Goal: Task Accomplishment & Management: Use online tool/utility

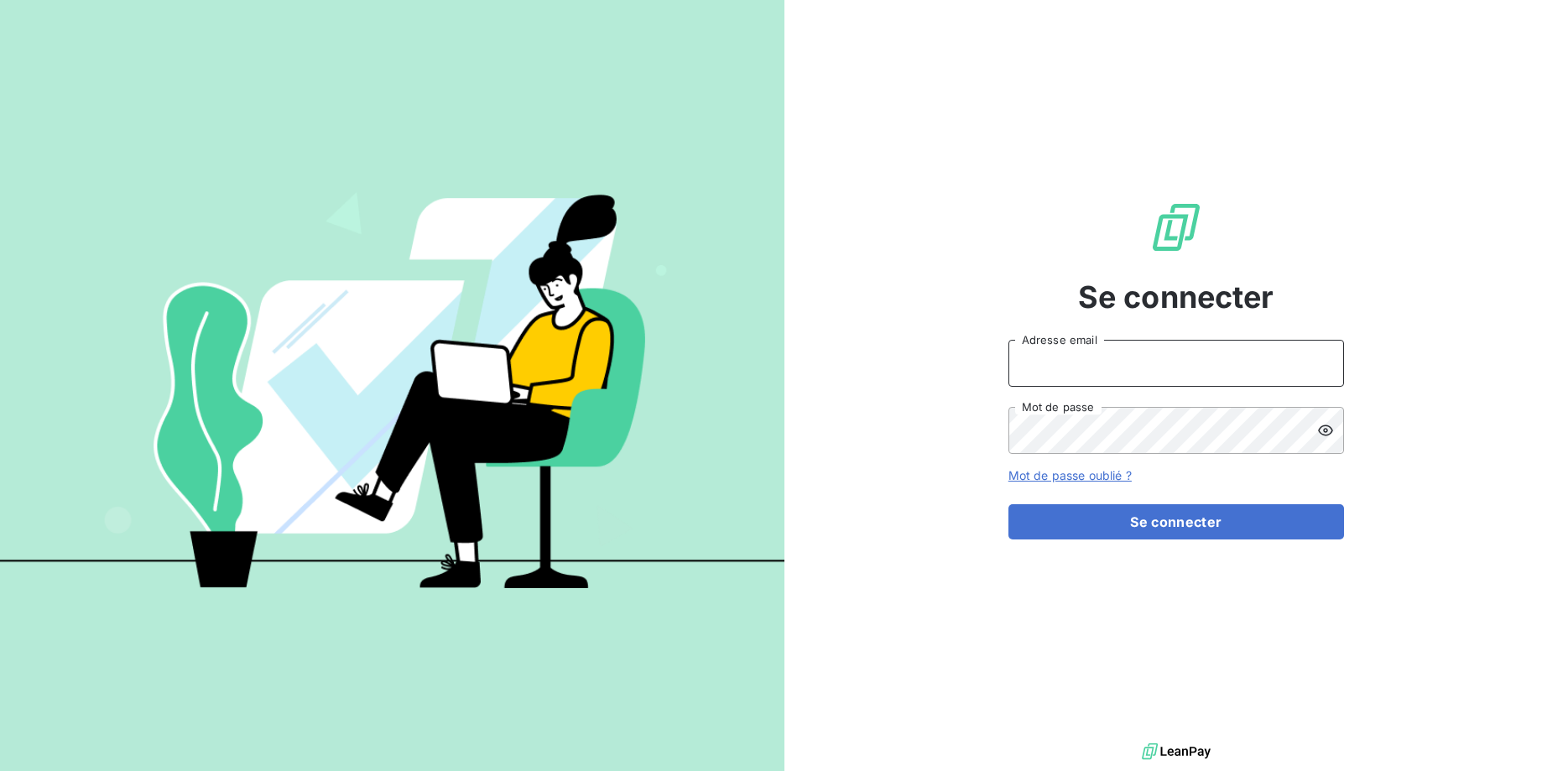
click at [1016, 371] on input "Adresse email" at bounding box center [1176, 363] width 336 height 47
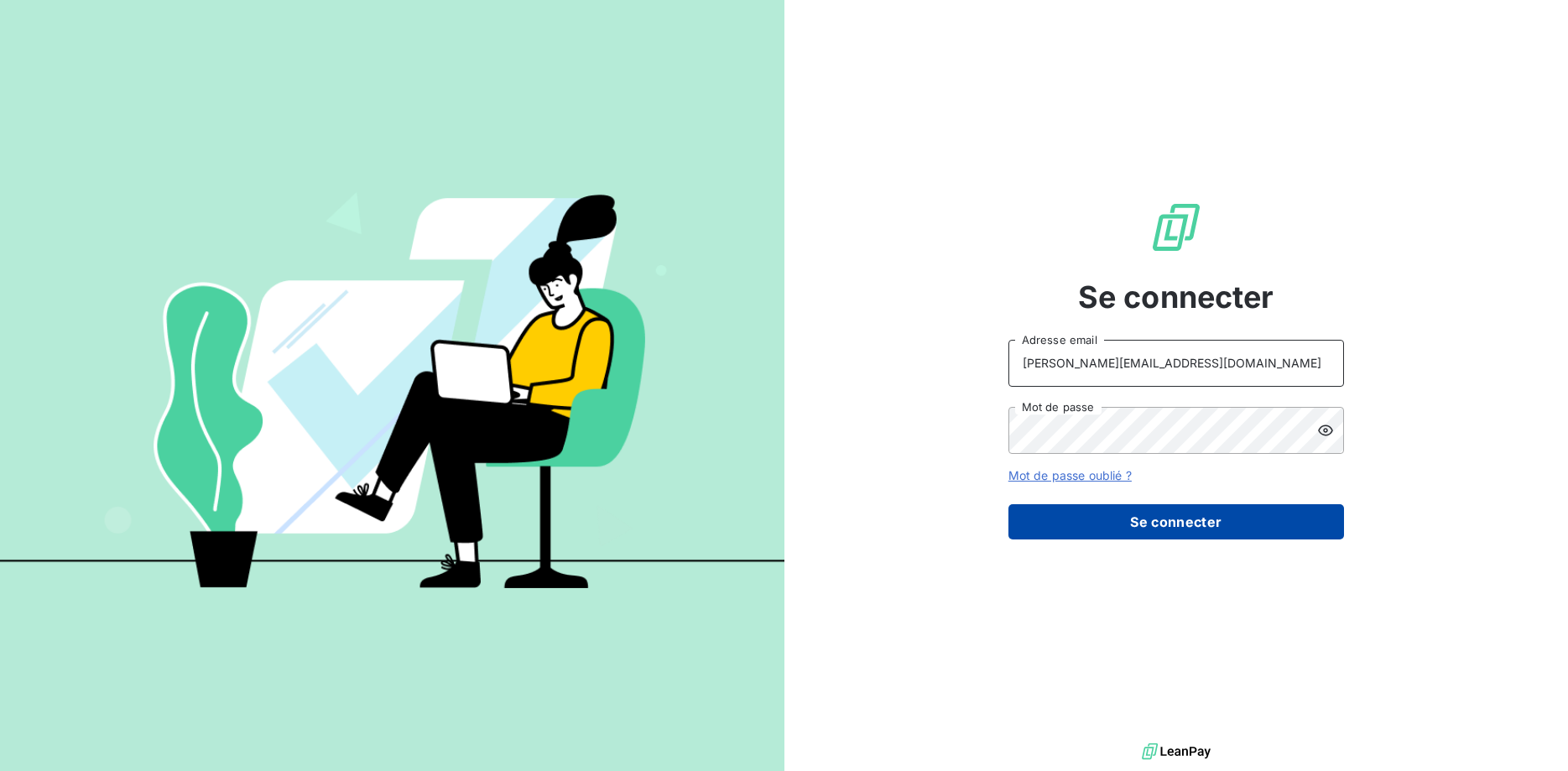
type input "[PERSON_NAME][EMAIL_ADDRESS][DOMAIN_NAME]"
click at [1177, 517] on button "Se connecter" at bounding box center [1176, 522] width 336 height 35
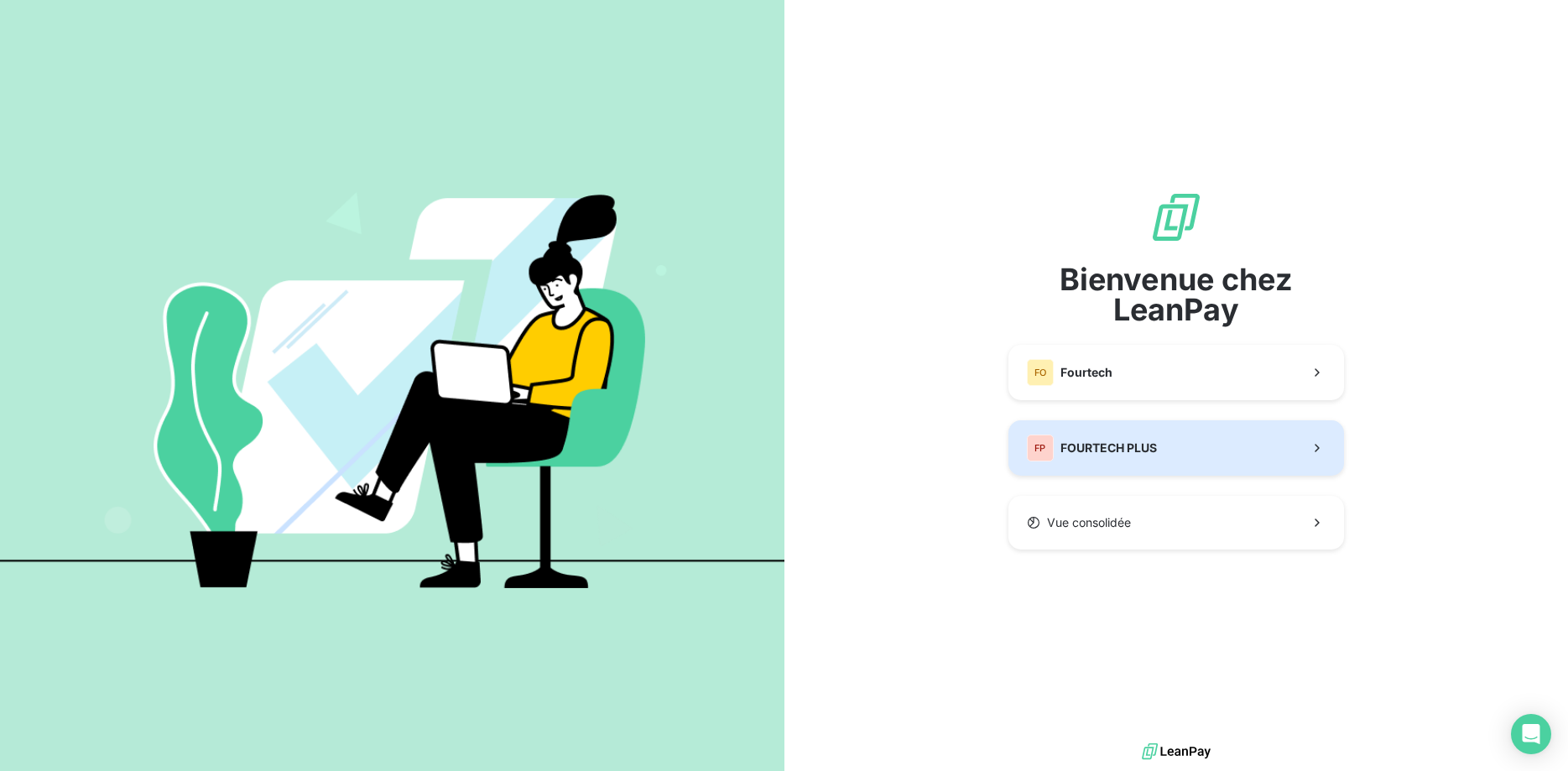
click at [1228, 442] on button "FP FOURTECH PLUS" at bounding box center [1176, 448] width 336 height 55
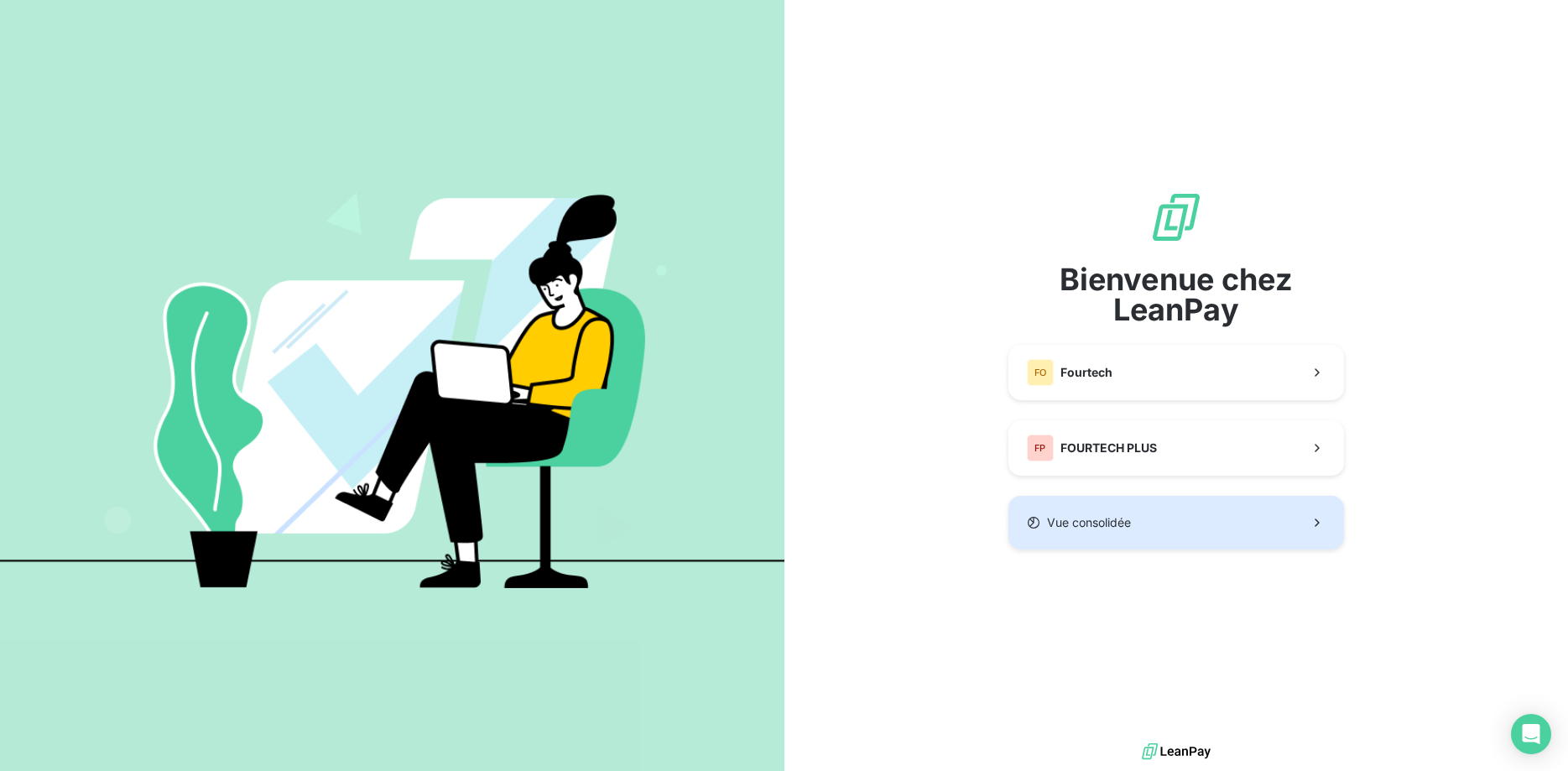
click at [1136, 521] on button "Vue consolidée" at bounding box center [1176, 523] width 336 height 54
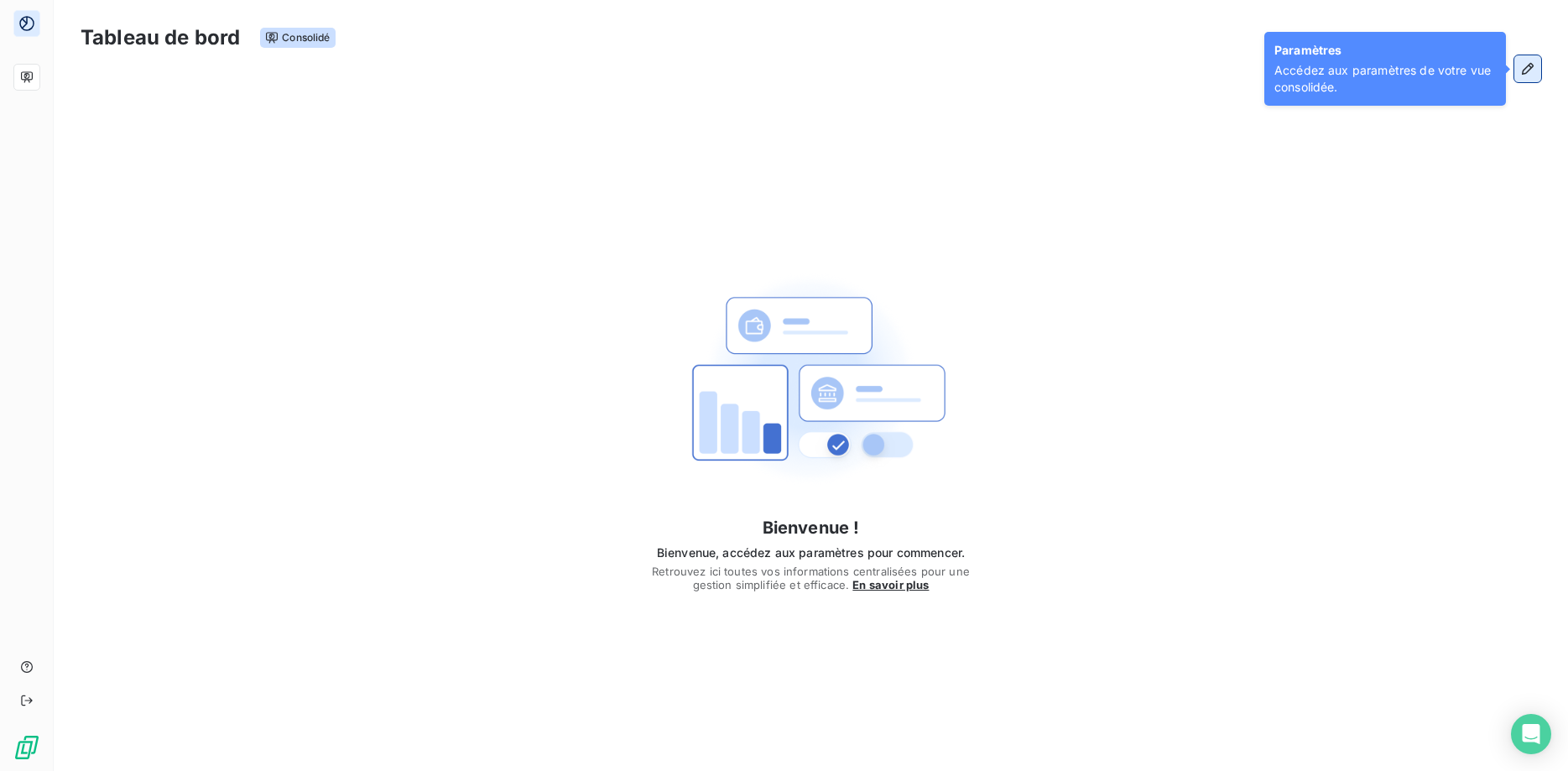
click at [1532, 68] on icon "button" at bounding box center [1528, 69] width 12 height 12
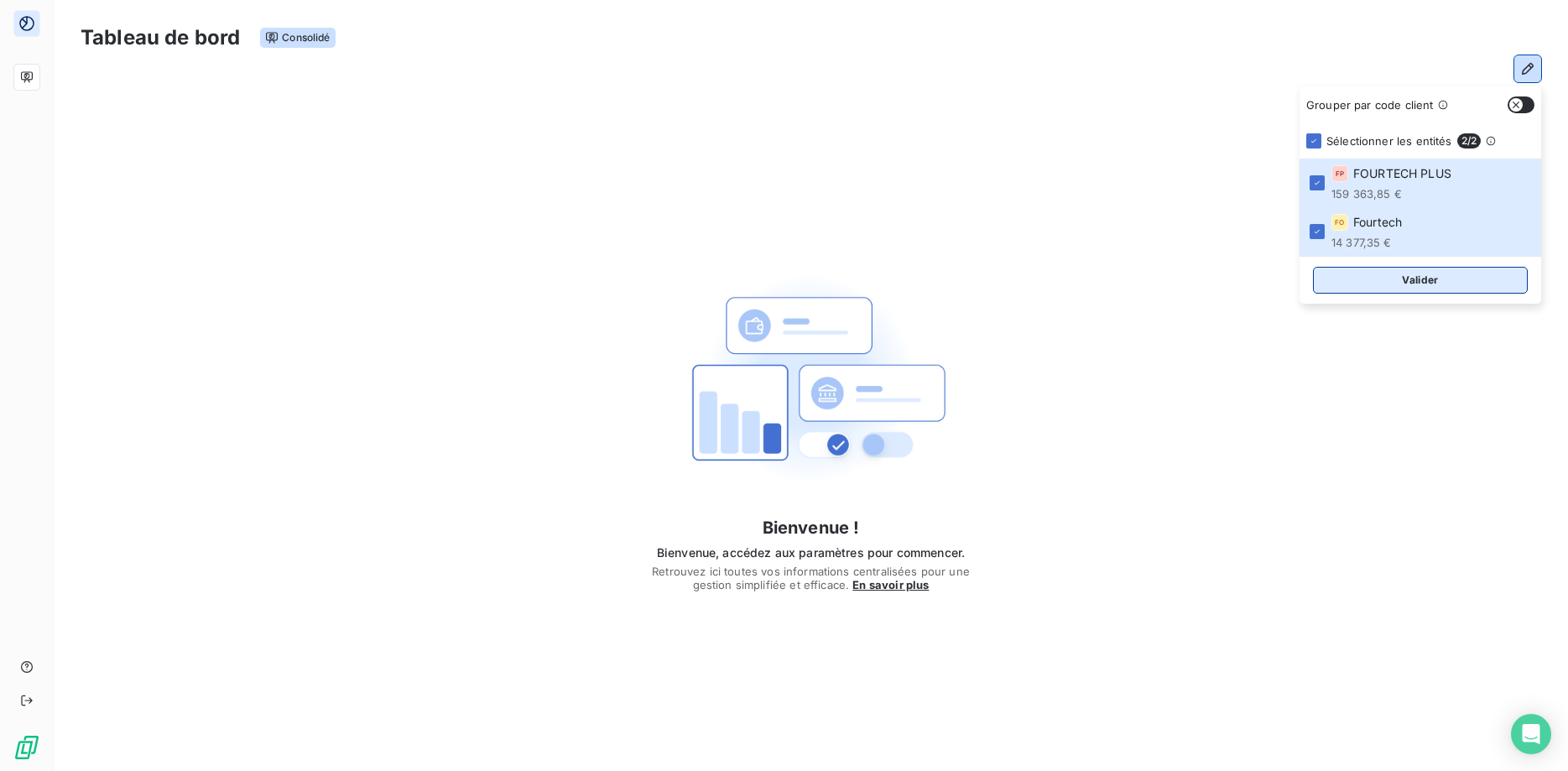
click at [1424, 281] on button "Valider" at bounding box center [1420, 279] width 214 height 27
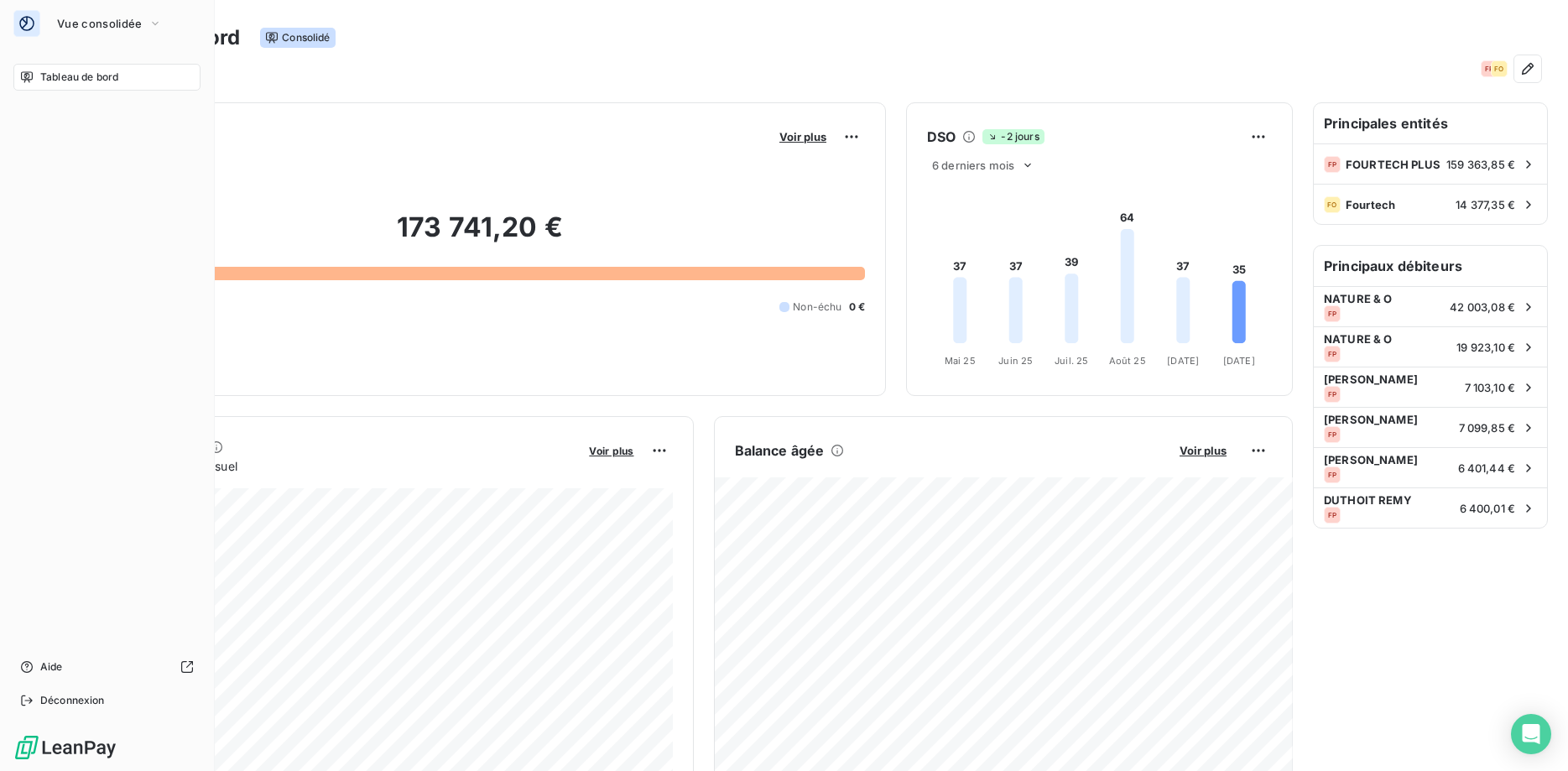
click at [97, 71] on span "Tableau de bord" at bounding box center [80, 77] width 78 height 15
click at [111, 21] on span "Vue consolidée" at bounding box center [99, 23] width 85 height 14
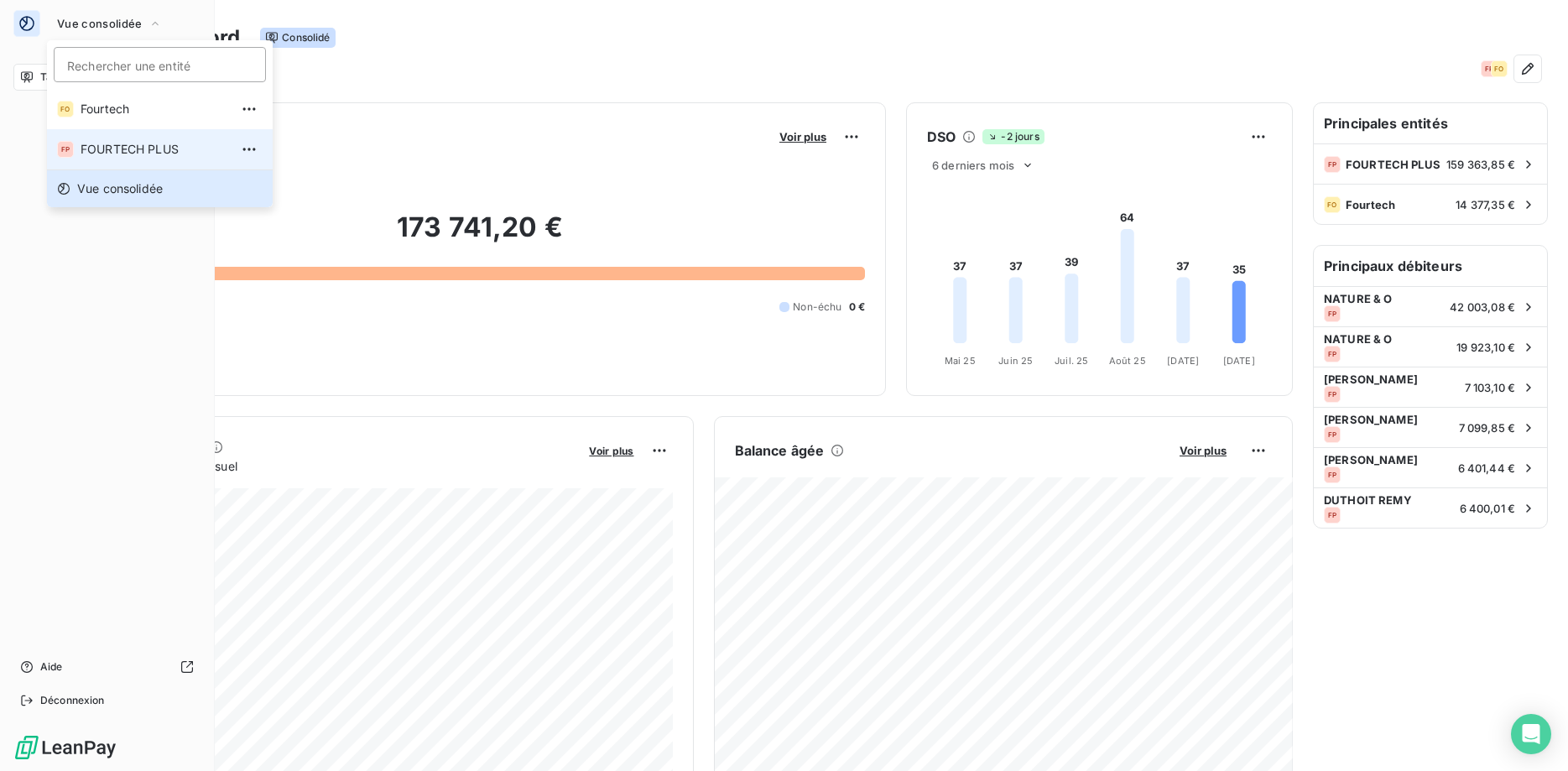
click at [117, 147] on span "FOURTECH PLUS" at bounding box center [155, 149] width 149 height 16
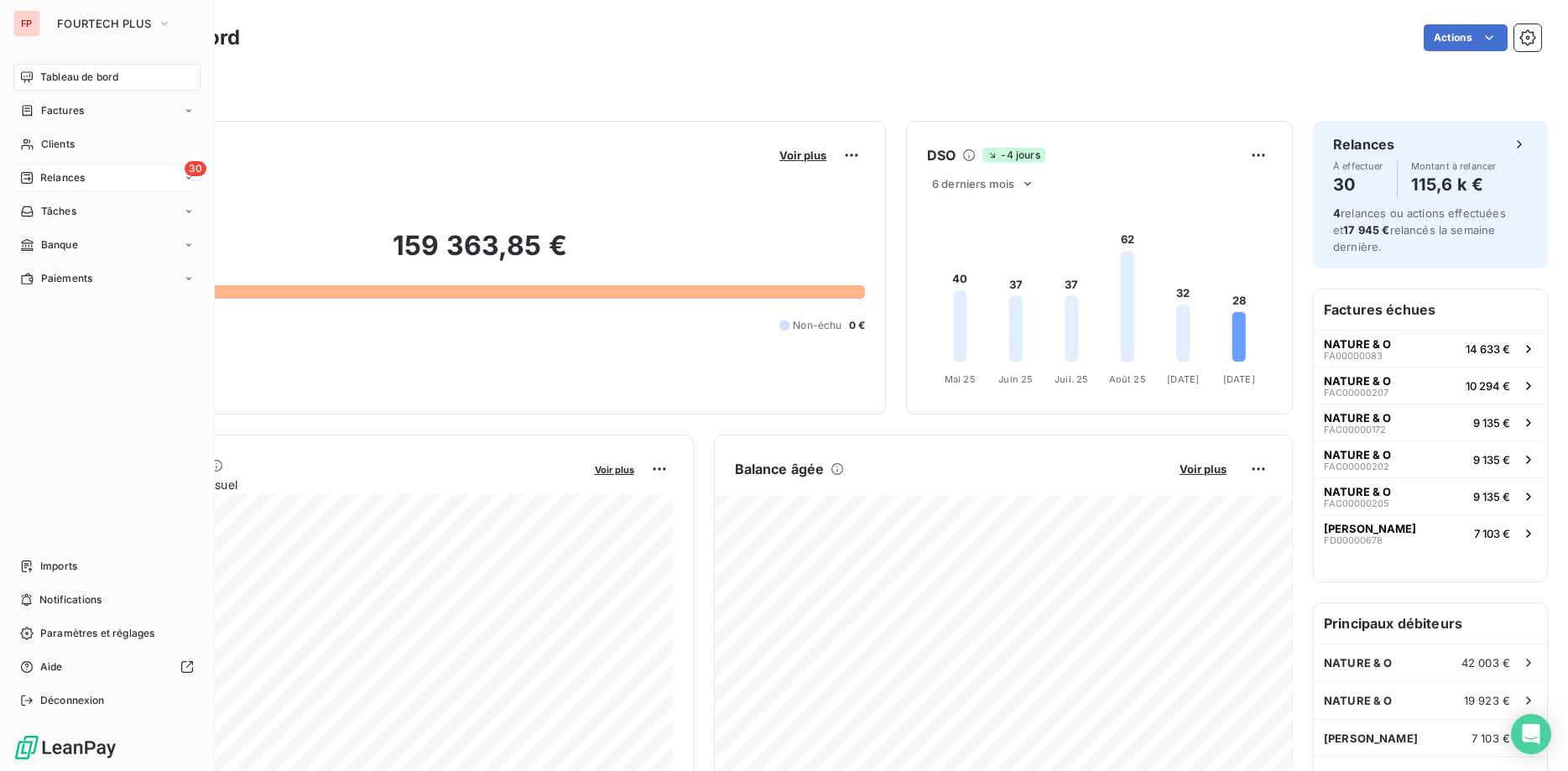
click at [80, 177] on span "Relances" at bounding box center [62, 177] width 44 height 15
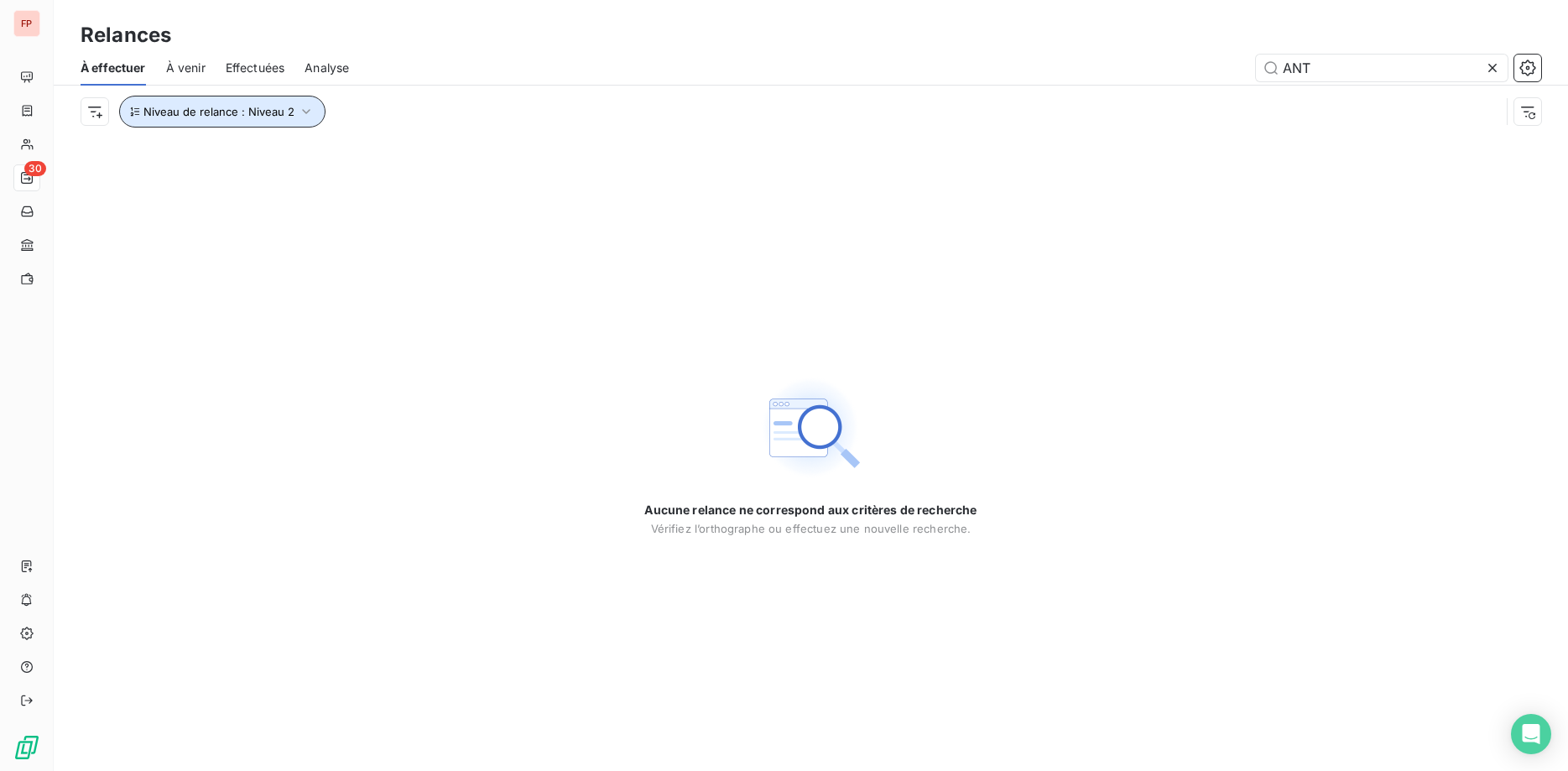
click at [306, 112] on icon "button" at bounding box center [305, 111] width 16 height 16
click at [396, 154] on span "Niveau 2" at bounding box center [387, 155] width 50 height 16
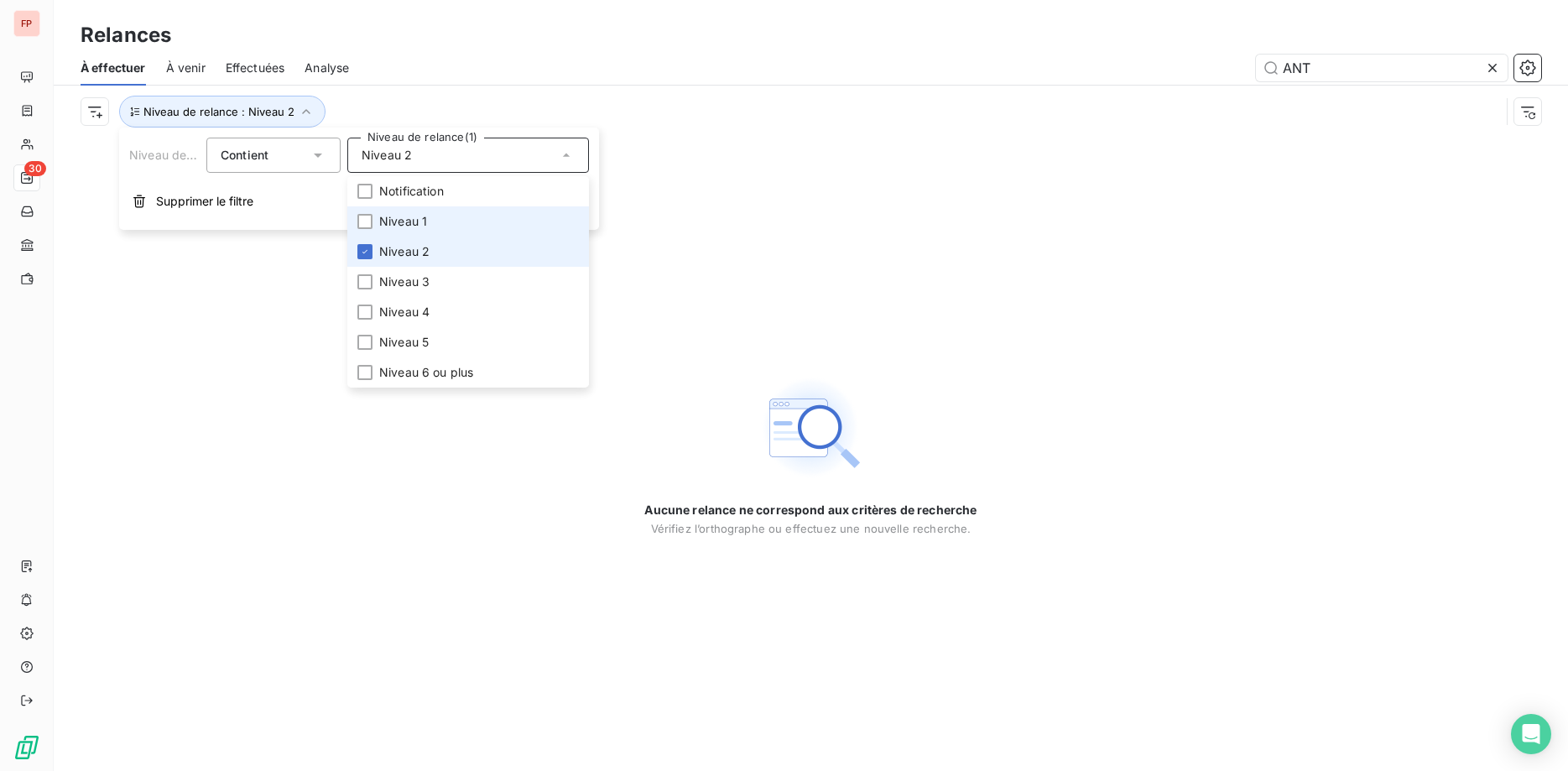
drag, startPoint x: 365, startPoint y: 220, endPoint x: 364, endPoint y: 240, distance: 20.0
click at [364, 222] on div at bounding box center [364, 221] width 15 height 15
click at [366, 247] on icon at bounding box center [365, 252] width 10 height 10
click at [406, 108] on div "Niveau de relance : Niveau 1" at bounding box center [790, 112] width 1419 height 32
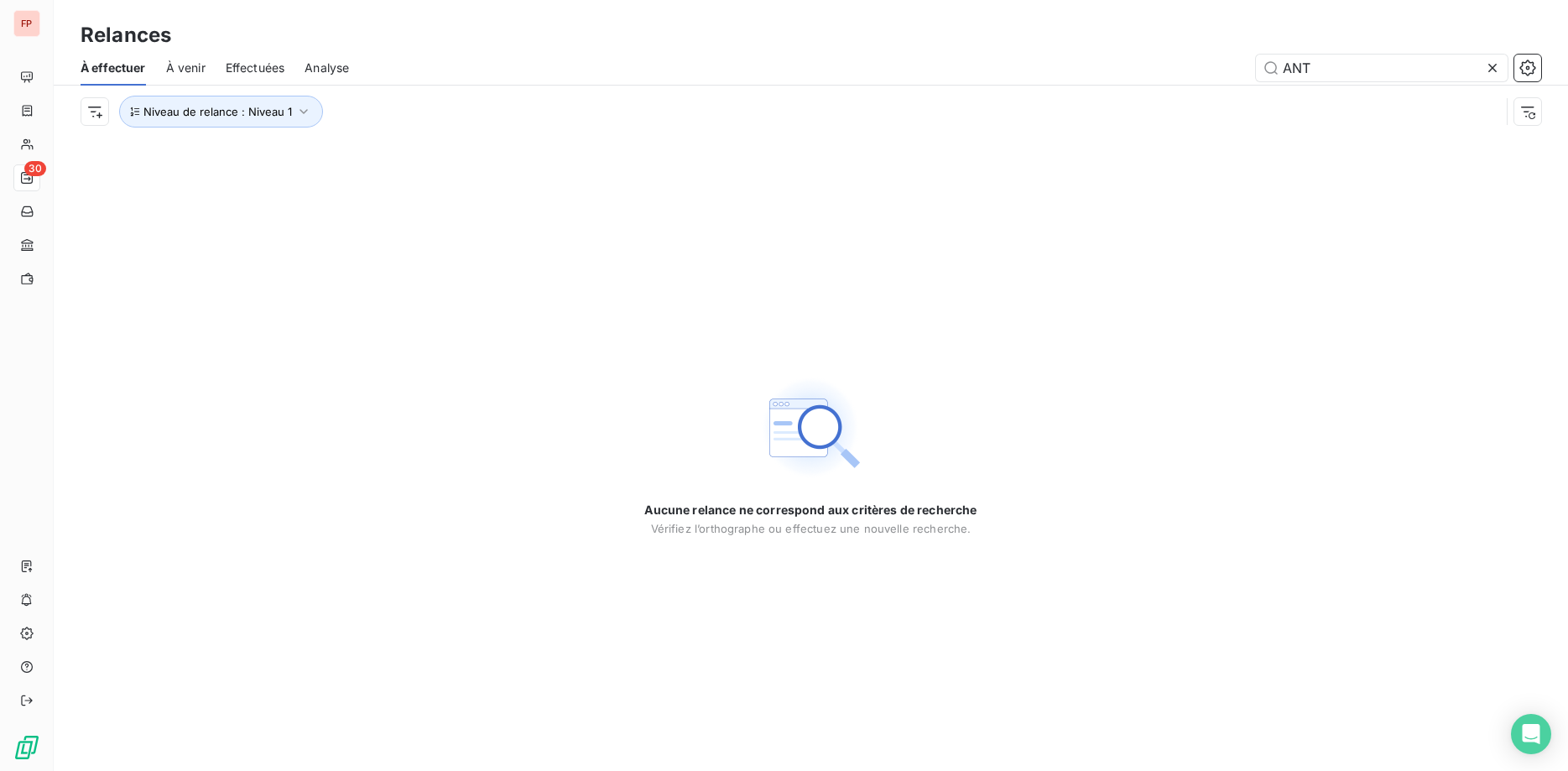
click at [1494, 69] on icon at bounding box center [1493, 68] width 9 height 9
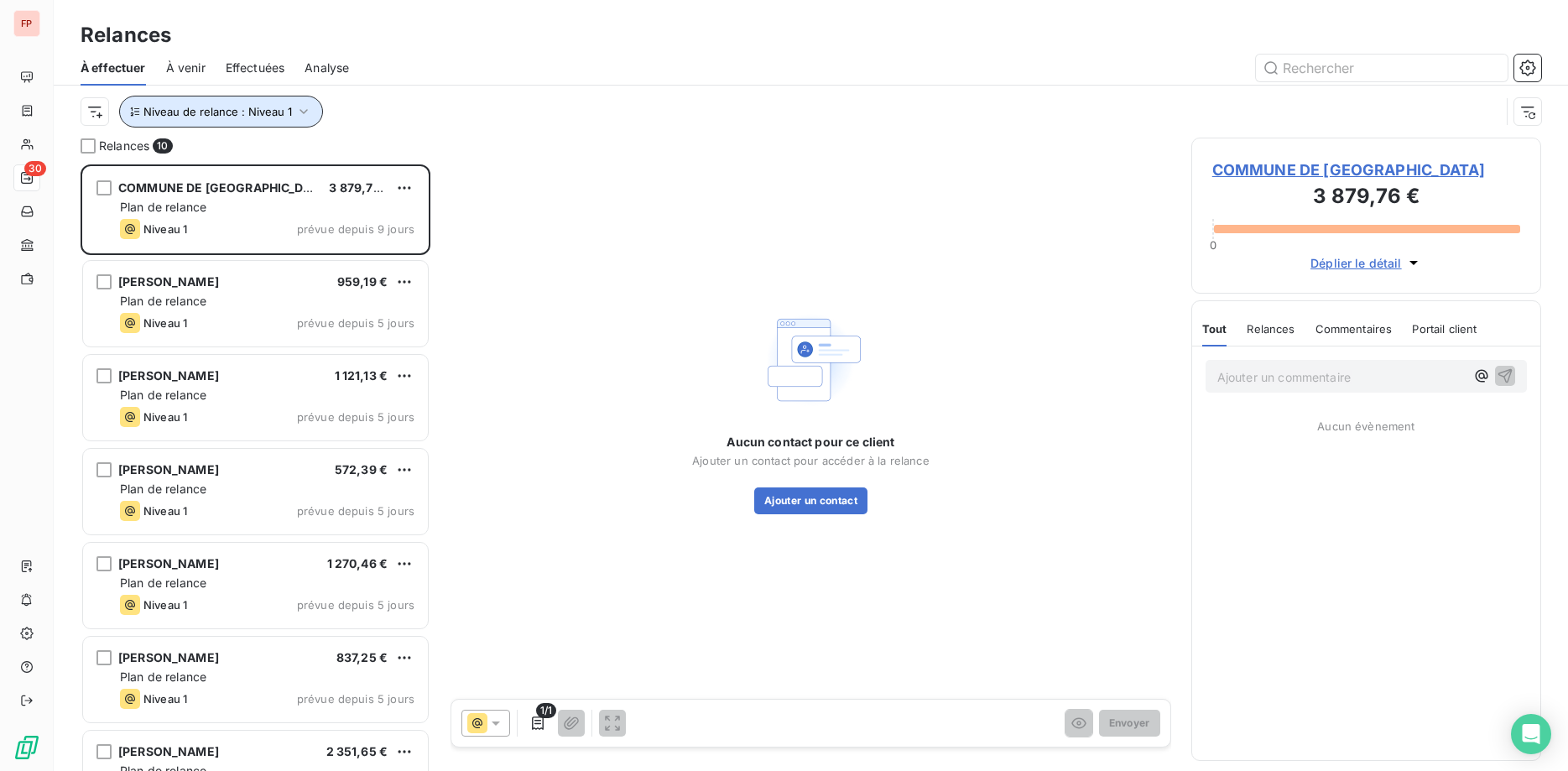
click at [299, 117] on icon "button" at bounding box center [303, 111] width 16 height 16
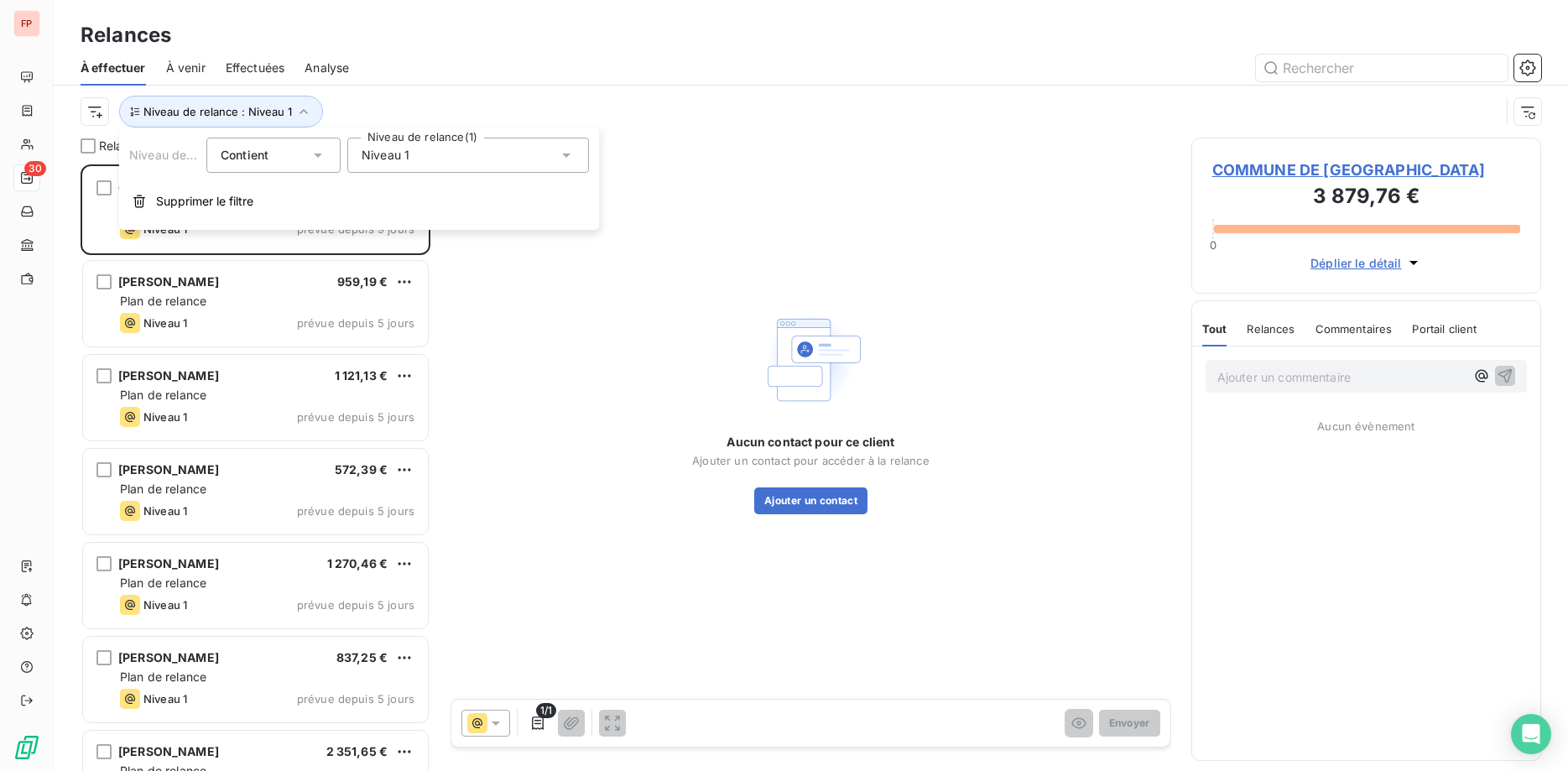
click at [372, 153] on span "Niveau 1" at bounding box center [385, 155] width 48 height 16
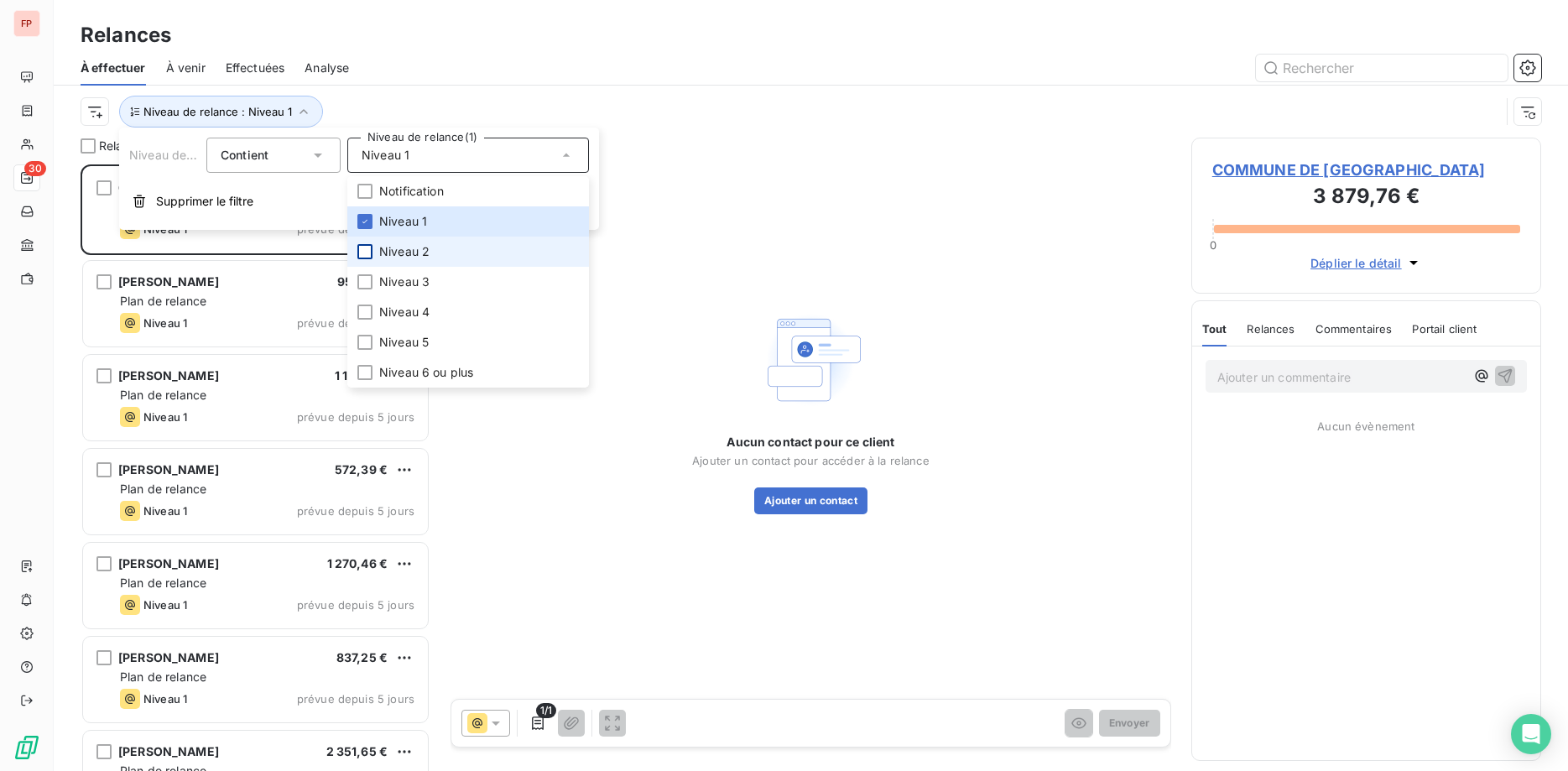
click at [365, 249] on div at bounding box center [364, 251] width 15 height 15
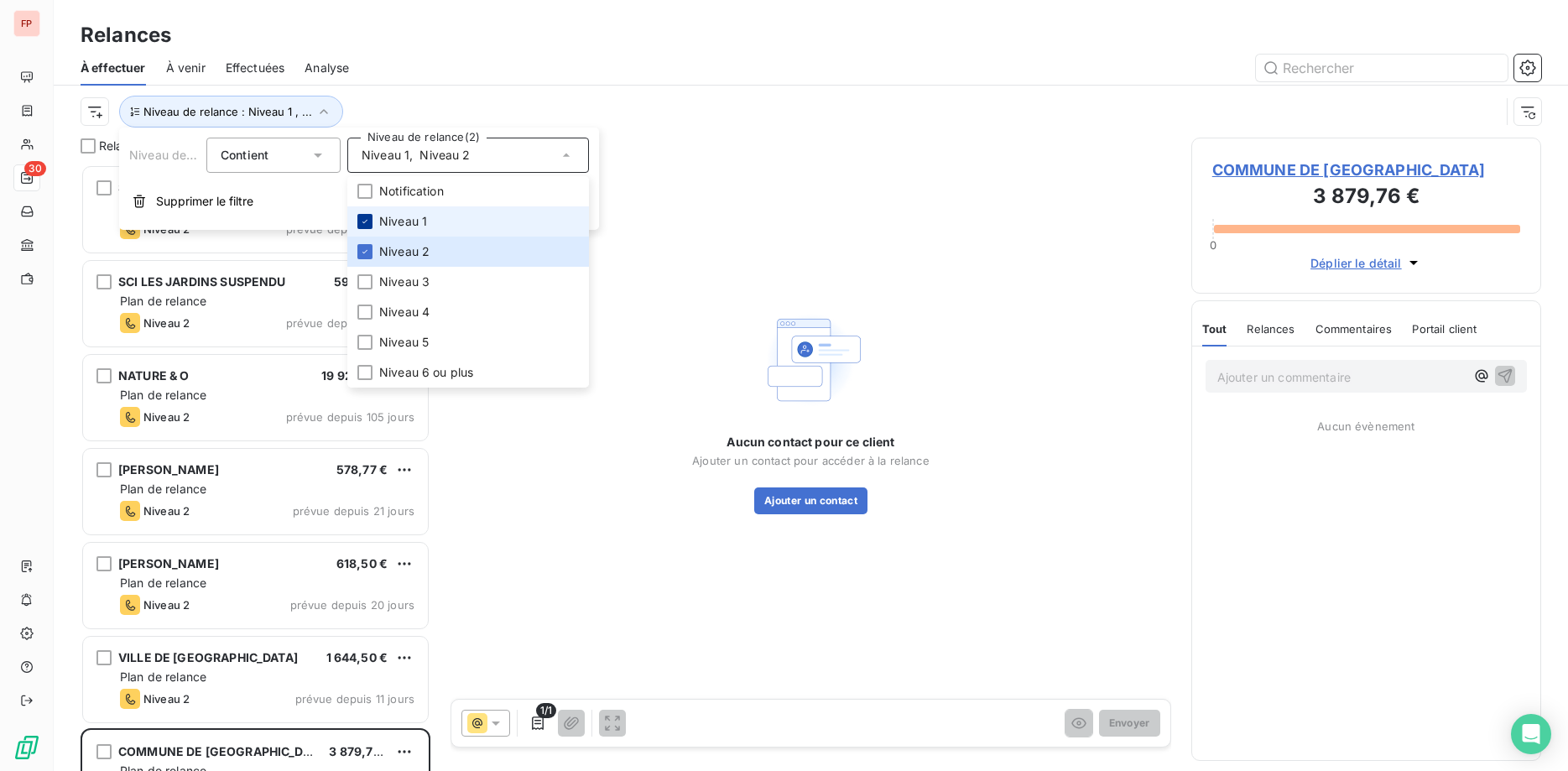
click at [367, 218] on icon at bounding box center [365, 222] width 10 height 10
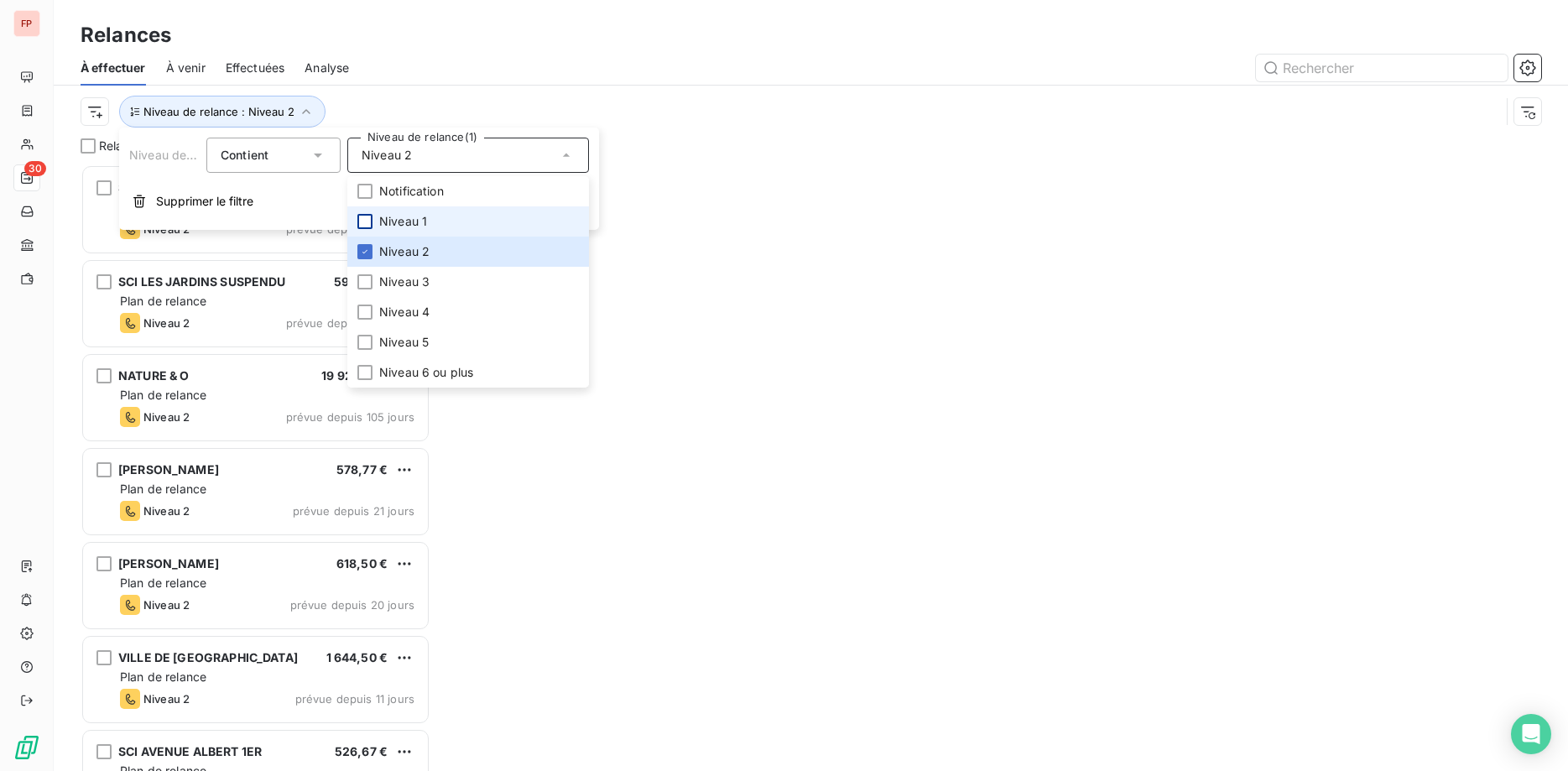
scroll to position [607, 350]
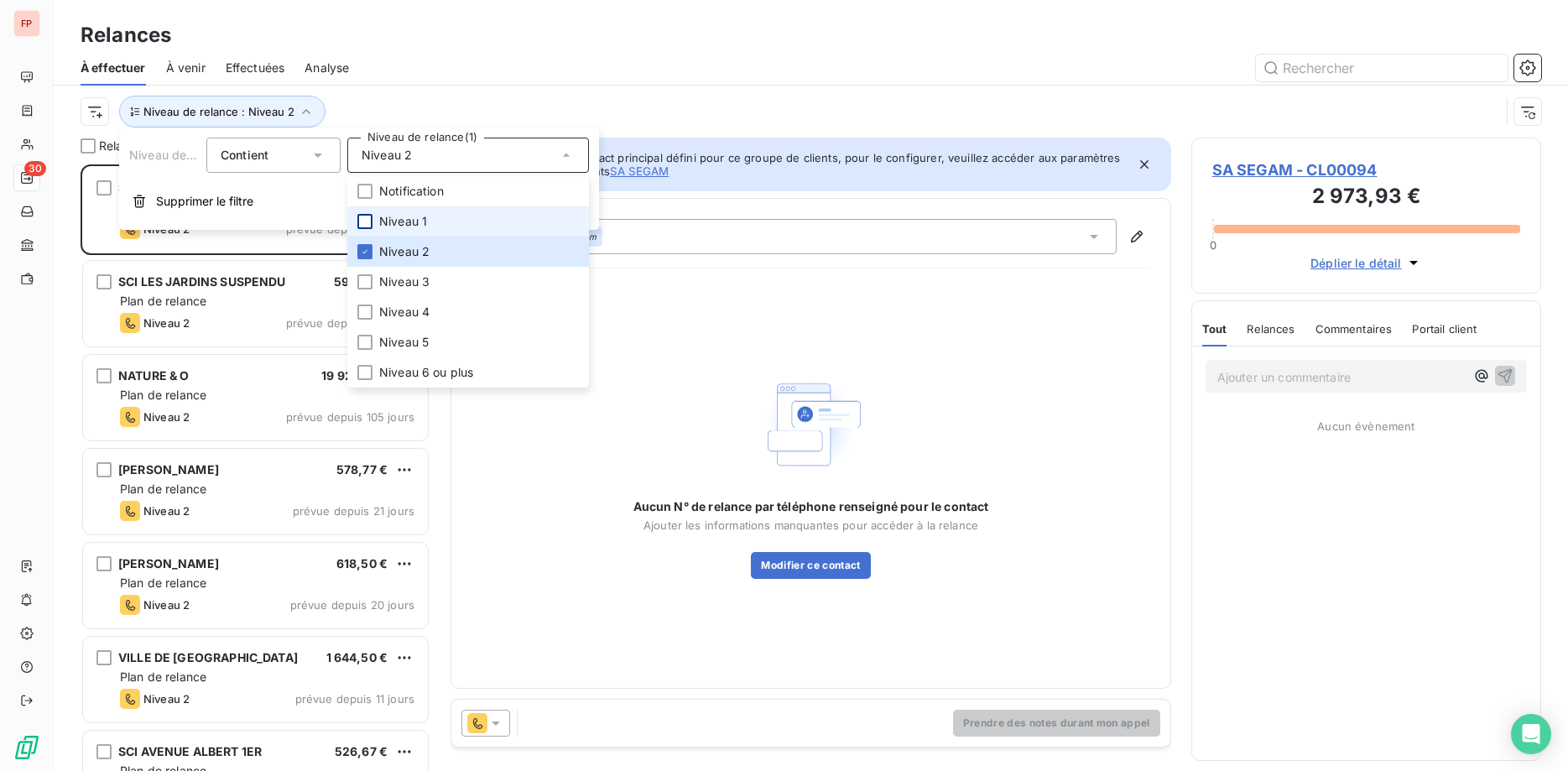
click at [377, 99] on div "Niveau de relance : Niveau 2" at bounding box center [790, 112] width 1419 height 32
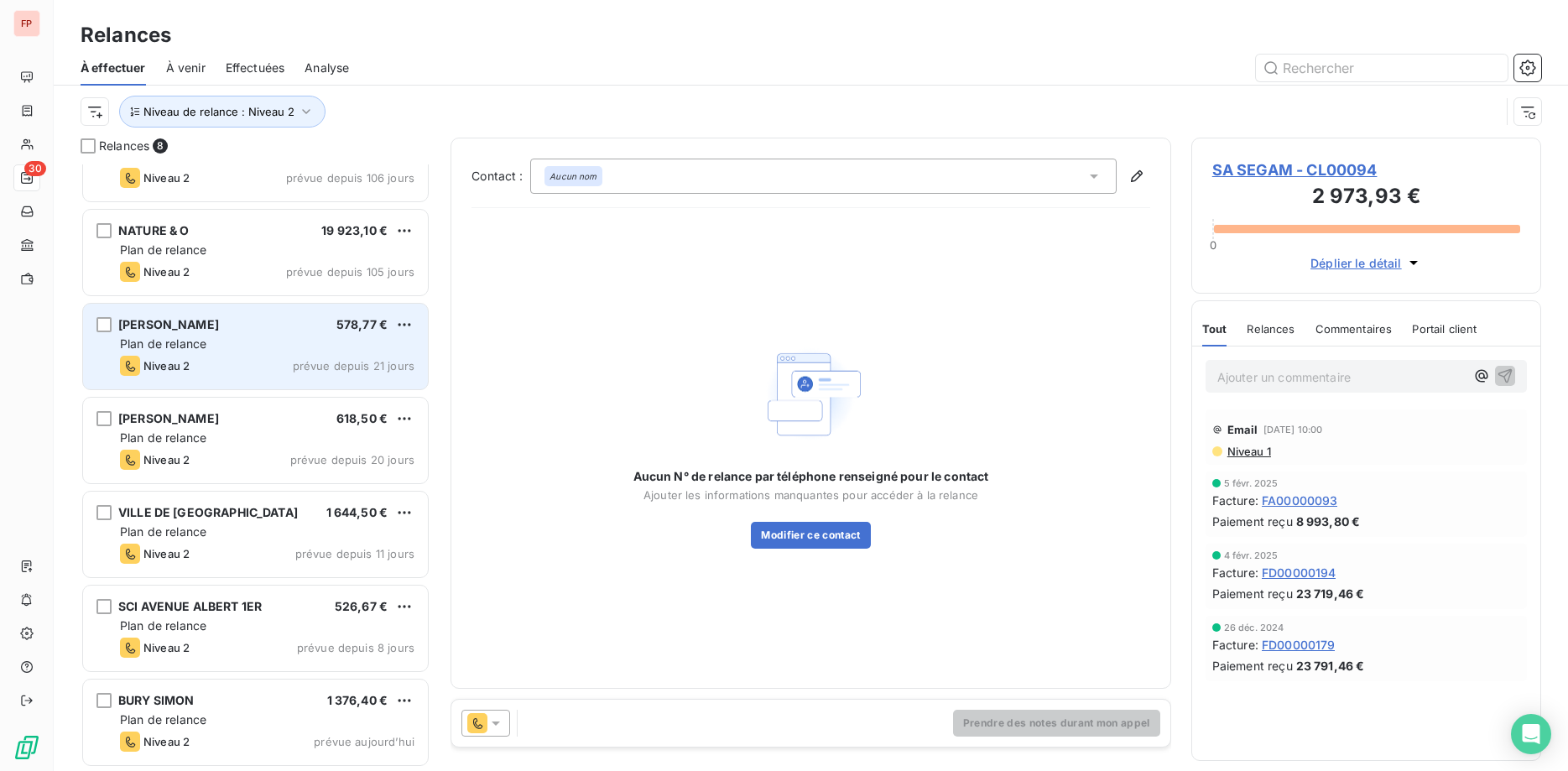
scroll to position [0, 0]
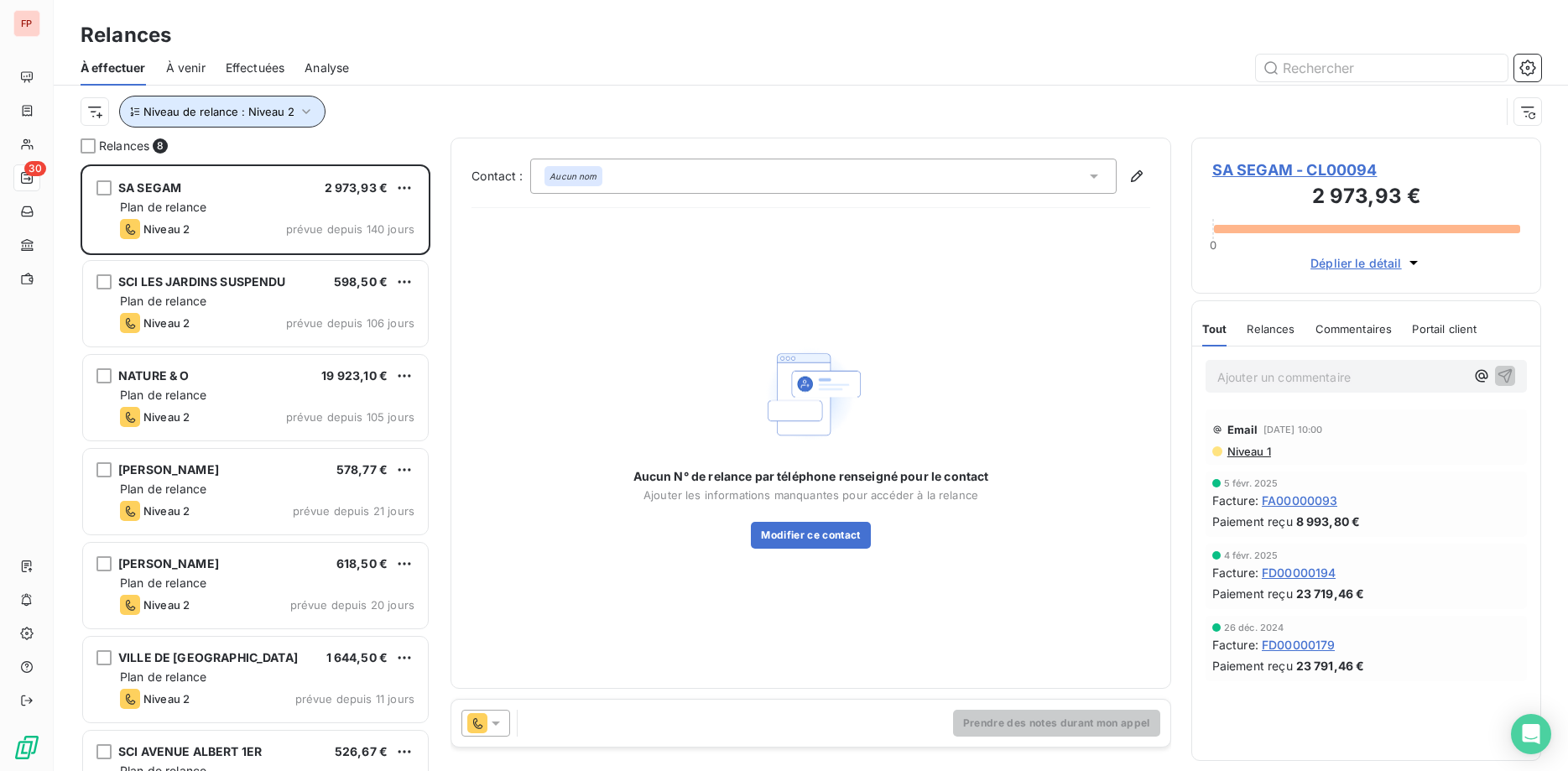
click at [303, 100] on button "Niveau de relance : Niveau 2" at bounding box center [222, 112] width 207 height 32
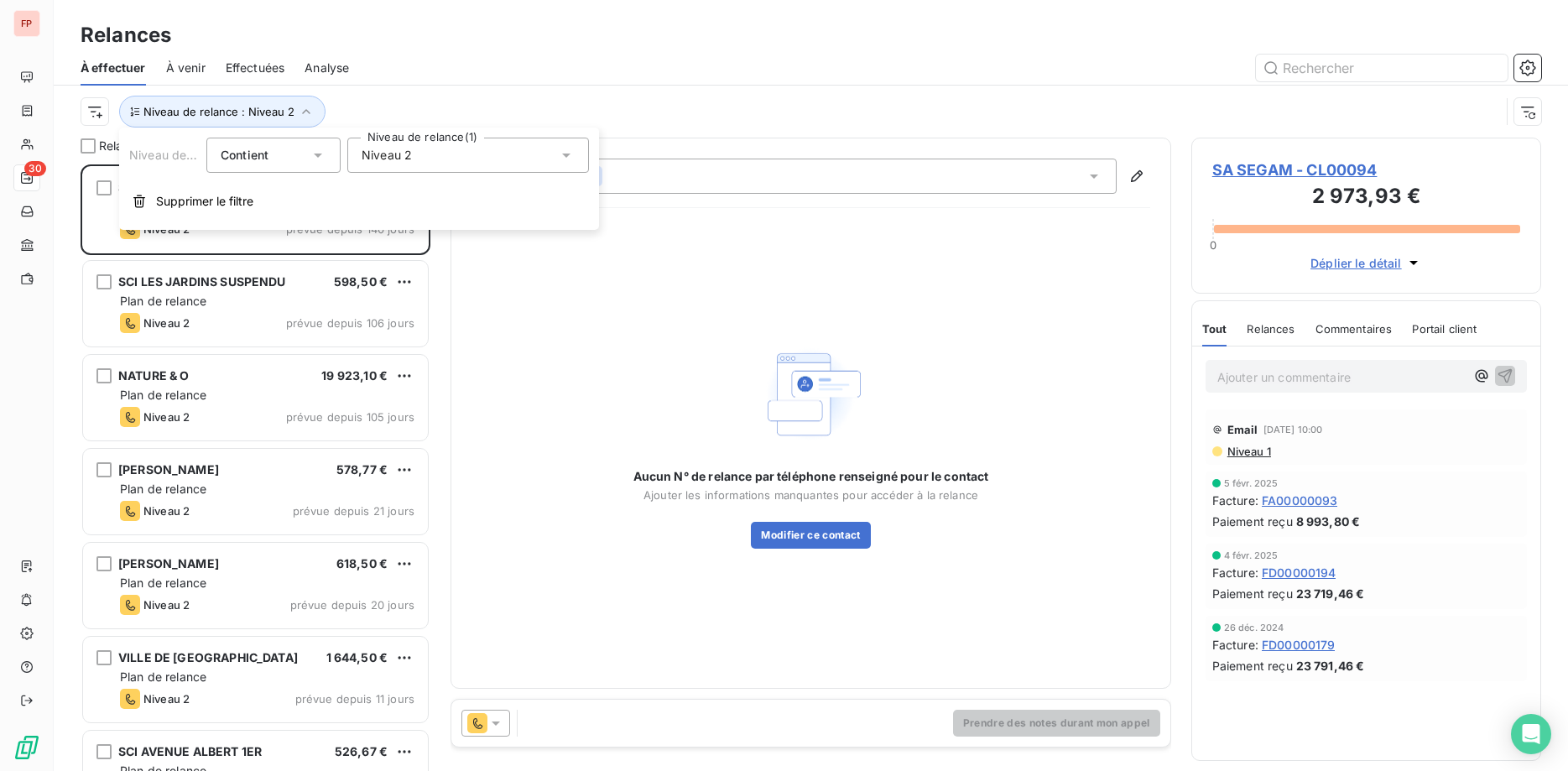
click at [373, 145] on div "Niveau 2" at bounding box center [468, 155] width 241 height 35
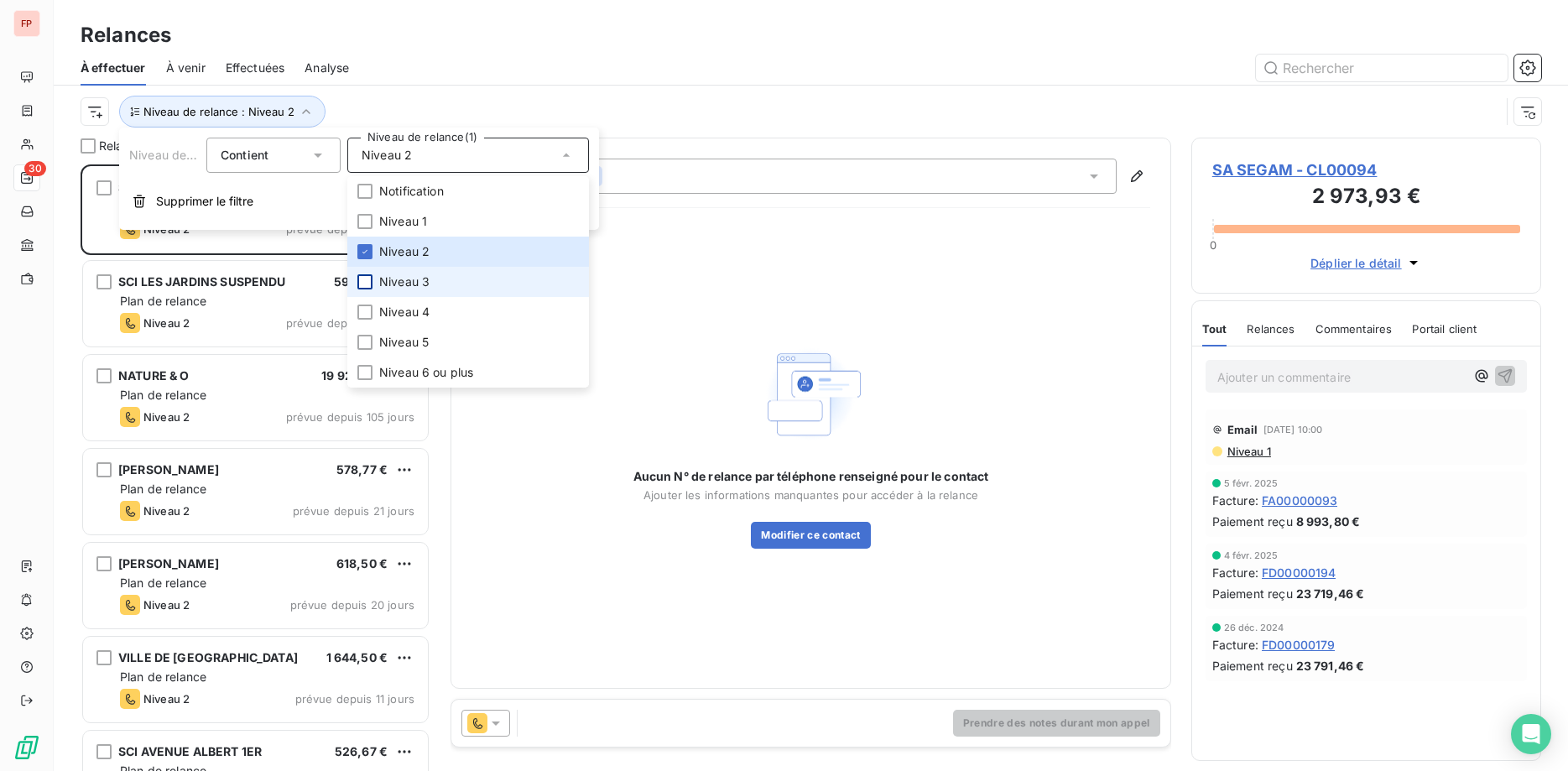
click at [363, 282] on div at bounding box center [364, 281] width 15 height 15
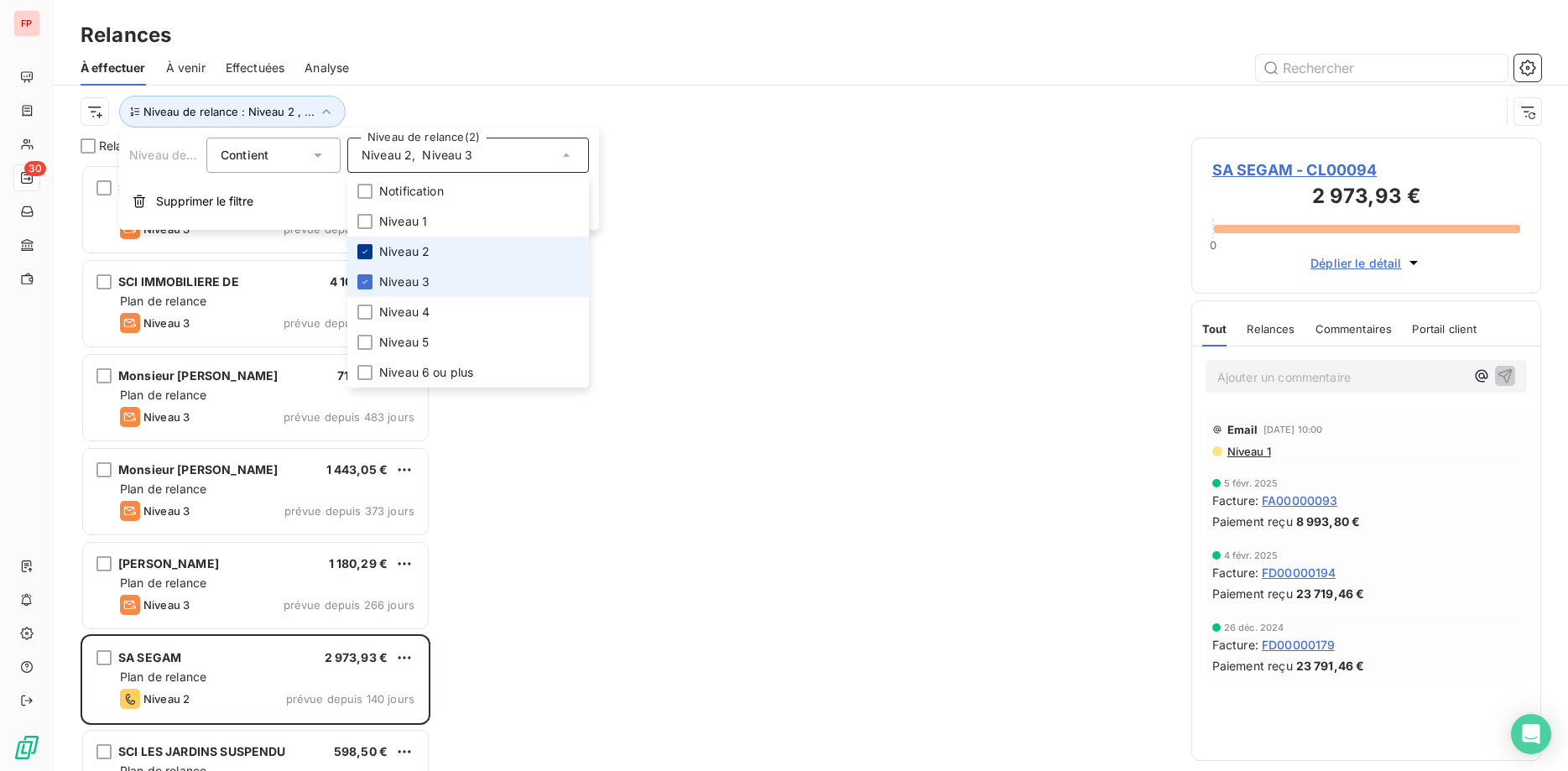
scroll to position [607, 350]
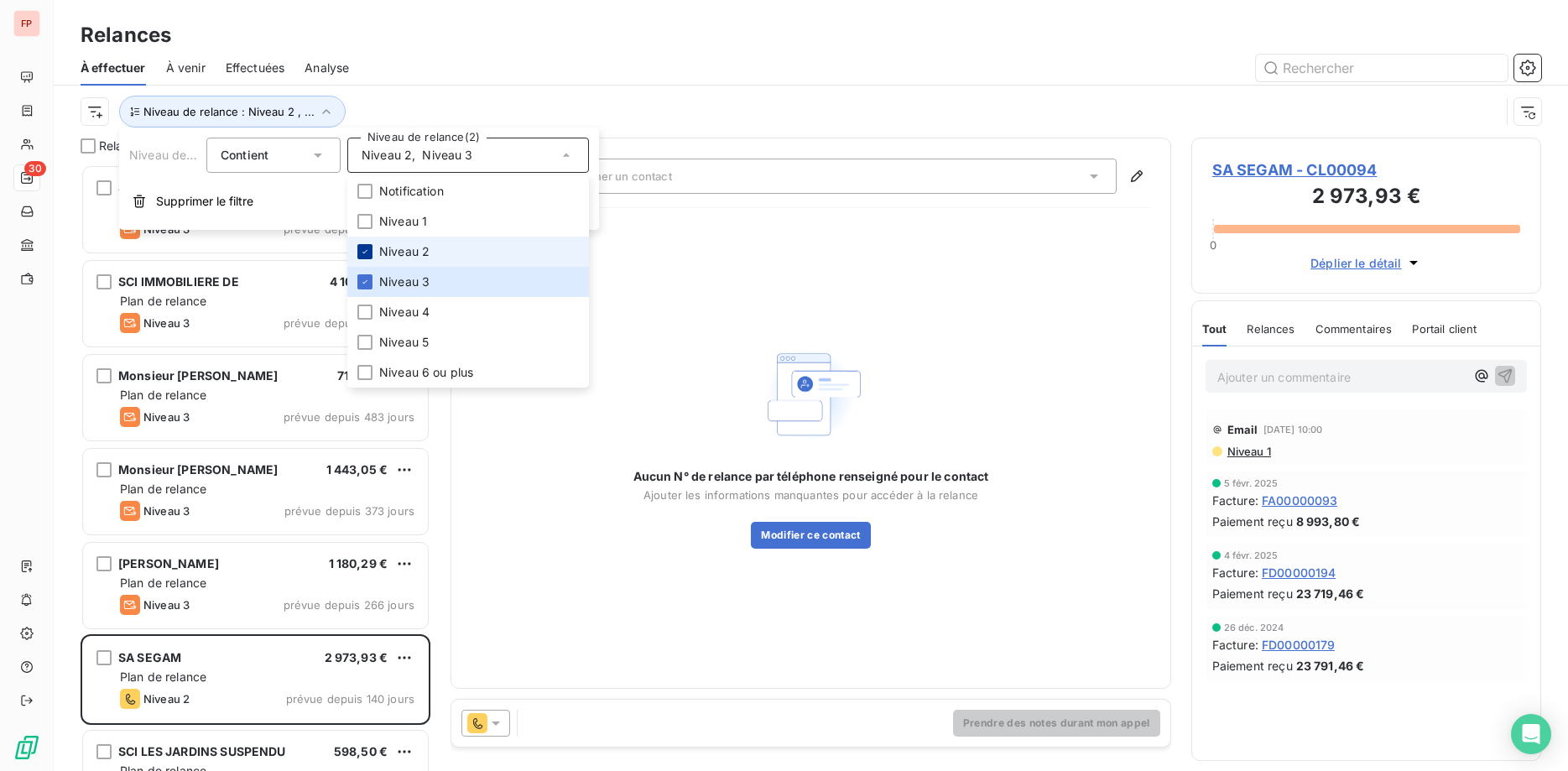
click at [362, 251] on icon at bounding box center [365, 252] width 10 height 10
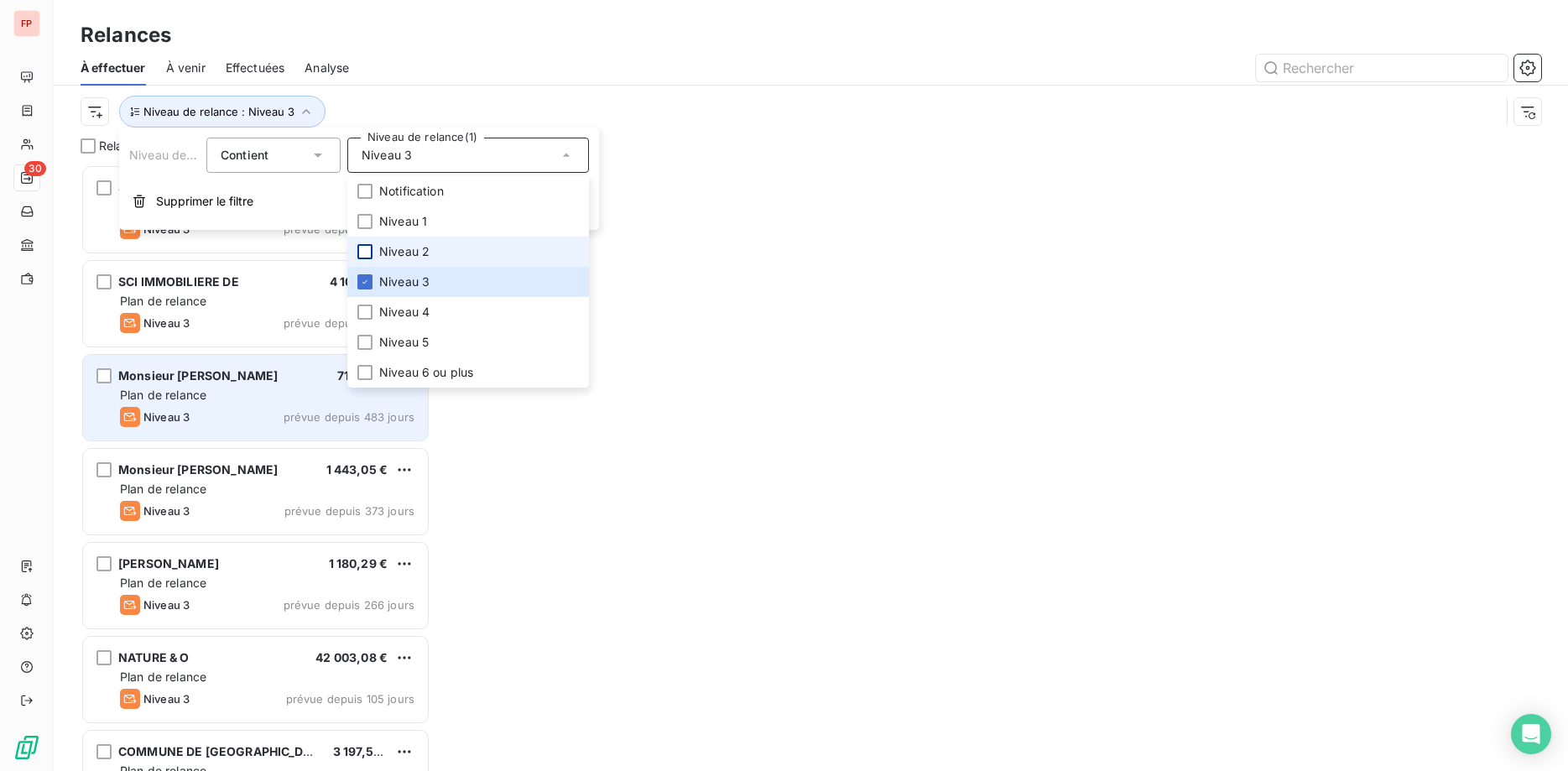
scroll to position [607, 350]
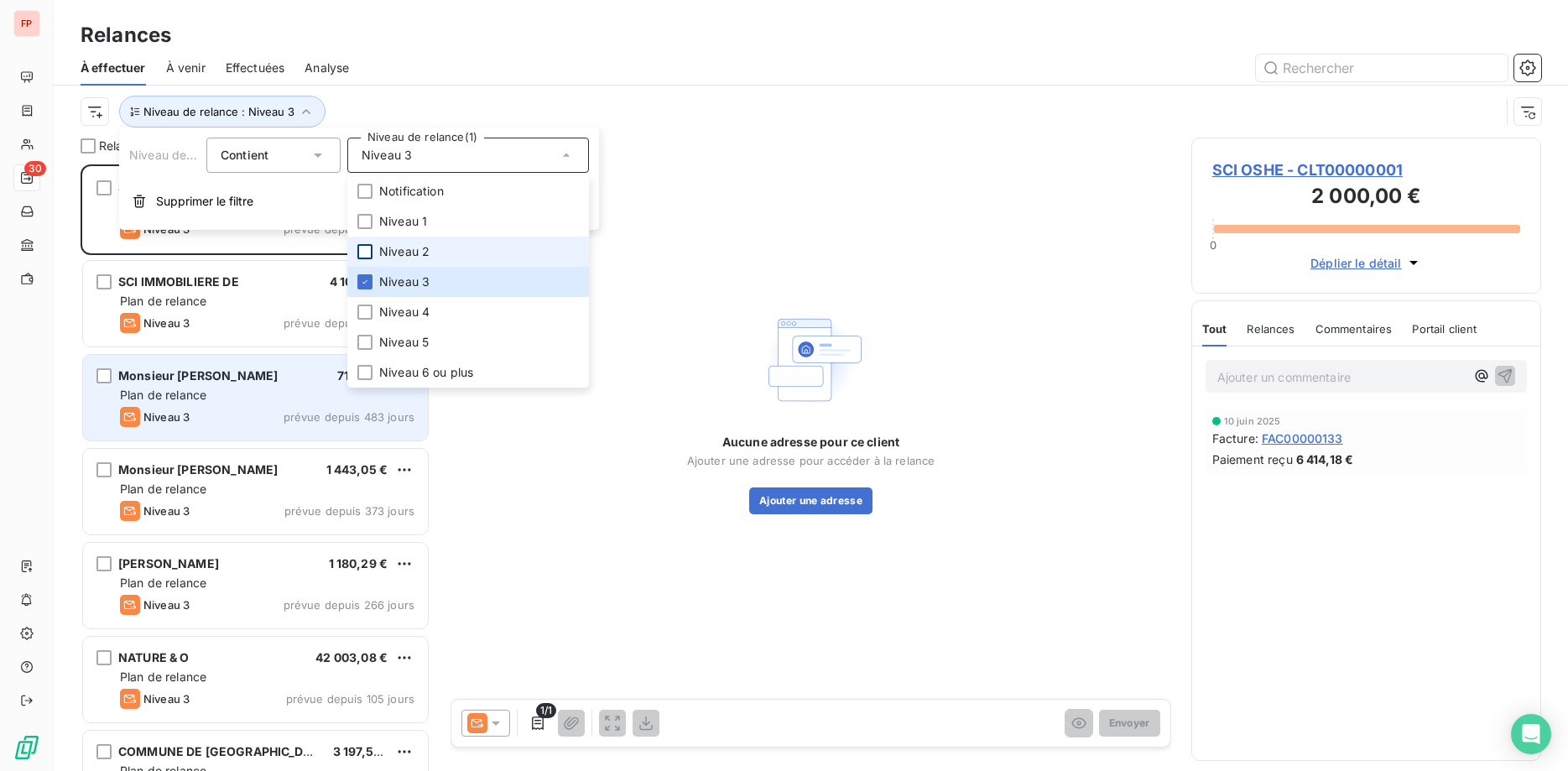
click at [243, 362] on div "Monsieur ABBOU GREGORY 713,00 € Plan de relance Niveau 3 prévue depuis 483 jours" at bounding box center [255, 397] width 345 height 86
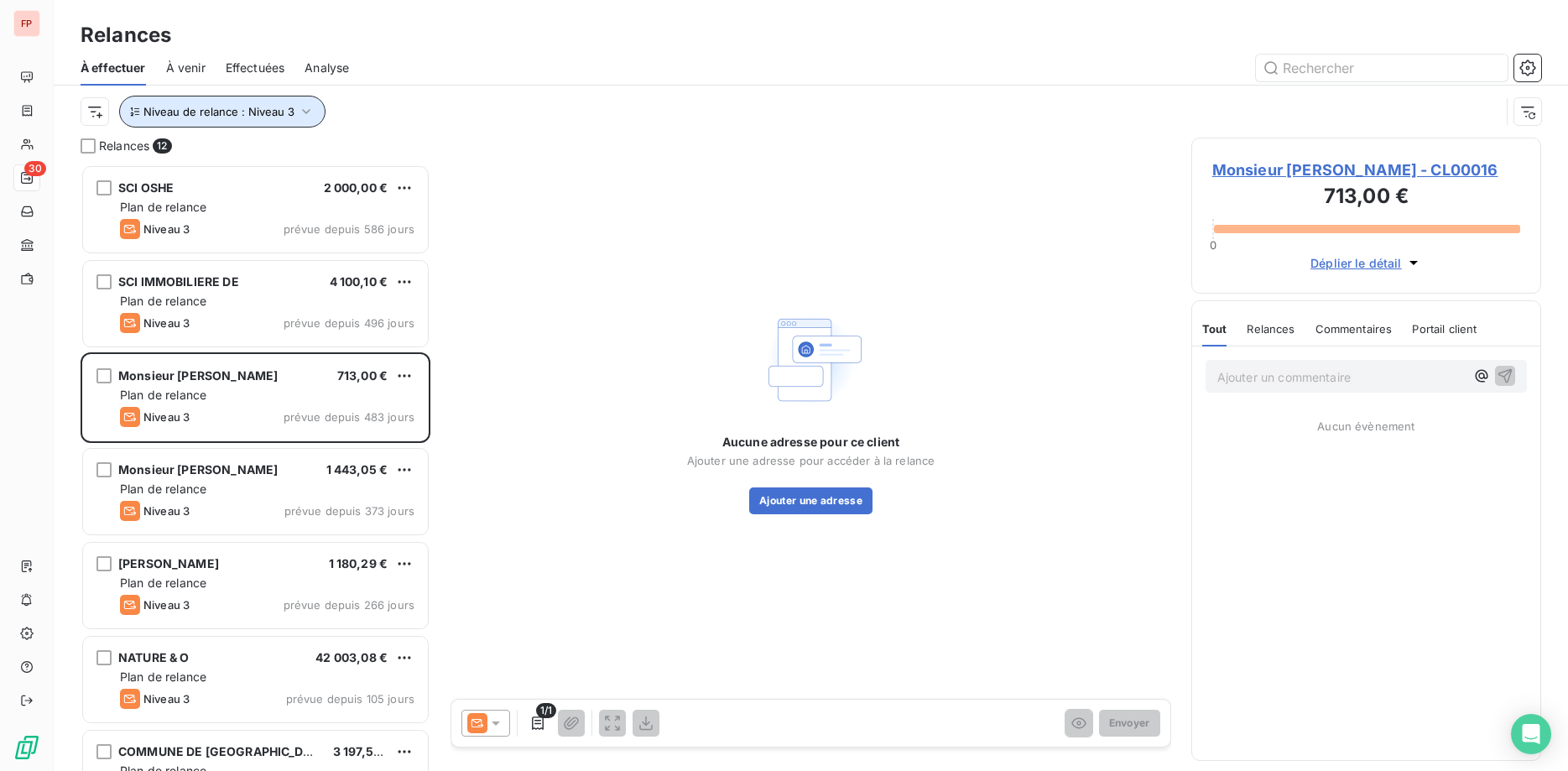
click at [303, 106] on icon "button" at bounding box center [305, 111] width 16 height 16
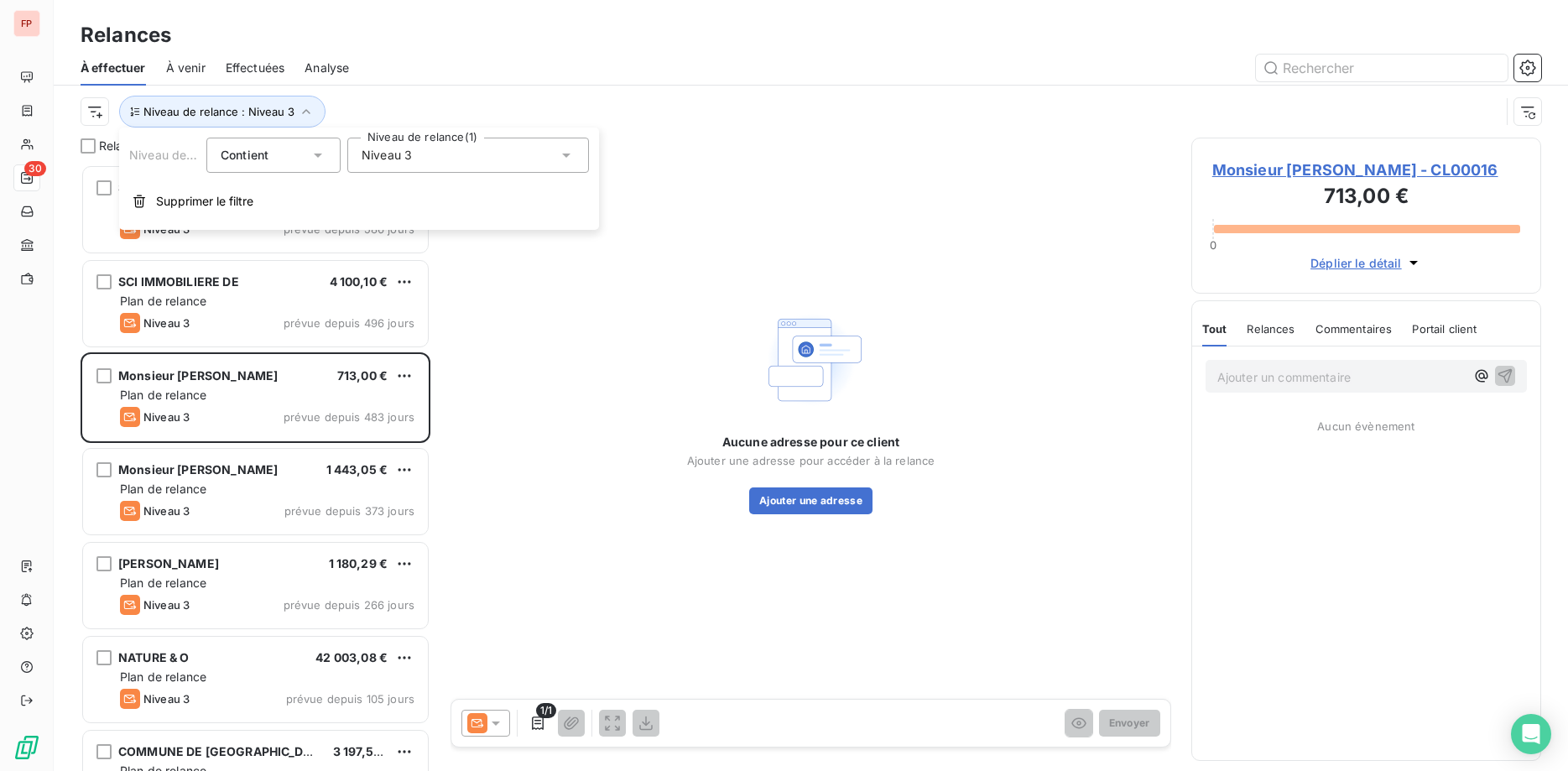
click at [380, 152] on span "Niveau 3" at bounding box center [387, 155] width 50 height 16
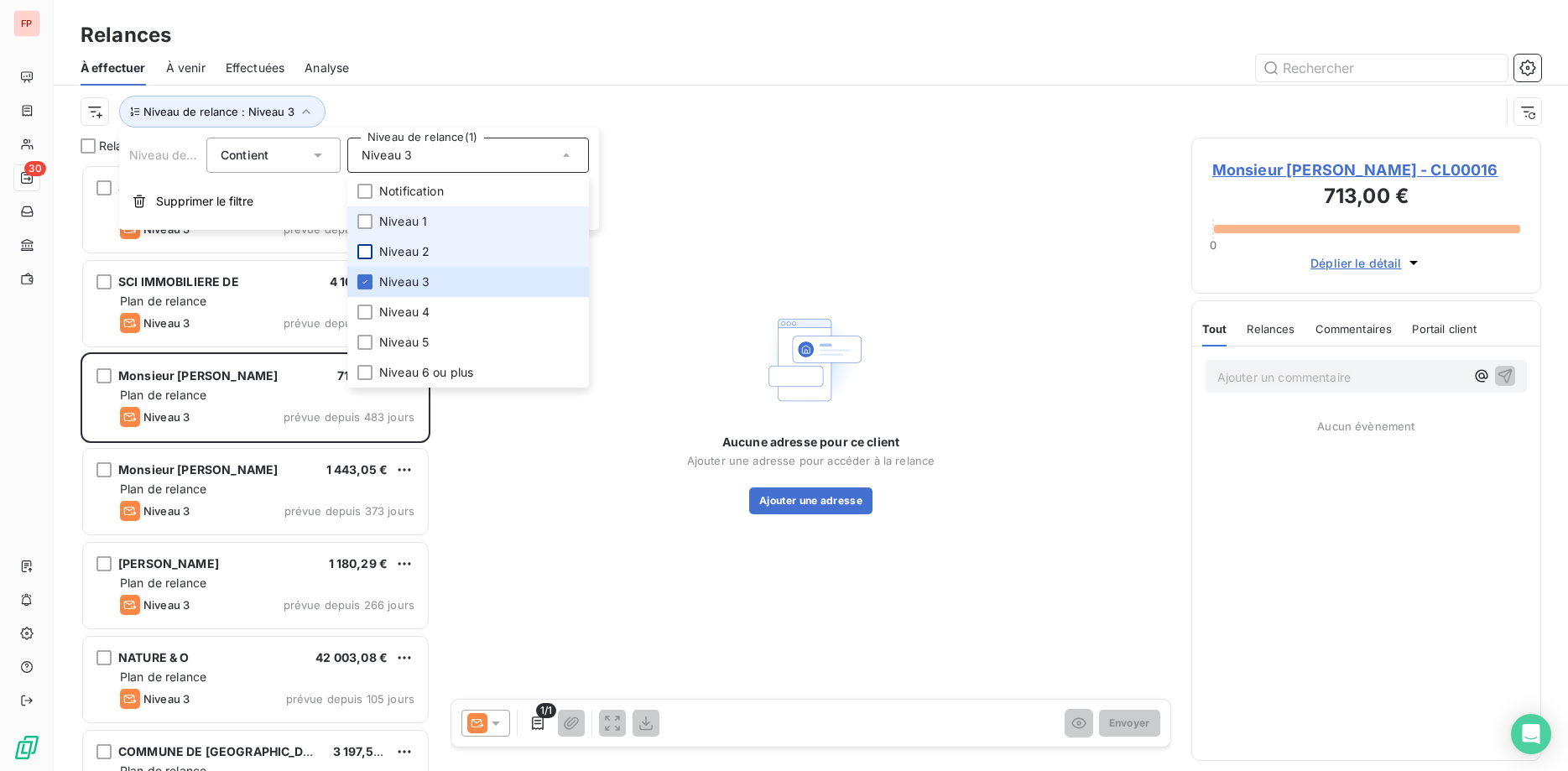
drag, startPoint x: 367, startPoint y: 220, endPoint x: 367, endPoint y: 245, distance: 25.0
click at [367, 221] on div at bounding box center [364, 221] width 15 height 15
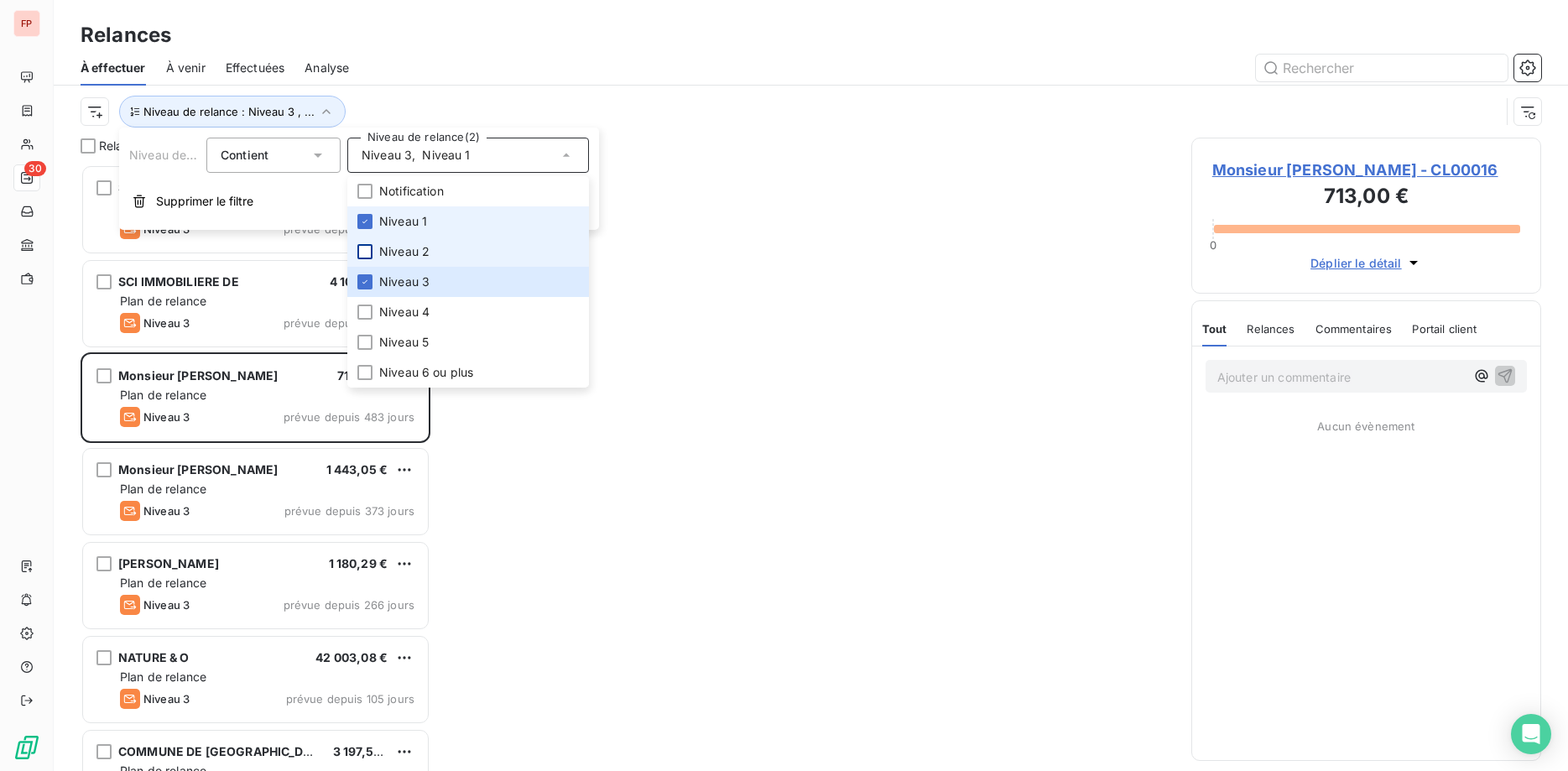
scroll to position [607, 350]
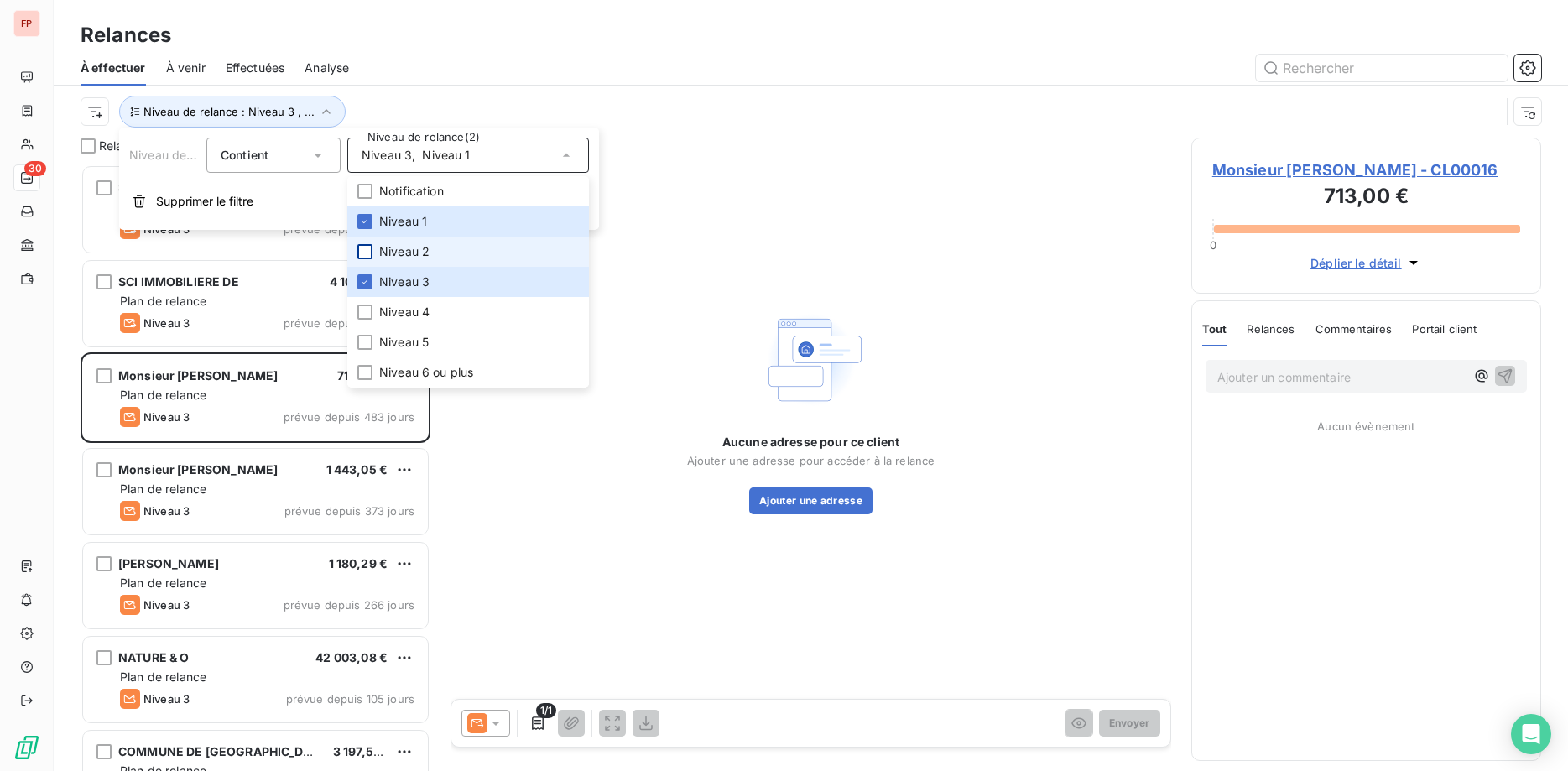
click at [367, 247] on div at bounding box center [364, 251] width 15 height 15
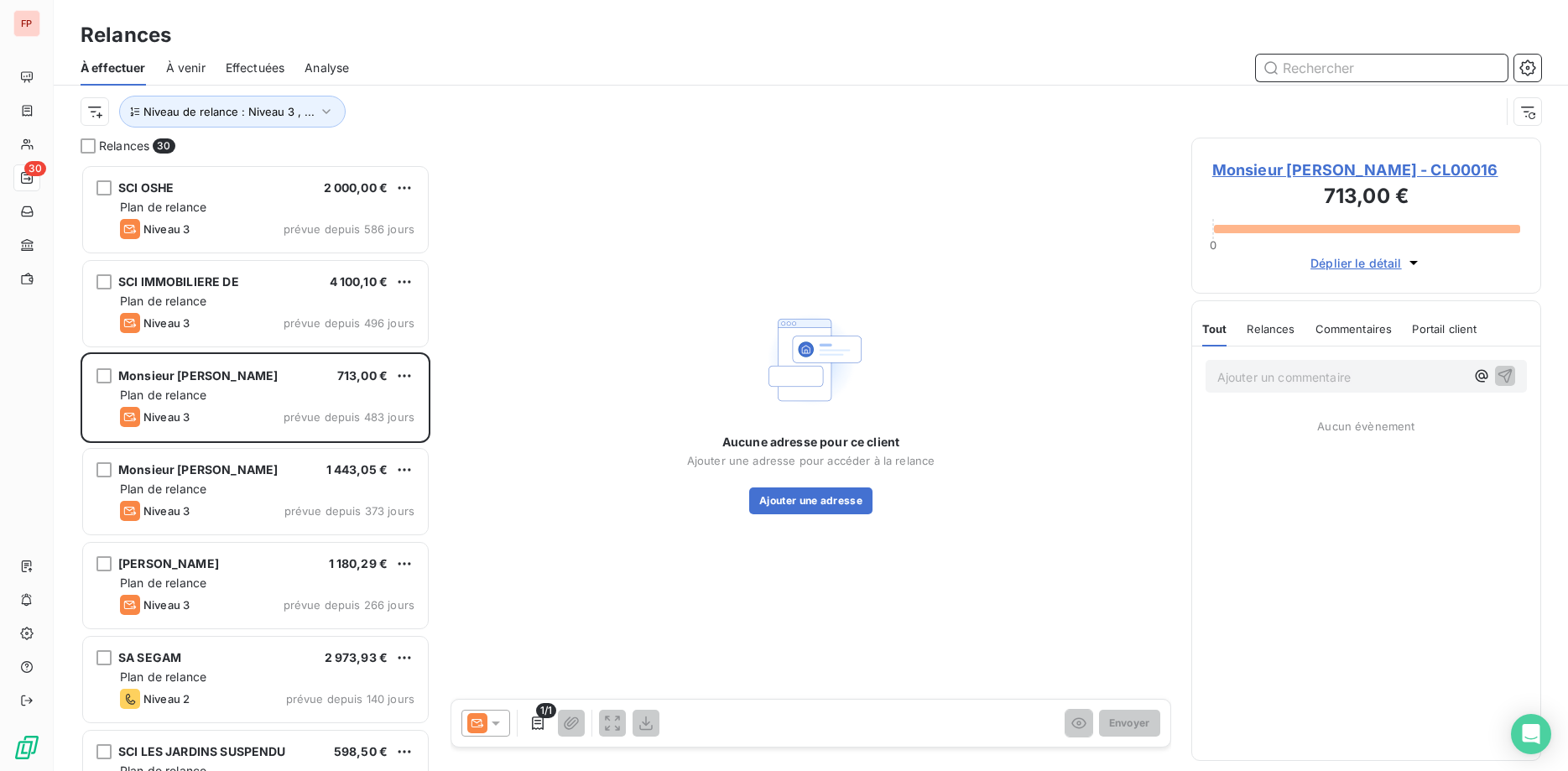
click at [1306, 71] on input "text" at bounding box center [1381, 67] width 252 height 27
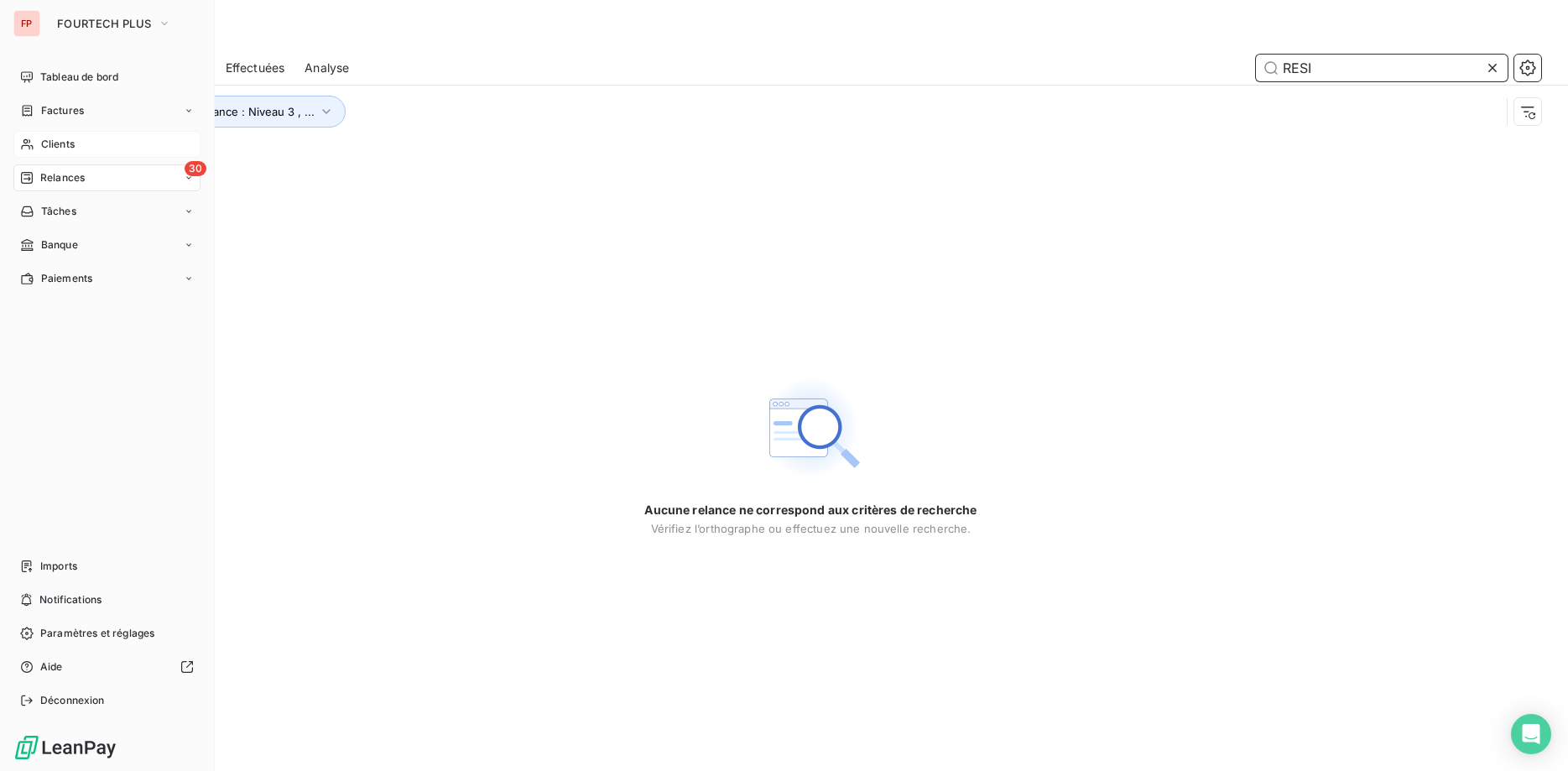
type input "RESI"
click at [54, 139] on span "Clients" at bounding box center [58, 144] width 34 height 15
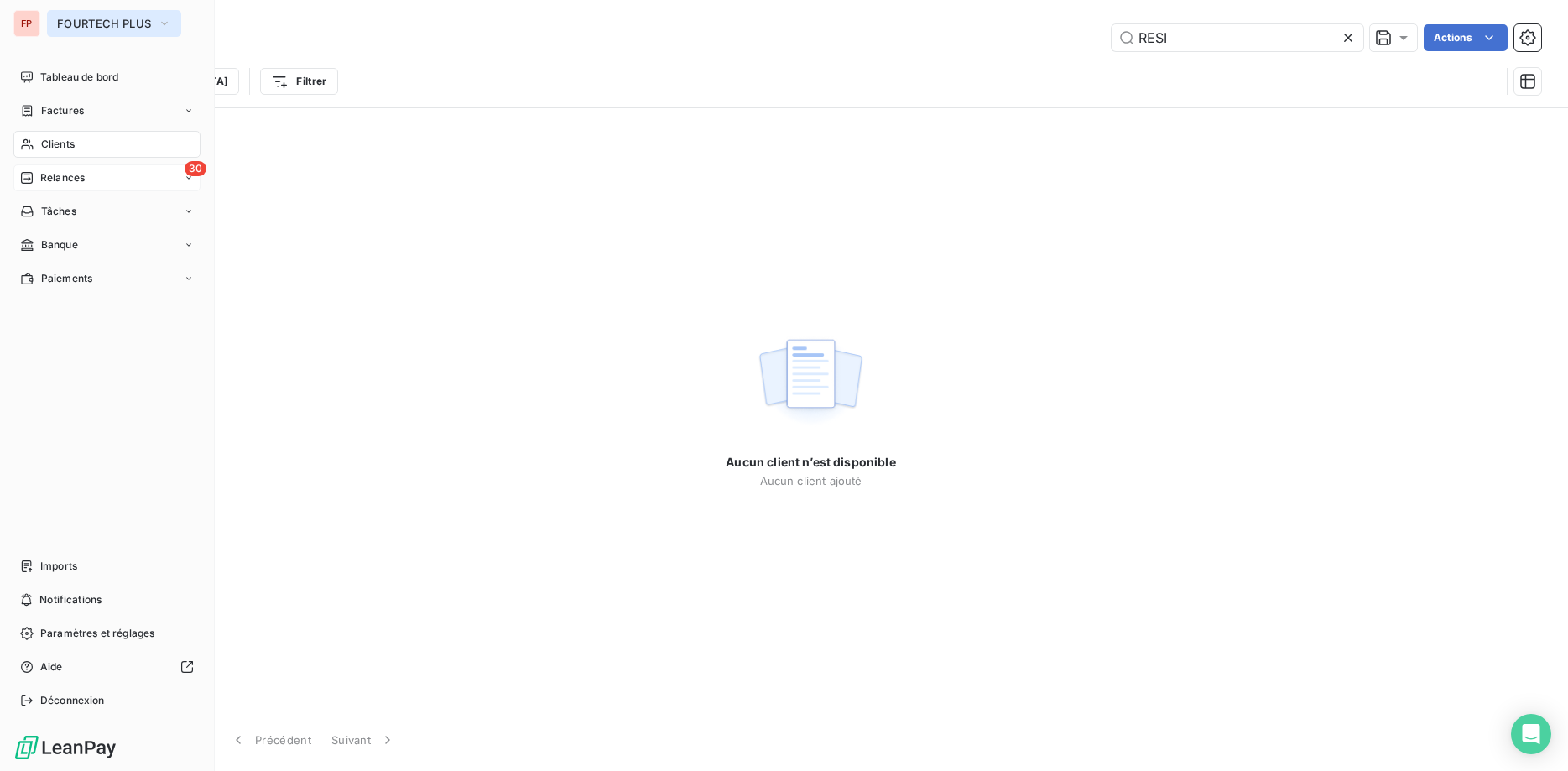
type input "RESI"
click at [147, 22] on span "FOURTECH PLUS" at bounding box center [104, 23] width 94 height 14
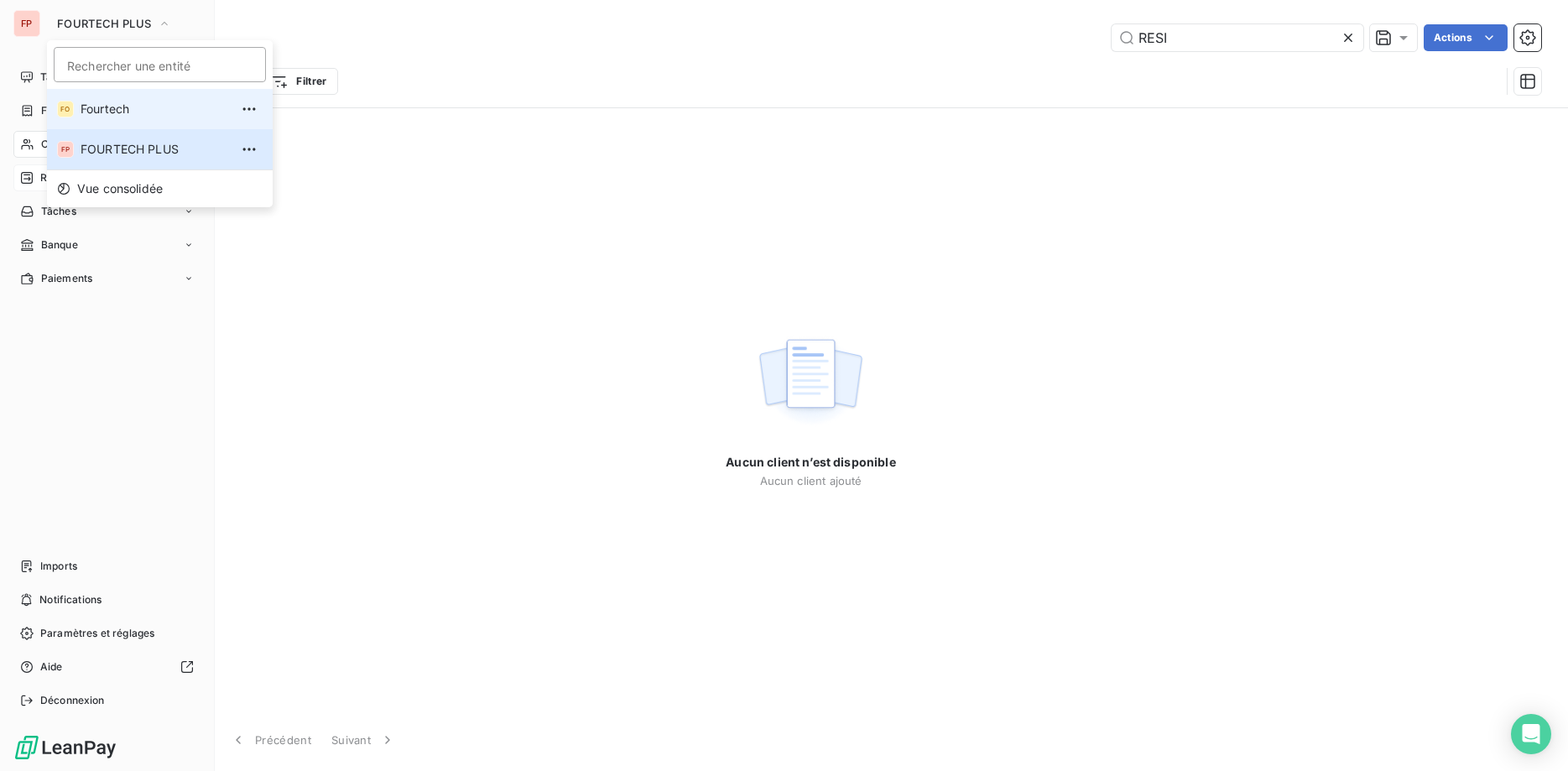
click at [128, 108] on span "Fourtech" at bounding box center [155, 108] width 149 height 16
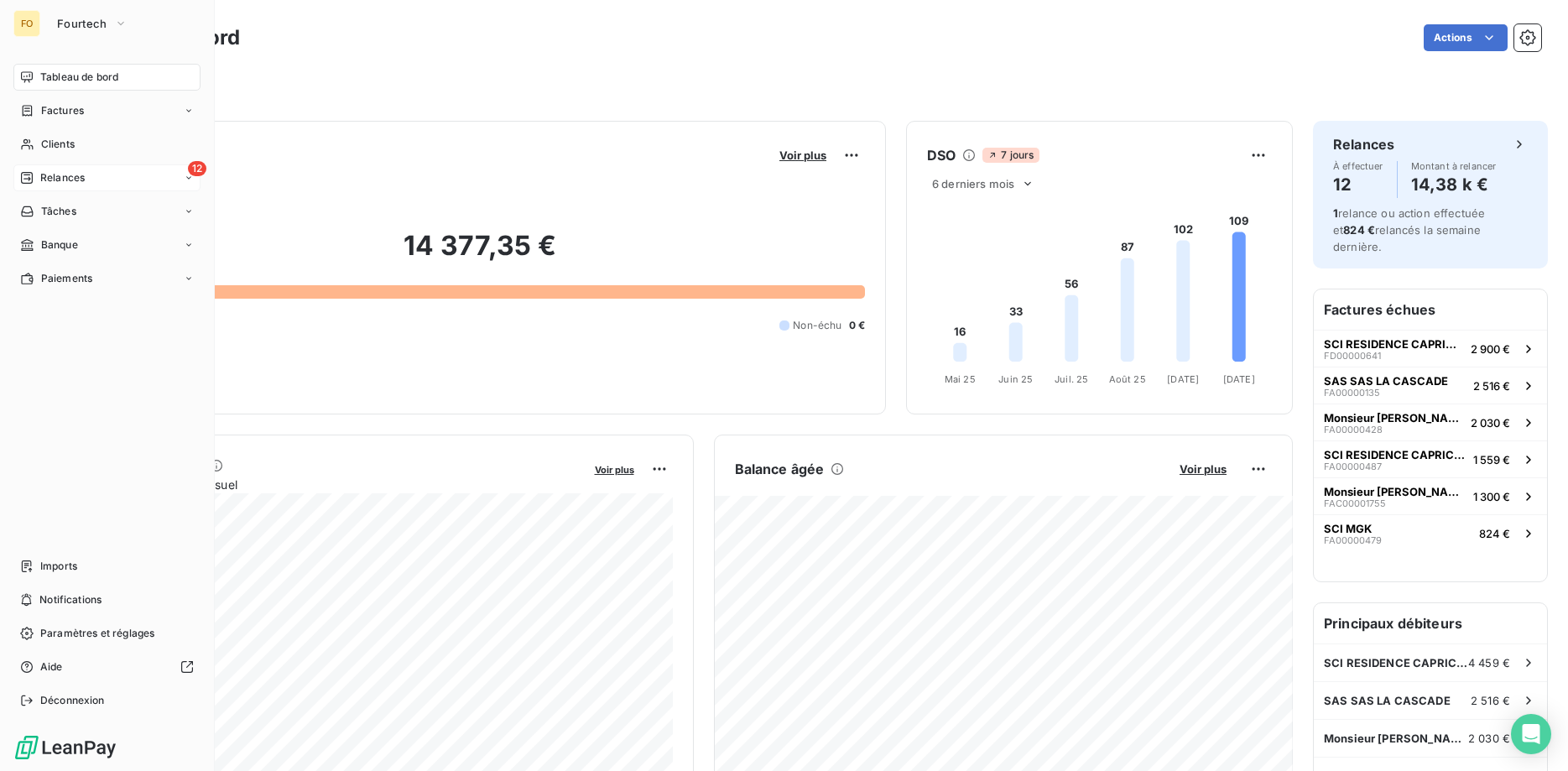
click at [69, 180] on span "Relances" at bounding box center [62, 177] width 44 height 15
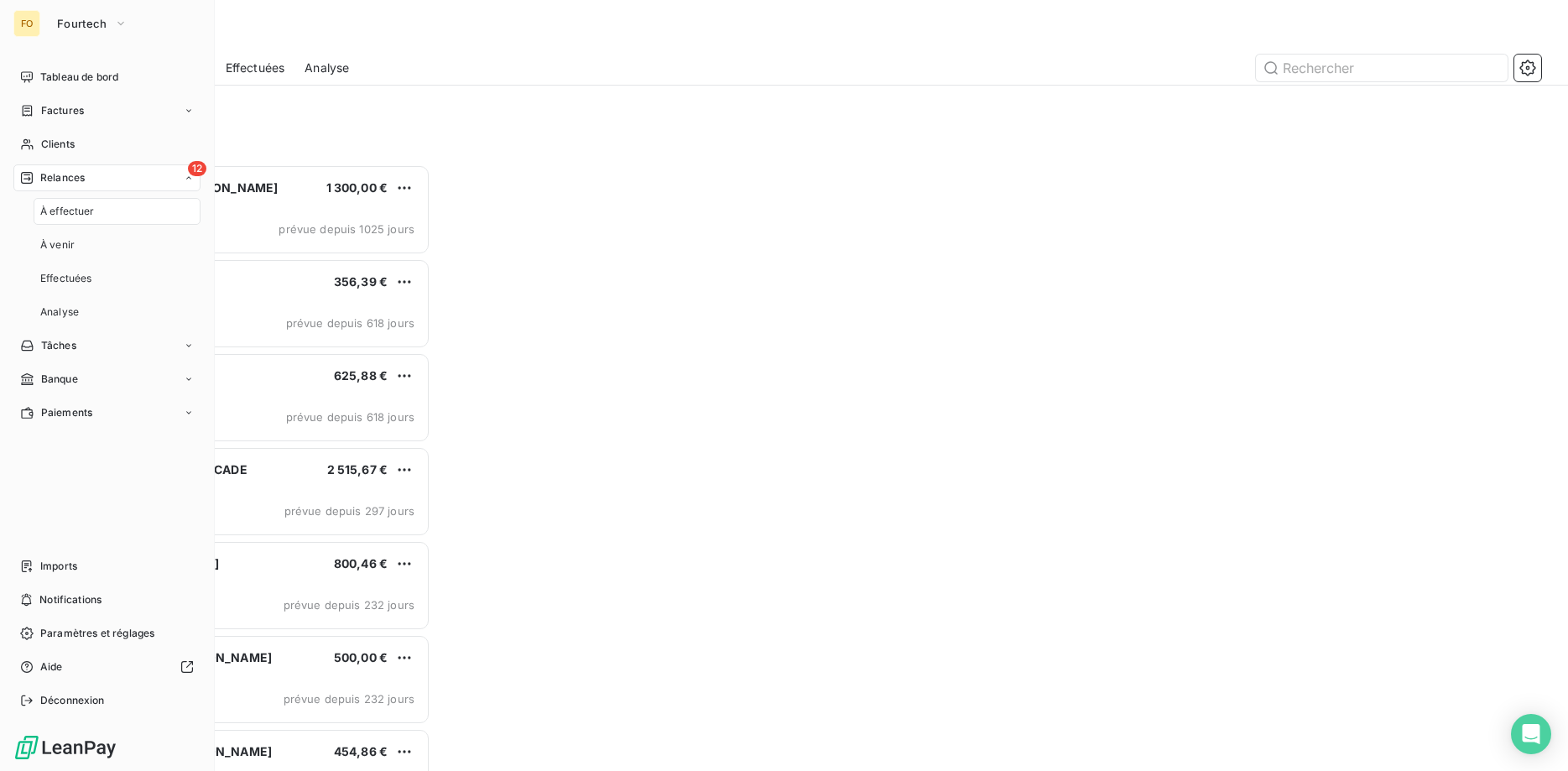
scroll to position [607, 350]
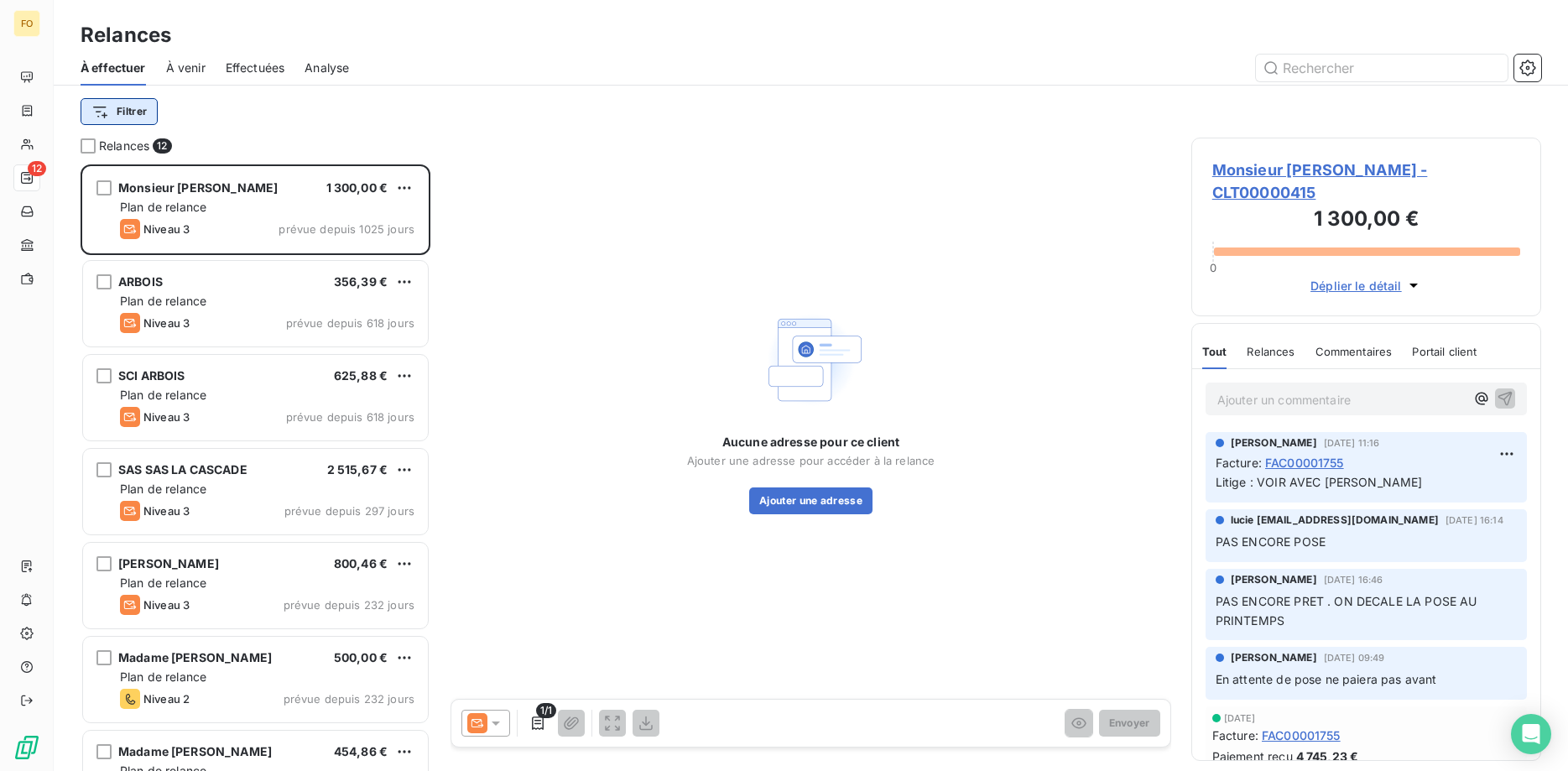
click at [129, 106] on html "FO 12 Relances À effectuer À venir Effectuées Analyse Filtrer Relances 12 Monsi…" at bounding box center [784, 385] width 1568 height 771
click at [1323, 69] on html "FO 12 Relances À effectuer À venir Effectuées Analyse Filtrer Relances 12 Monsi…" at bounding box center [784, 385] width 1568 height 771
click at [1323, 70] on input "text" at bounding box center [1381, 67] width 252 height 27
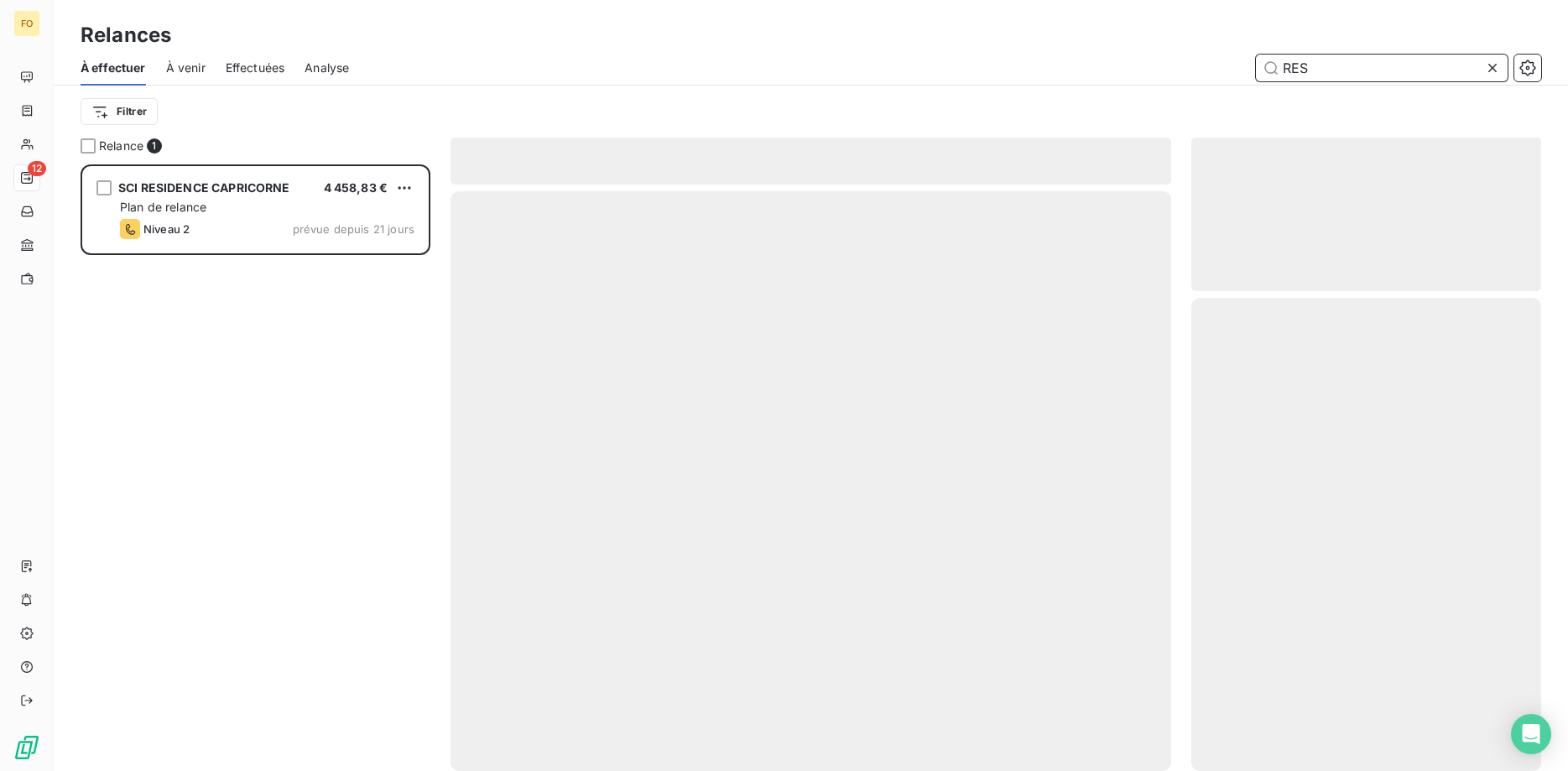
scroll to position [607, 350]
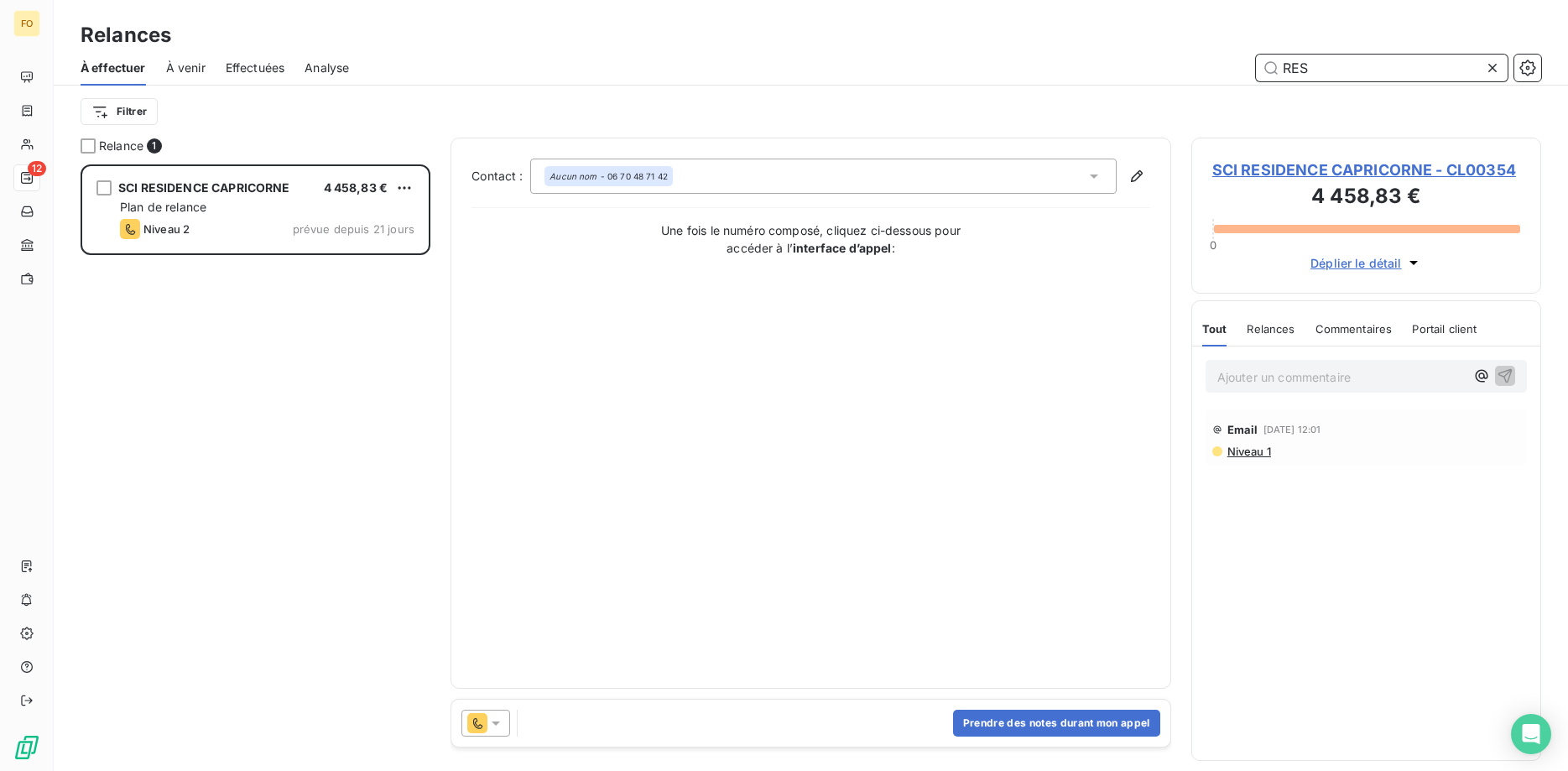
type input "RES"
click at [1139, 176] on icon "button" at bounding box center [1136, 176] width 16 height 16
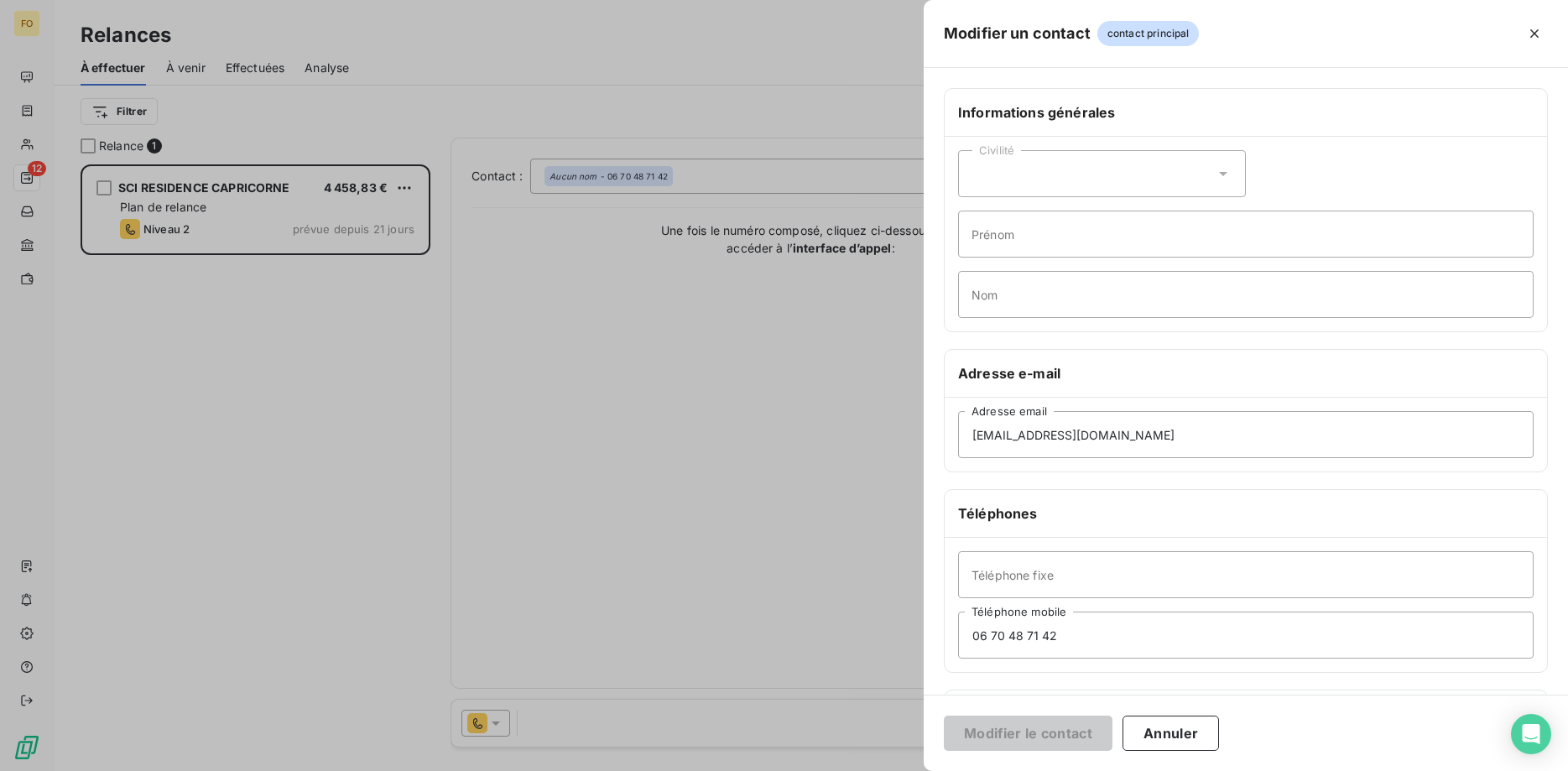
click at [525, 586] on div at bounding box center [784, 385] width 1568 height 771
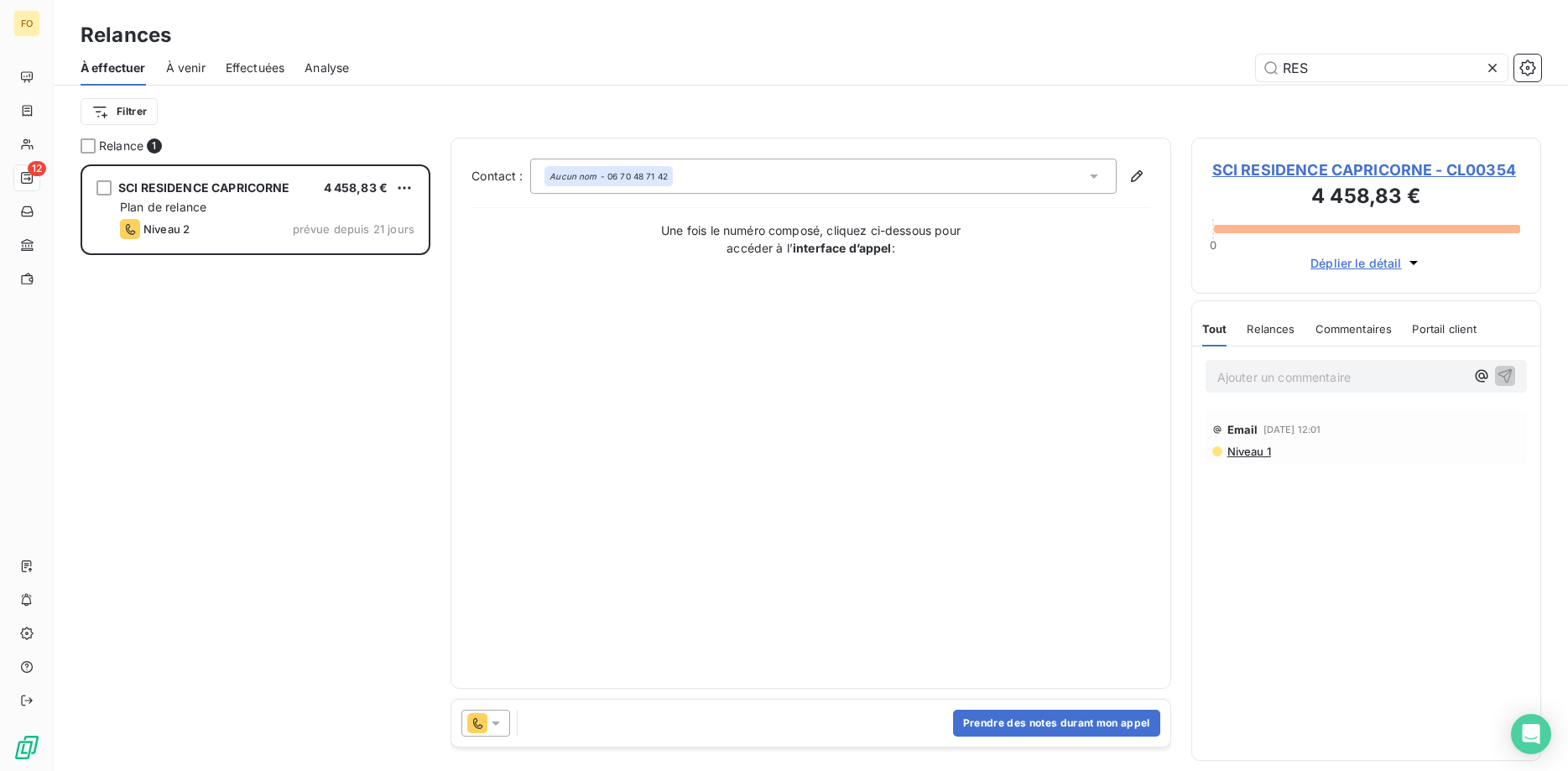
click at [493, 723] on icon at bounding box center [496, 723] width 9 height 4
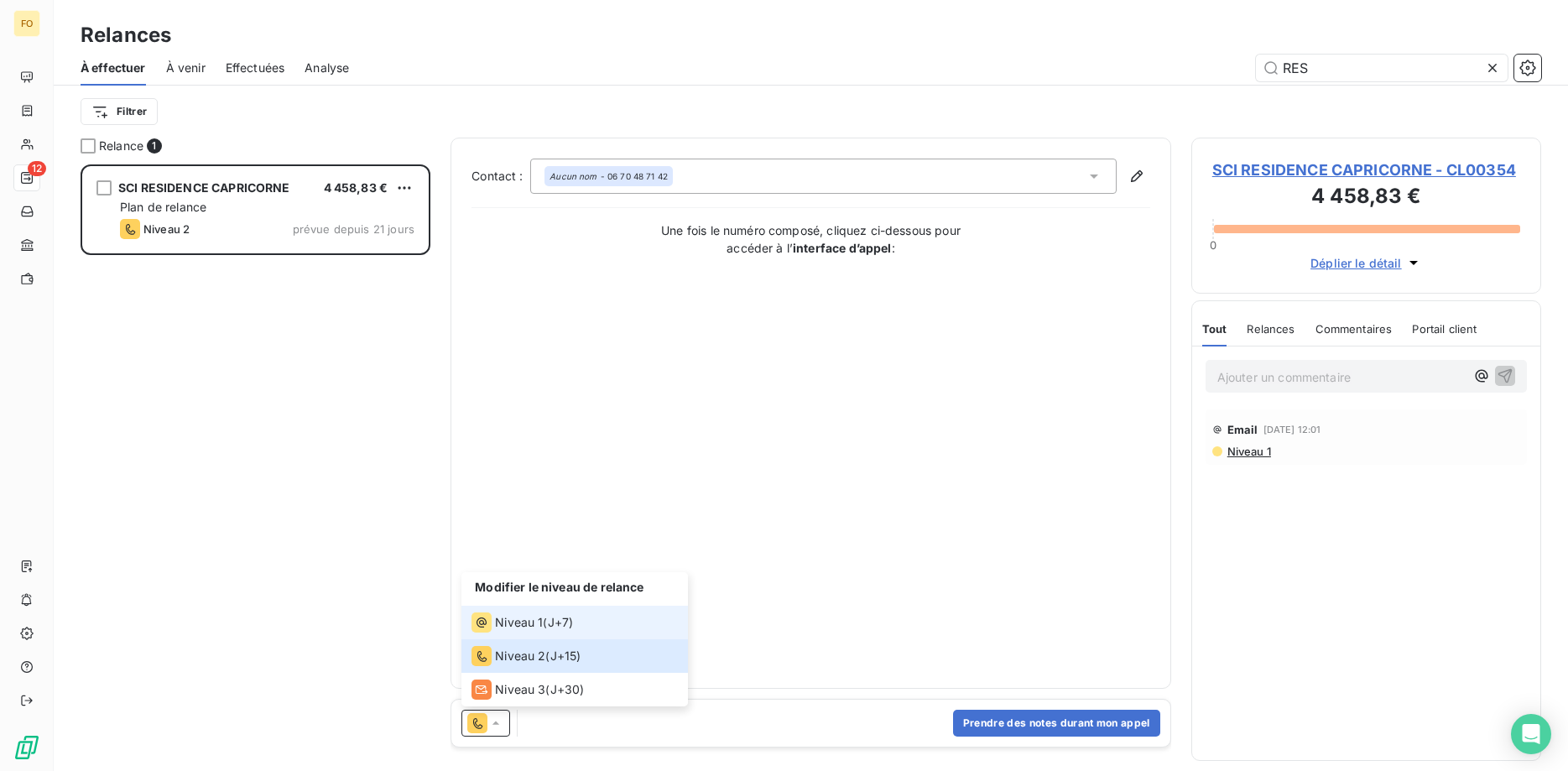
click at [525, 607] on li "Niveau 1 ( J+7 )" at bounding box center [575, 622] width 227 height 34
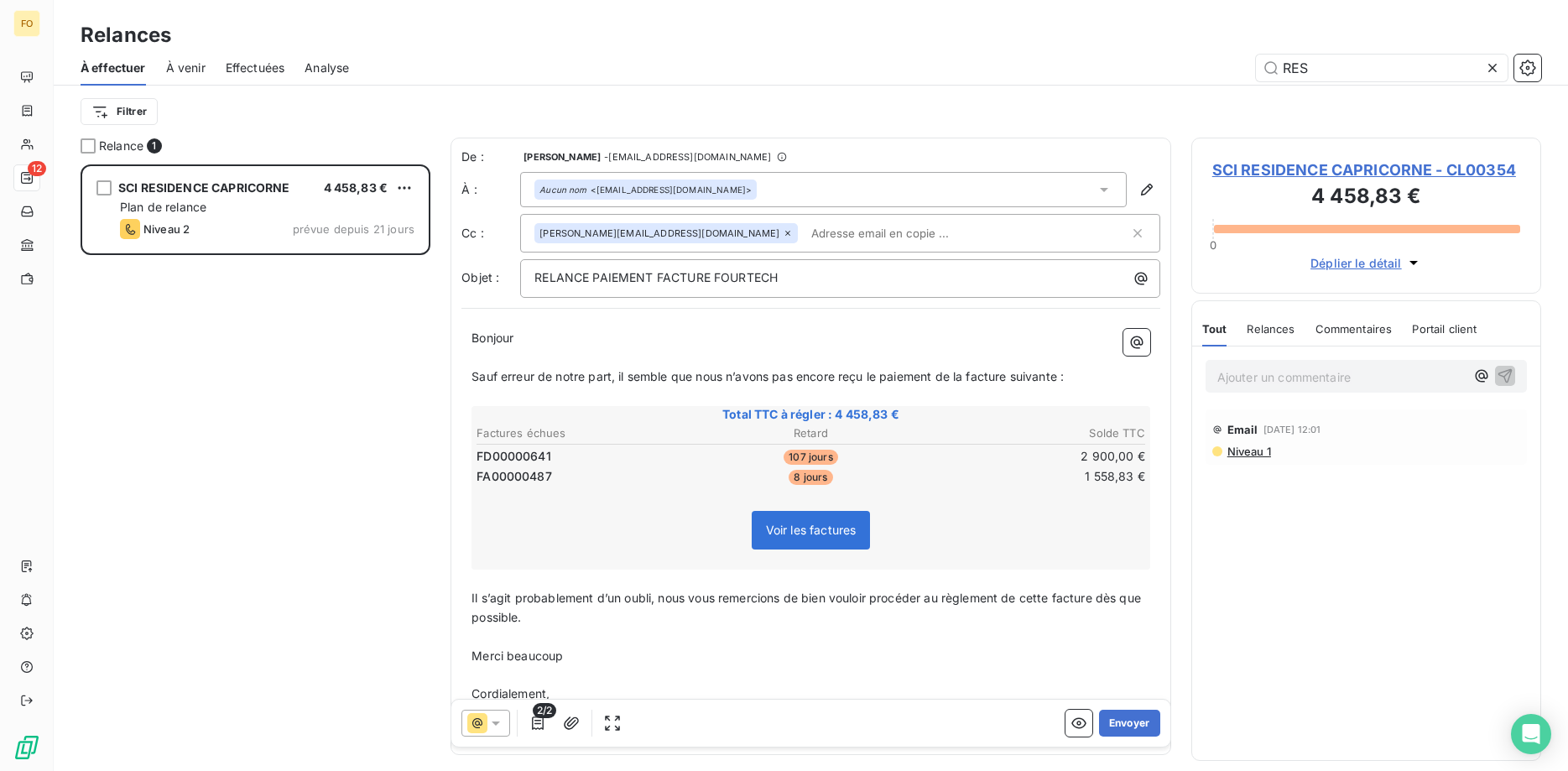
click at [804, 226] on input "text" at bounding box center [901, 233] width 194 height 25
click at [804, 228] on input "text" at bounding box center [901, 233] width 194 height 25
paste input "joly.paul.4tech@gmail.com"
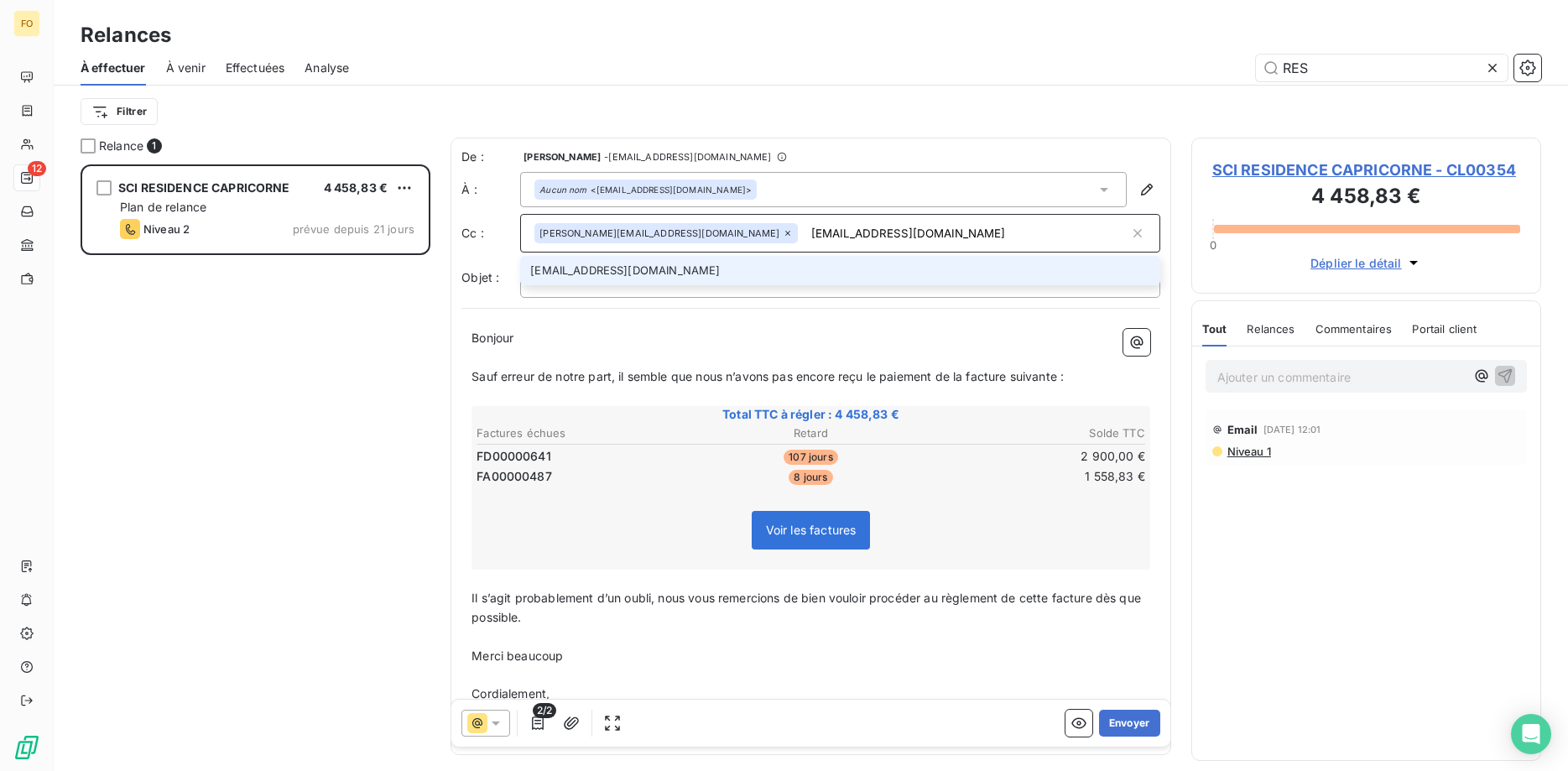
type input "joly.paul.4tech@gmail.com"
click at [687, 265] on li "joly.paul.4tech@gmail.com" at bounding box center [840, 271] width 640 height 29
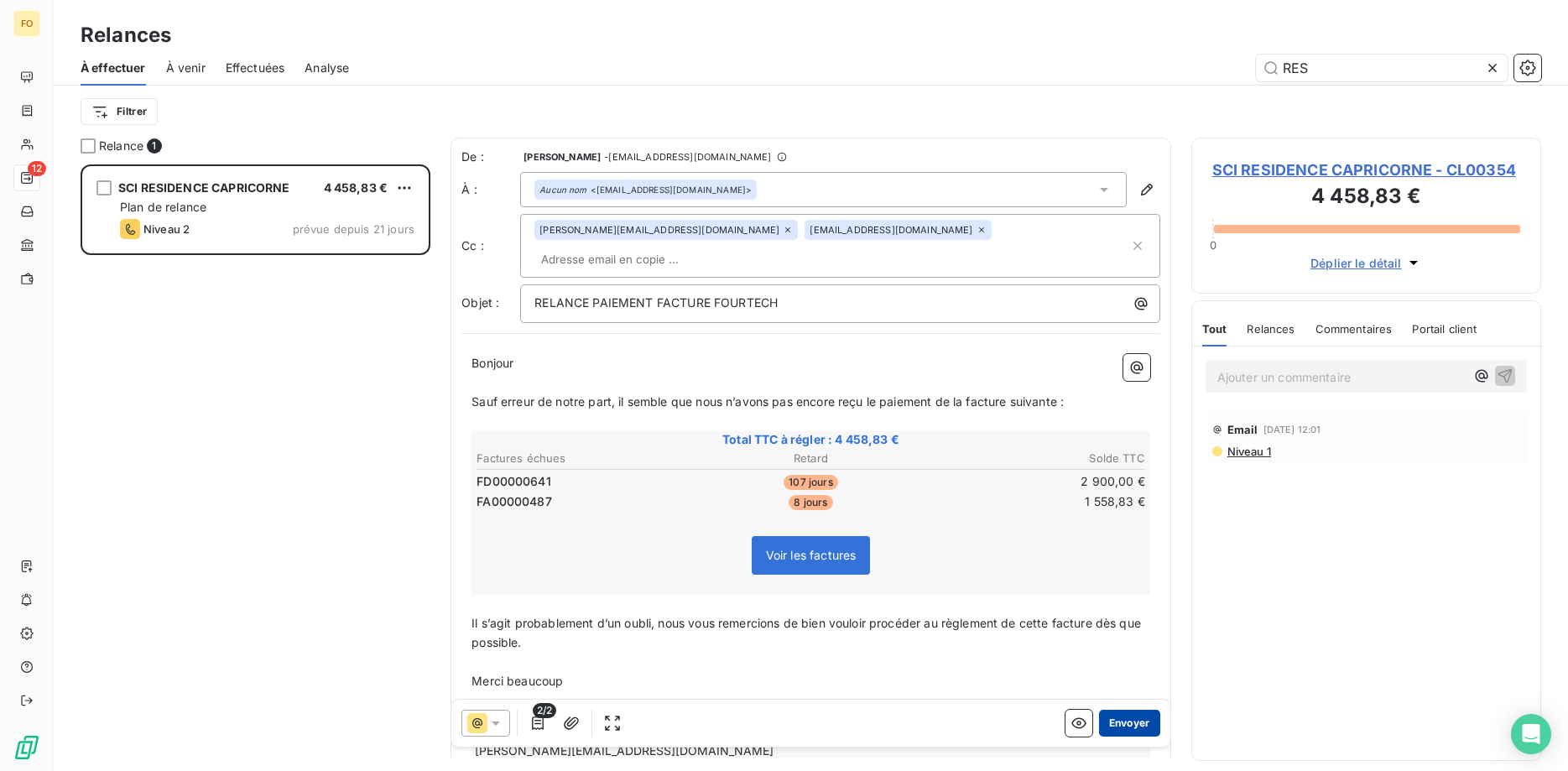
click at [1132, 720] on button "Envoyer" at bounding box center [1130, 723] width 61 height 27
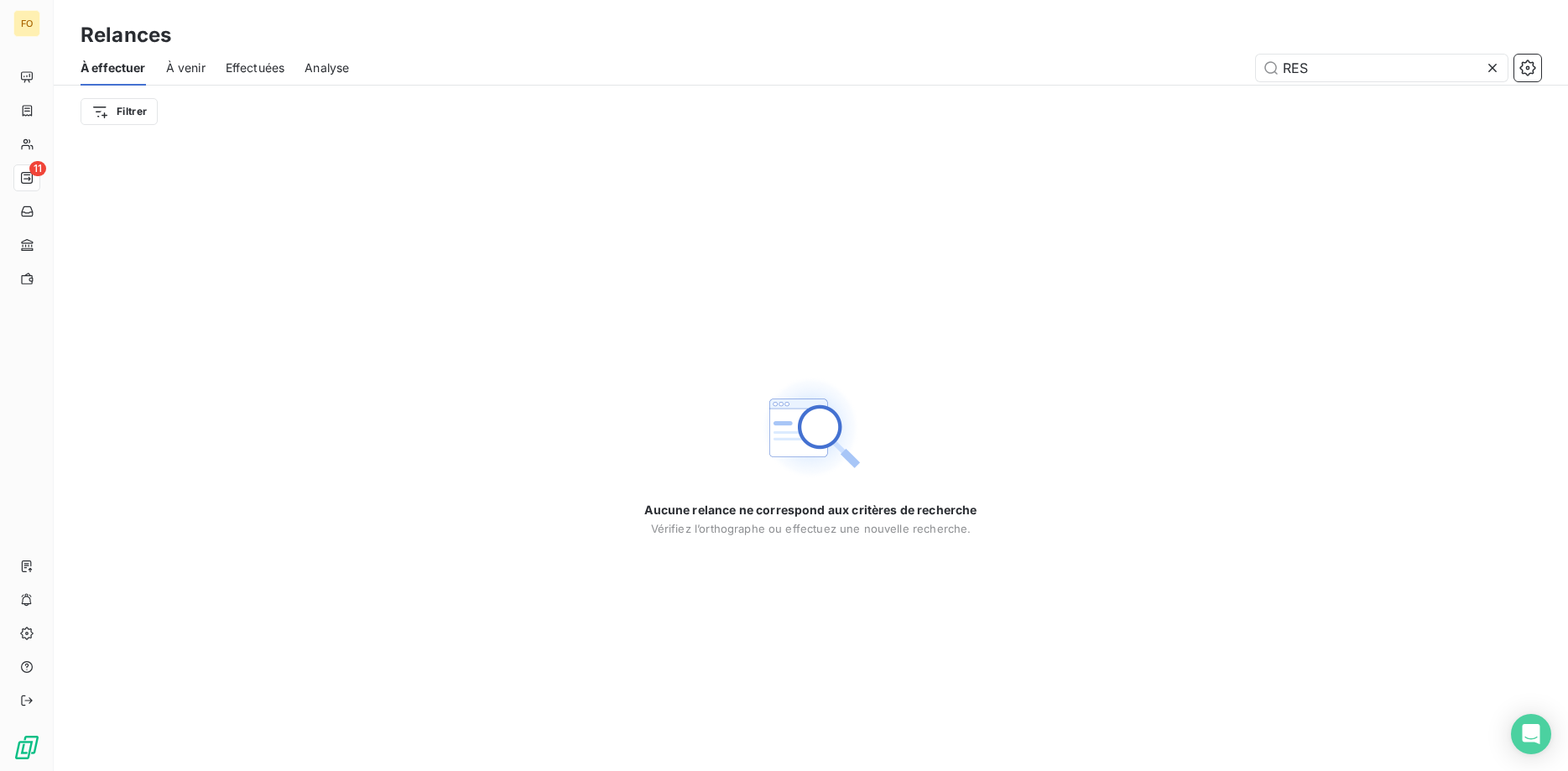
click at [267, 67] on span "Effectuées" at bounding box center [255, 67] width 60 height 16
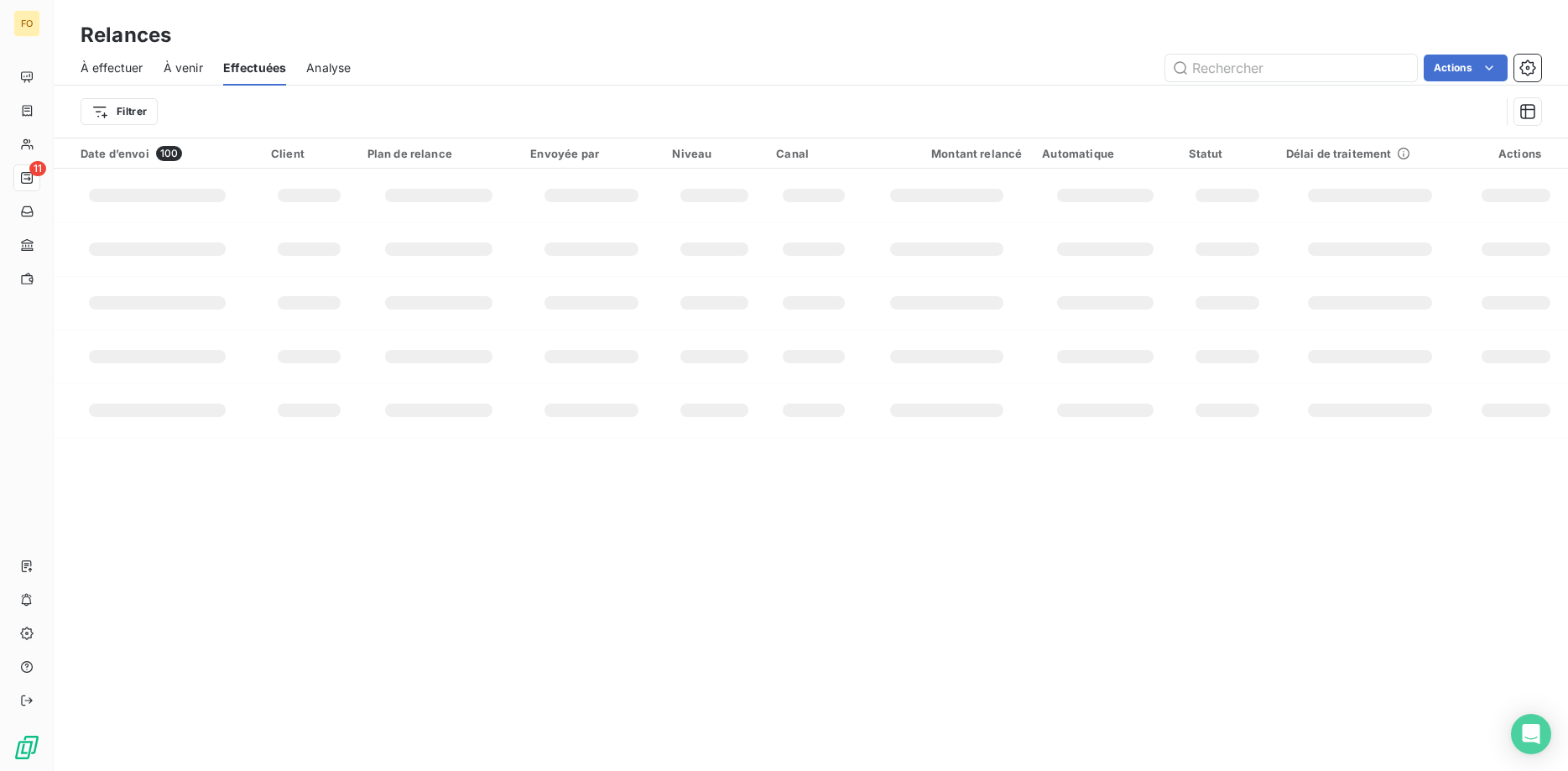
click at [125, 66] on span "À effectuer" at bounding box center [112, 67] width 63 height 16
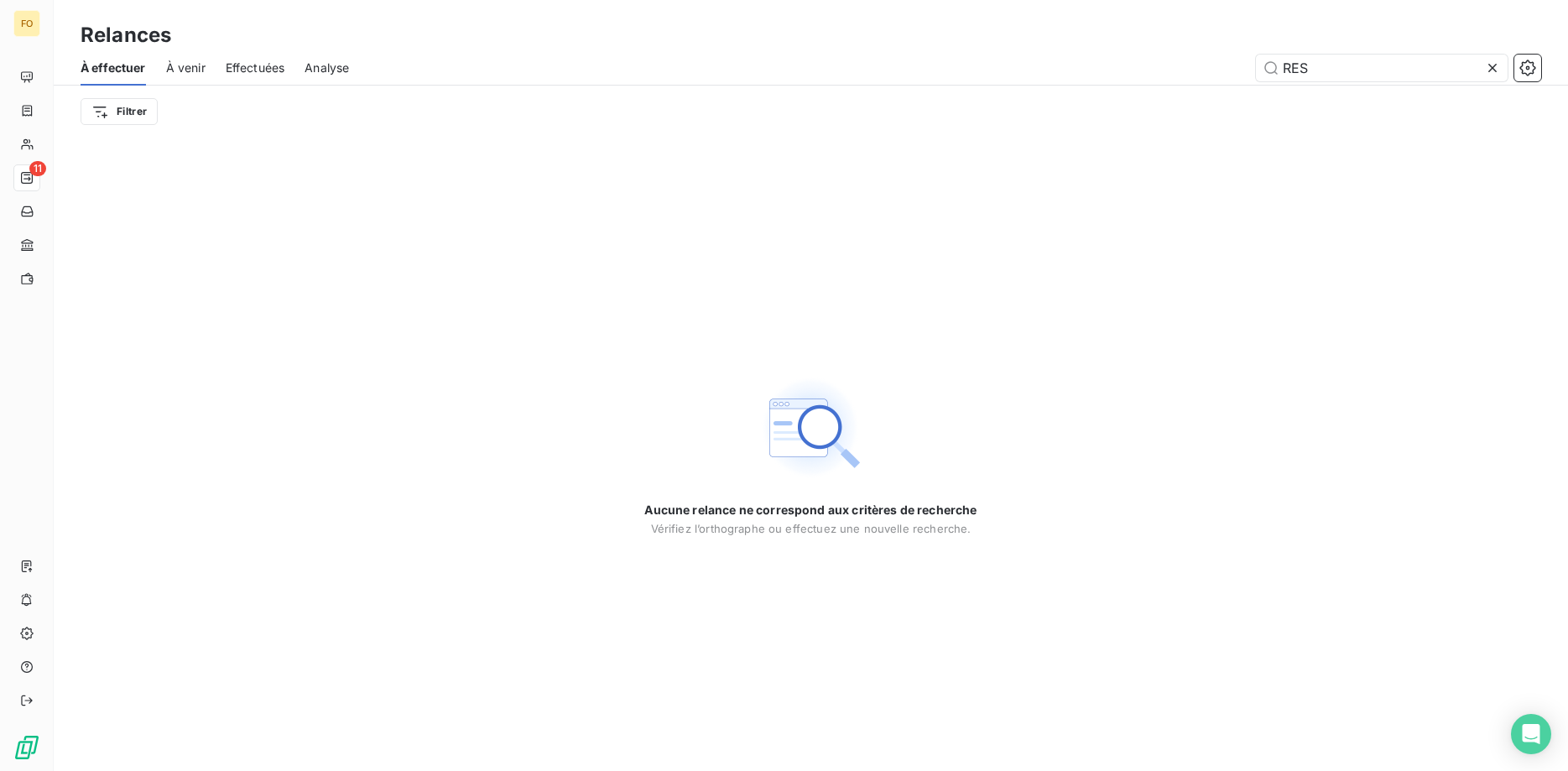
click at [253, 67] on span "Effectuées" at bounding box center [255, 67] width 60 height 16
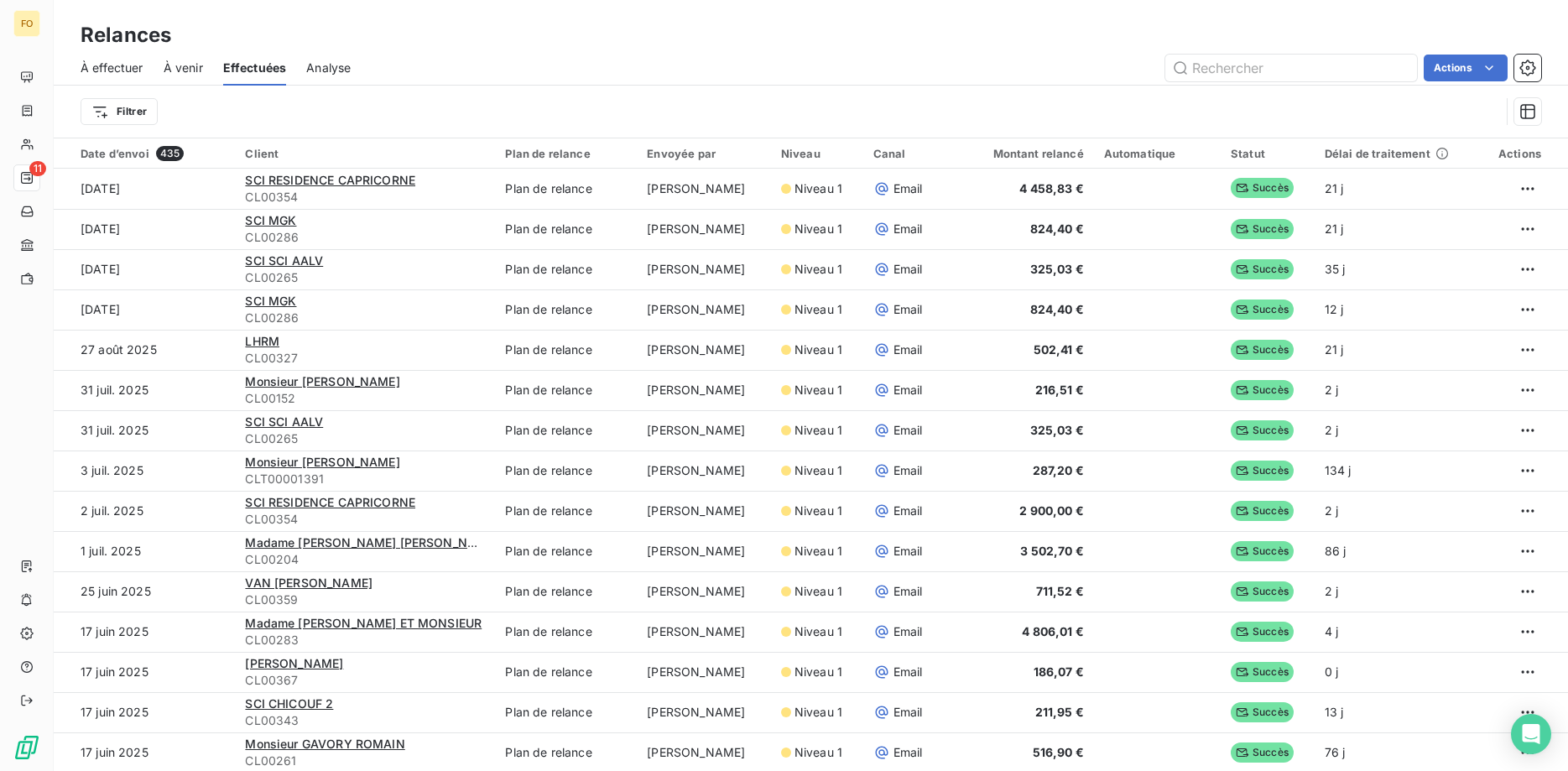
click at [121, 63] on span "À effectuer" at bounding box center [112, 67] width 63 height 16
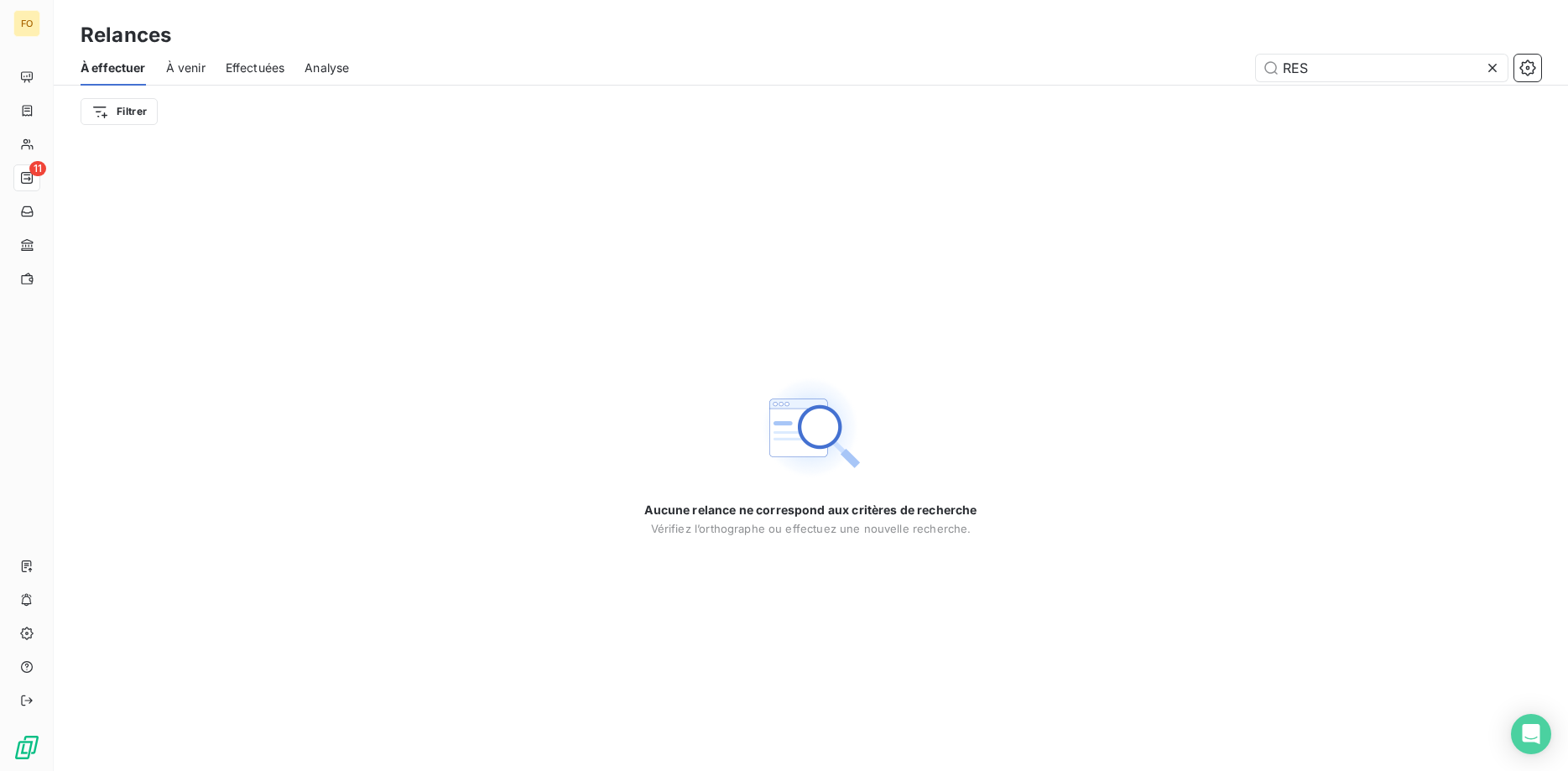
click at [1494, 66] on icon at bounding box center [1493, 68] width 9 height 9
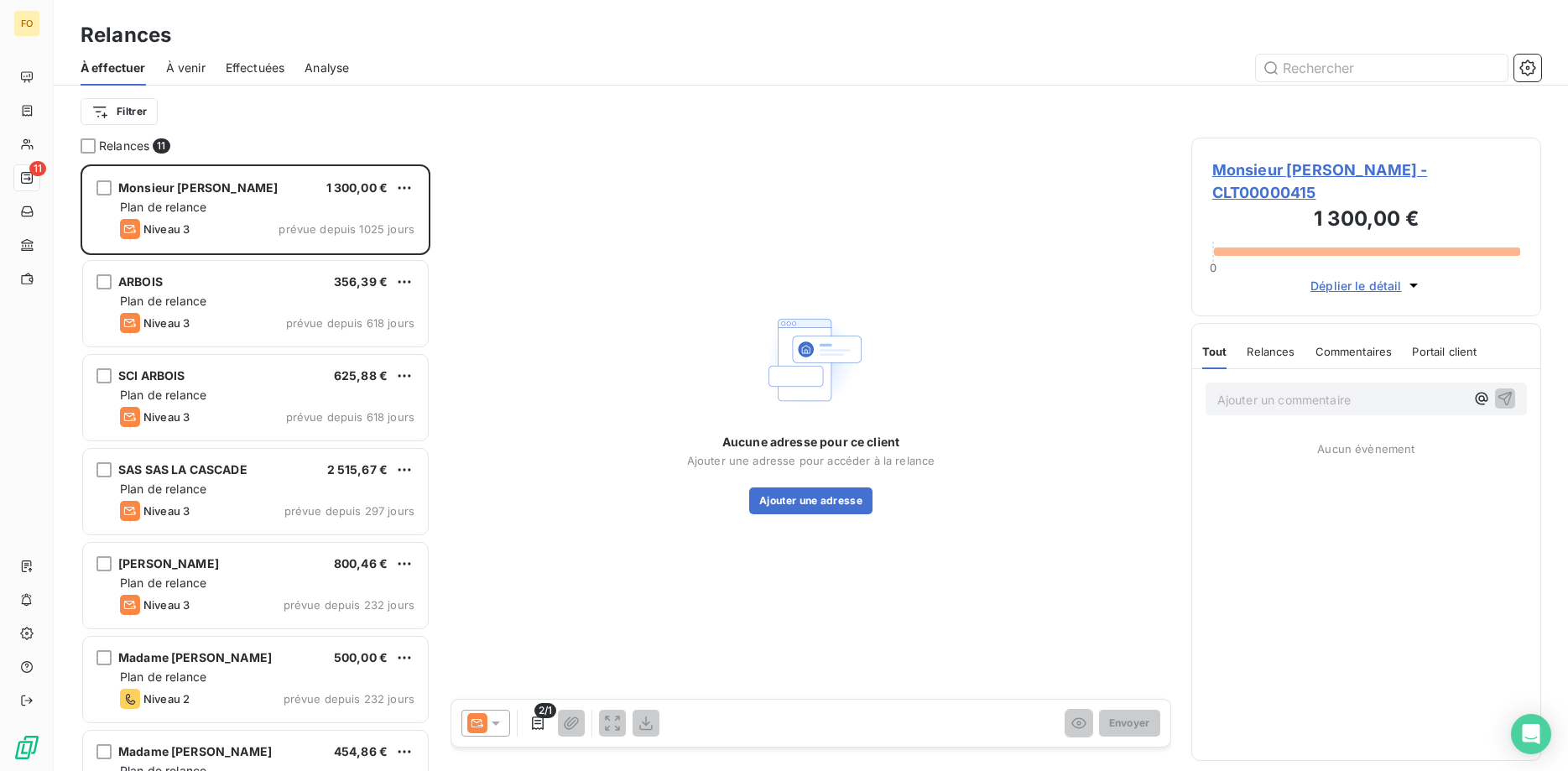
scroll to position [607, 350]
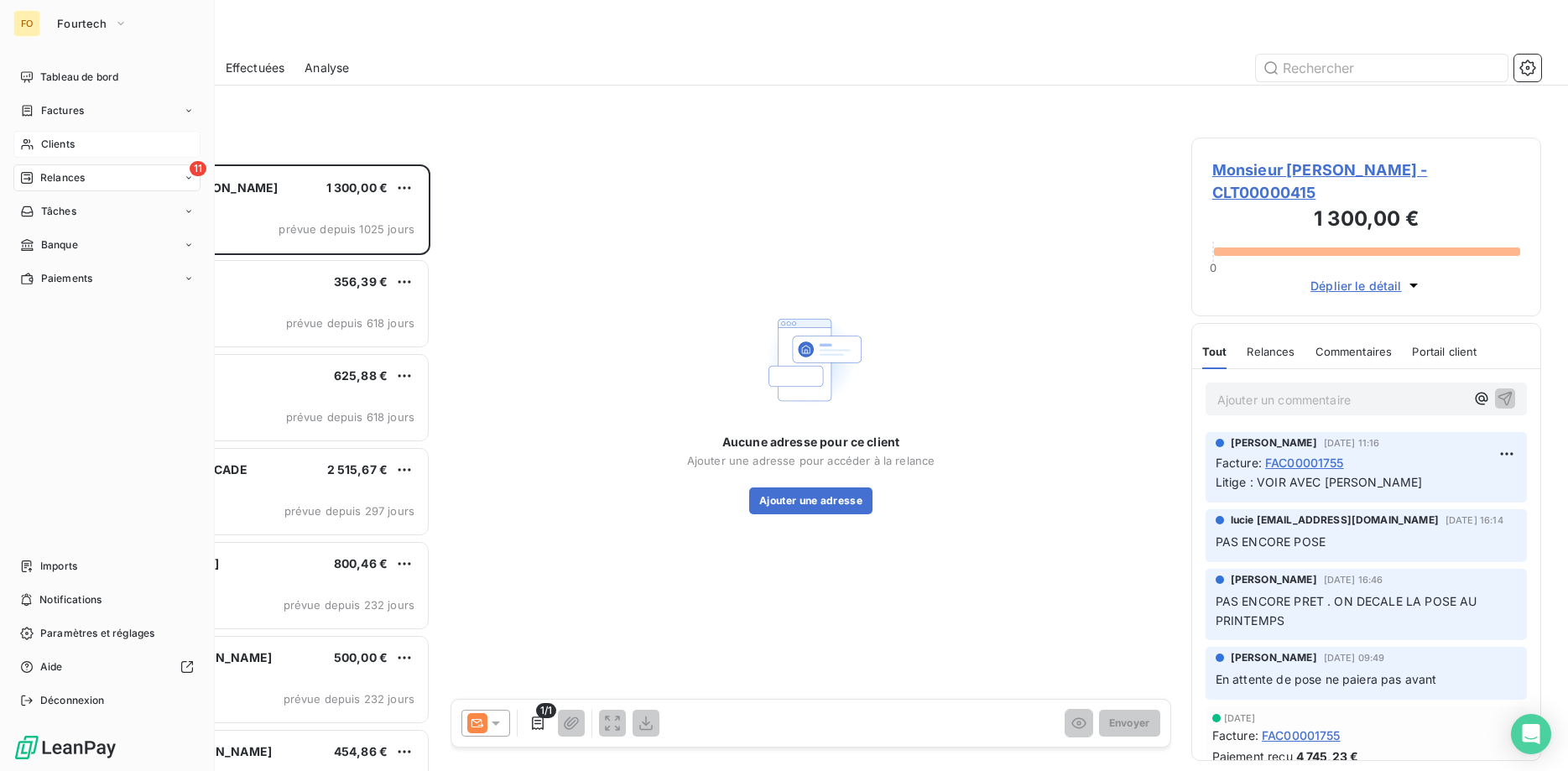
click at [43, 143] on span "Clients" at bounding box center [58, 144] width 34 height 15
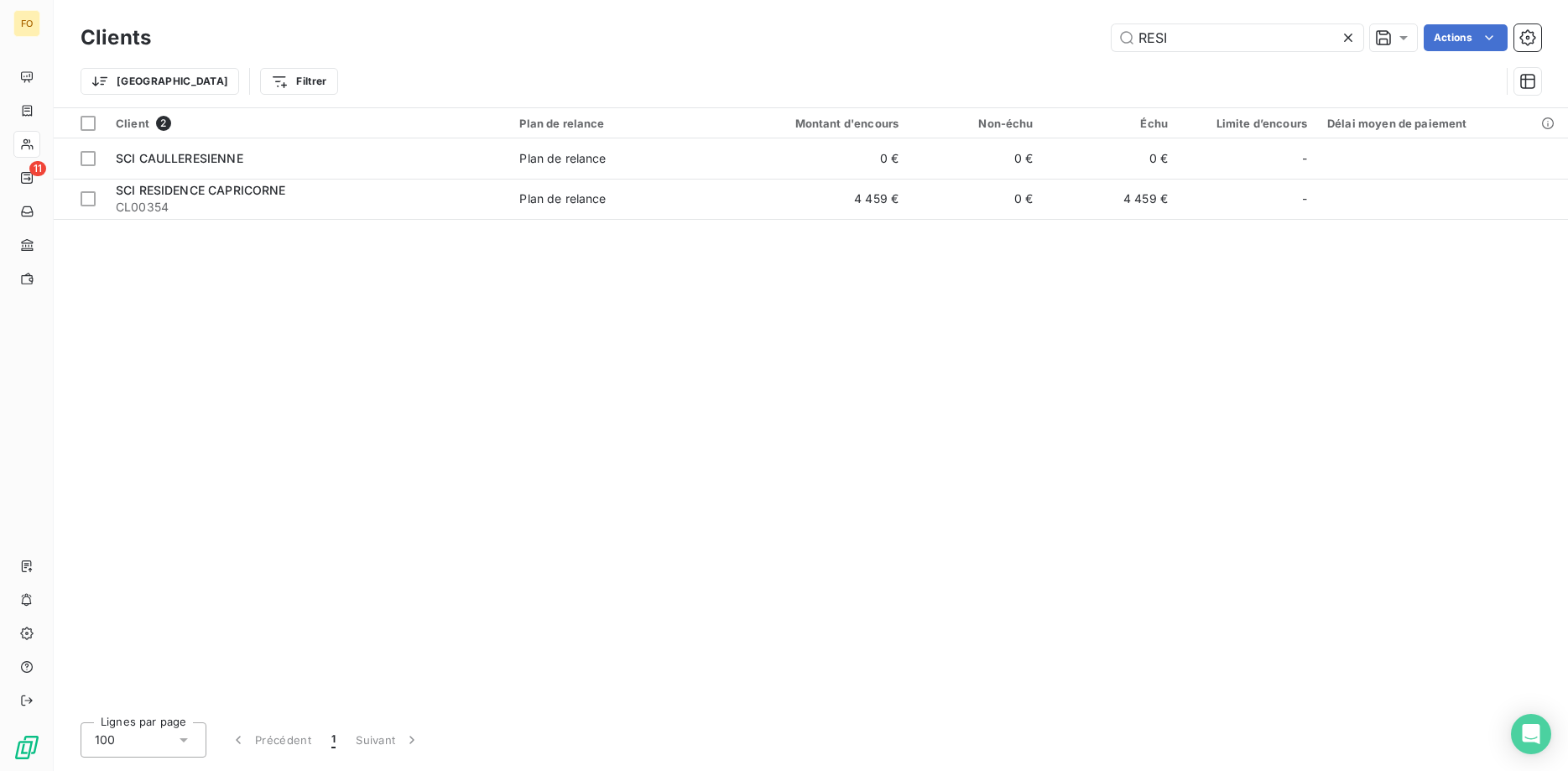
drag, startPoint x: 1193, startPoint y: 36, endPoint x: 1028, endPoint y: 39, distance: 165.0
click at [1111, 34] on input "RESI" at bounding box center [1237, 37] width 252 height 27
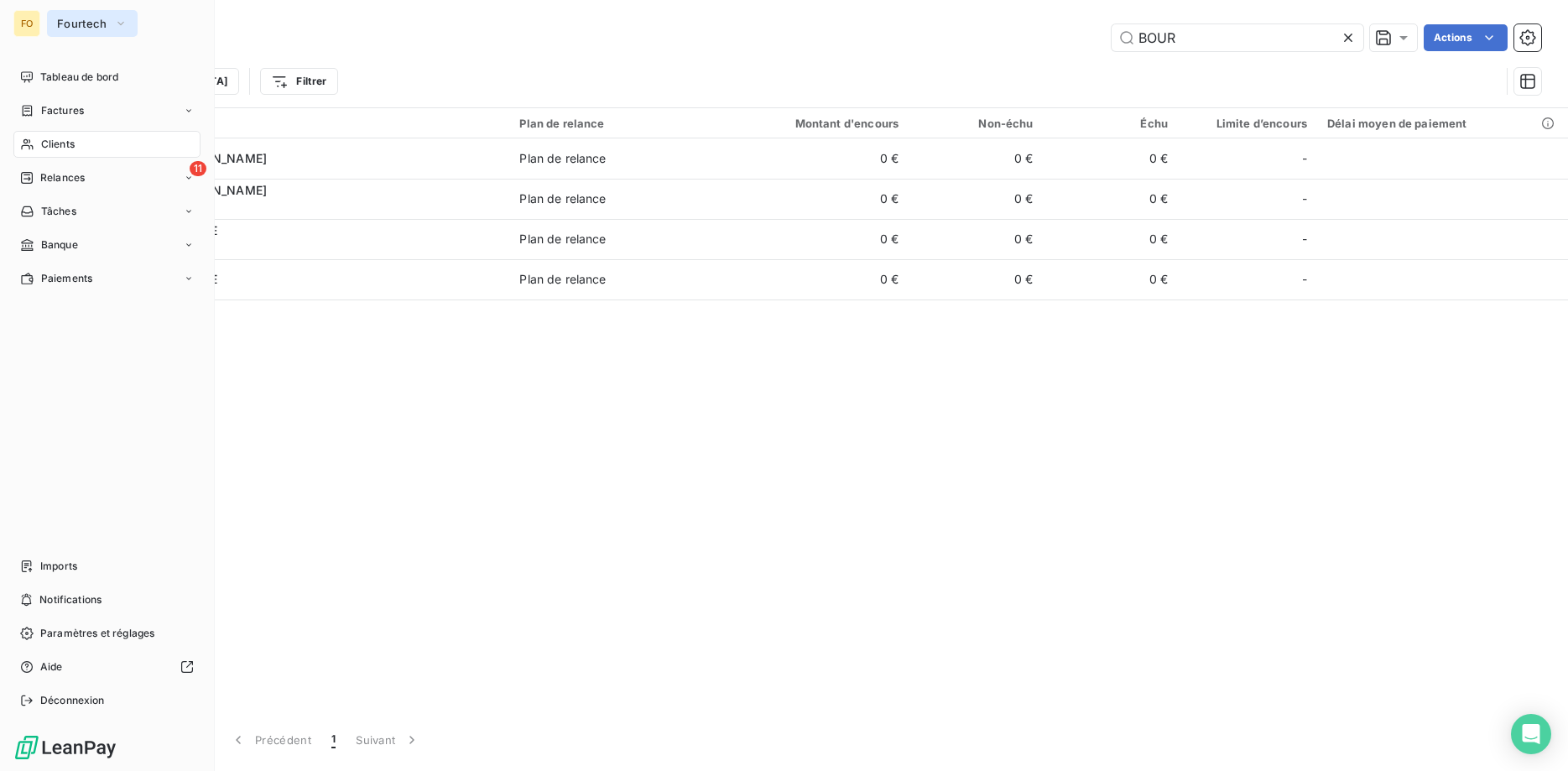
type input "BOUR"
click at [94, 19] on span "Fourtech" at bounding box center [82, 23] width 50 height 14
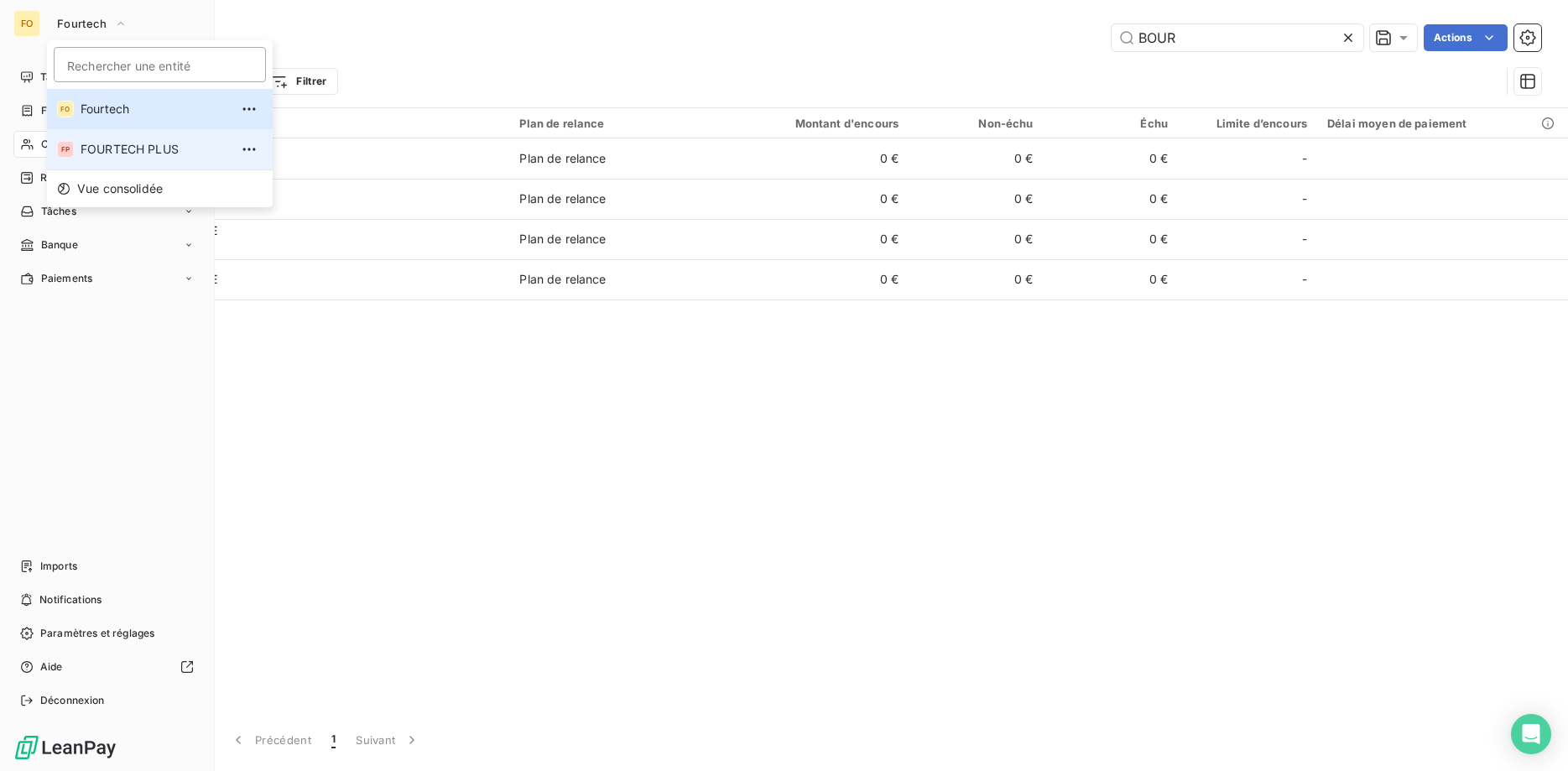
click at [112, 155] on span "FOURTECH PLUS" at bounding box center [155, 149] width 149 height 16
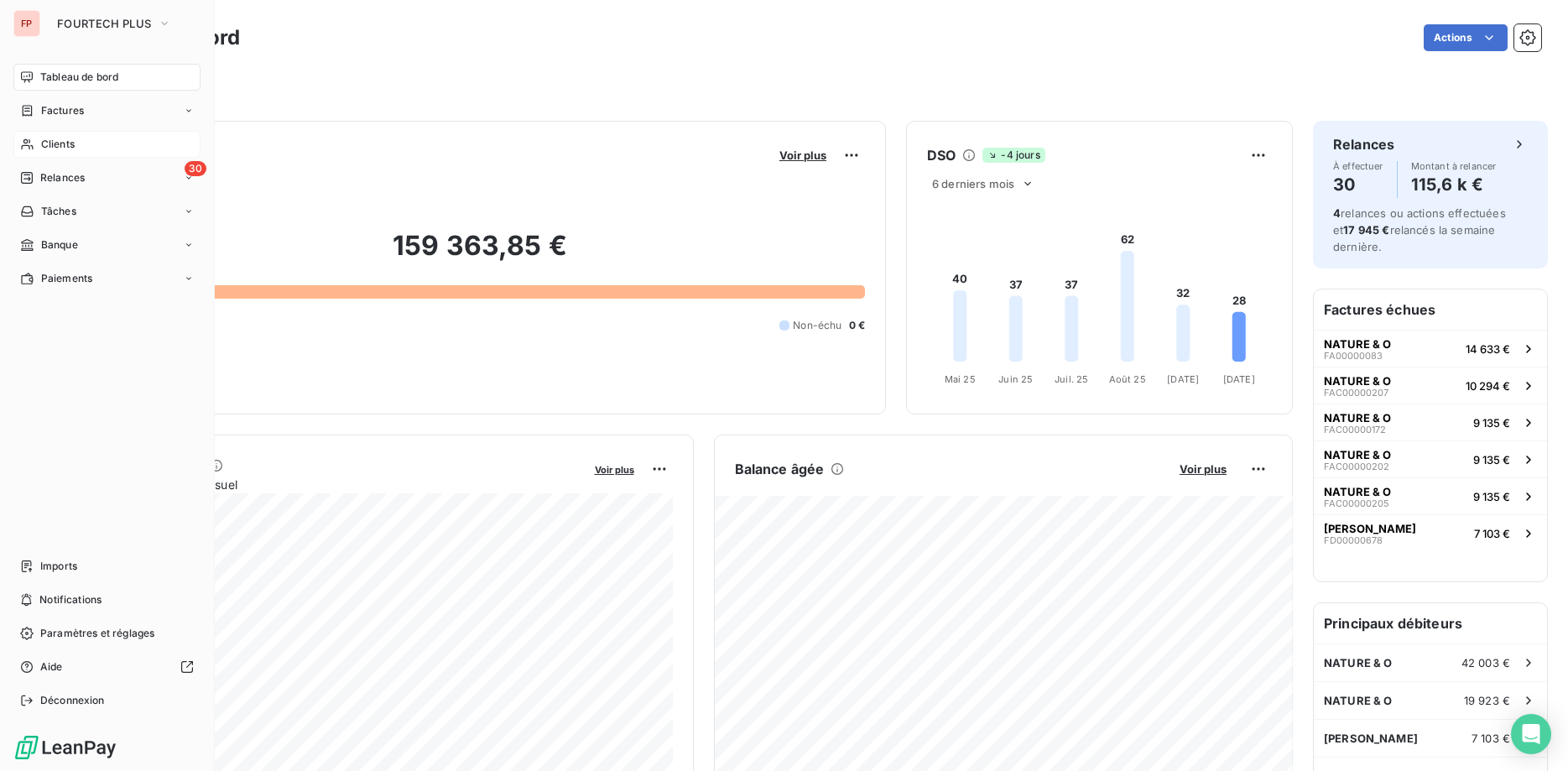
click at [66, 145] on span "Clients" at bounding box center [58, 144] width 34 height 15
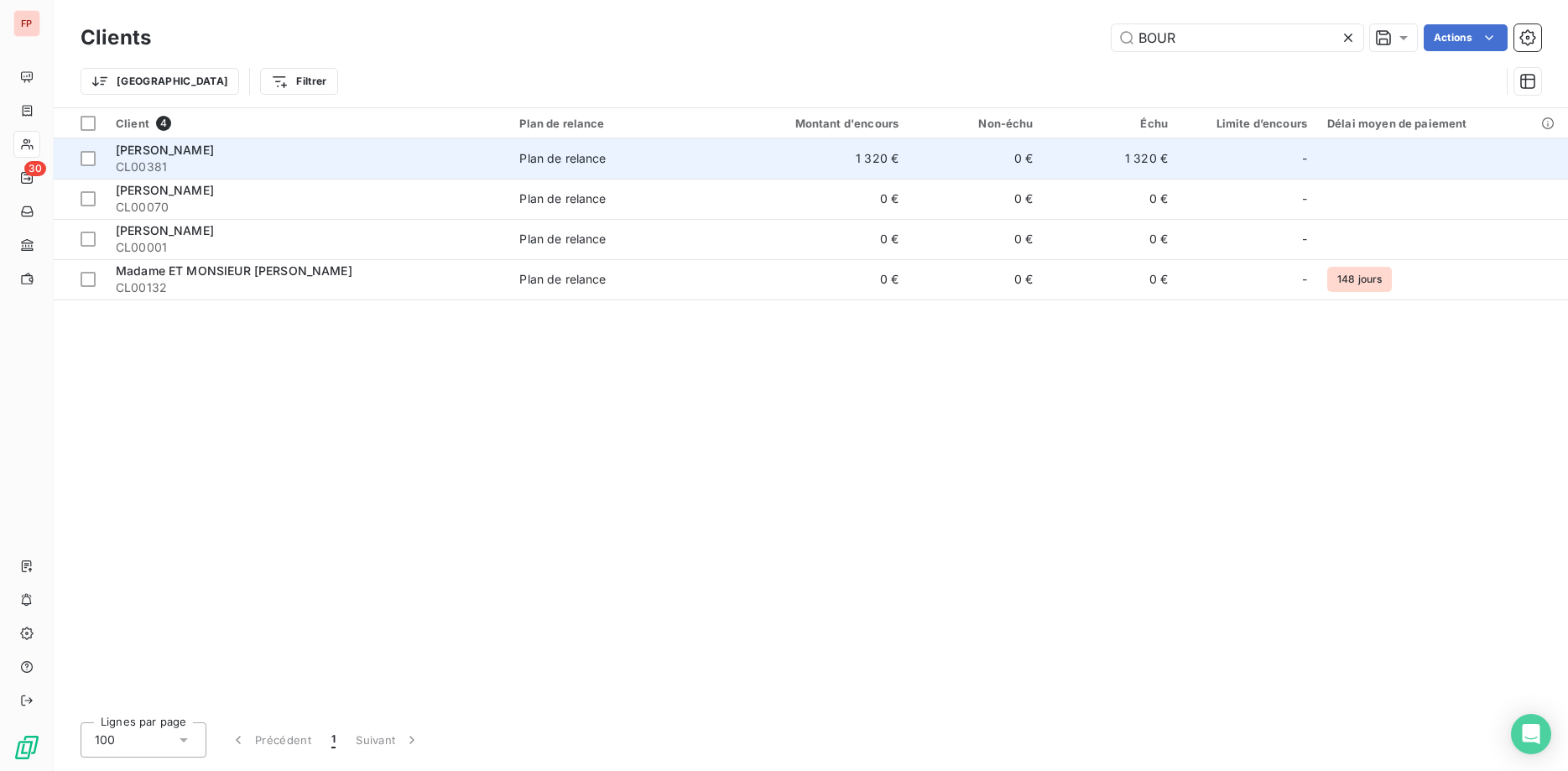
click at [789, 165] on td "1 320 €" at bounding box center [818, 158] width 181 height 41
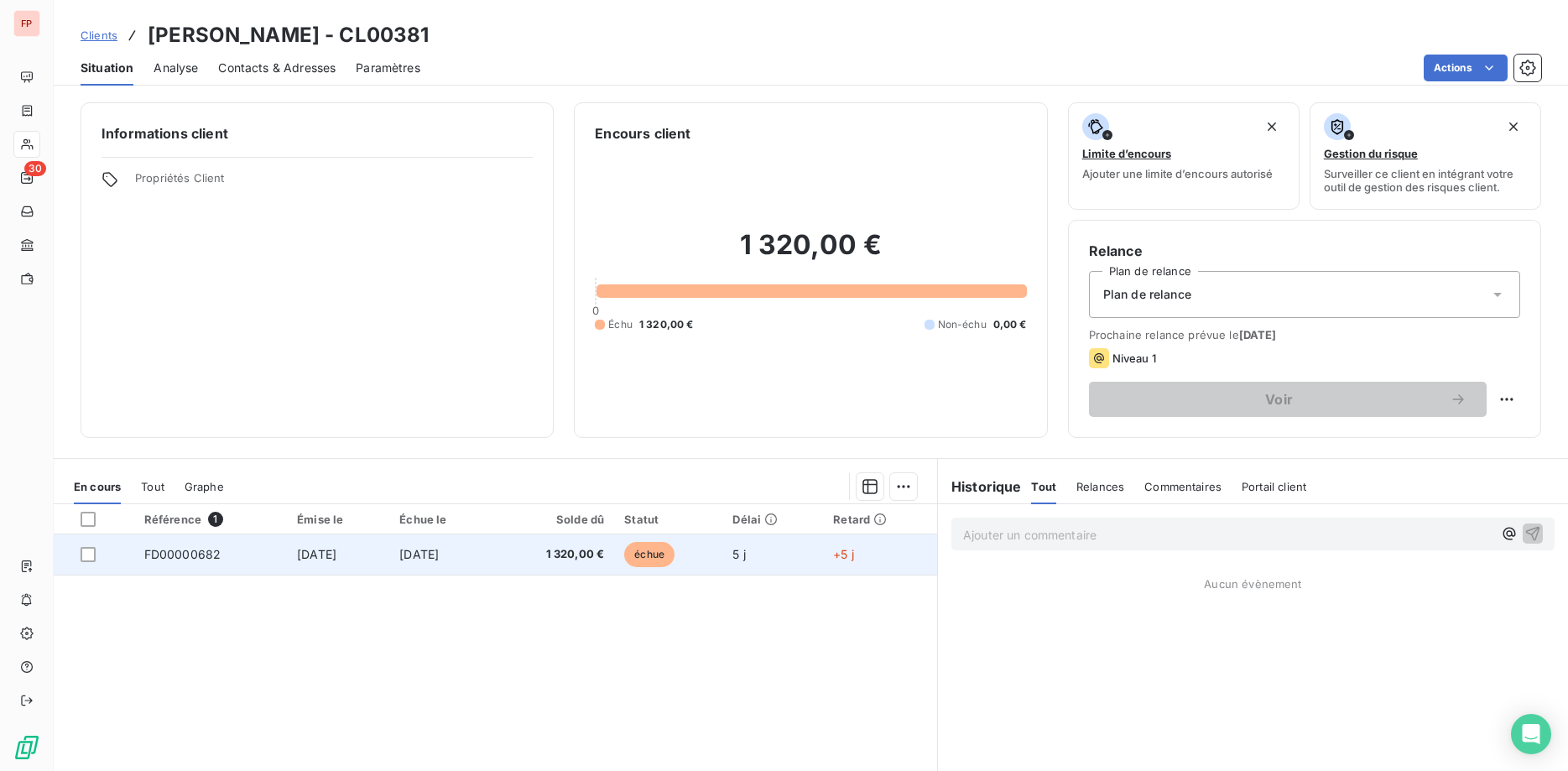
click at [614, 552] on td "1 320,00 €" at bounding box center [554, 555] width 121 height 41
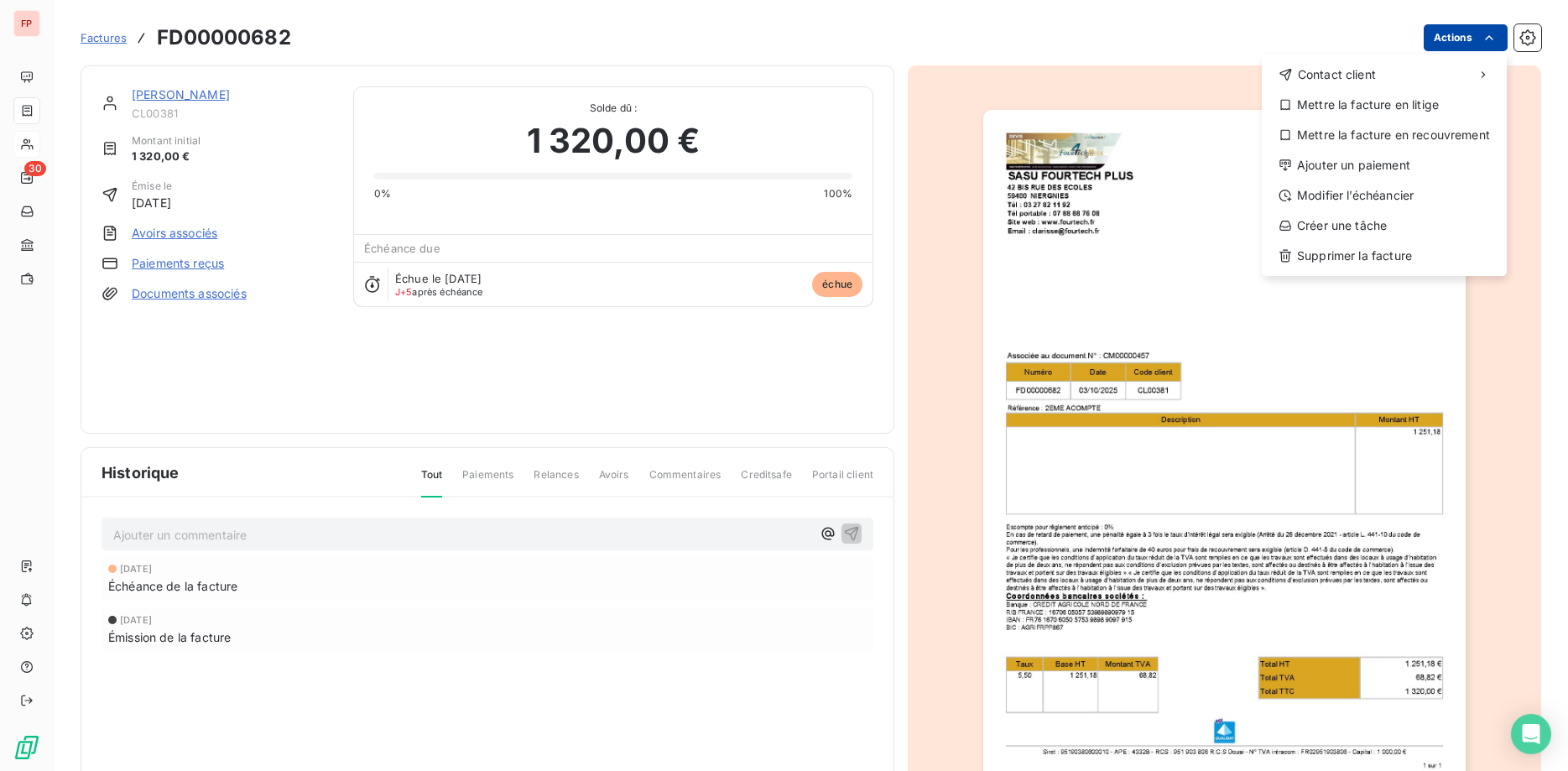
click at [1477, 42] on html "FP 30 Factures FD00000682 Actions Contact client Mettre la facture en litige Me…" at bounding box center [784, 385] width 1568 height 771
click at [1387, 167] on div "Ajouter un paiement" at bounding box center [1385, 165] width 232 height 27
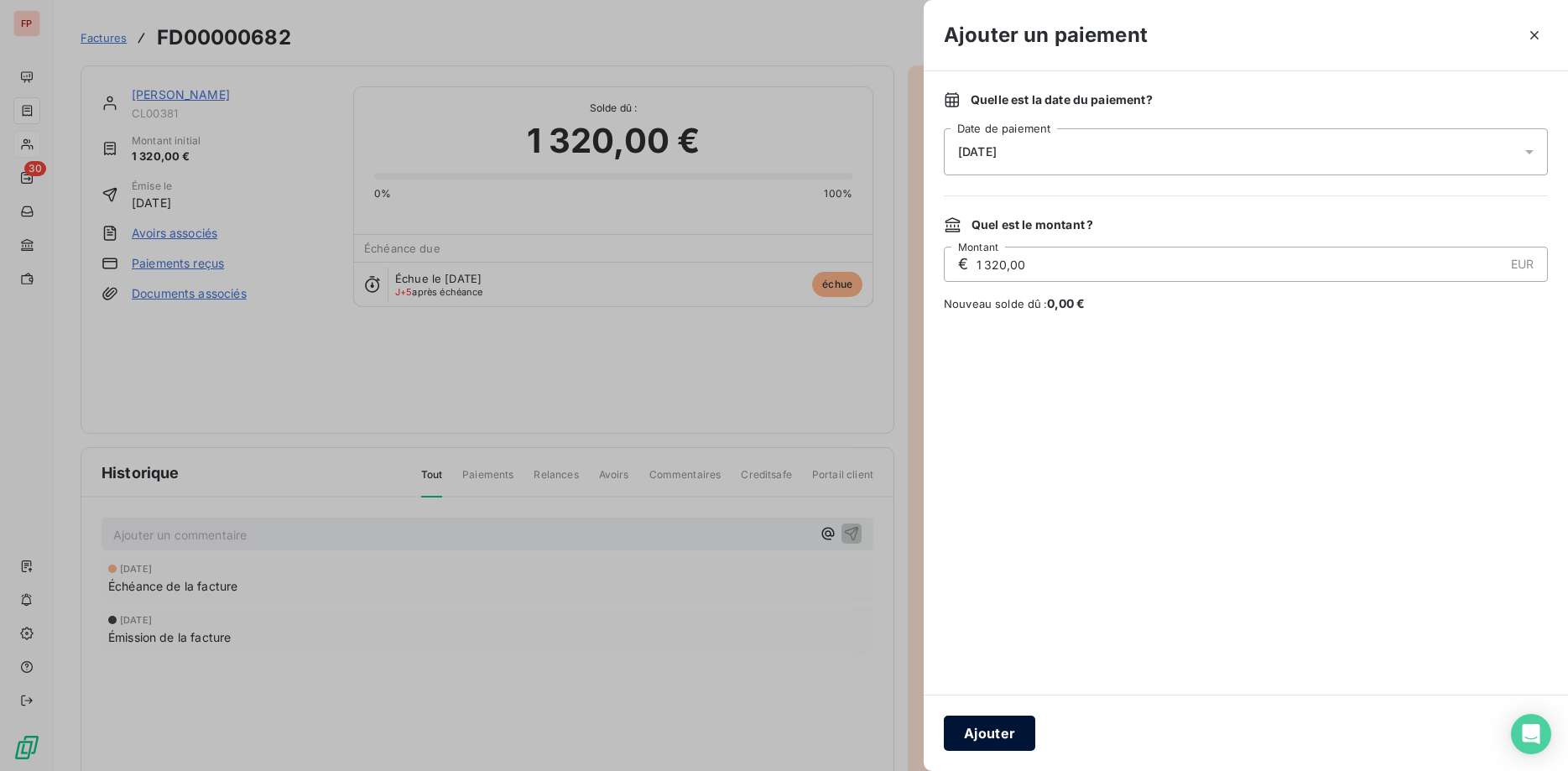
click at [1021, 736] on button "Ajouter" at bounding box center [989, 733] width 92 height 35
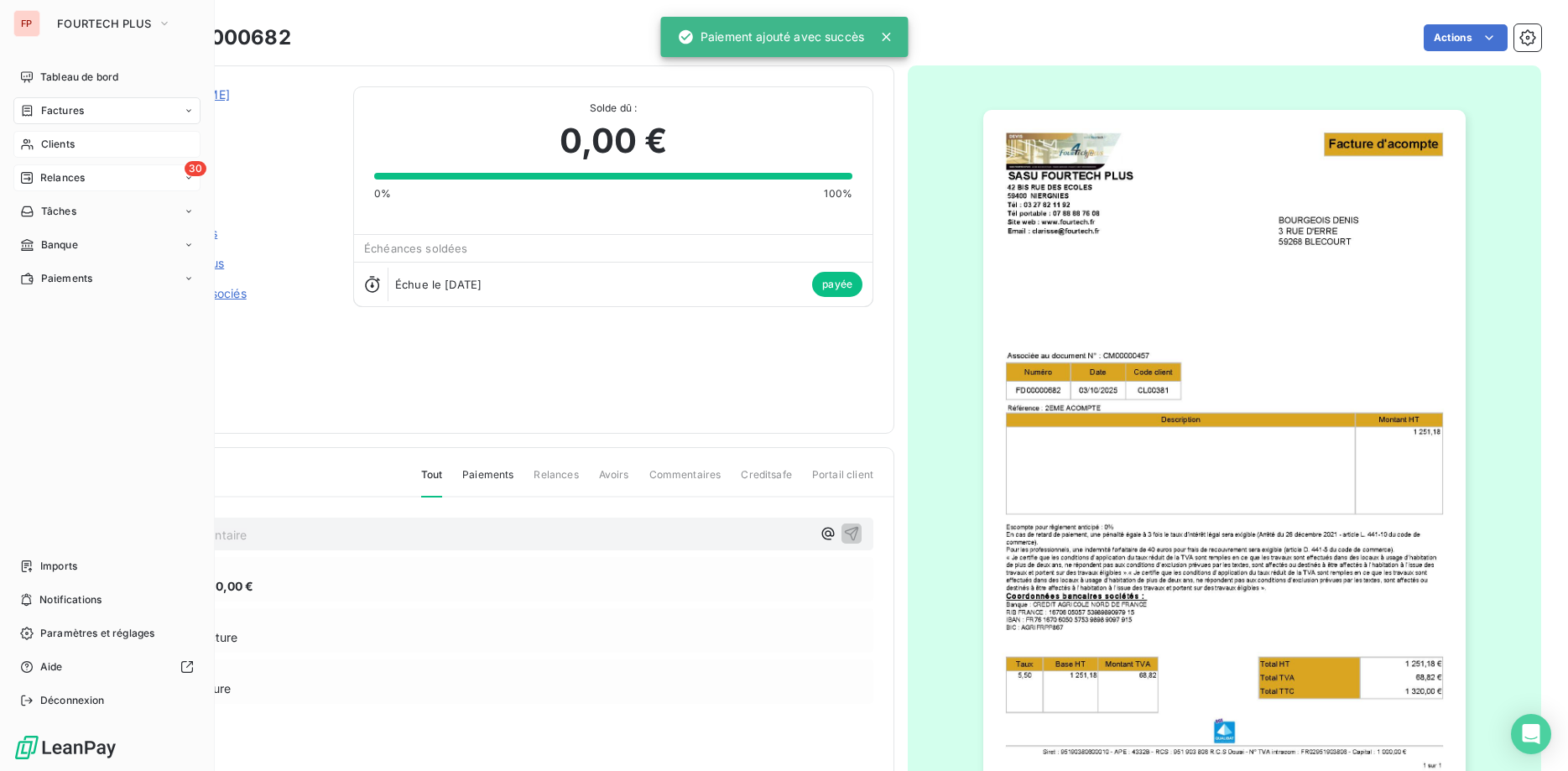
click at [86, 187] on div "30 Relances" at bounding box center [107, 177] width 187 height 27
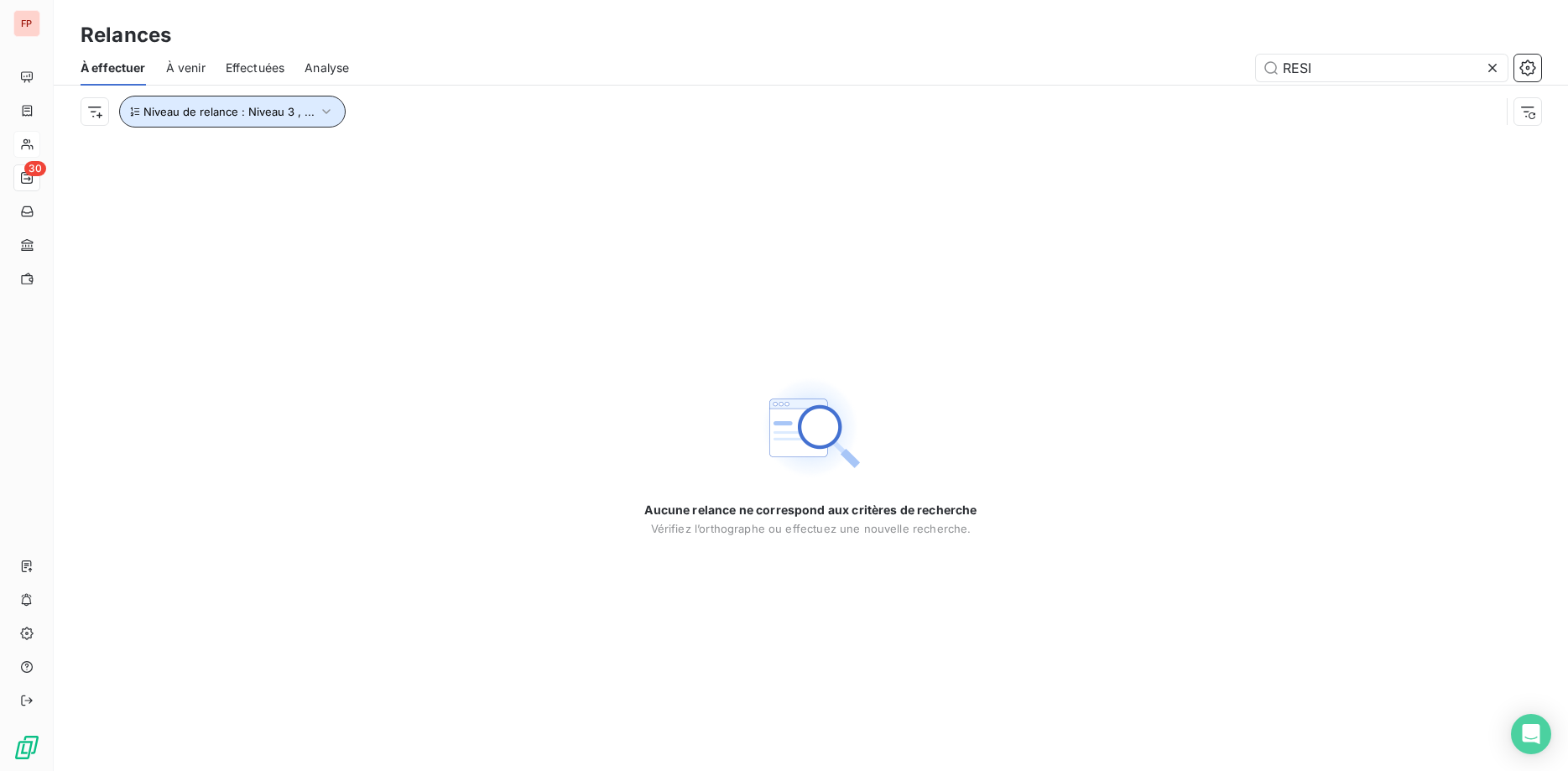
click at [326, 103] on icon "button" at bounding box center [326, 111] width 16 height 16
click at [408, 155] on span "Niveau 3" at bounding box center [387, 155] width 50 height 16
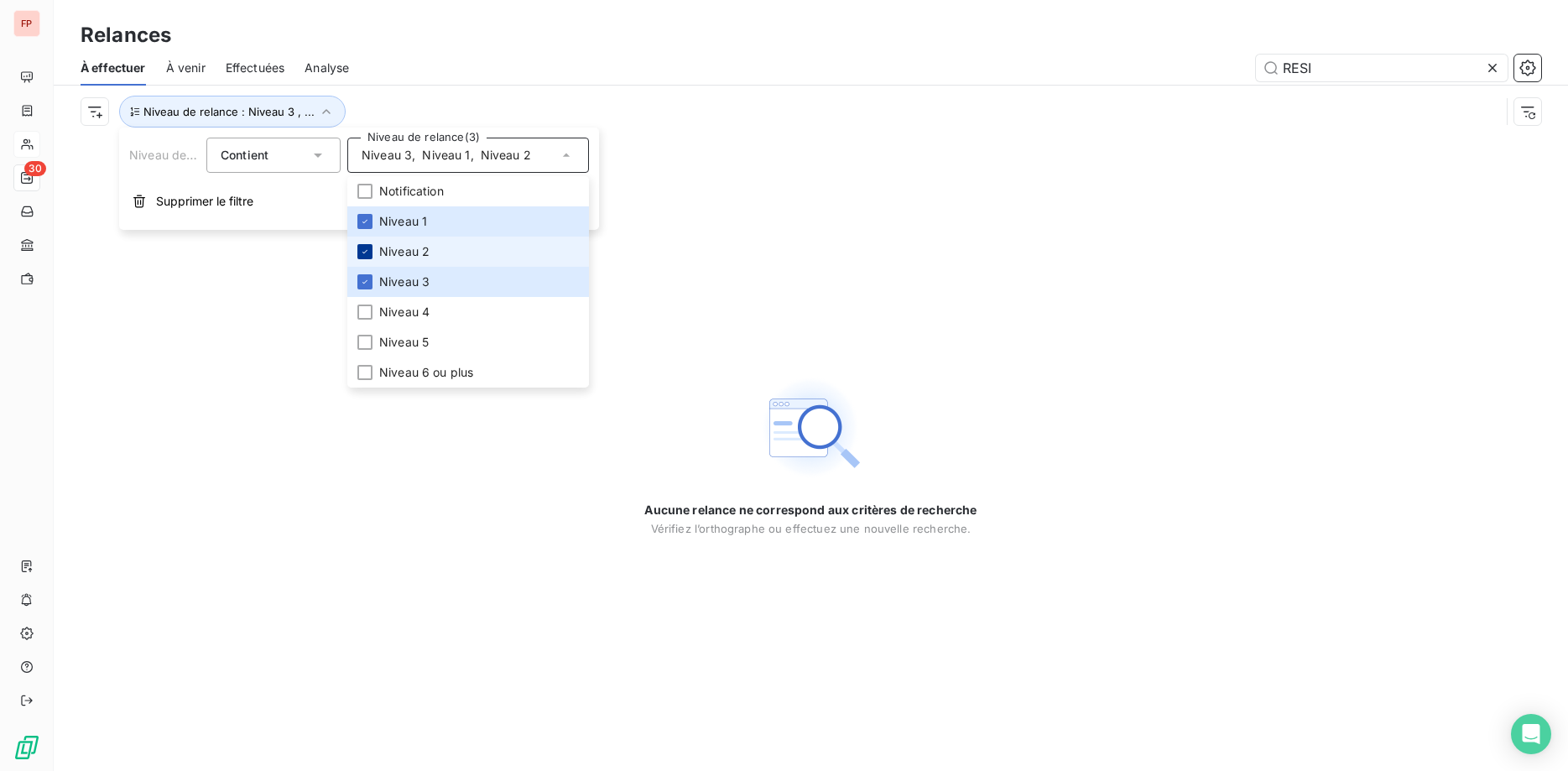
click at [372, 250] on div at bounding box center [364, 251] width 15 height 15
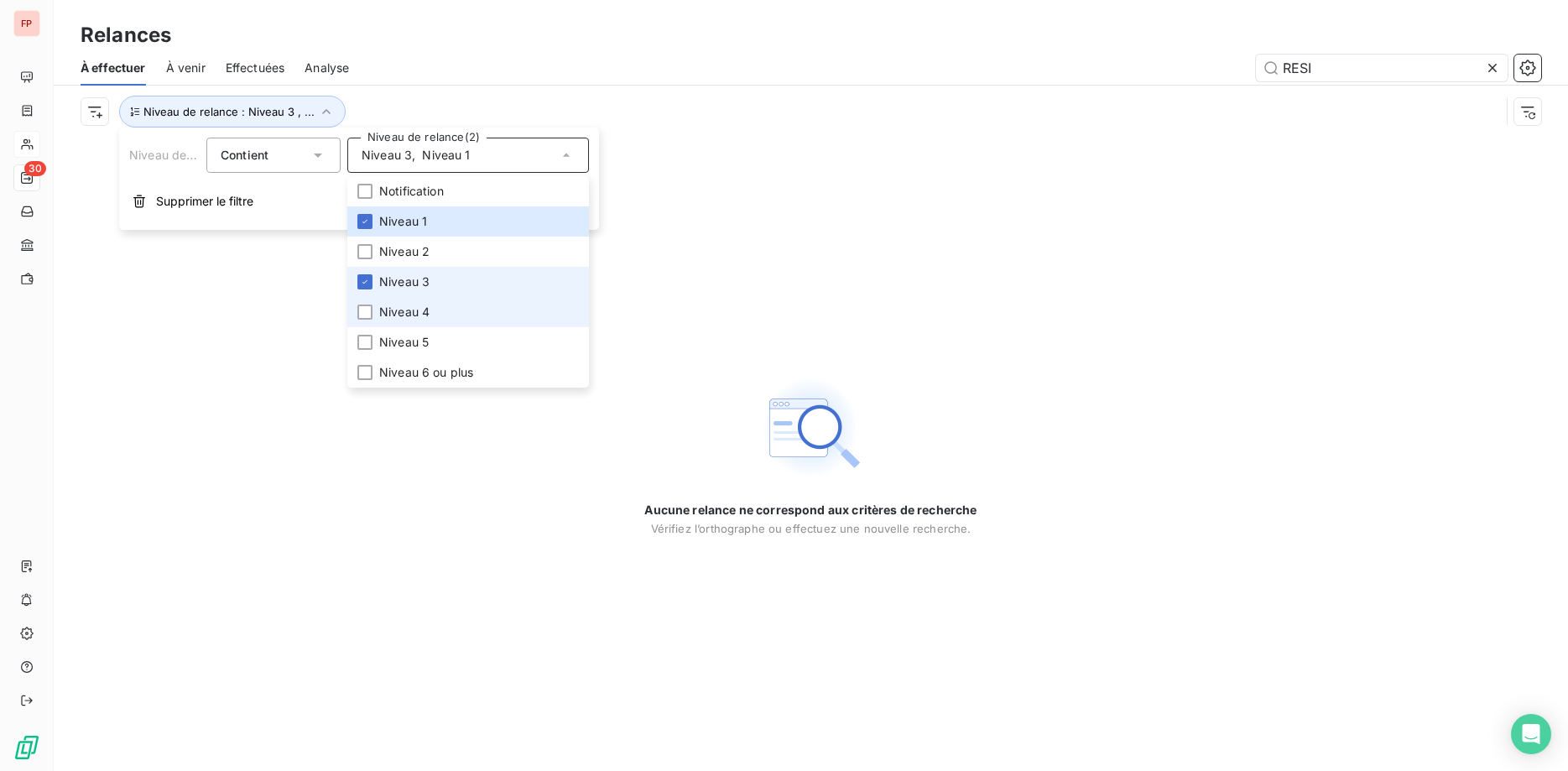
drag, startPoint x: 364, startPoint y: 275, endPoint x: 352, endPoint y: 312, distance: 38.9
click at [364, 276] on div at bounding box center [364, 281] width 15 height 15
click at [1493, 67] on icon at bounding box center [1493, 68] width 9 height 9
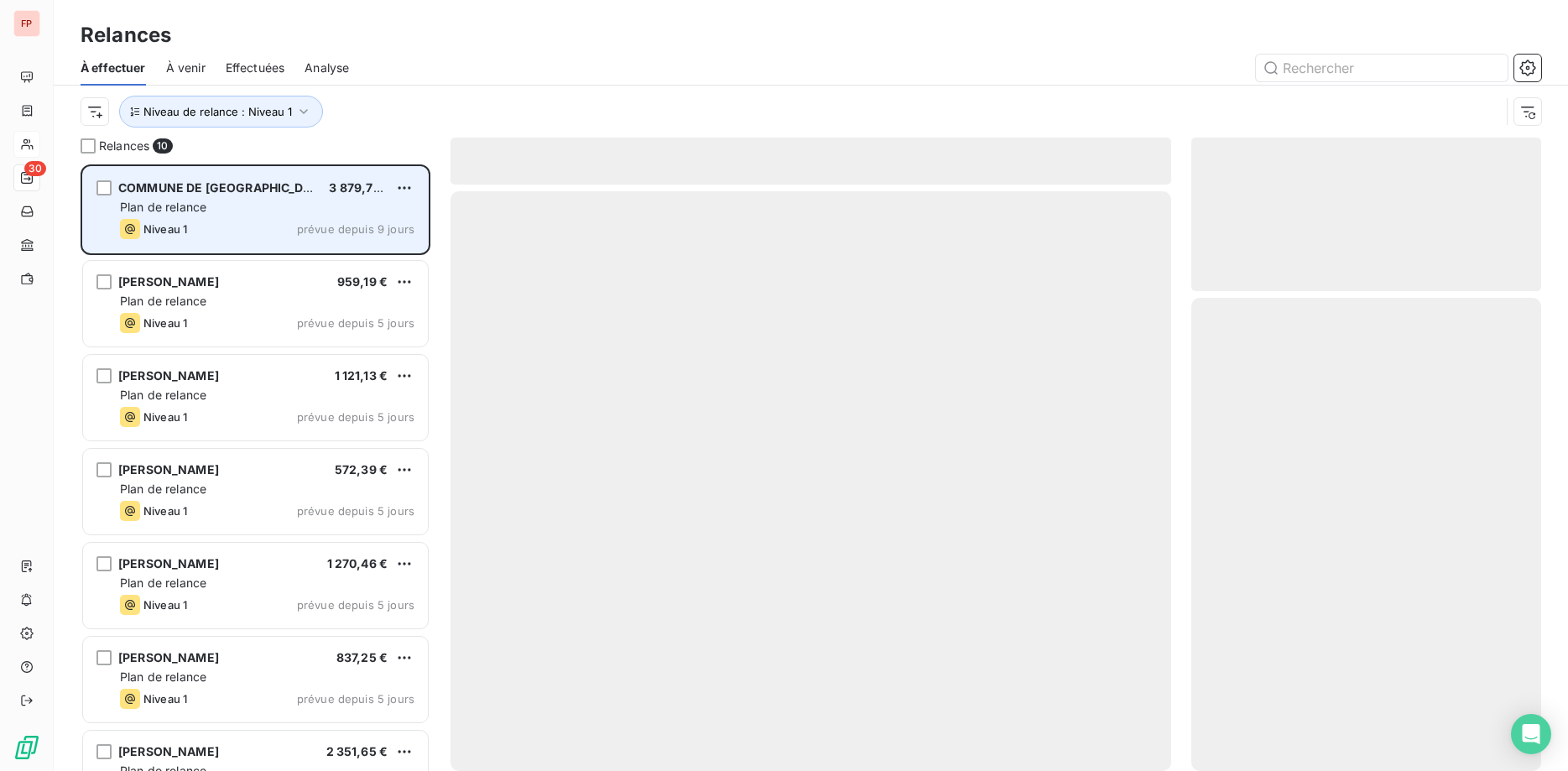
scroll to position [607, 350]
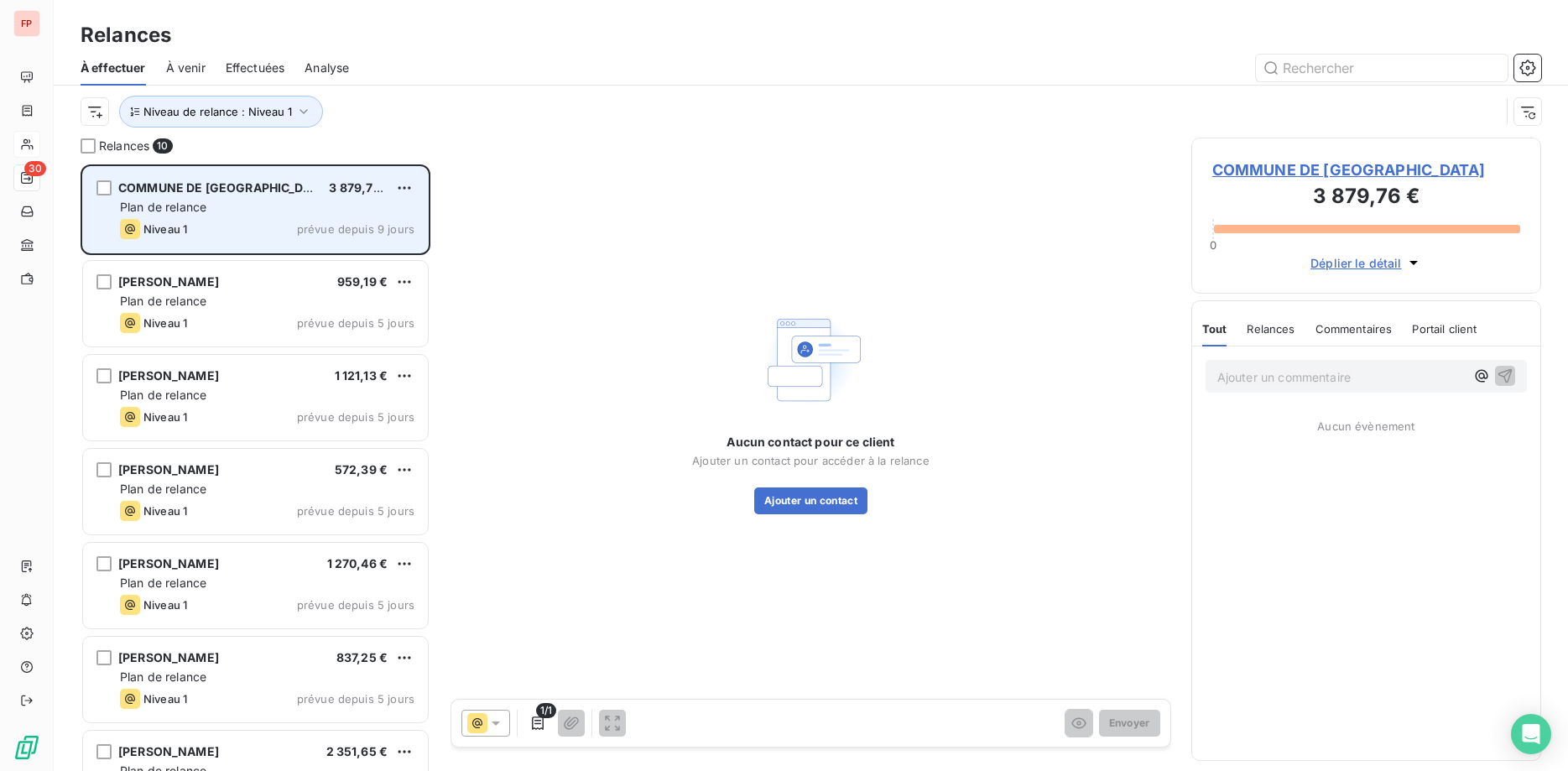
click at [255, 209] on div "Plan de relance" at bounding box center [267, 207] width 294 height 16
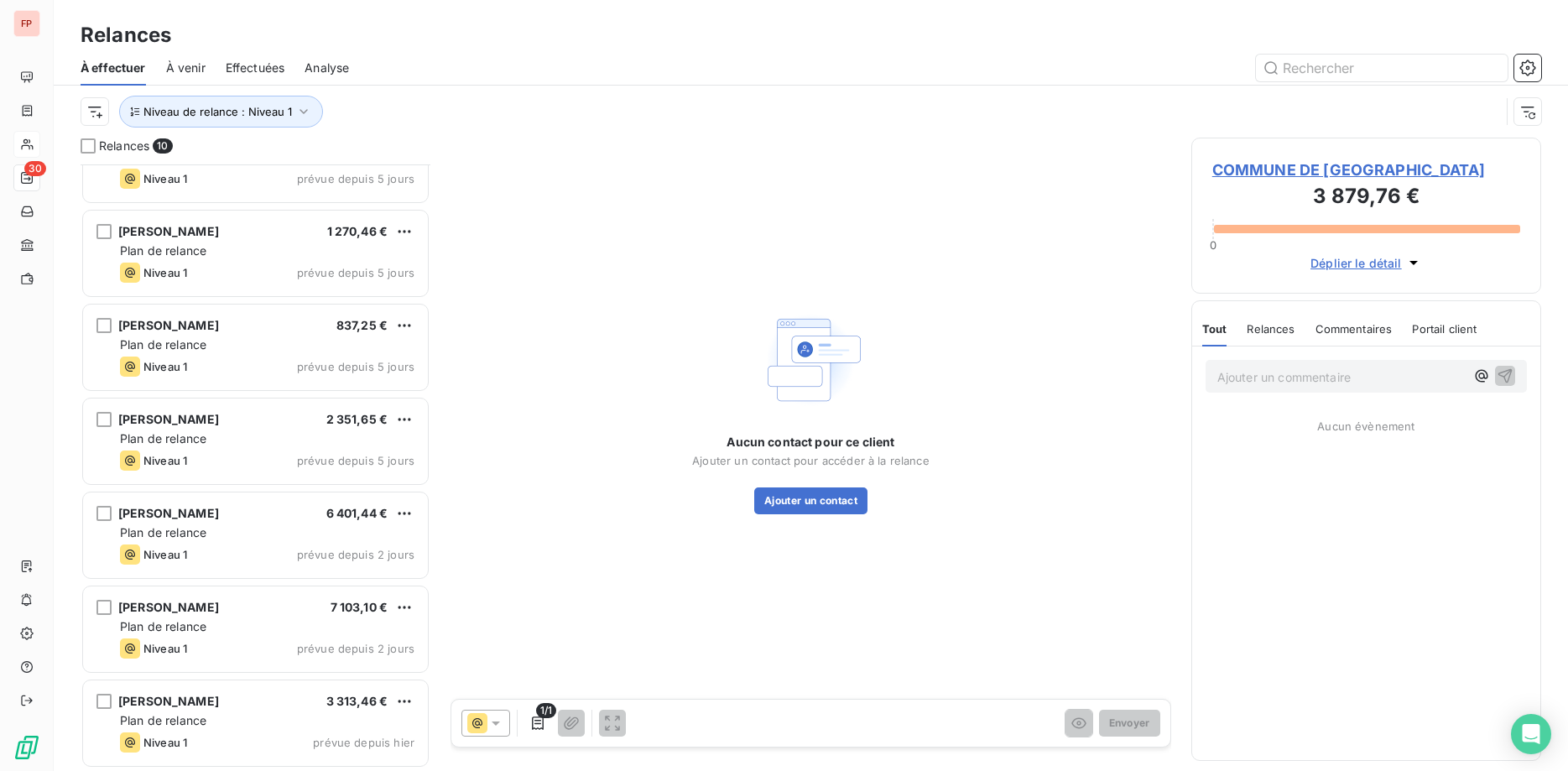
scroll to position [334, 0]
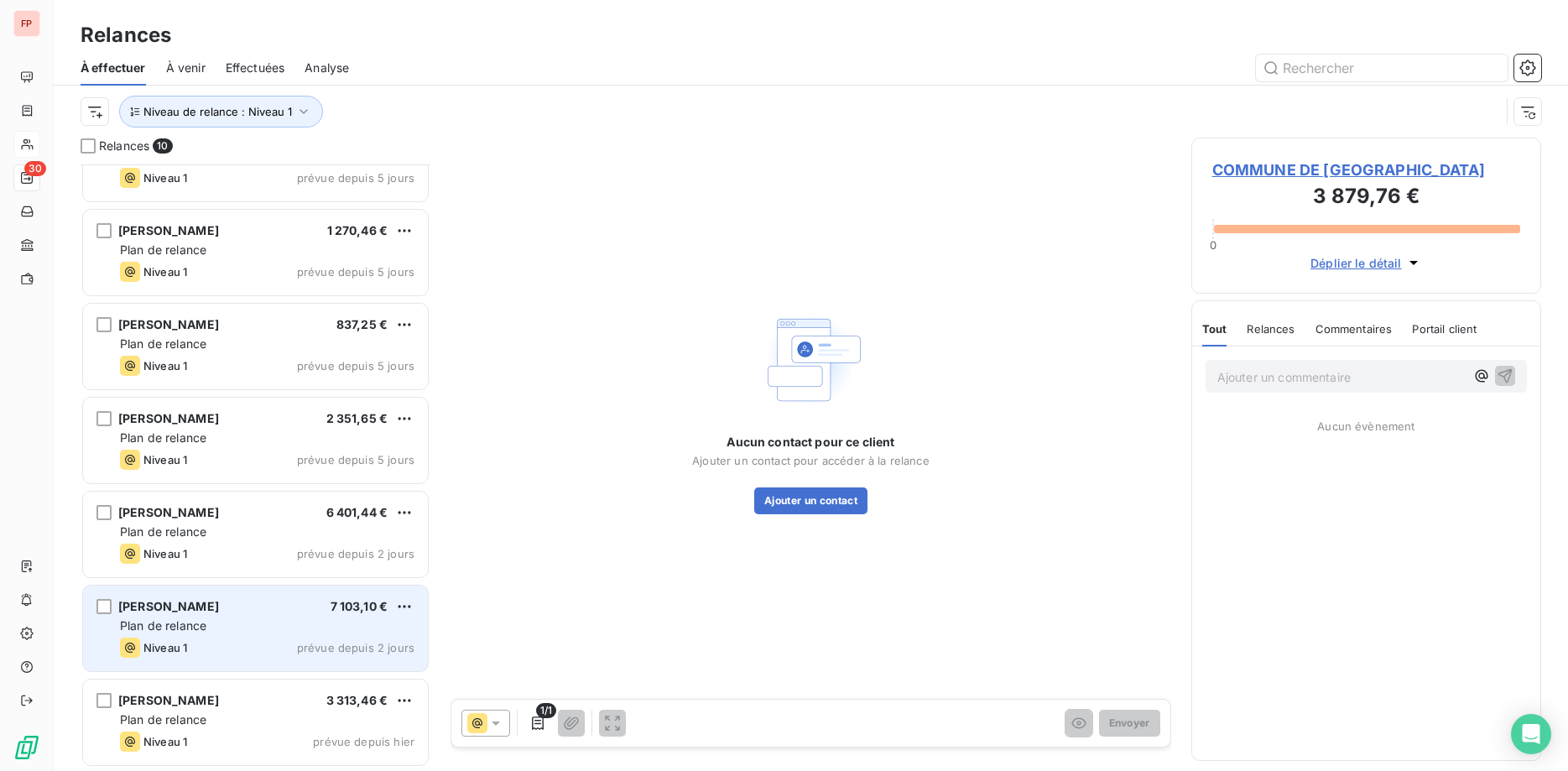
click at [254, 633] on div "Plan de relance" at bounding box center [267, 626] width 294 height 16
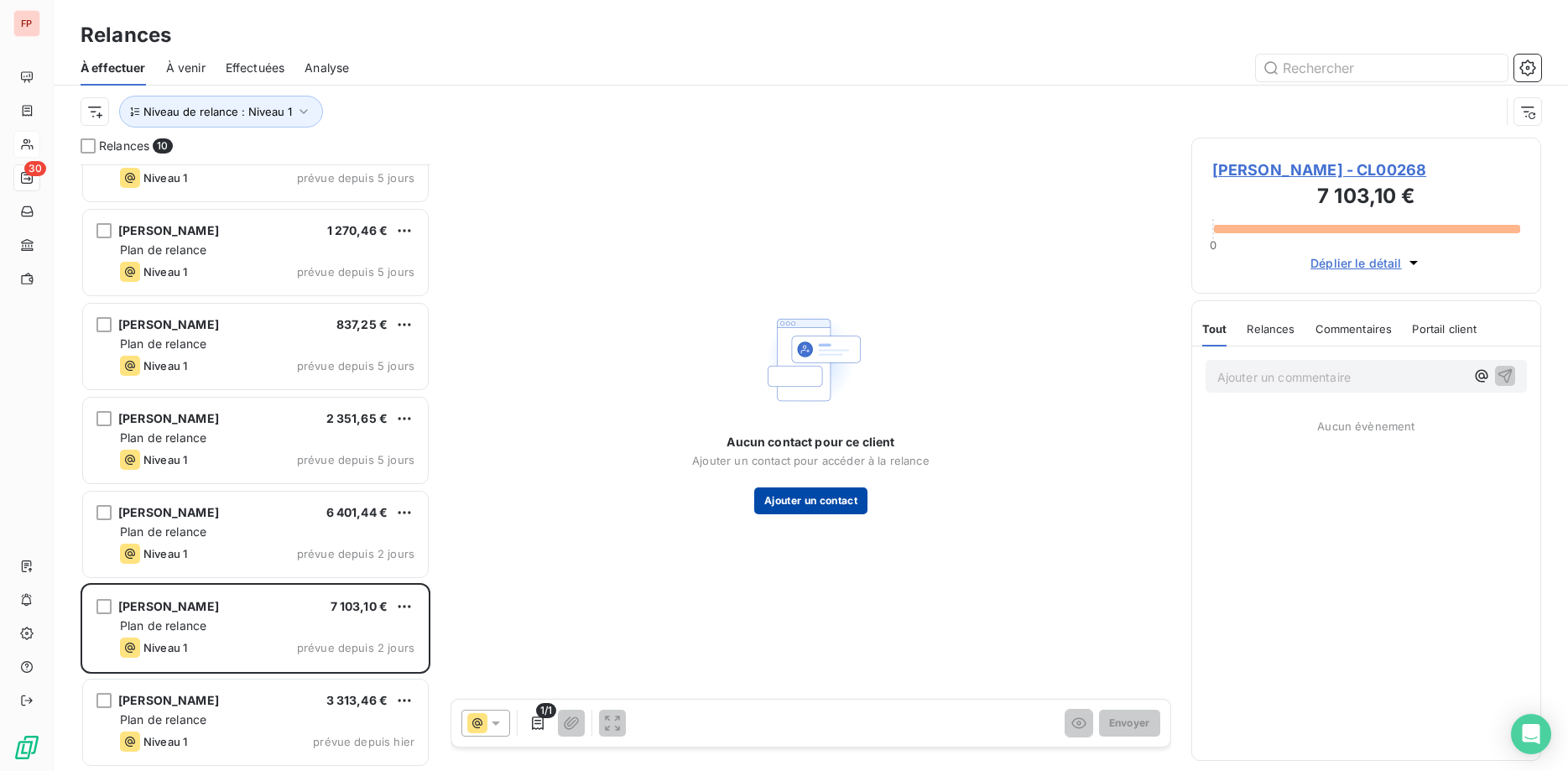
click at [784, 495] on button "Ajouter un contact" at bounding box center [810, 501] width 113 height 27
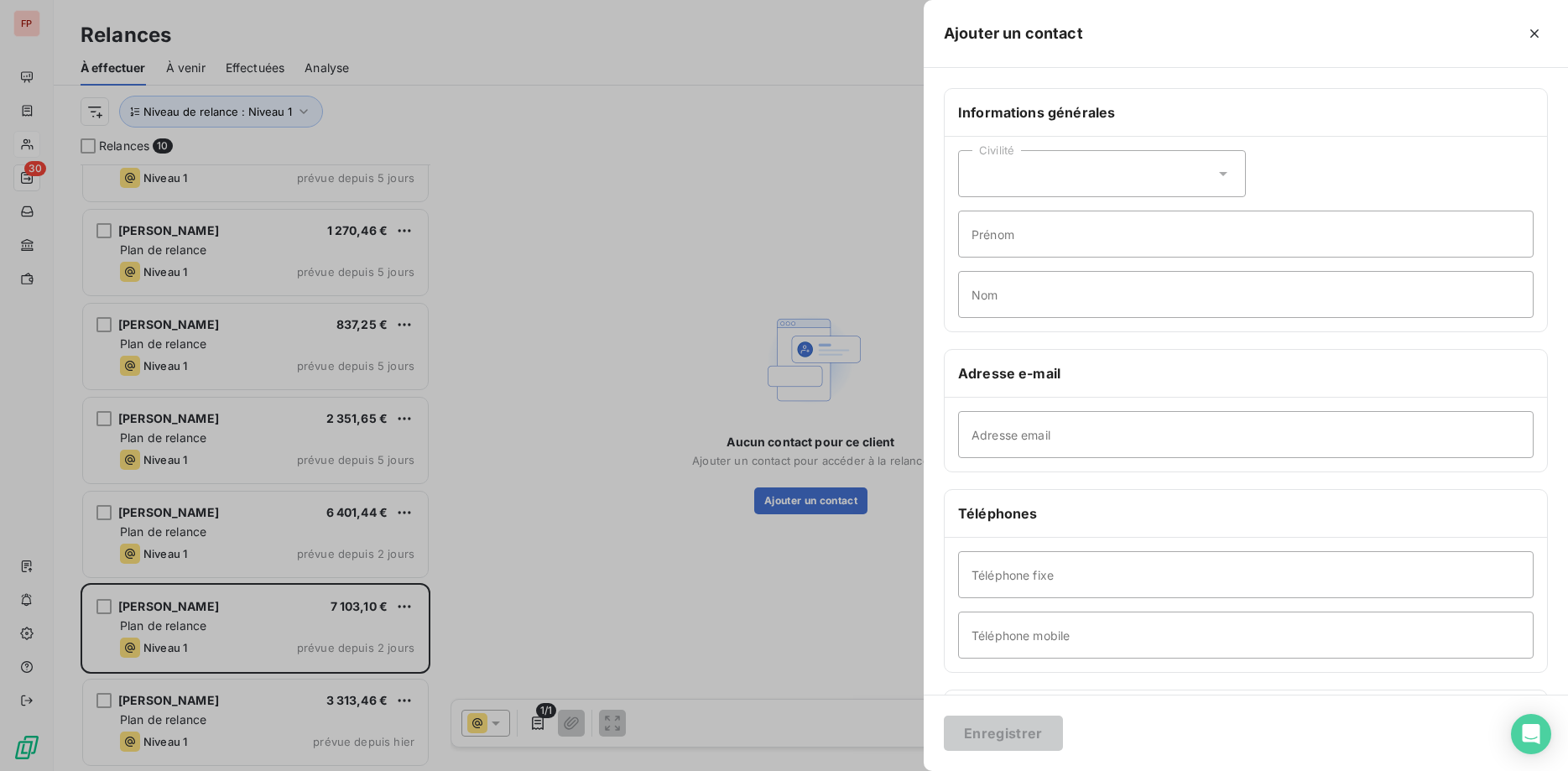
click at [1216, 173] on icon at bounding box center [1223, 173] width 16 height 16
click at [1080, 241] on li "Monsieur" at bounding box center [1102, 246] width 288 height 30
click at [1080, 238] on input "Prénom" at bounding box center [1245, 234] width 575 height 47
type input "BENOIT"
type input "CARON"
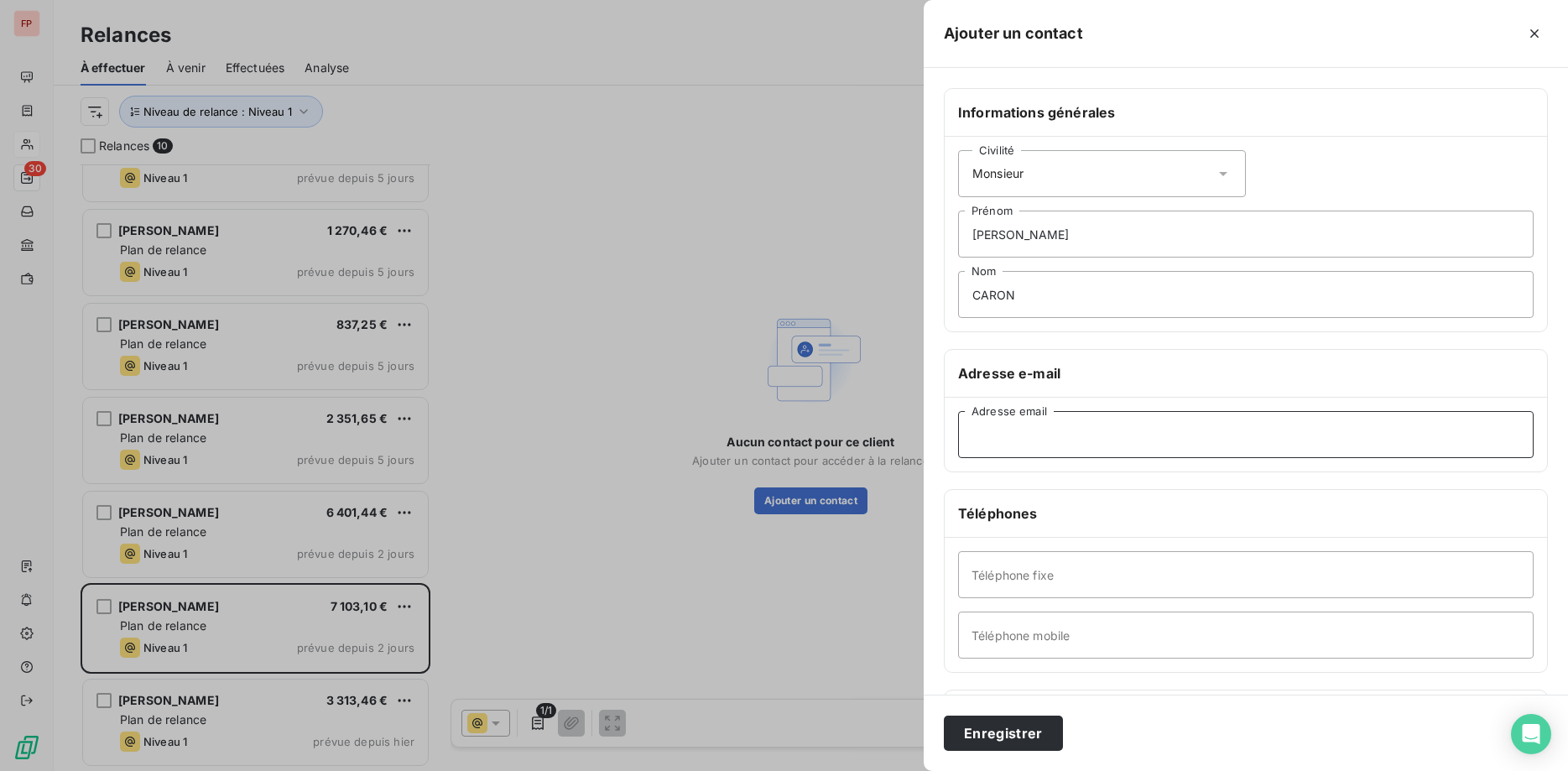
click at [1021, 428] on input "Adresse email" at bounding box center [1245, 434] width 575 height 47
paste input "caron1219@gmail.com"
type input "caron1219@gmail.com"
click at [944, 716] on button "Enregistrer" at bounding box center [1003, 733] width 119 height 35
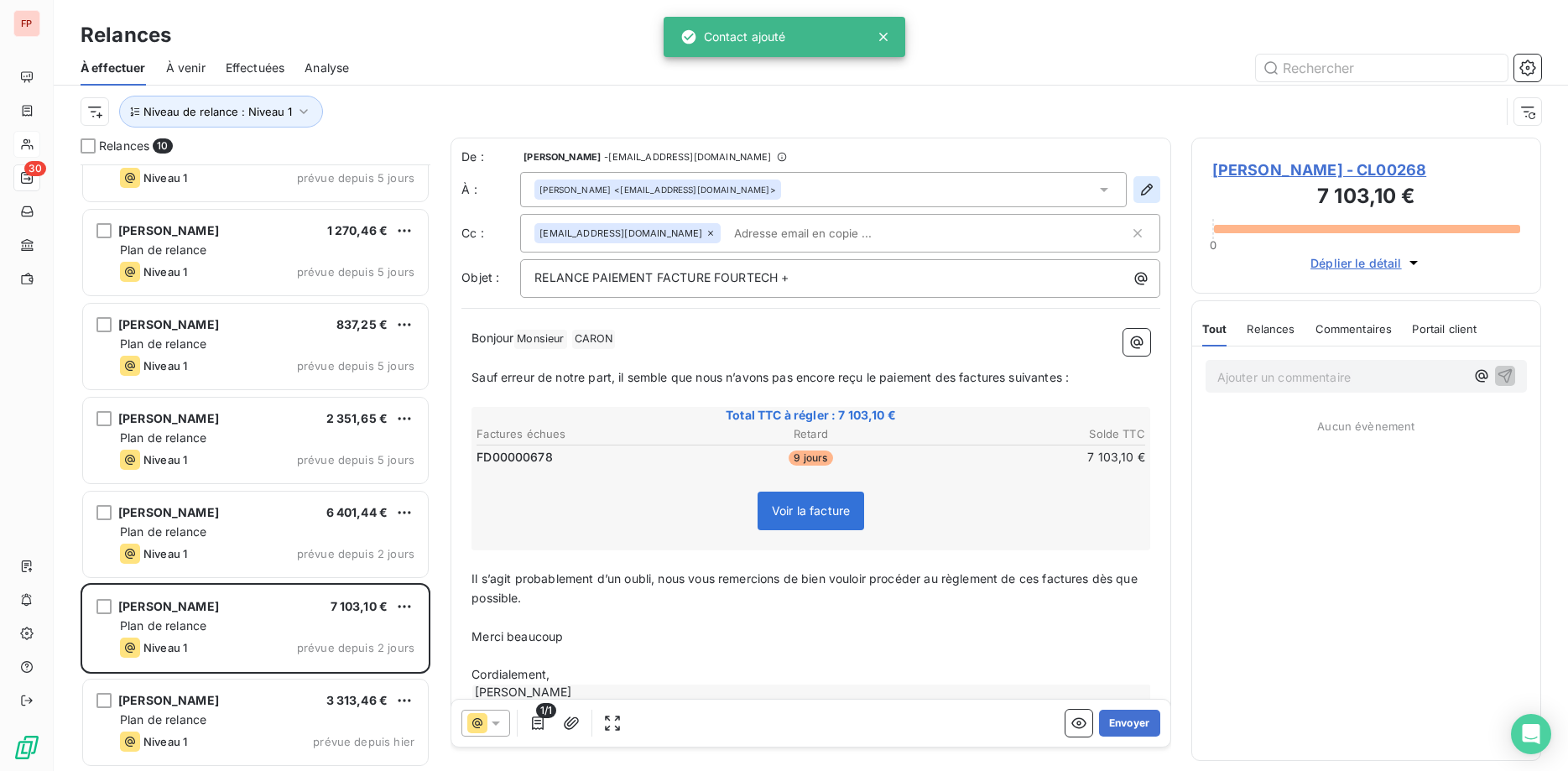
click at [1139, 185] on icon "button" at bounding box center [1146, 190] width 16 height 16
type input "BENOIT"
type input "CARON"
type input "caron1219@gmail.com"
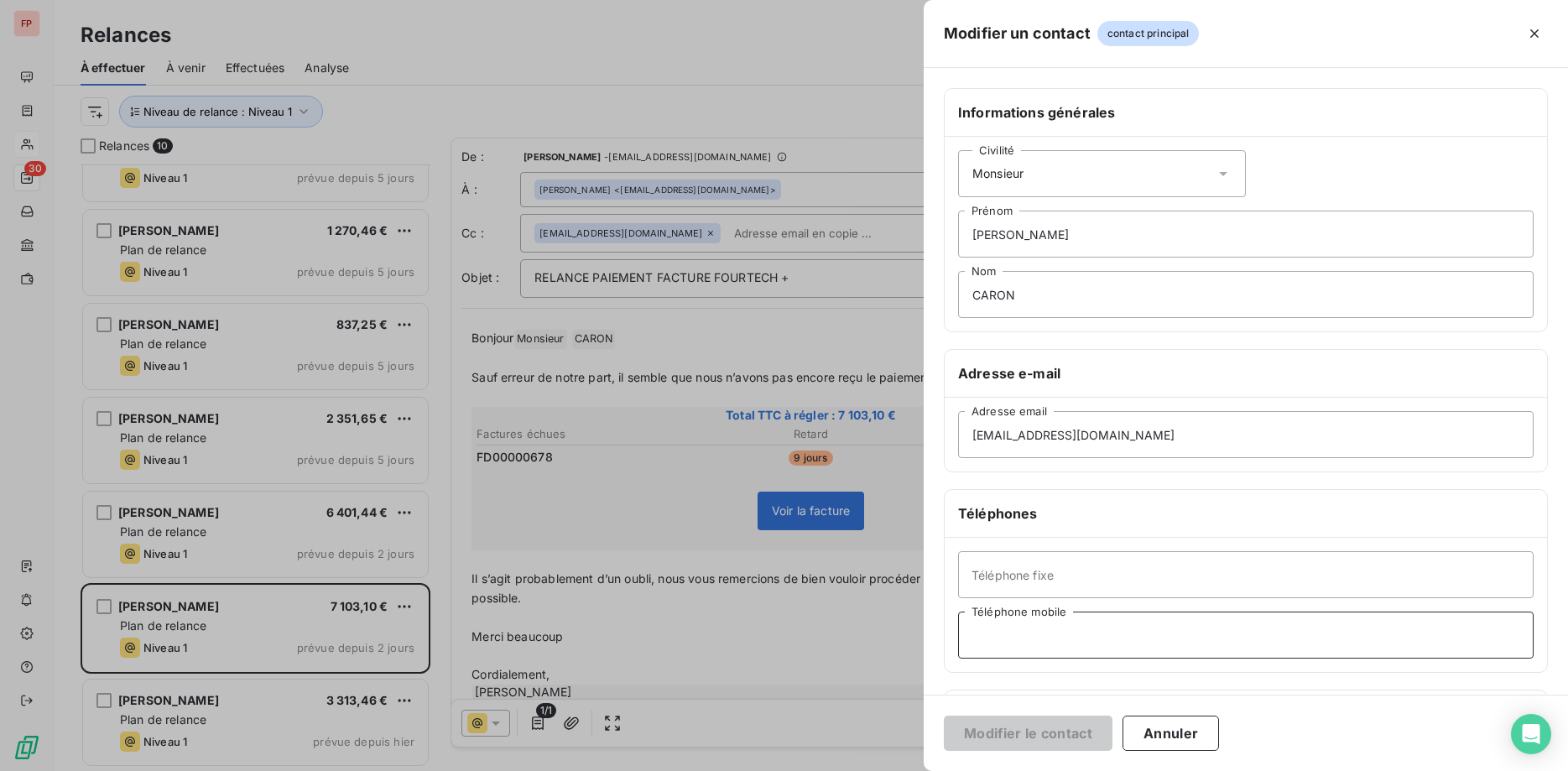
click at [1033, 638] on input "Téléphone mobile" at bounding box center [1245, 635] width 575 height 47
paste input "07 67 06 28 45"
type input "07 67 06 28 45"
click at [1019, 735] on button "Modifier le contact" at bounding box center [1027, 733] width 169 height 35
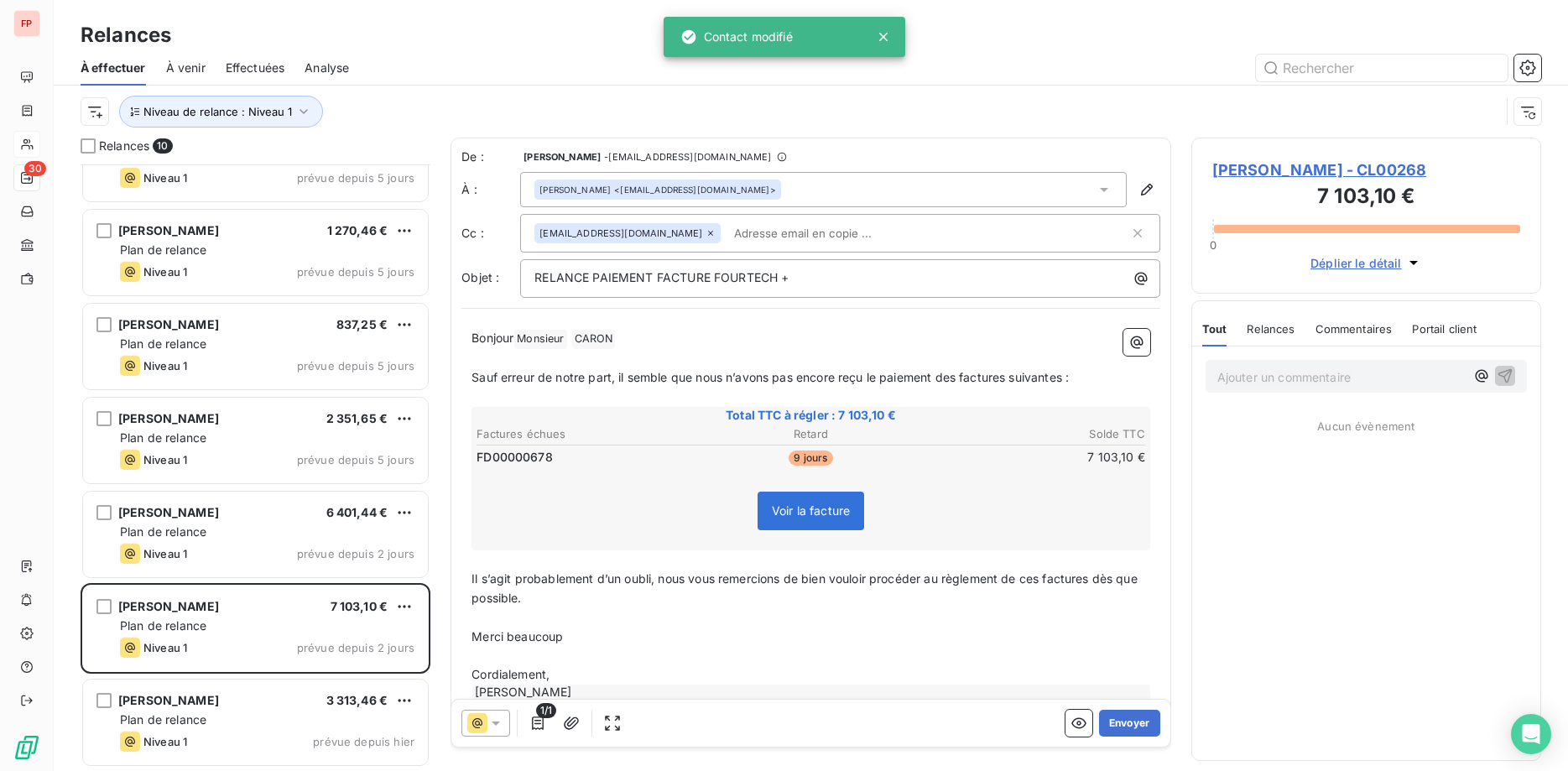
click at [727, 234] on input "text" at bounding box center [824, 233] width 194 height 25
click at [688, 214] on div "clarisse@fourtech.fr" at bounding box center [840, 233] width 640 height 39
paste input "loyez-sebastien@hotmail.fr"
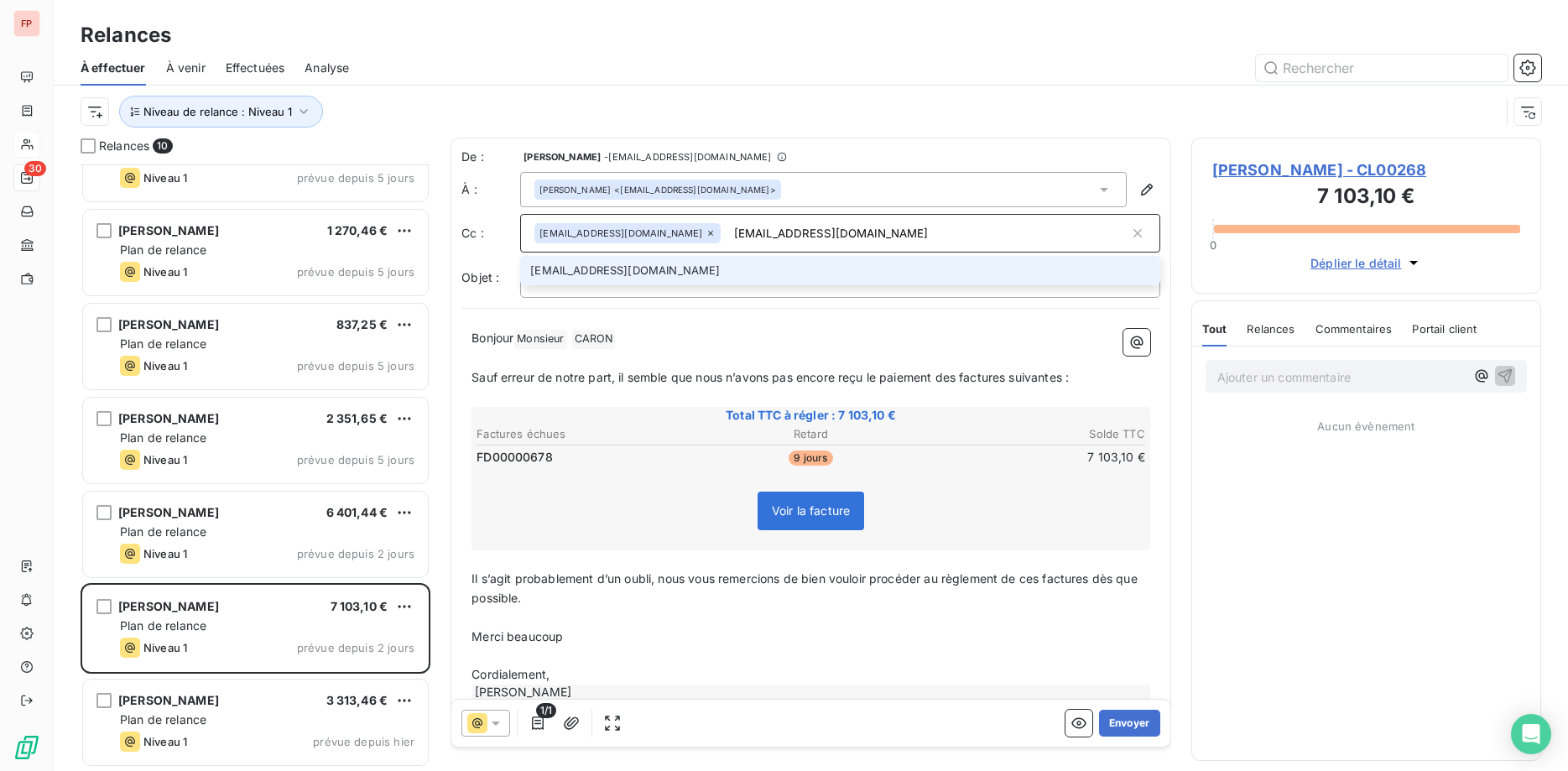
type input "loyez-sebastien@hotmail.fr"
click at [640, 269] on li "loyez-sebastien@hotmail.fr" at bounding box center [840, 271] width 640 height 29
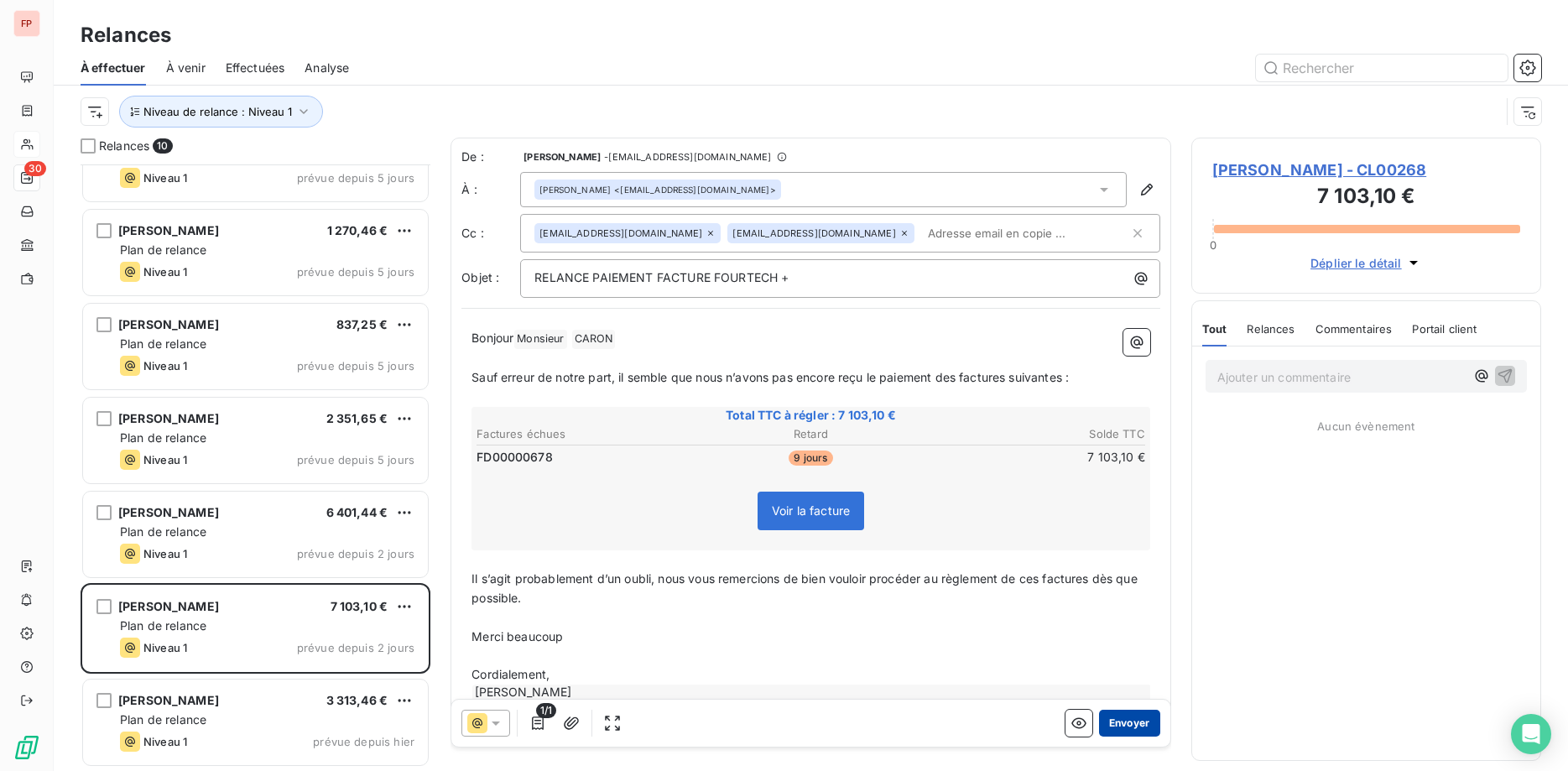
click at [1130, 725] on button "Envoyer" at bounding box center [1130, 723] width 61 height 27
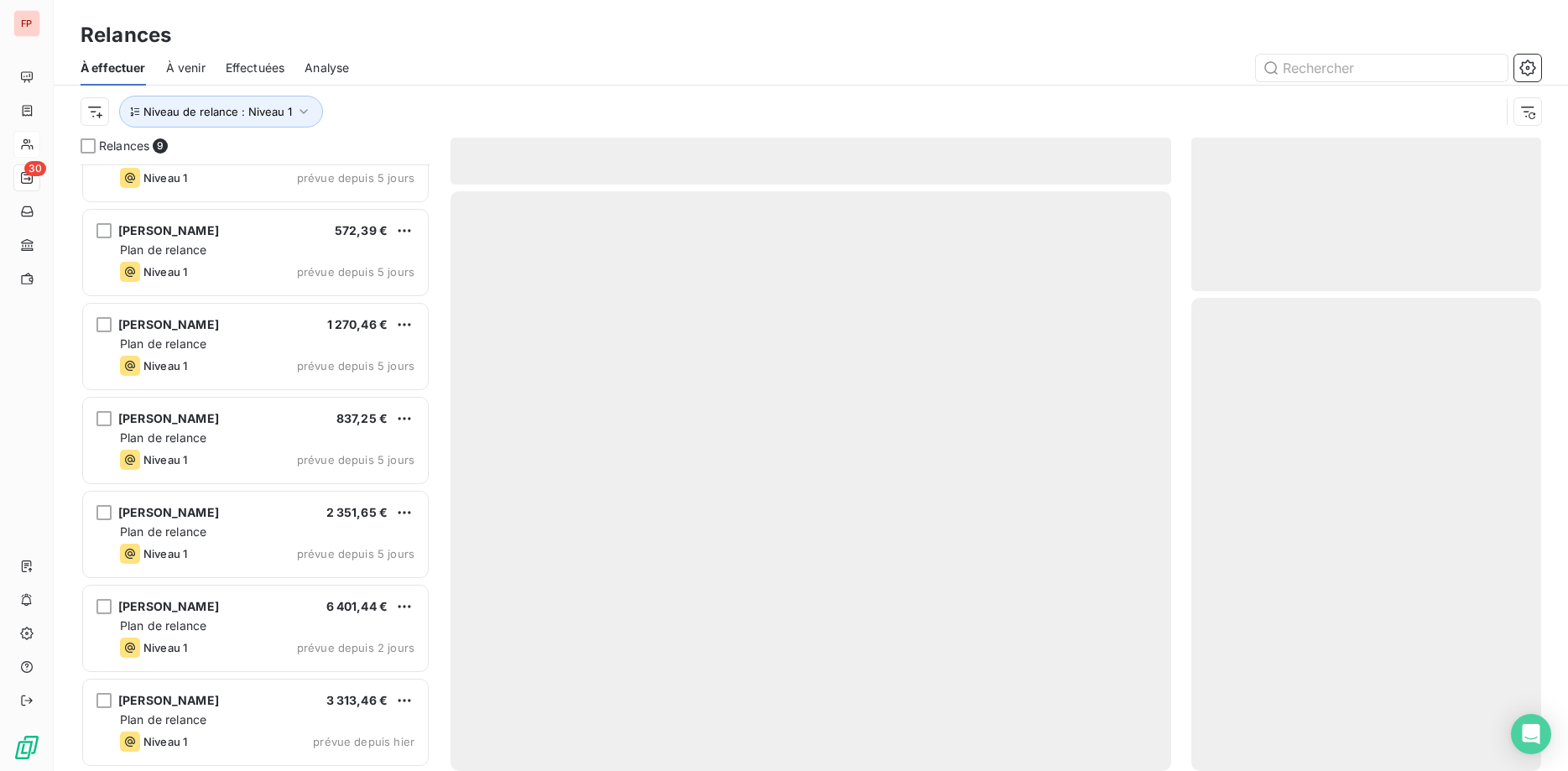
scroll to position [239, 0]
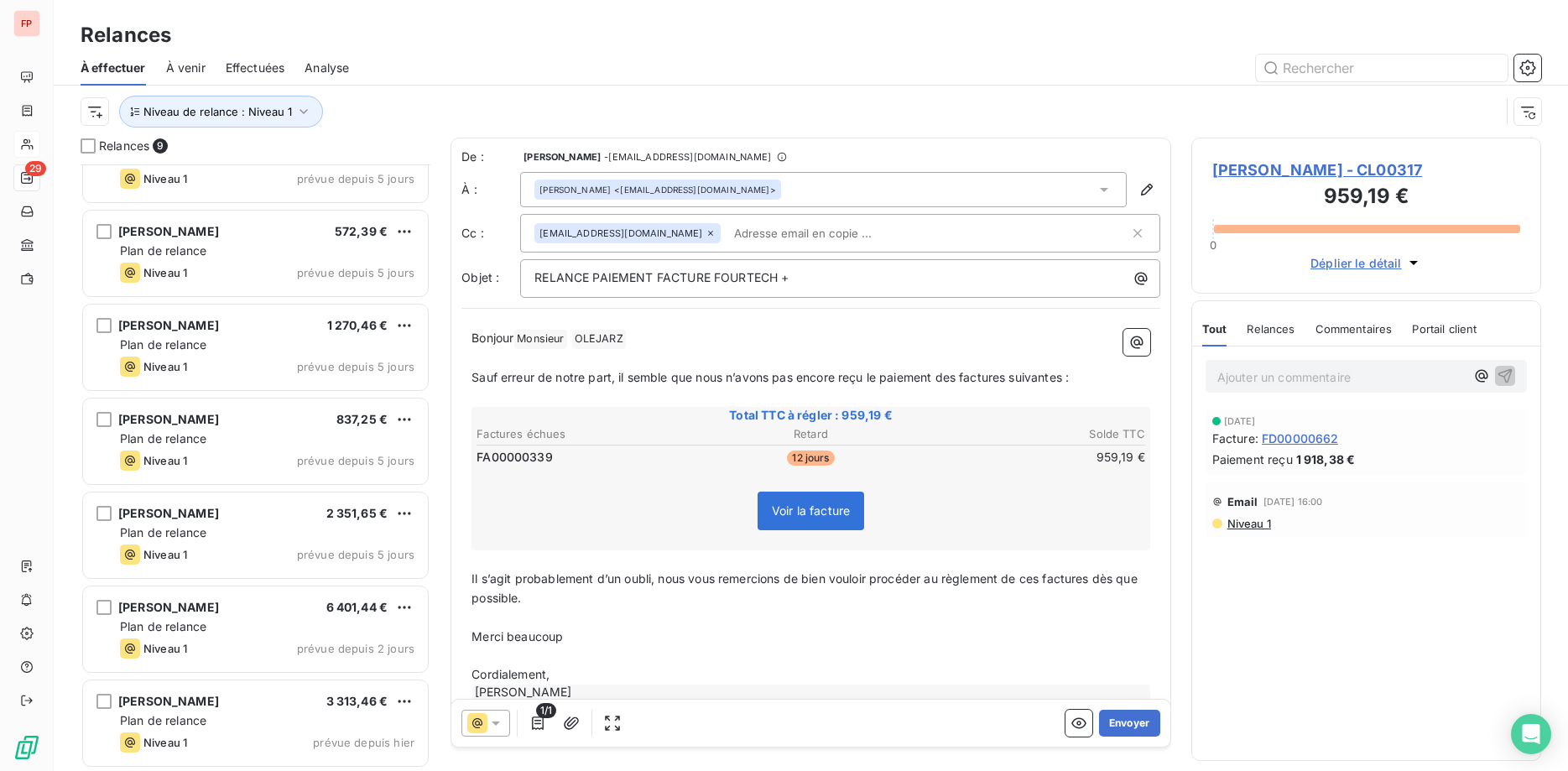
click at [727, 234] on input "text" at bounding box center [824, 233] width 194 height 25
paste input "loyez-sebastien@hotmail.fr"
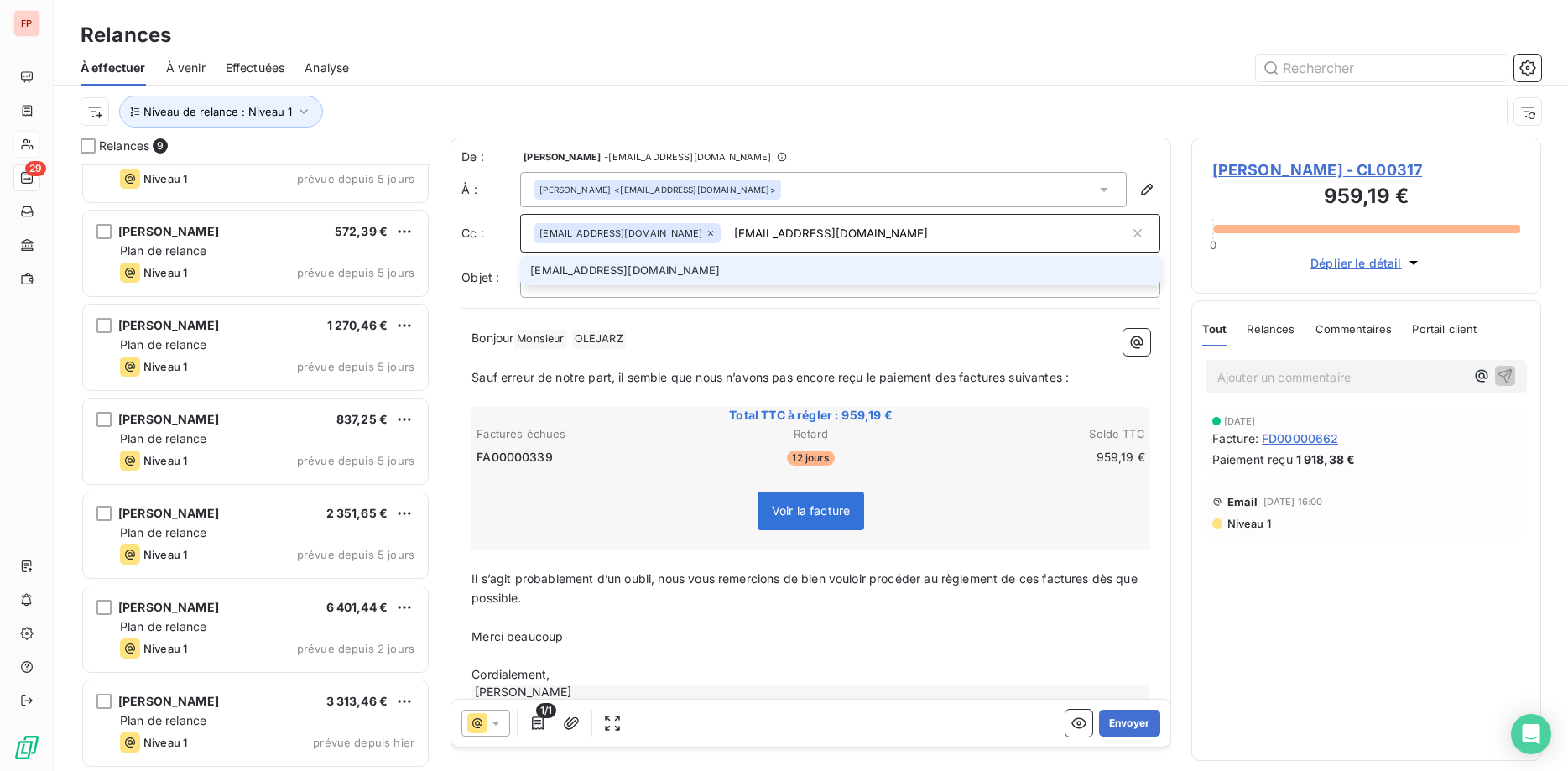
type input "loyez-sebastien@hotmail.fr"
click at [623, 275] on li "loyez-sebastien@hotmail.fr" at bounding box center [840, 271] width 640 height 29
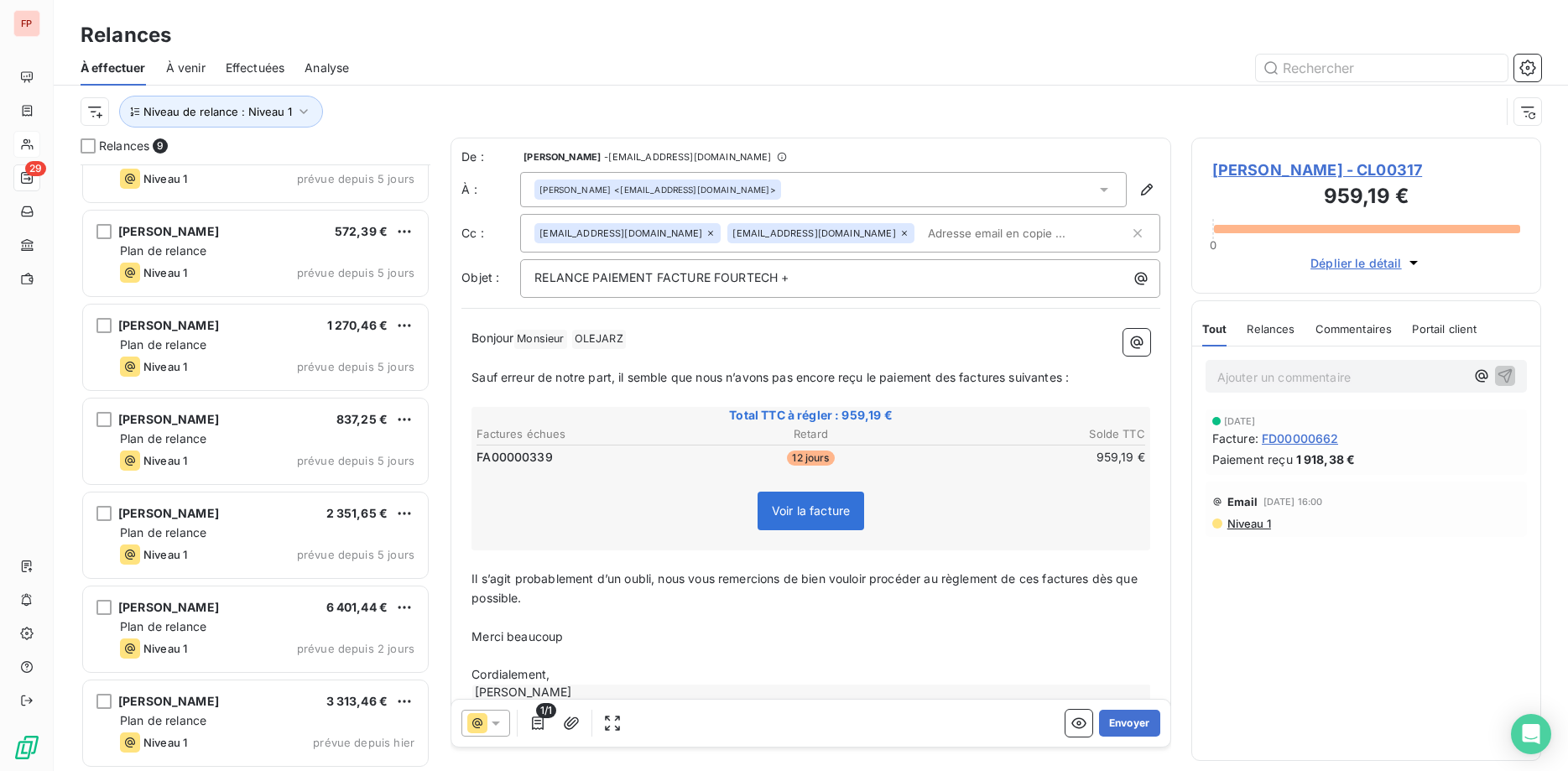
click at [280, 71] on span "Effectuées" at bounding box center [255, 67] width 60 height 16
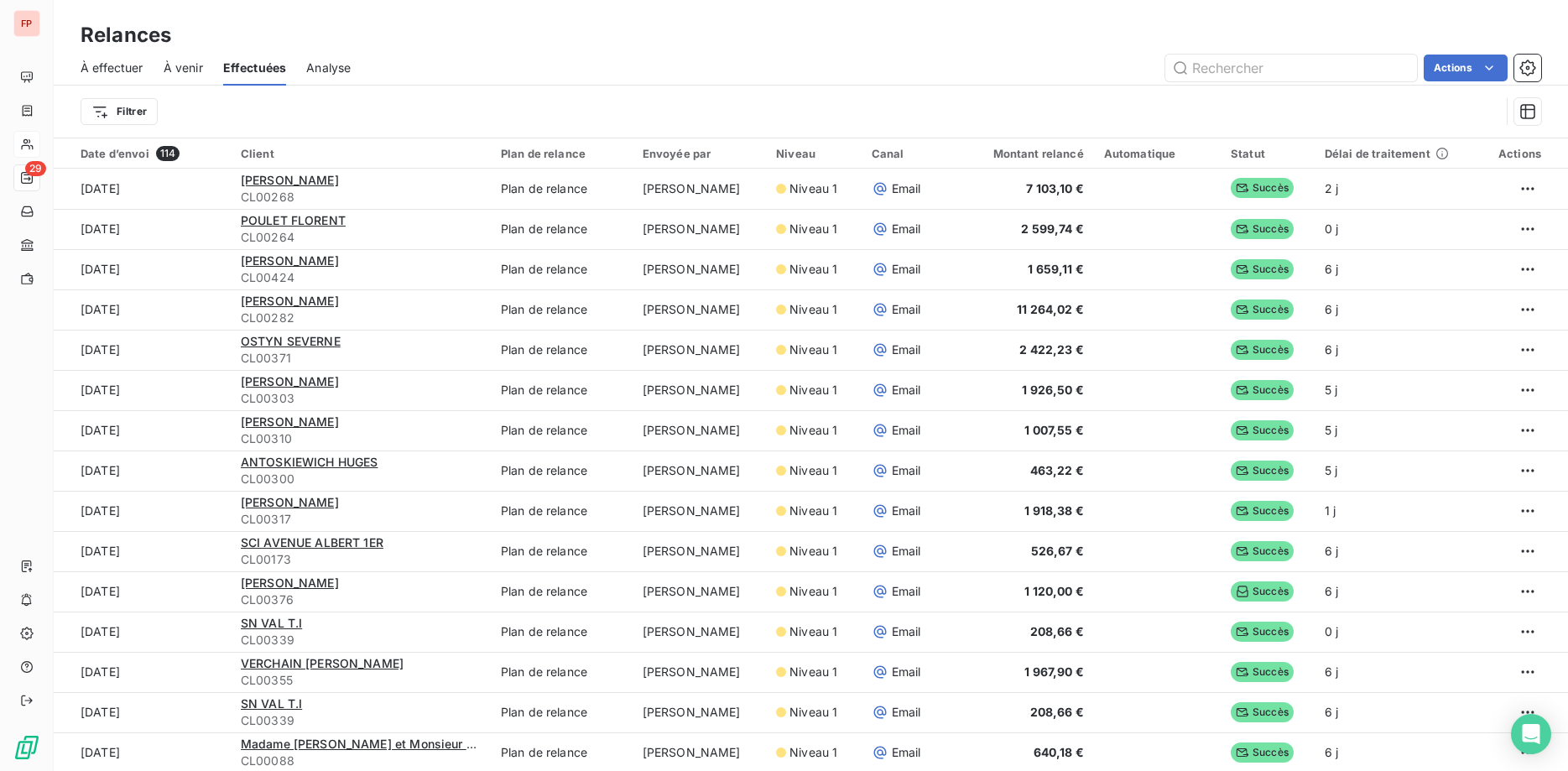
click at [120, 64] on span "À effectuer" at bounding box center [112, 67] width 63 height 16
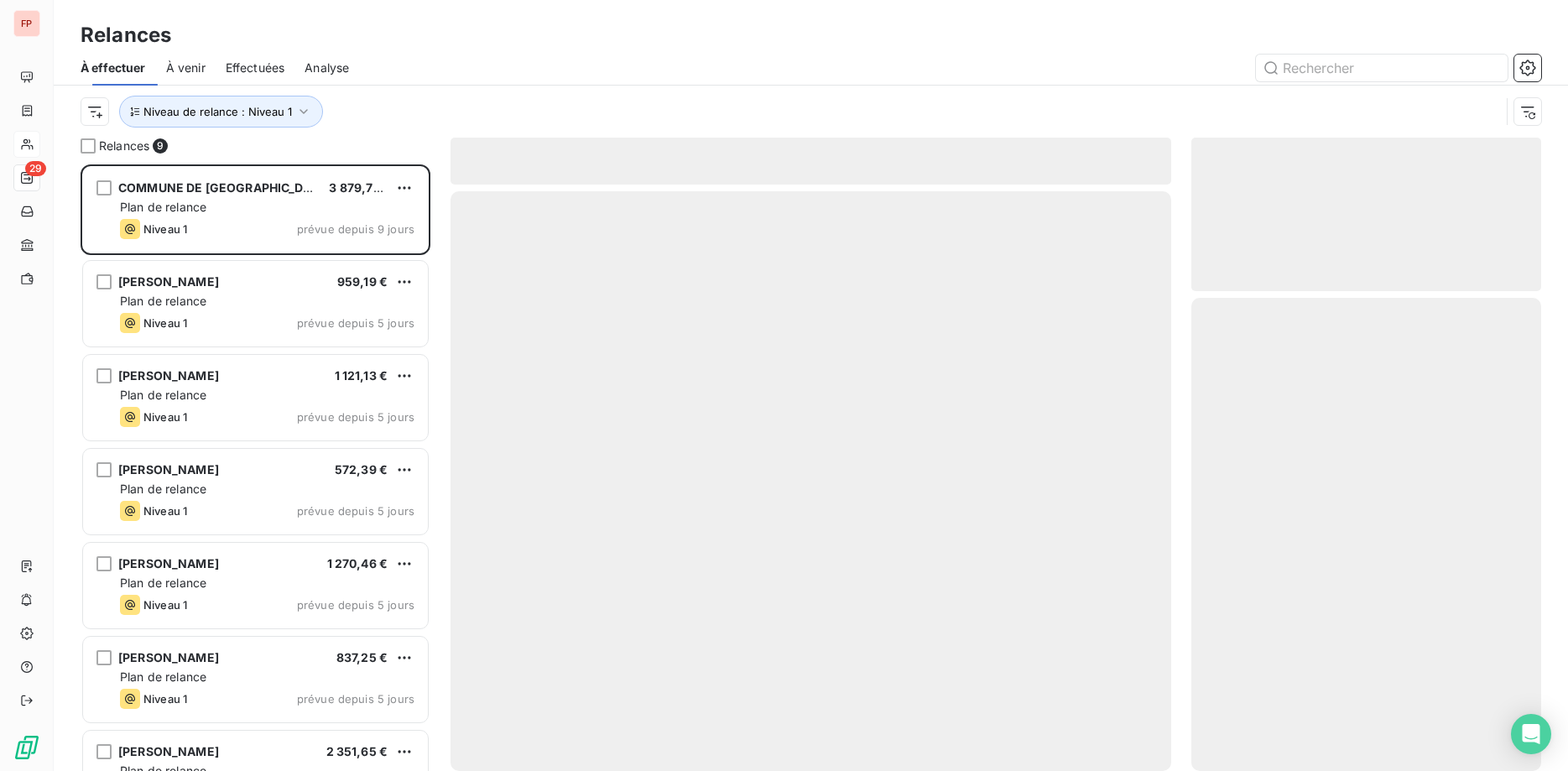
scroll to position [607, 350]
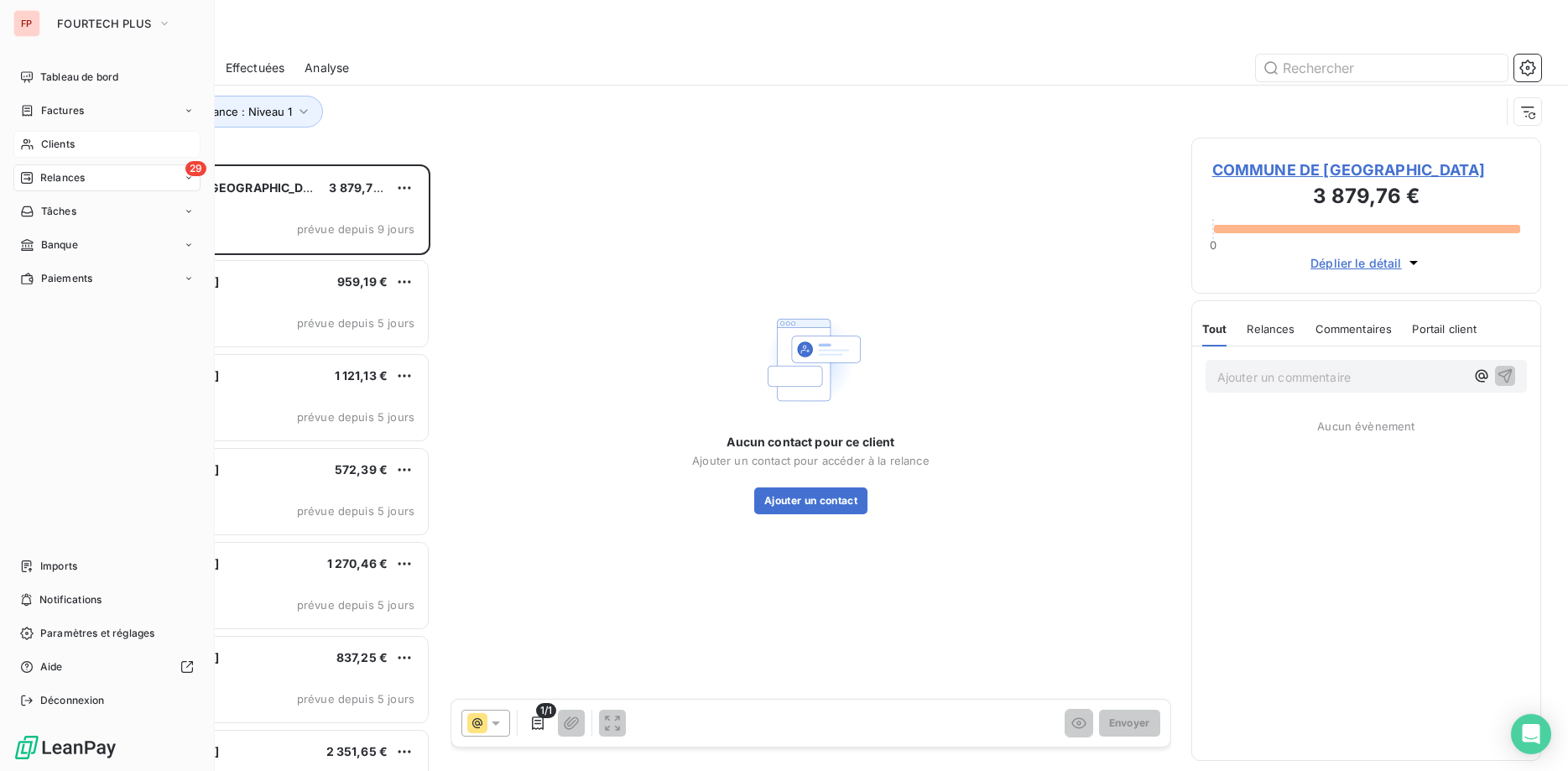
click at [93, 148] on div "Clients" at bounding box center [107, 144] width 187 height 27
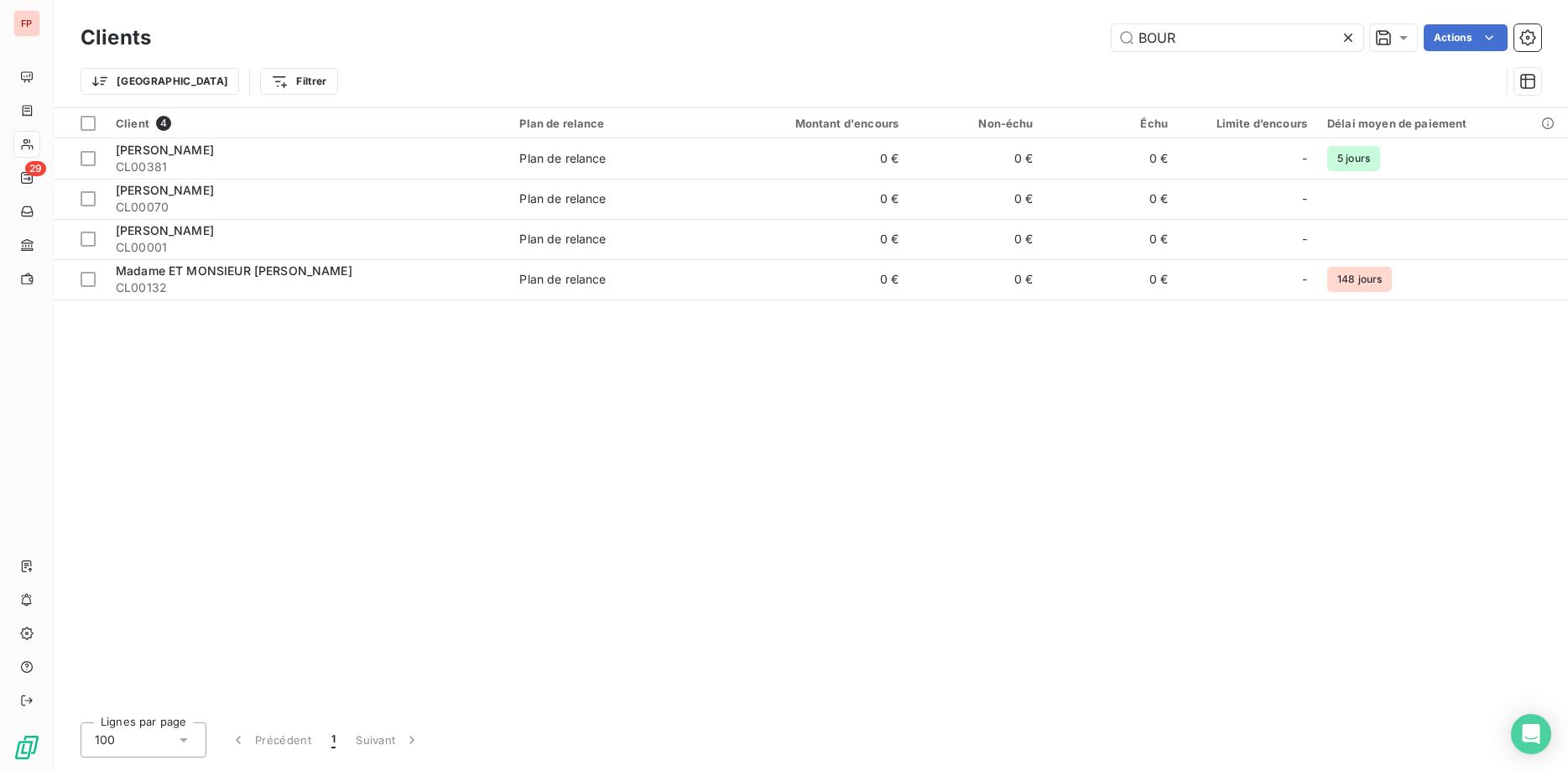
drag, startPoint x: 1198, startPoint y: 34, endPoint x: 1027, endPoint y: 38, distance: 171.0
click at [1111, 37] on input "BOUR" at bounding box center [1237, 37] width 252 height 27
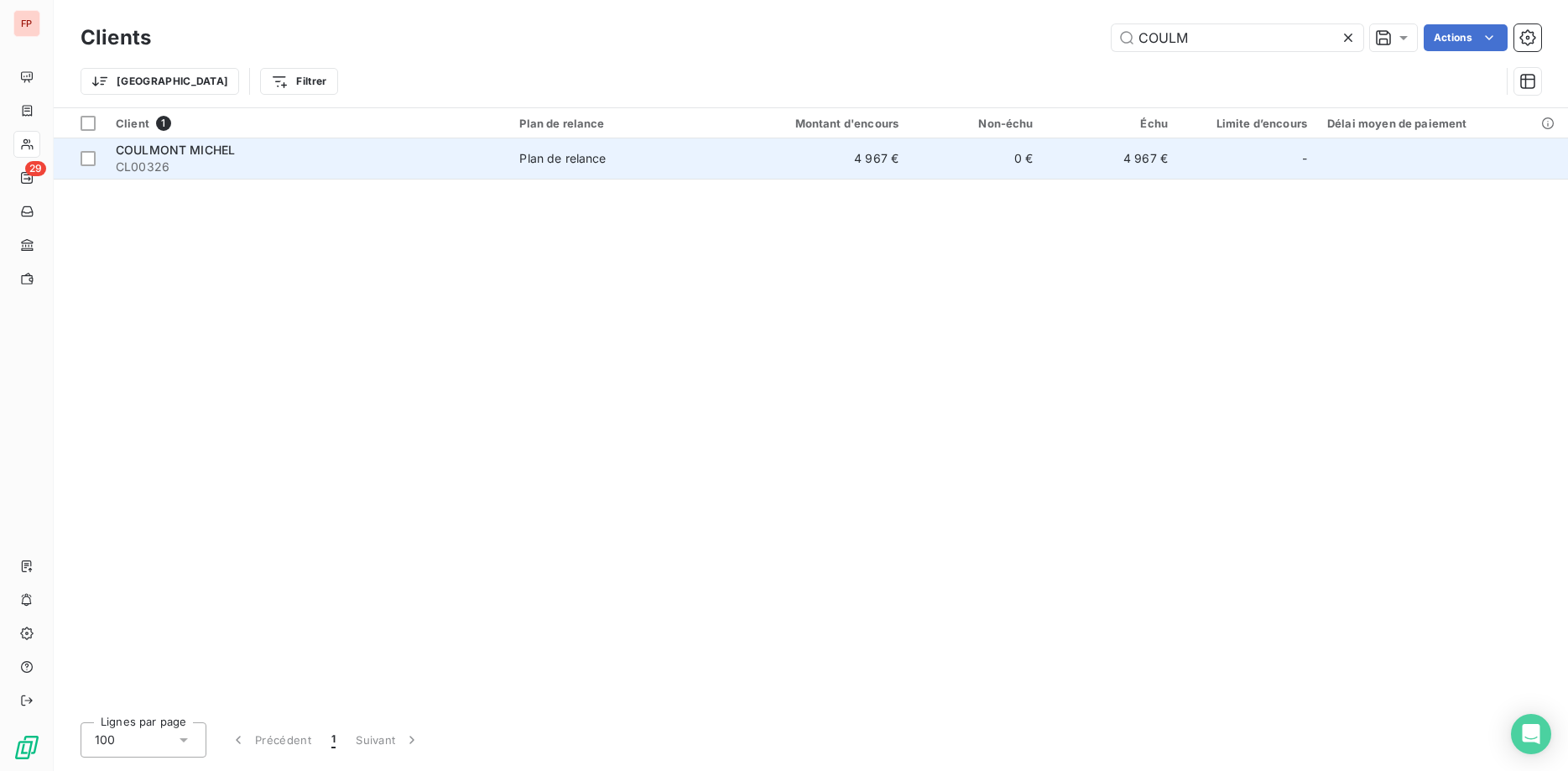
type input "COULM"
click at [551, 158] on div "Plan de relance" at bounding box center [562, 158] width 86 height 16
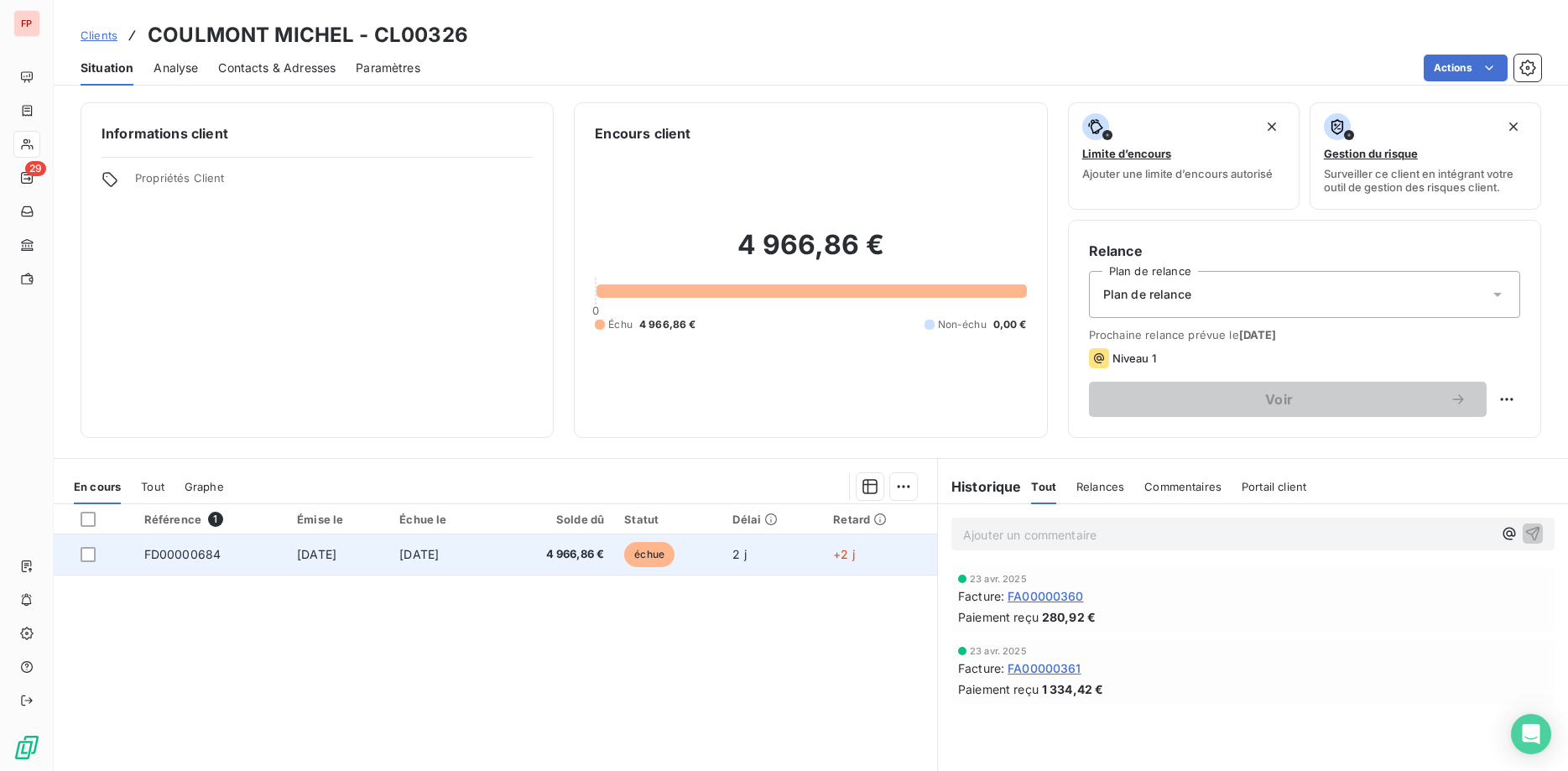
click at [477, 561] on td "6 oct. 2025" at bounding box center [441, 555] width 104 height 41
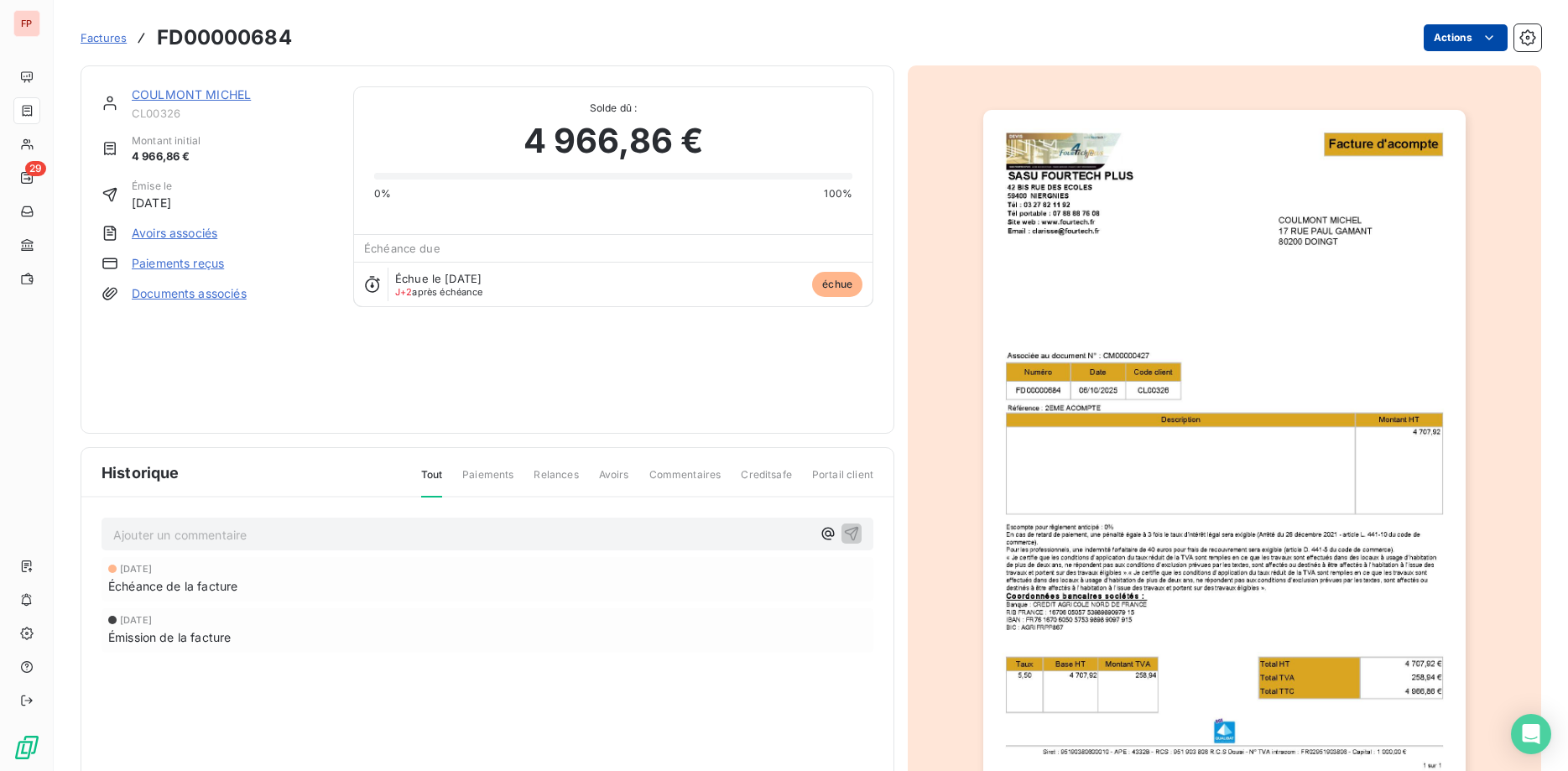
click at [1482, 38] on html "FP 29 Factures FD00000684 Actions COULMONT MICHEL CL00326 Montant initial 4 966…" at bounding box center [784, 385] width 1568 height 771
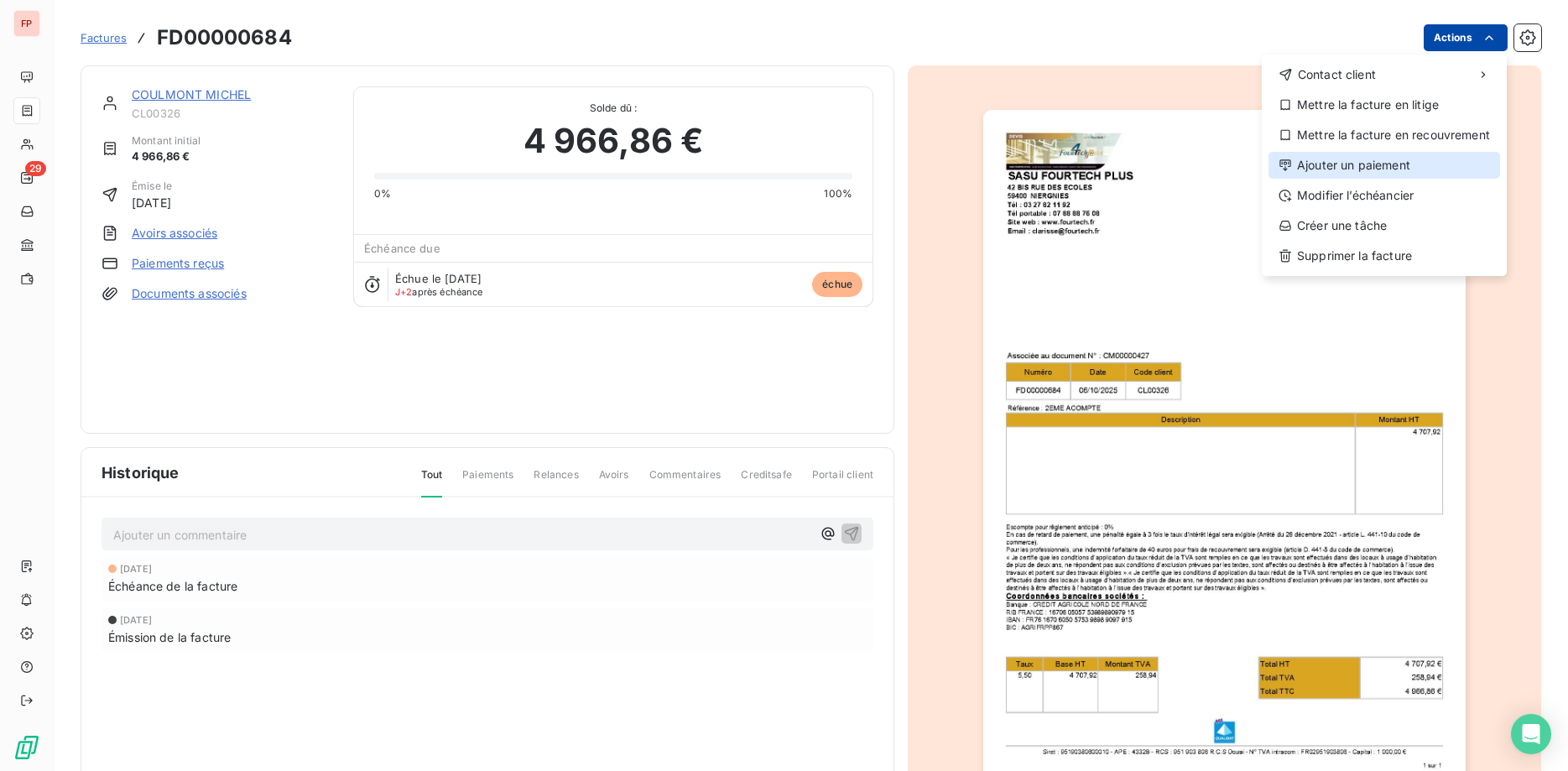
click at [1369, 167] on div "Ajouter un paiement" at bounding box center [1385, 165] width 232 height 27
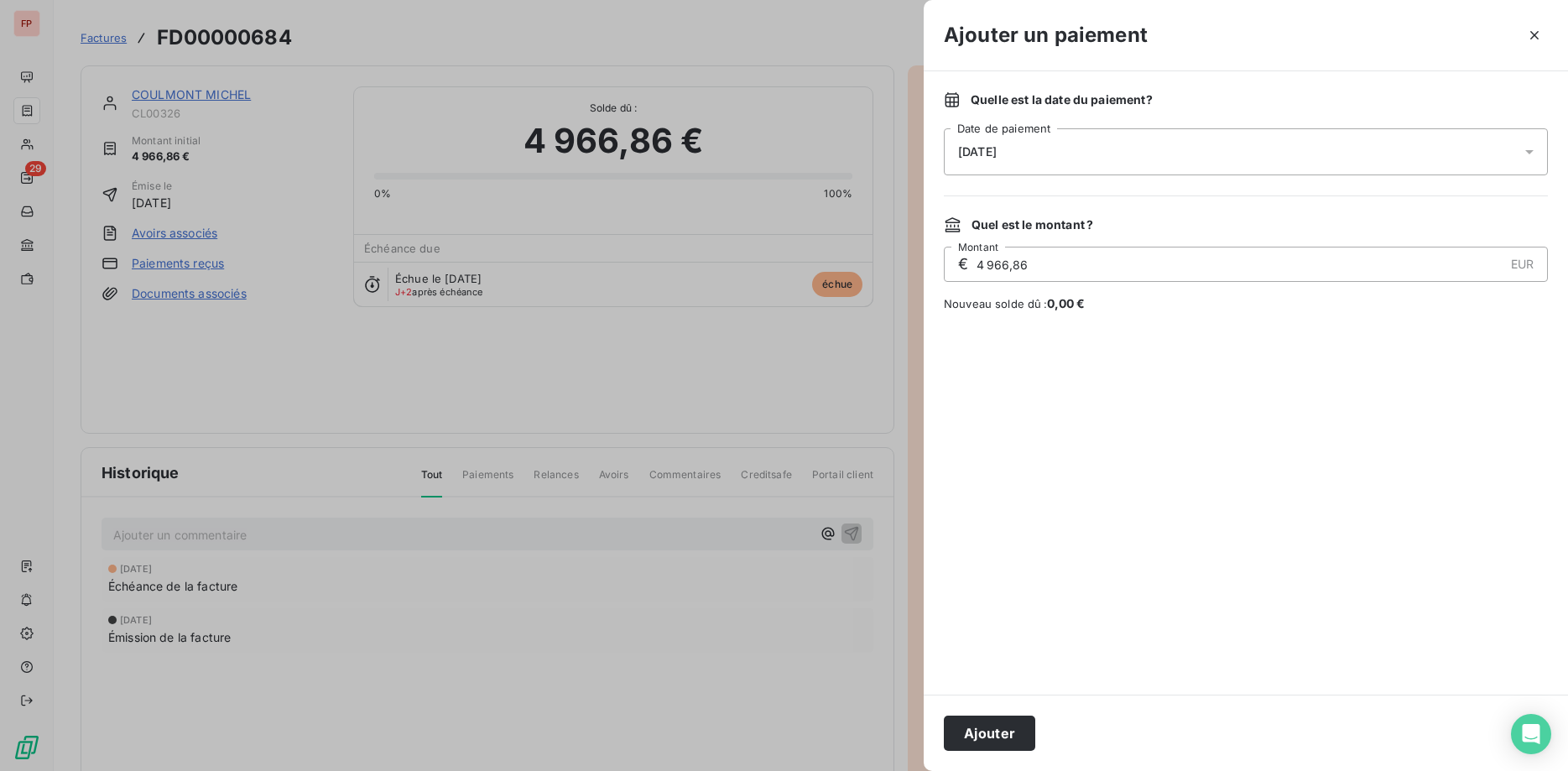
click at [1007, 725] on button "Ajouter" at bounding box center [989, 733] width 92 height 35
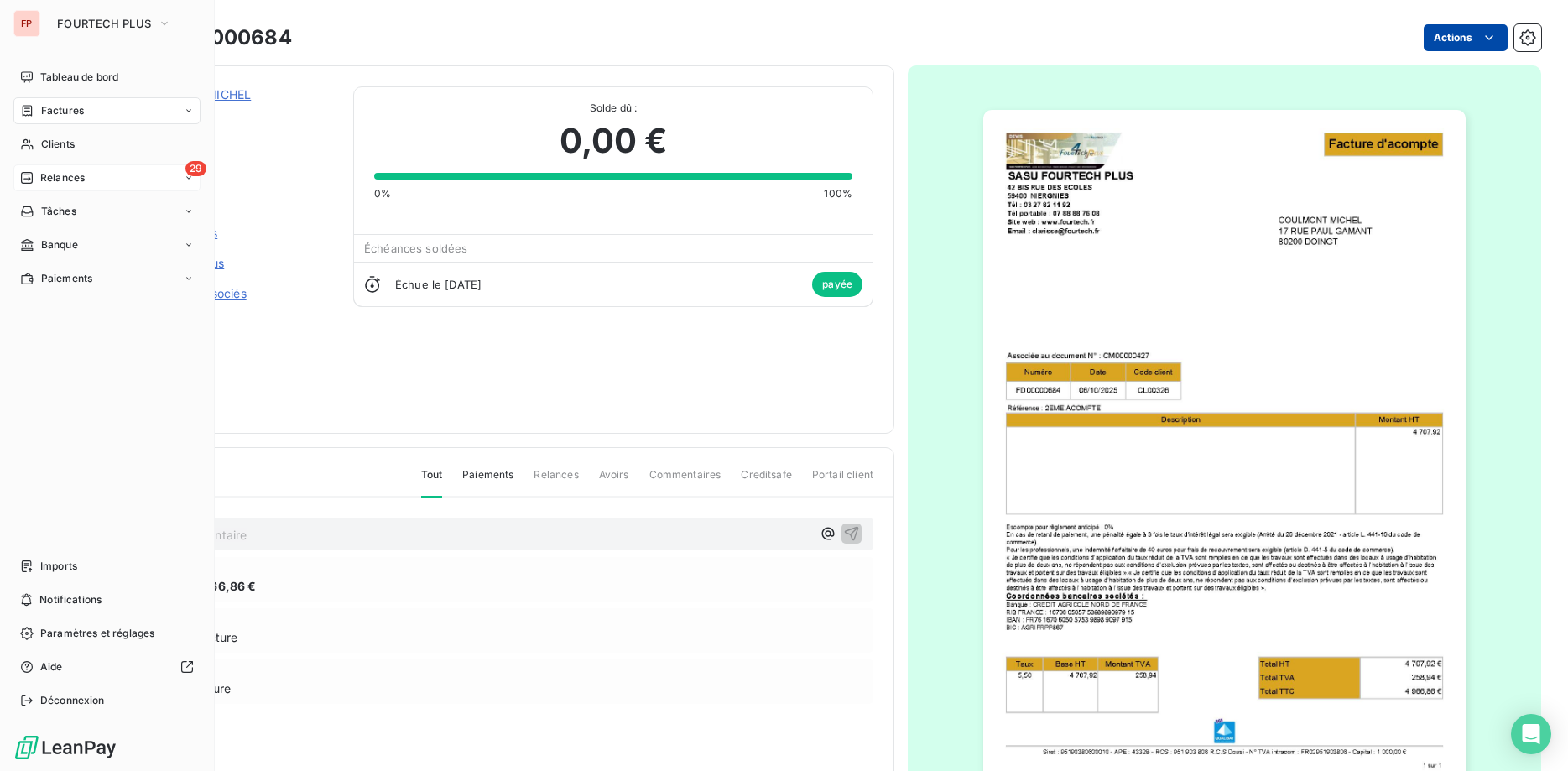
click at [77, 176] on span "Relances" at bounding box center [62, 177] width 44 height 15
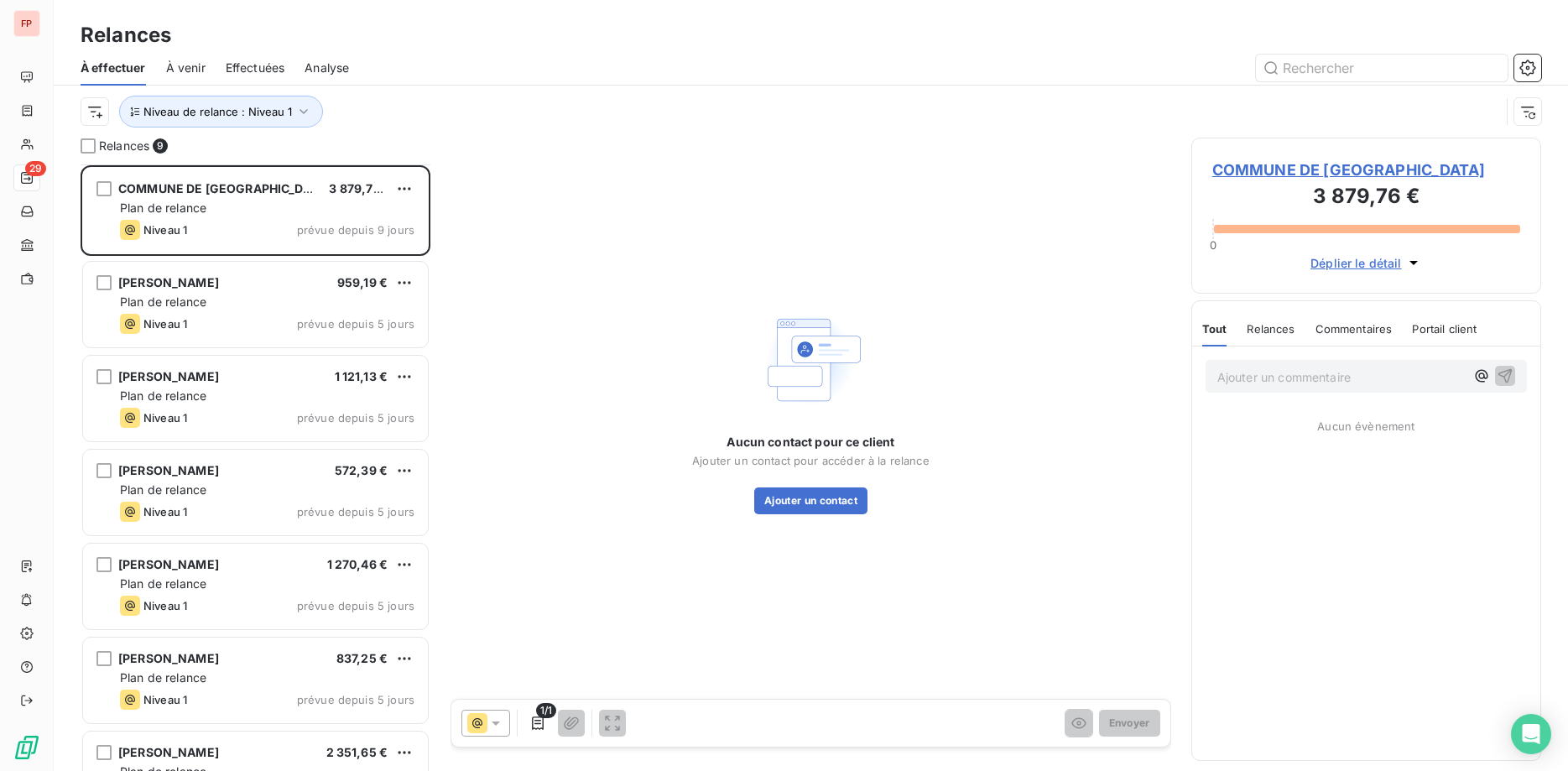
scroll to position [240, 0]
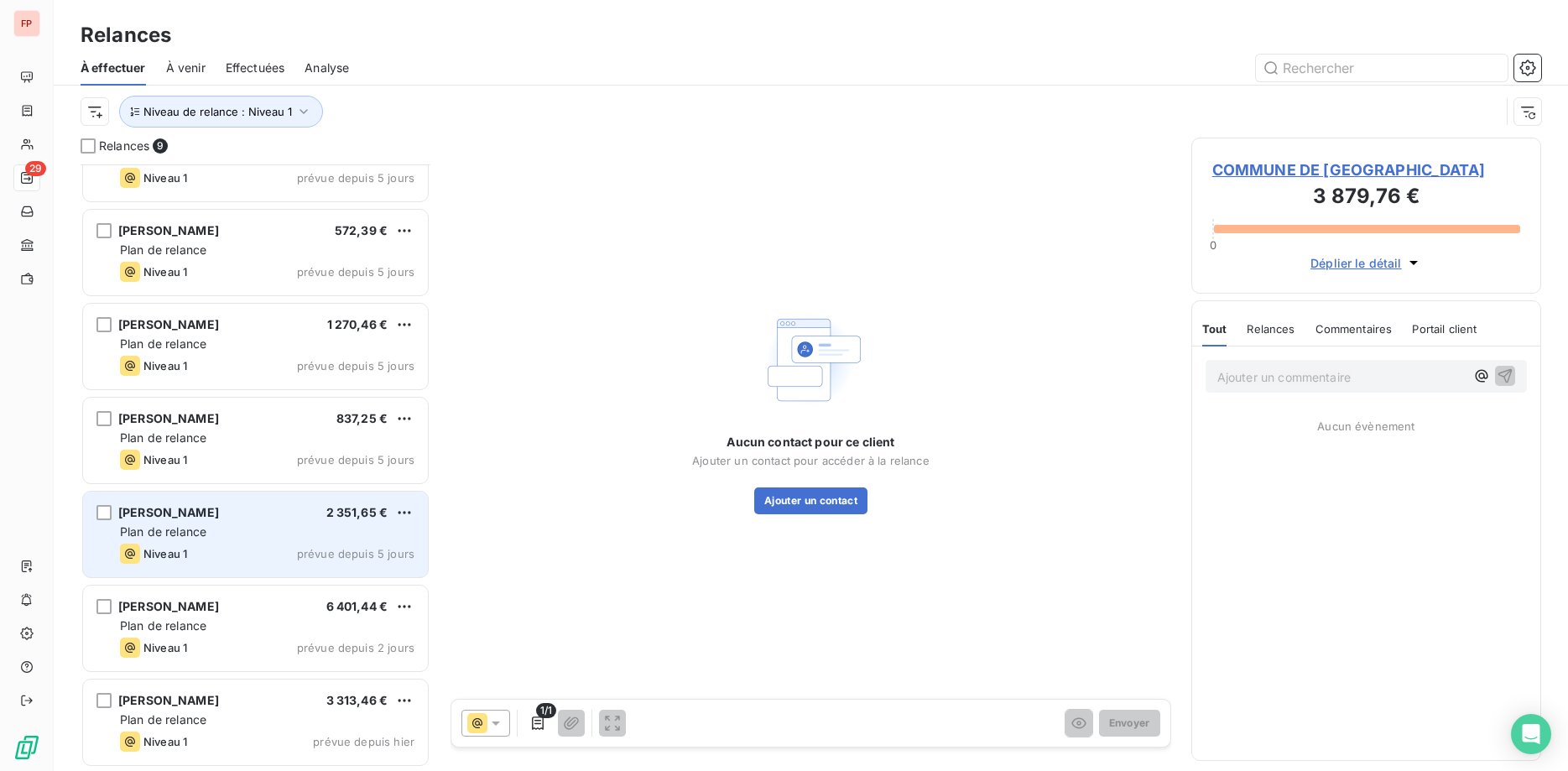
click at [255, 528] on div "Plan de relance" at bounding box center [267, 531] width 294 height 16
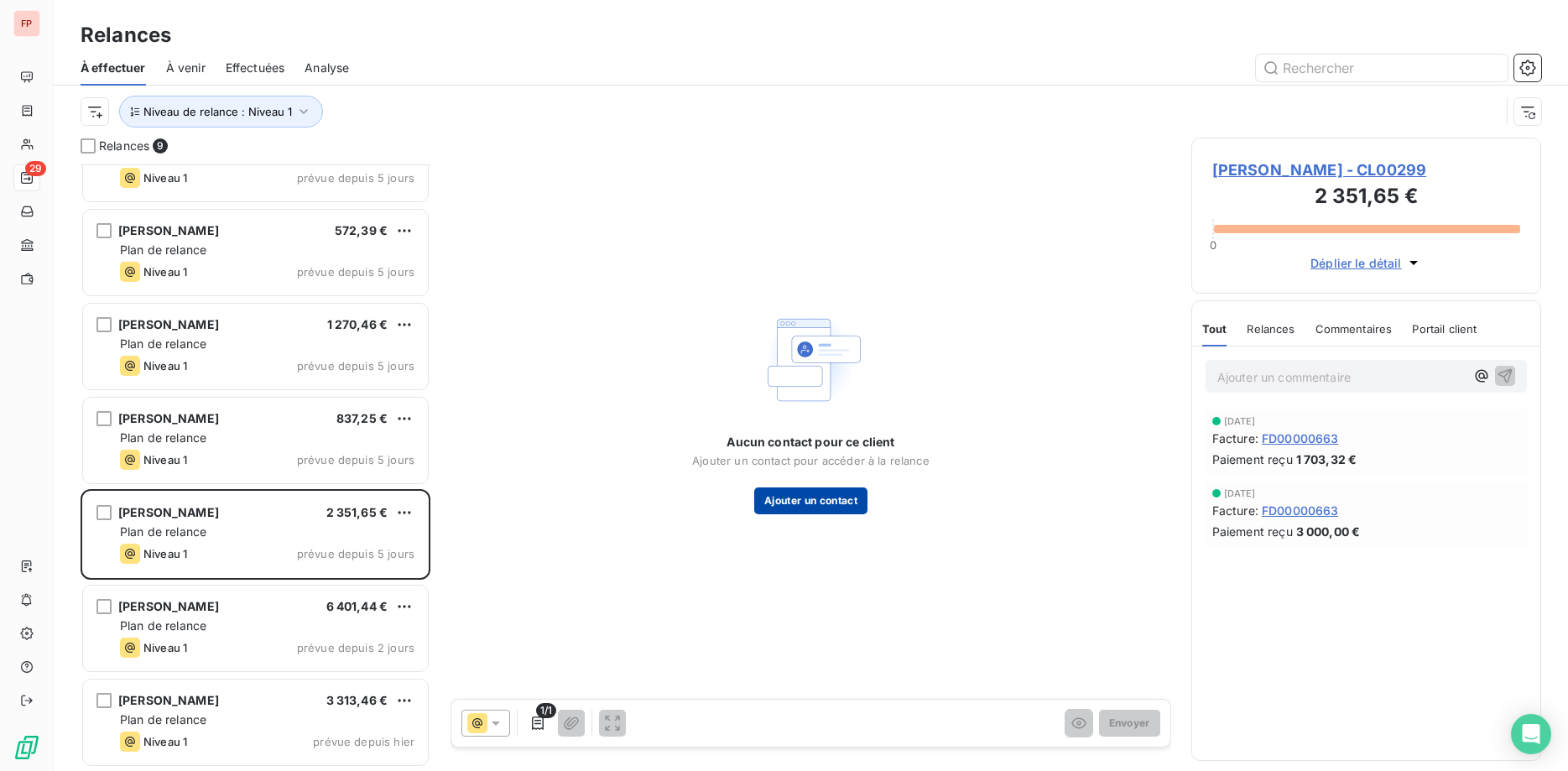
click at [841, 505] on button "Ajouter un contact" at bounding box center [810, 501] width 113 height 27
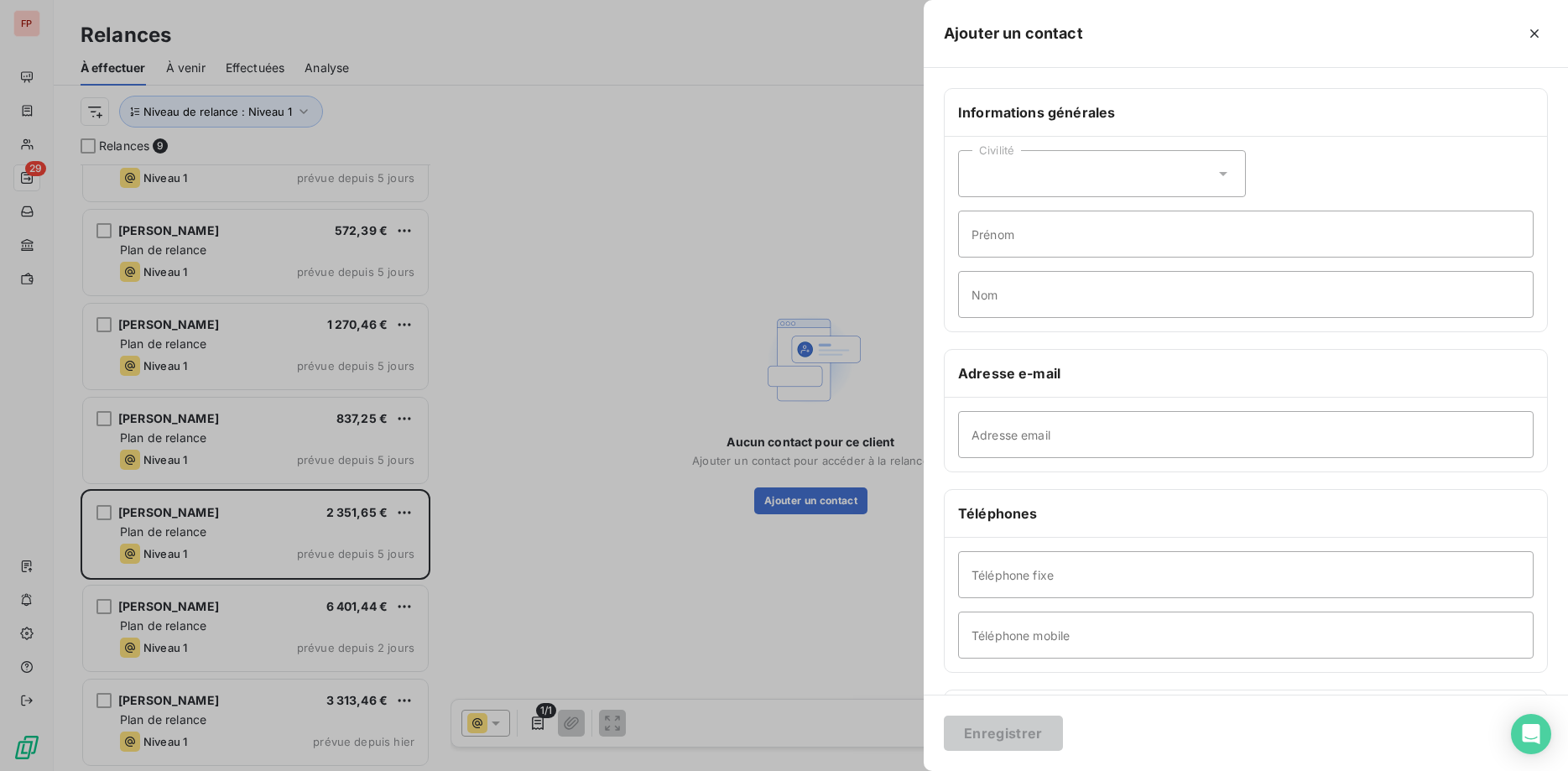
click at [1125, 179] on div "Civilité" at bounding box center [1102, 174] width 288 height 47
click at [1102, 247] on li "Monsieur" at bounding box center [1102, 246] width 288 height 30
click at [1097, 243] on input "Prénom" at bounding box center [1245, 234] width 575 height 47
click at [981, 434] on input "Adresse email" at bounding box center [1245, 434] width 575 height 47
paste input "romeroguillaume@yahoo.fr"
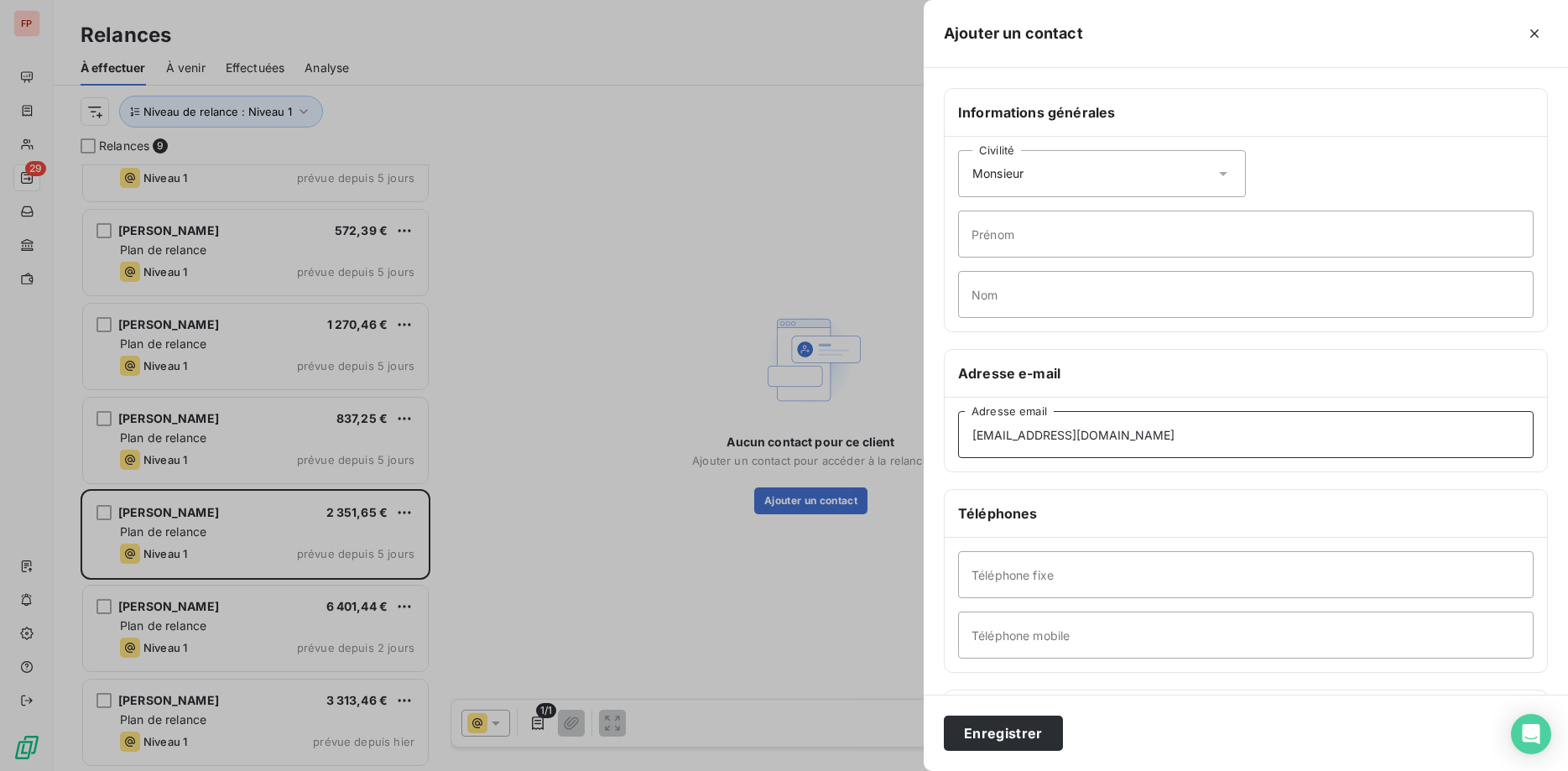
type input "romeroguillaume@yahoo.fr"
click at [1008, 237] on input "Prénom" at bounding box center [1245, 234] width 575 height 47
type input "GUILLAUME"
type input "ROMERO"
click at [1036, 631] on input "Téléphone mobile" at bounding box center [1245, 635] width 575 height 47
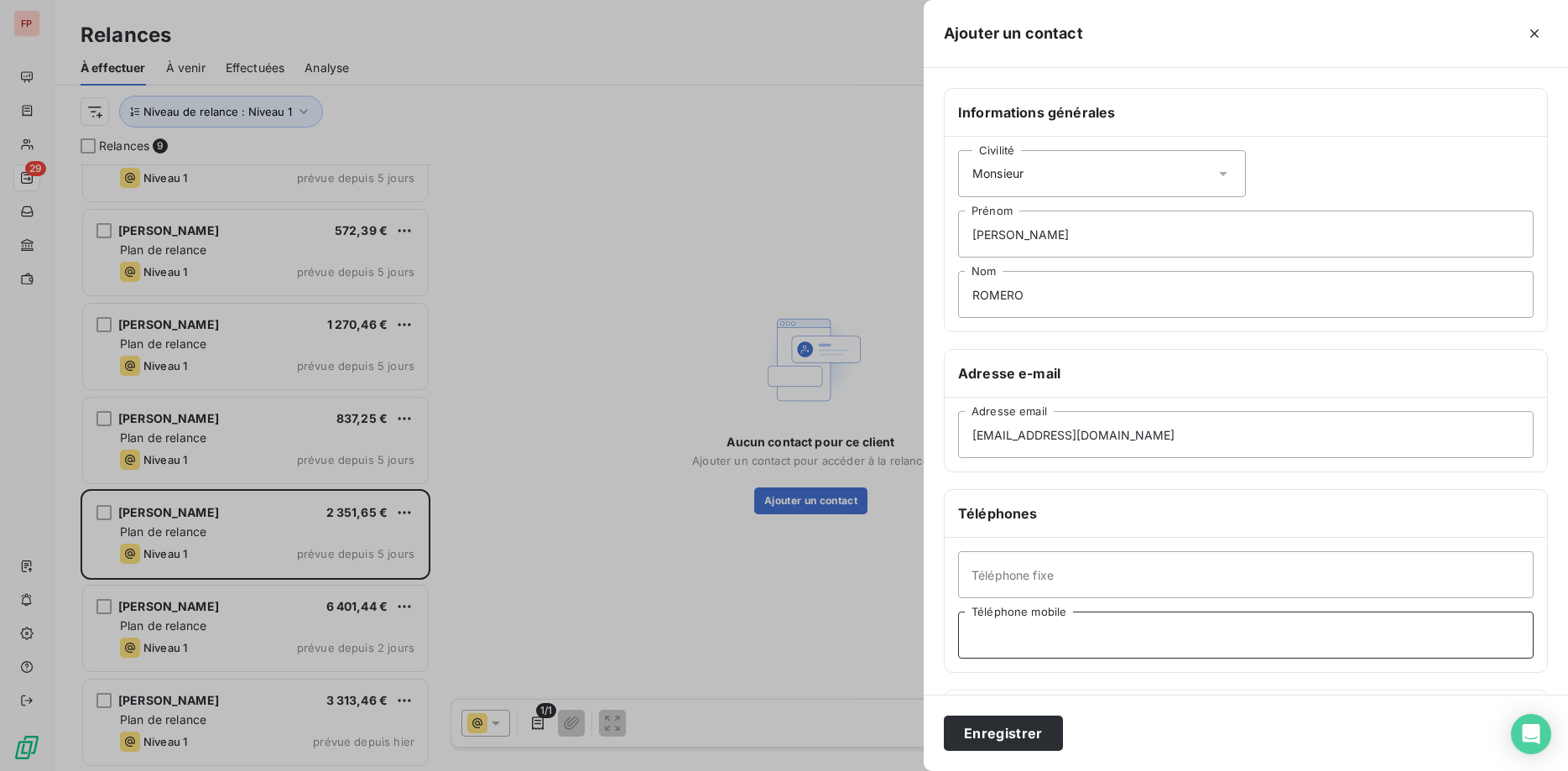
click at [1027, 634] on input "Téléphone mobile" at bounding box center [1245, 635] width 575 height 47
paste input "06 62 54 36 53"
type input "06 62 54 36 53"
click at [1021, 733] on button "Enregistrer" at bounding box center [1003, 733] width 119 height 35
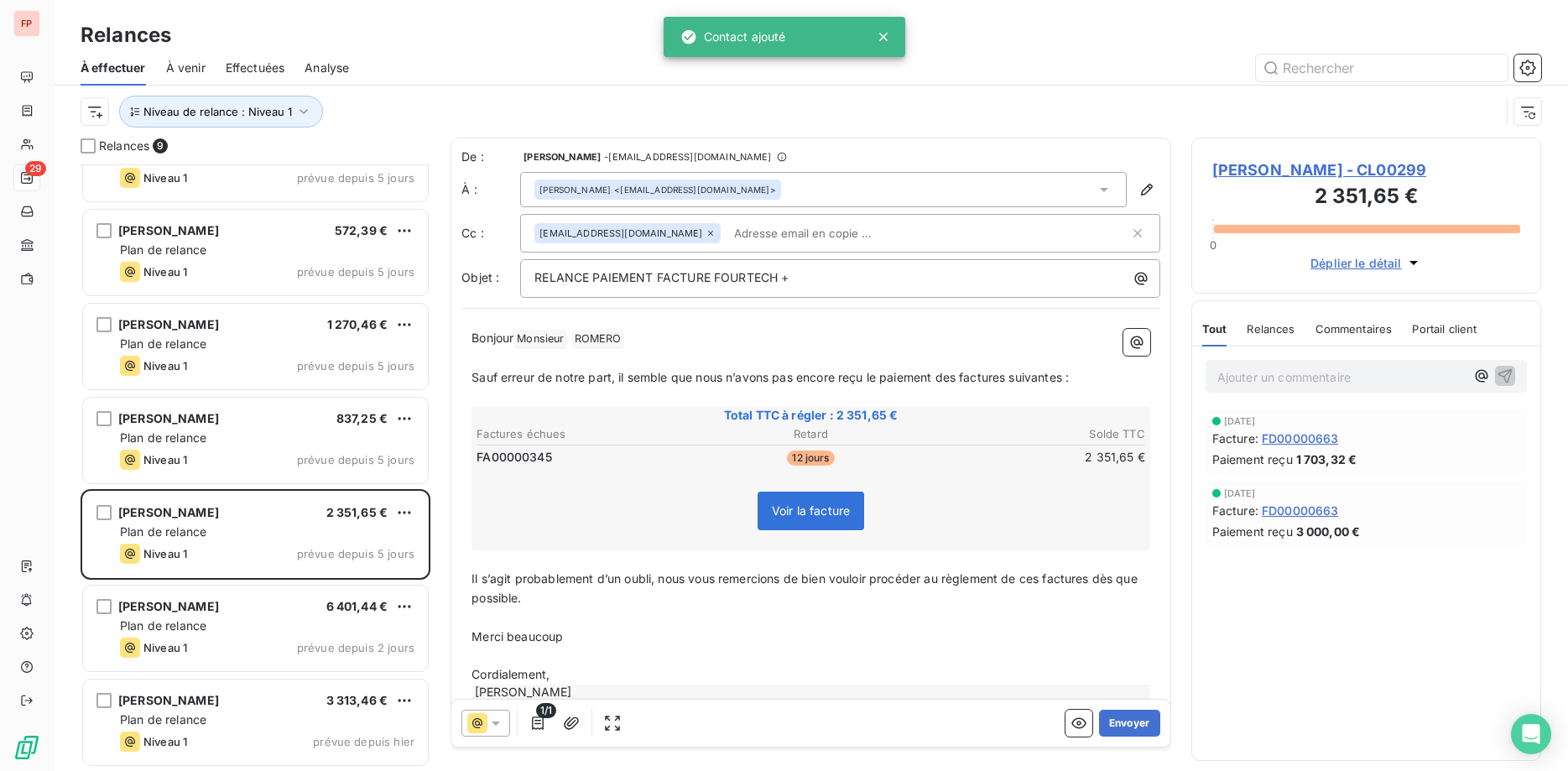
click at [727, 232] on input "text" at bounding box center [824, 233] width 194 height 25
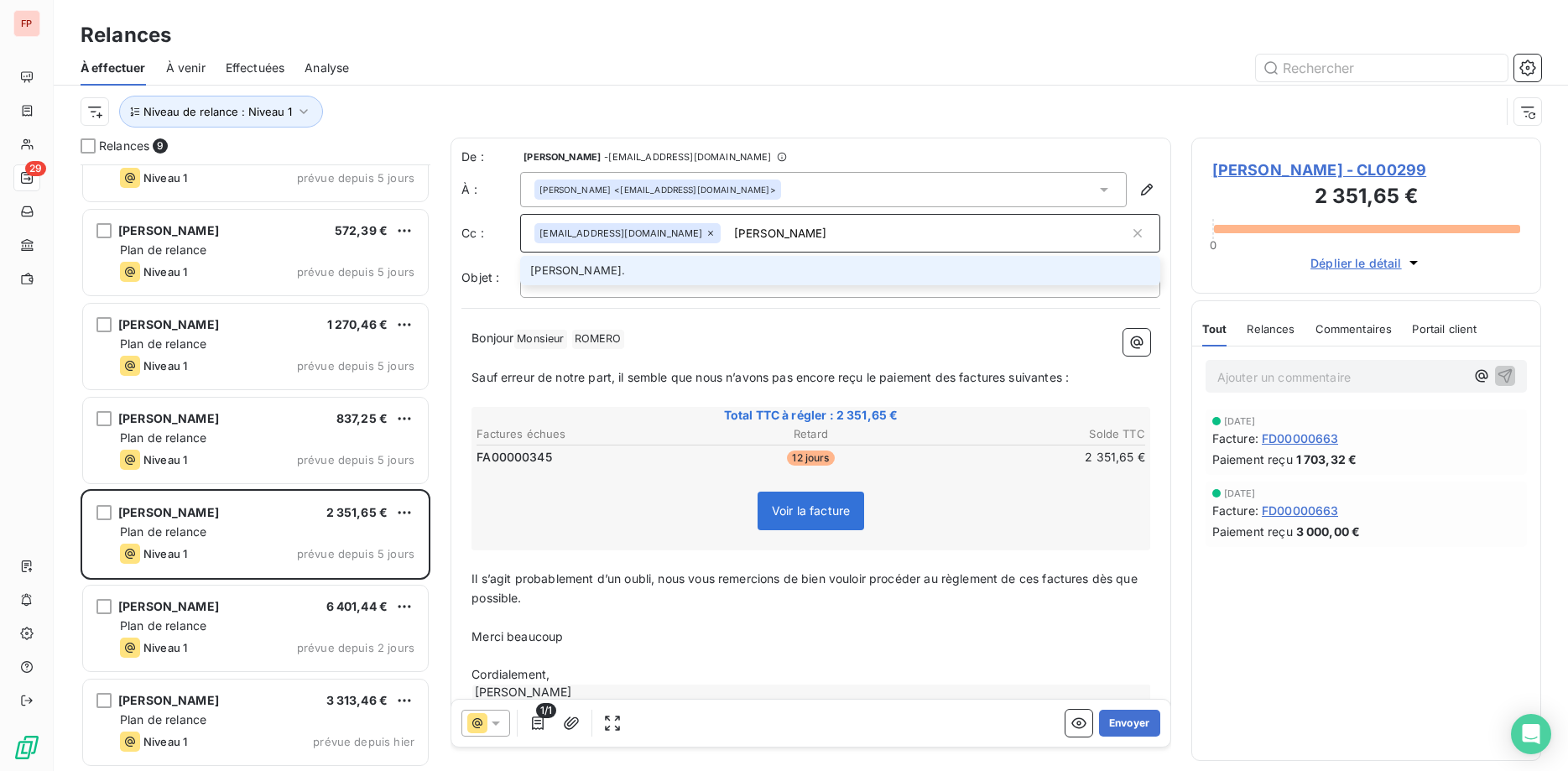
type input "nicolas@fourtech.fr"
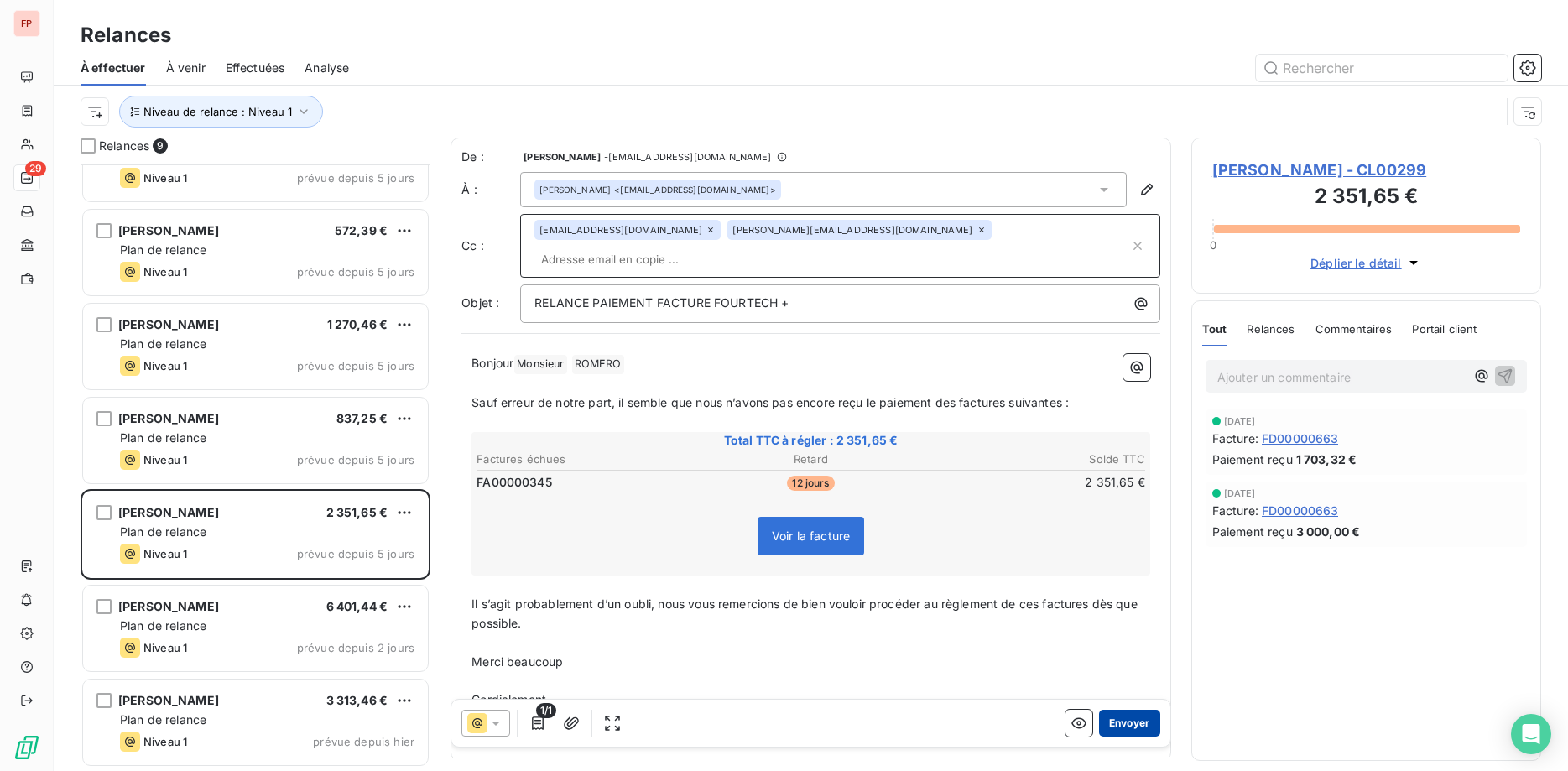
click at [1140, 723] on button "Envoyer" at bounding box center [1130, 723] width 61 height 27
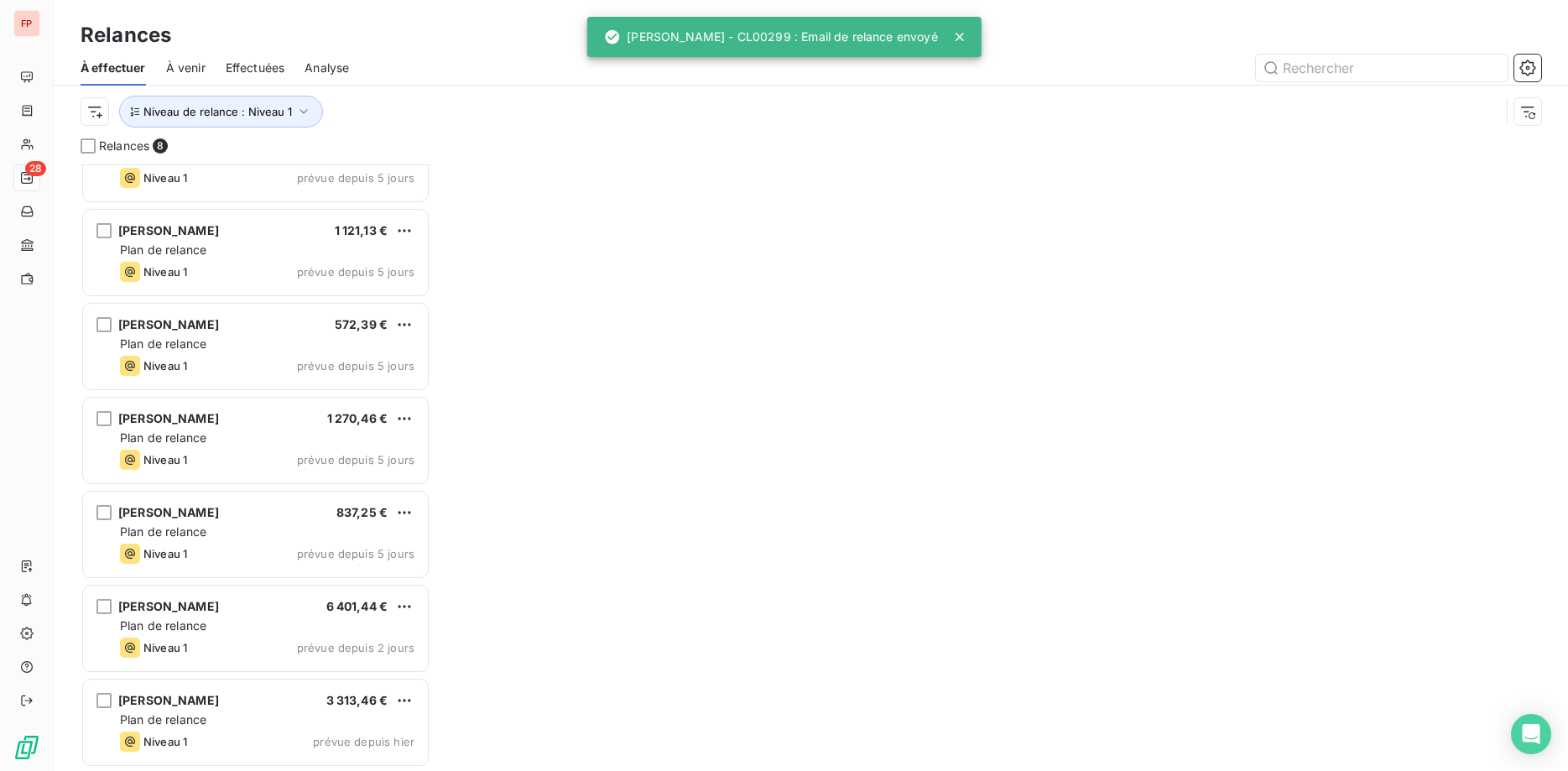
scroll to position [145, 0]
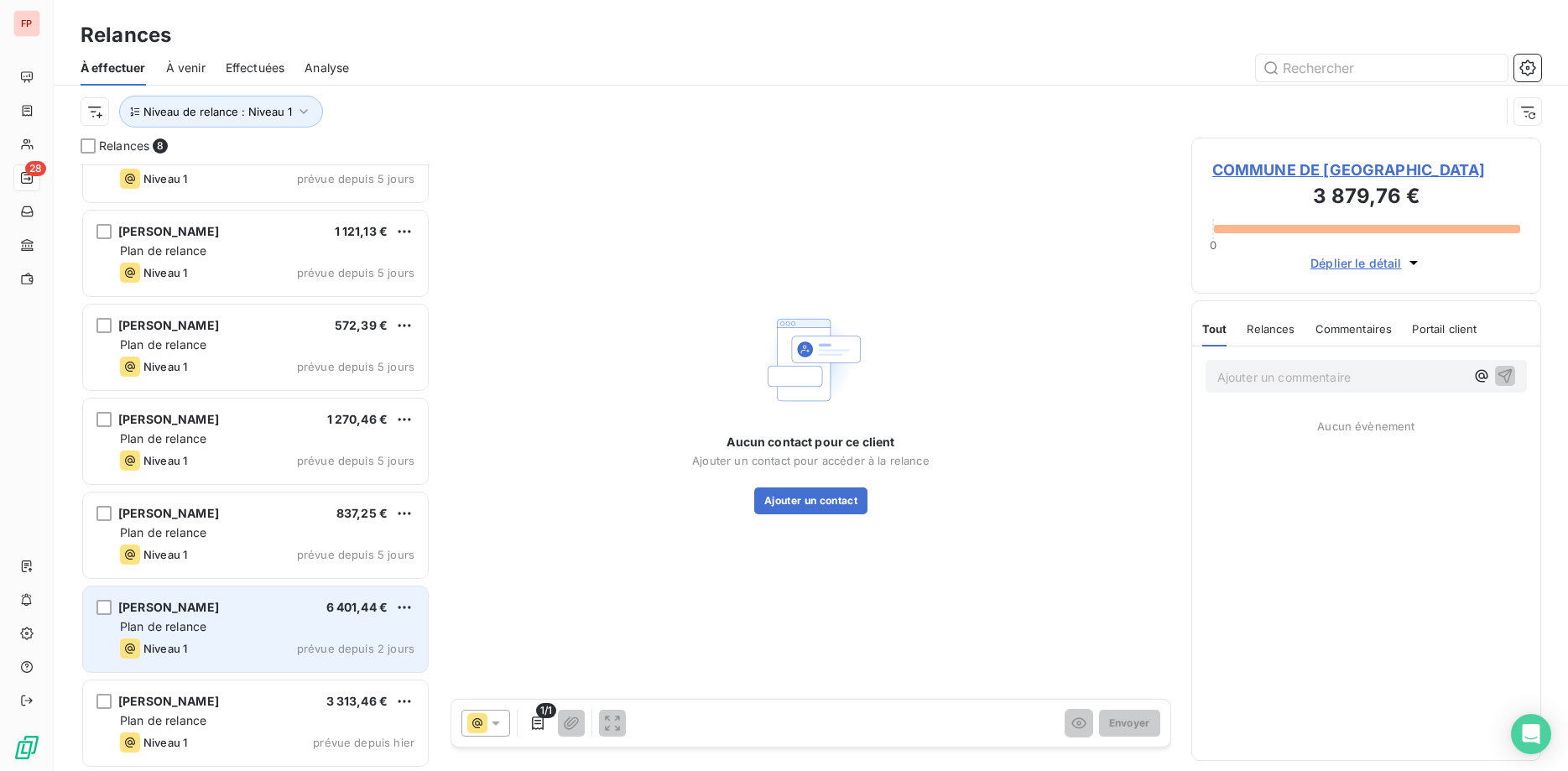
click at [263, 608] on div "LEBRUN ALEXANDRA 6 401,44 €" at bounding box center [267, 607] width 294 height 15
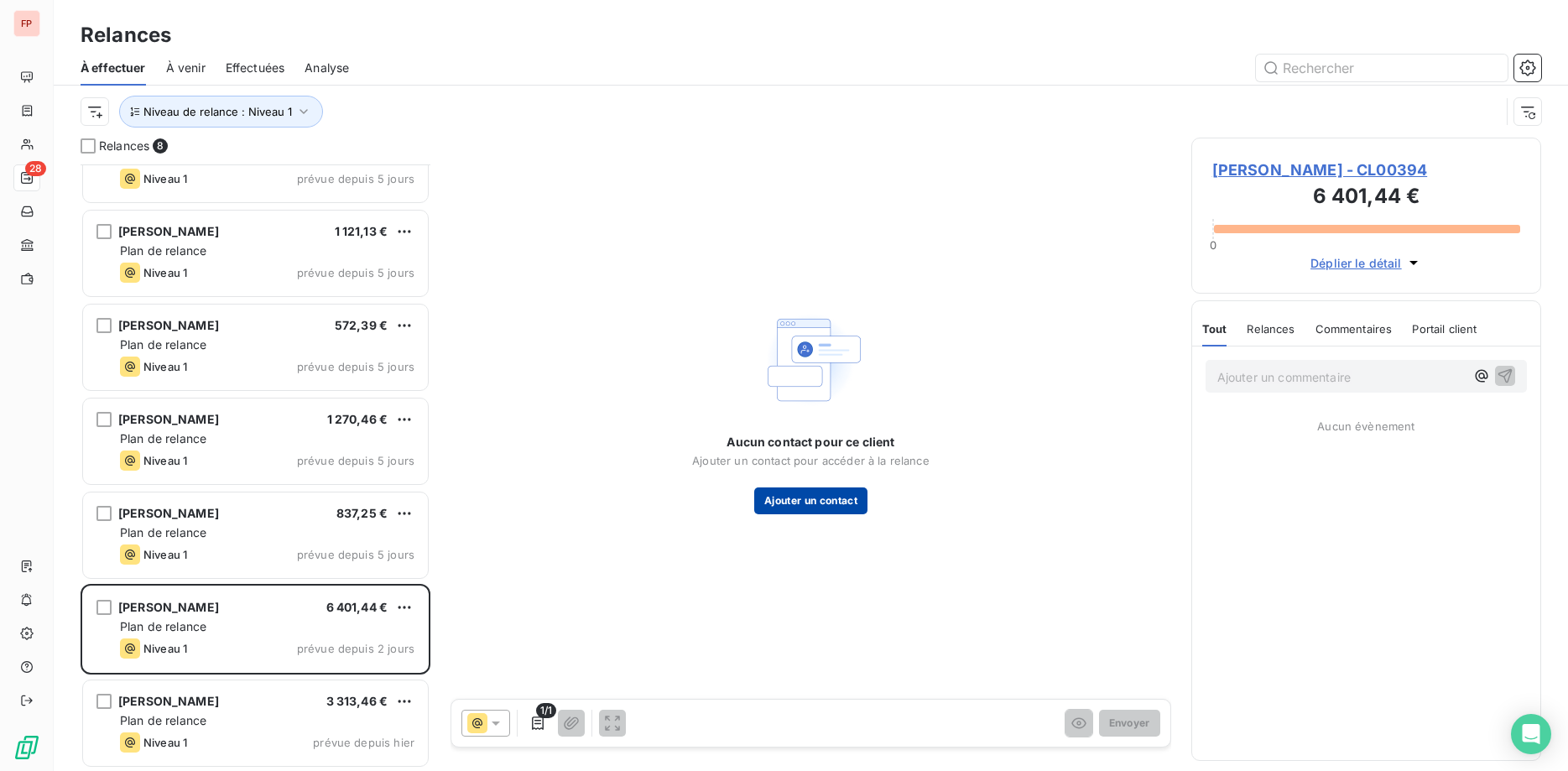
click at [829, 497] on button "Ajouter un contact" at bounding box center [810, 501] width 113 height 27
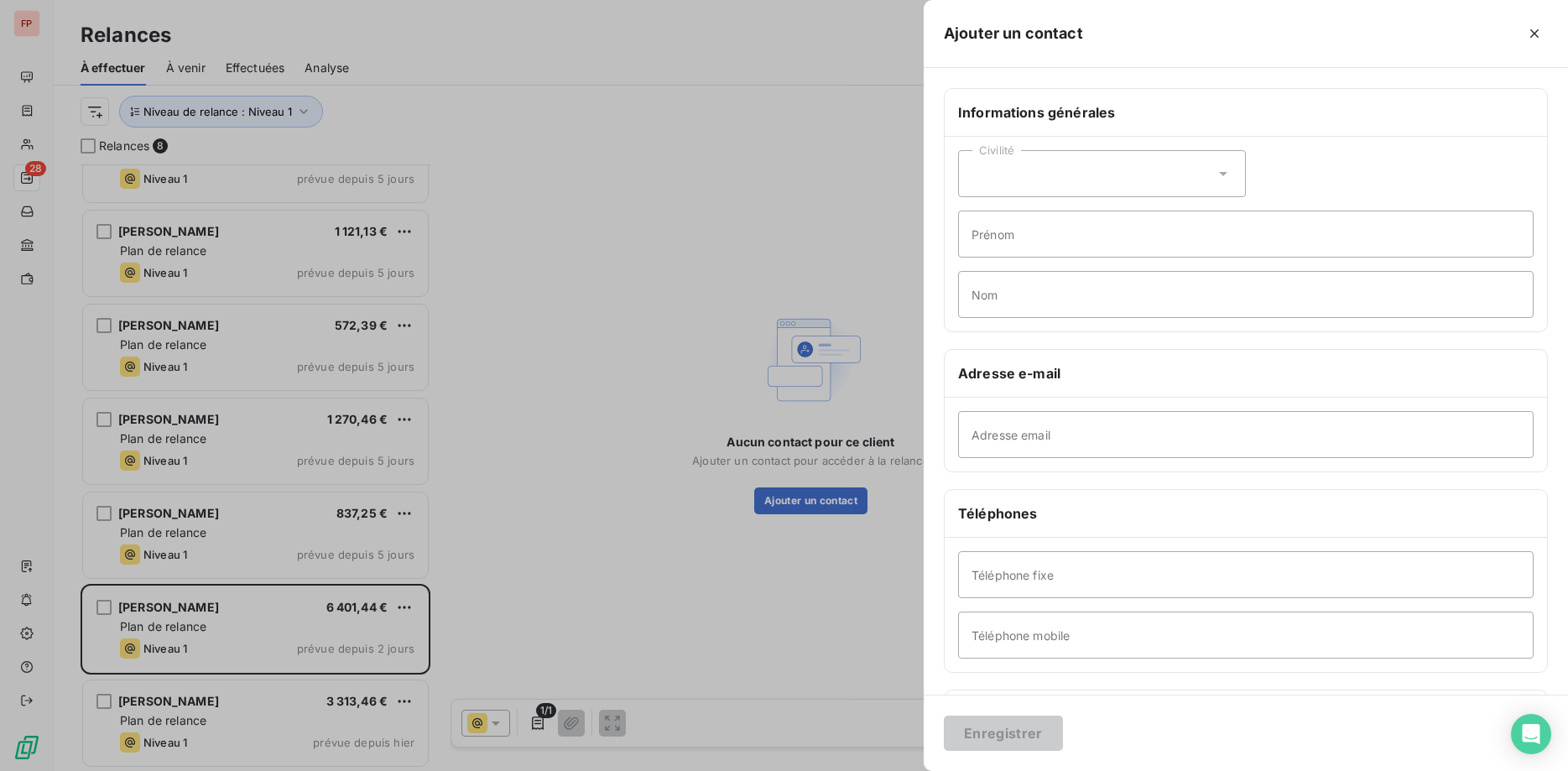
click at [1040, 174] on div "Civilité" at bounding box center [1102, 174] width 288 height 47
click at [1033, 220] on span "Madame" at bounding box center [1014, 216] width 45 height 16
click at [1024, 238] on input "Prénom" at bounding box center [1245, 234] width 575 height 47
type input "ALEXANDRA"
type input "LEBRUN"
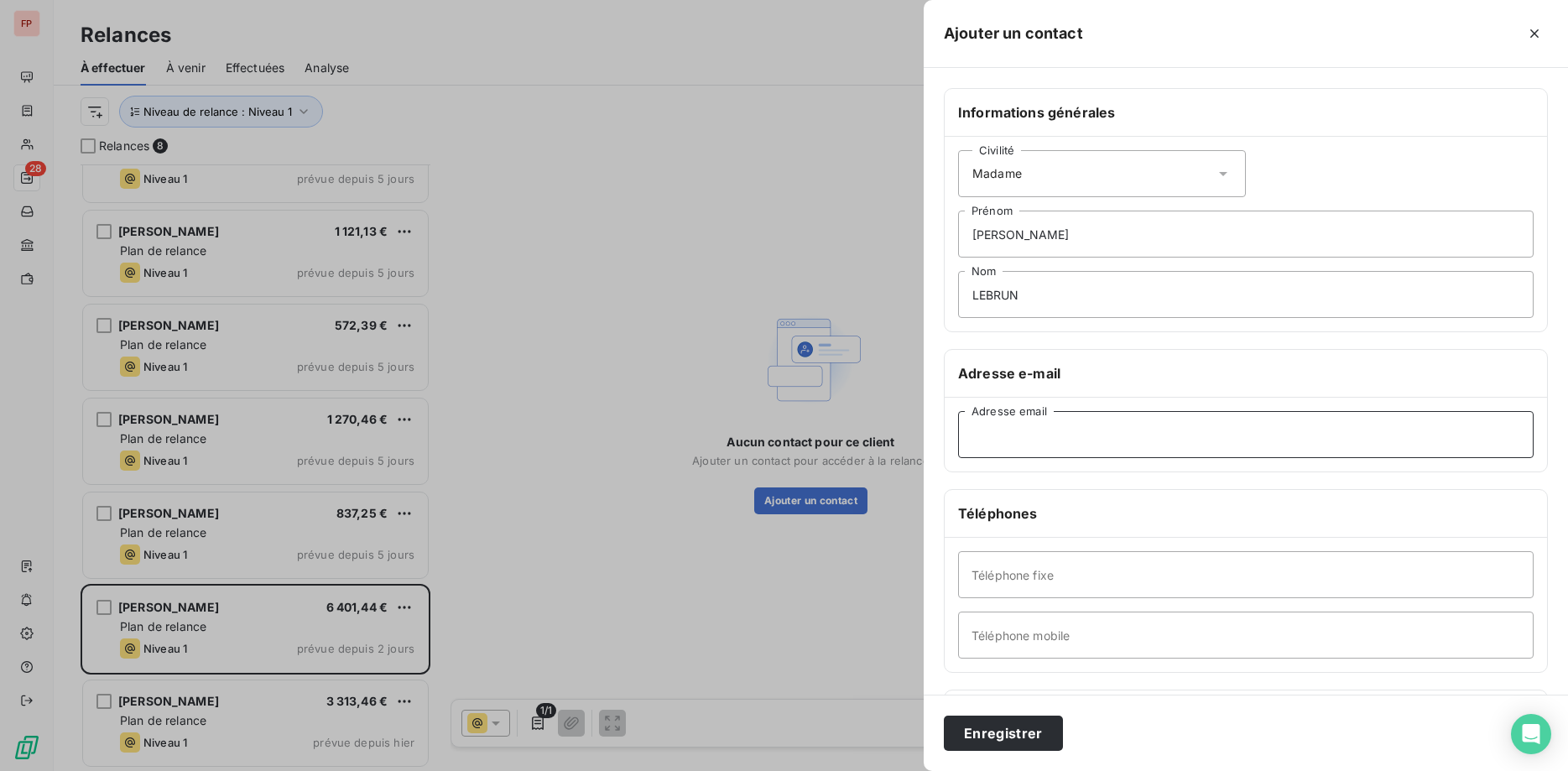
click at [1028, 432] on input "Adresse email" at bounding box center [1245, 434] width 575 height 47
paste input "fohla@hotmail.fr"
type input "fohla@hotmail.fr"
click at [1031, 639] on input "Téléphone mobile" at bounding box center [1245, 635] width 575 height 47
paste input "06 25 86 22 97"
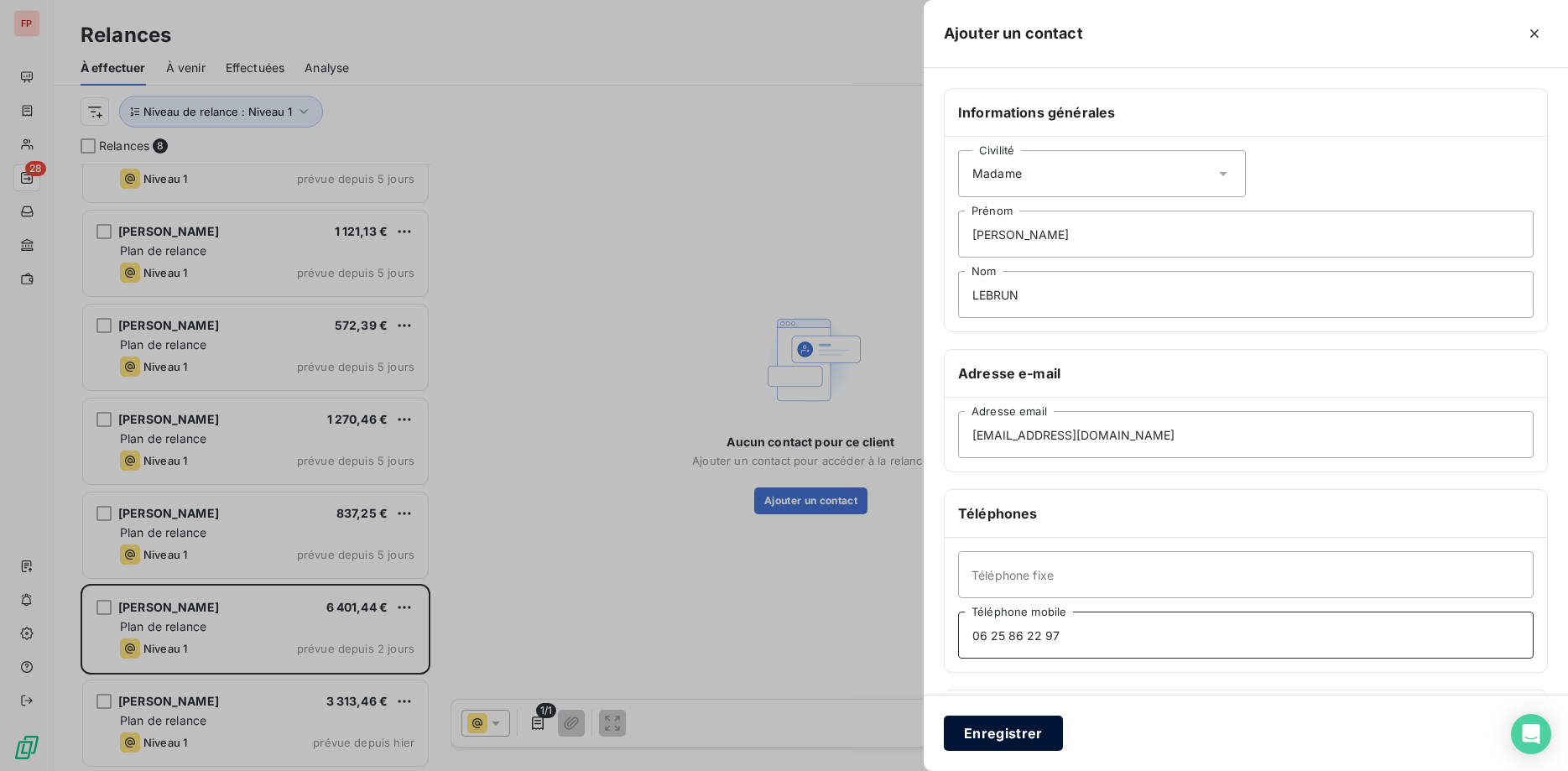
type input "06 25 86 22 97"
click at [1011, 734] on button "Enregistrer" at bounding box center [1003, 733] width 119 height 35
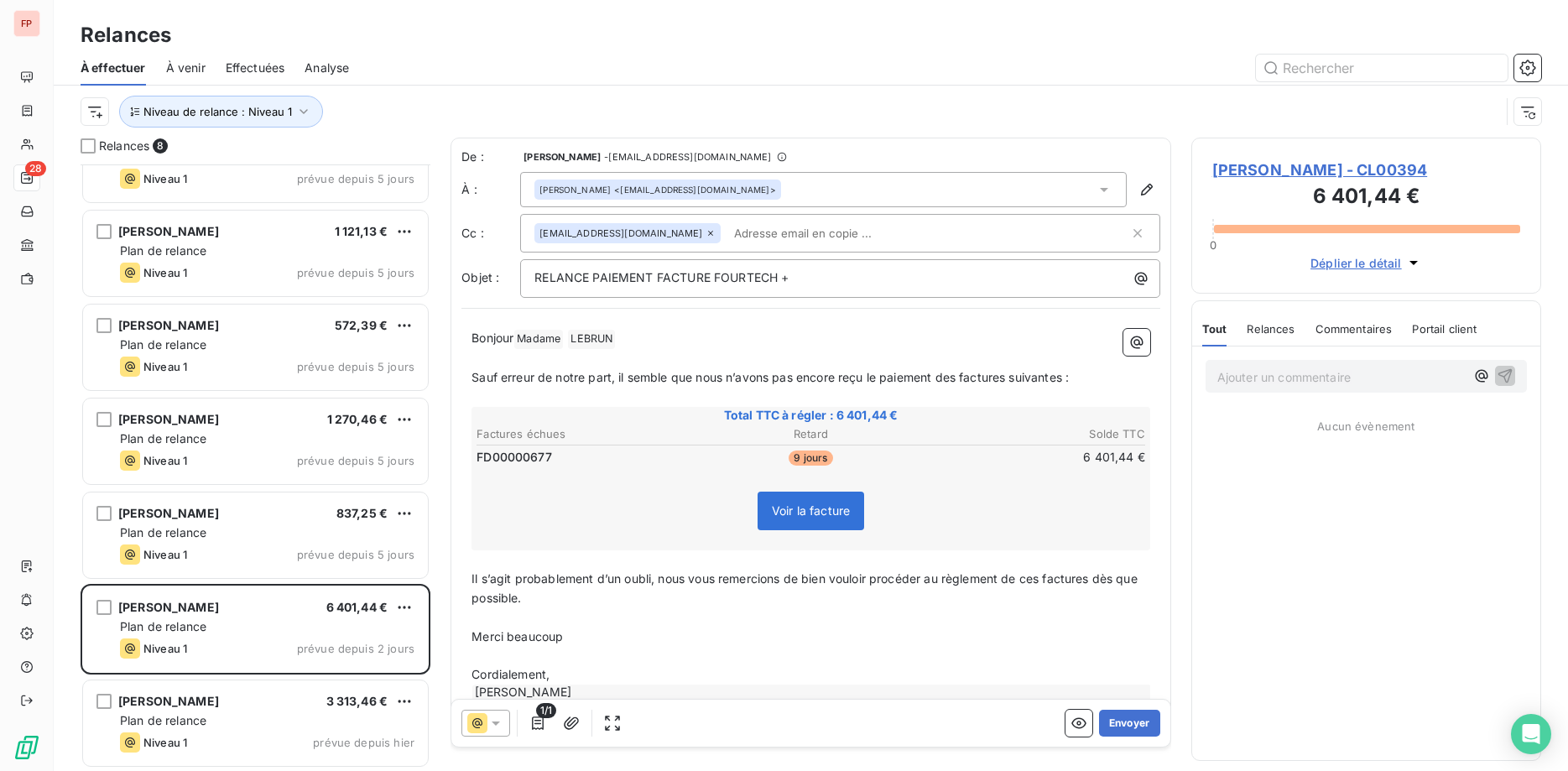
click at [727, 228] on input "text" at bounding box center [824, 233] width 194 height 25
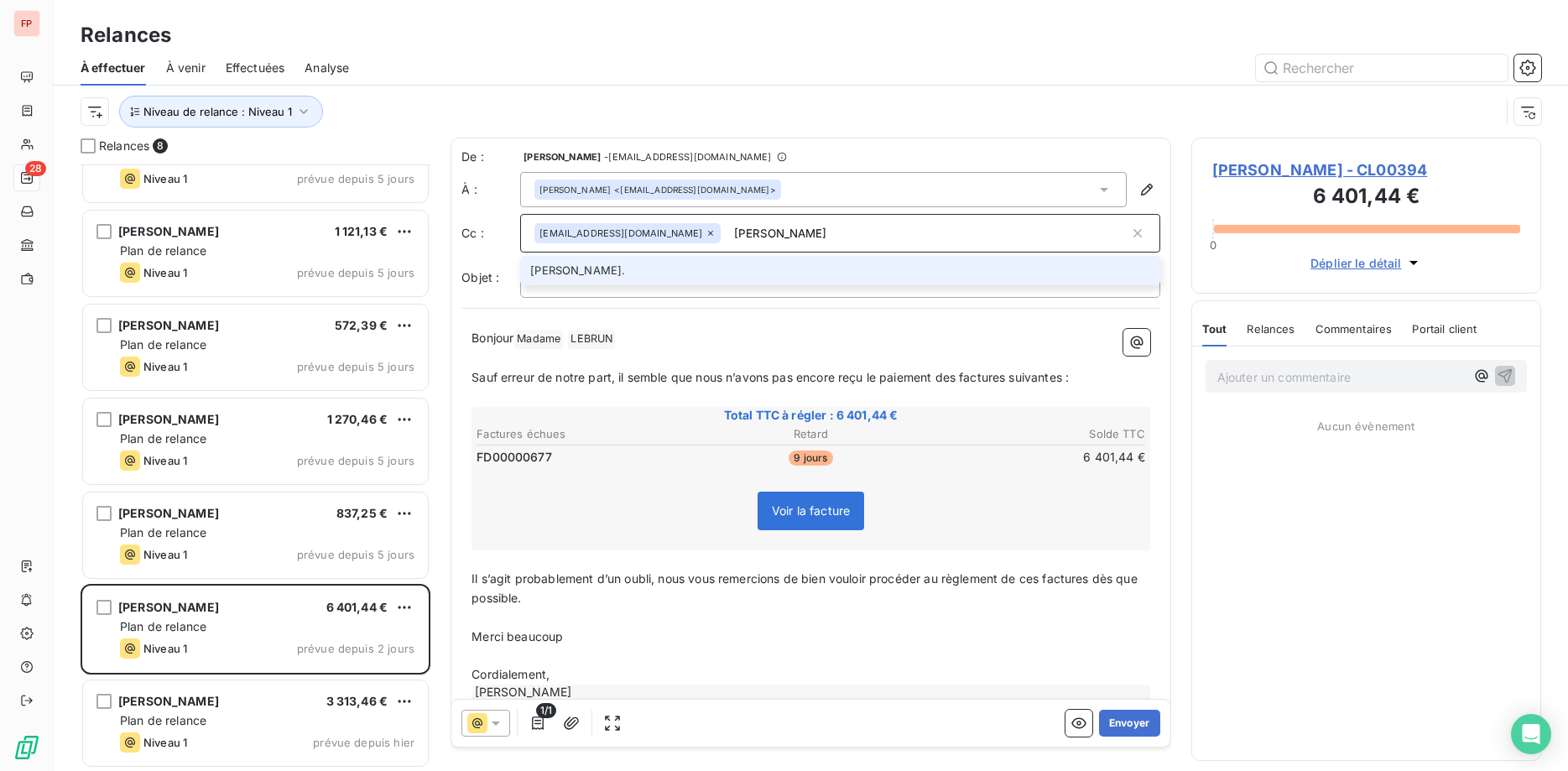
type input "nicolas@fourtech.fr"
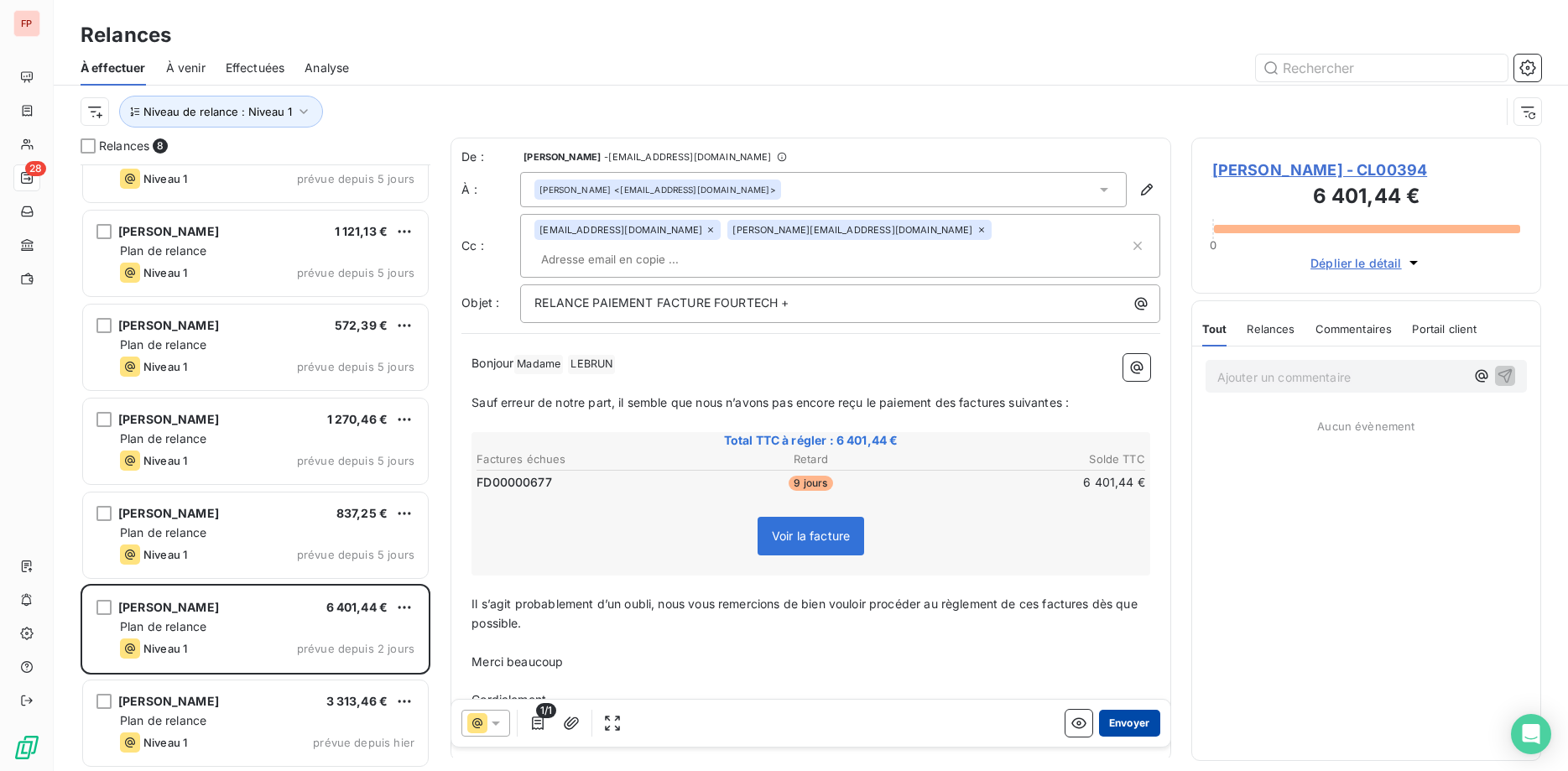
click at [1136, 723] on button "Envoyer" at bounding box center [1130, 723] width 61 height 27
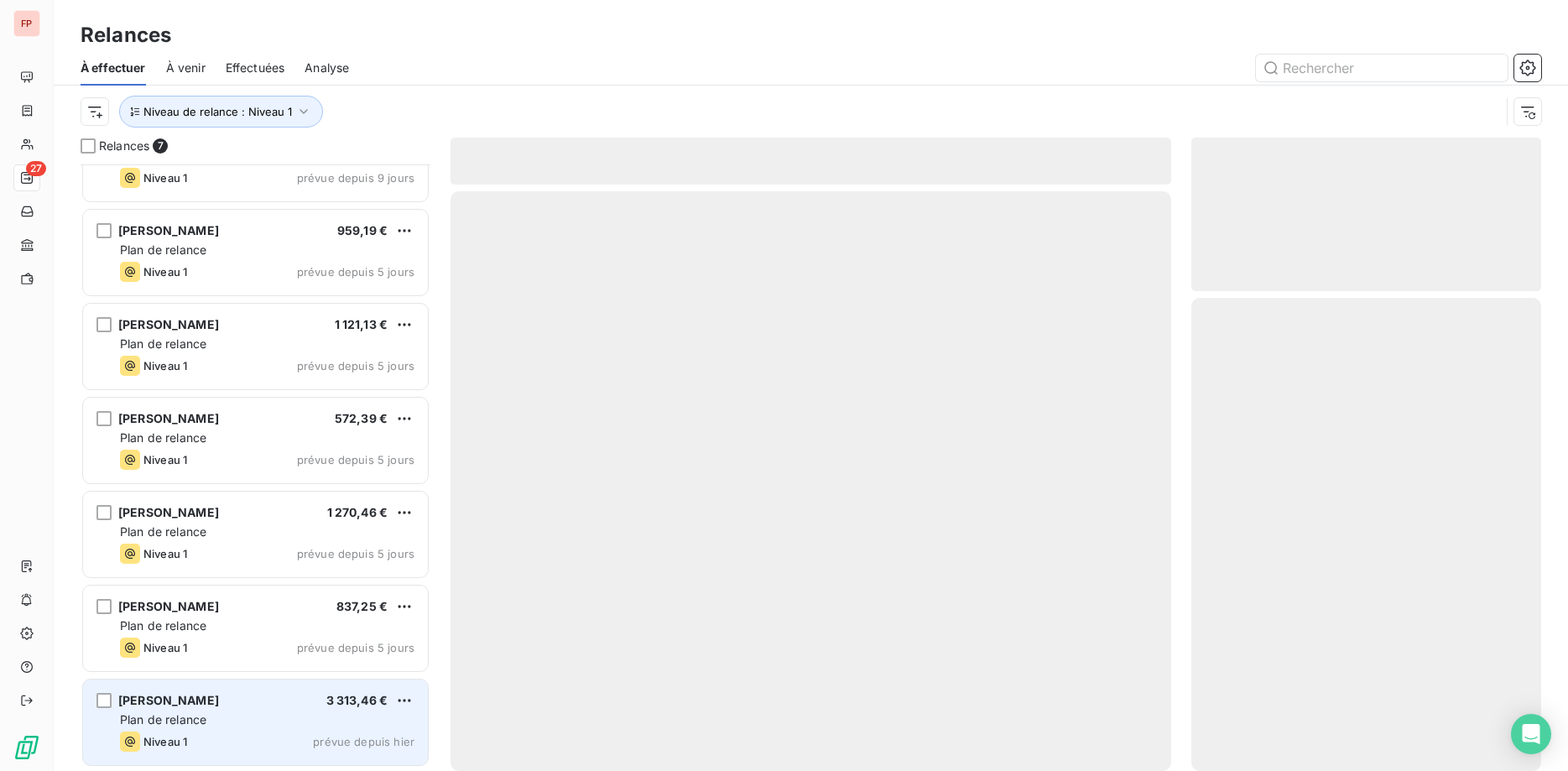
scroll to position [51, 0]
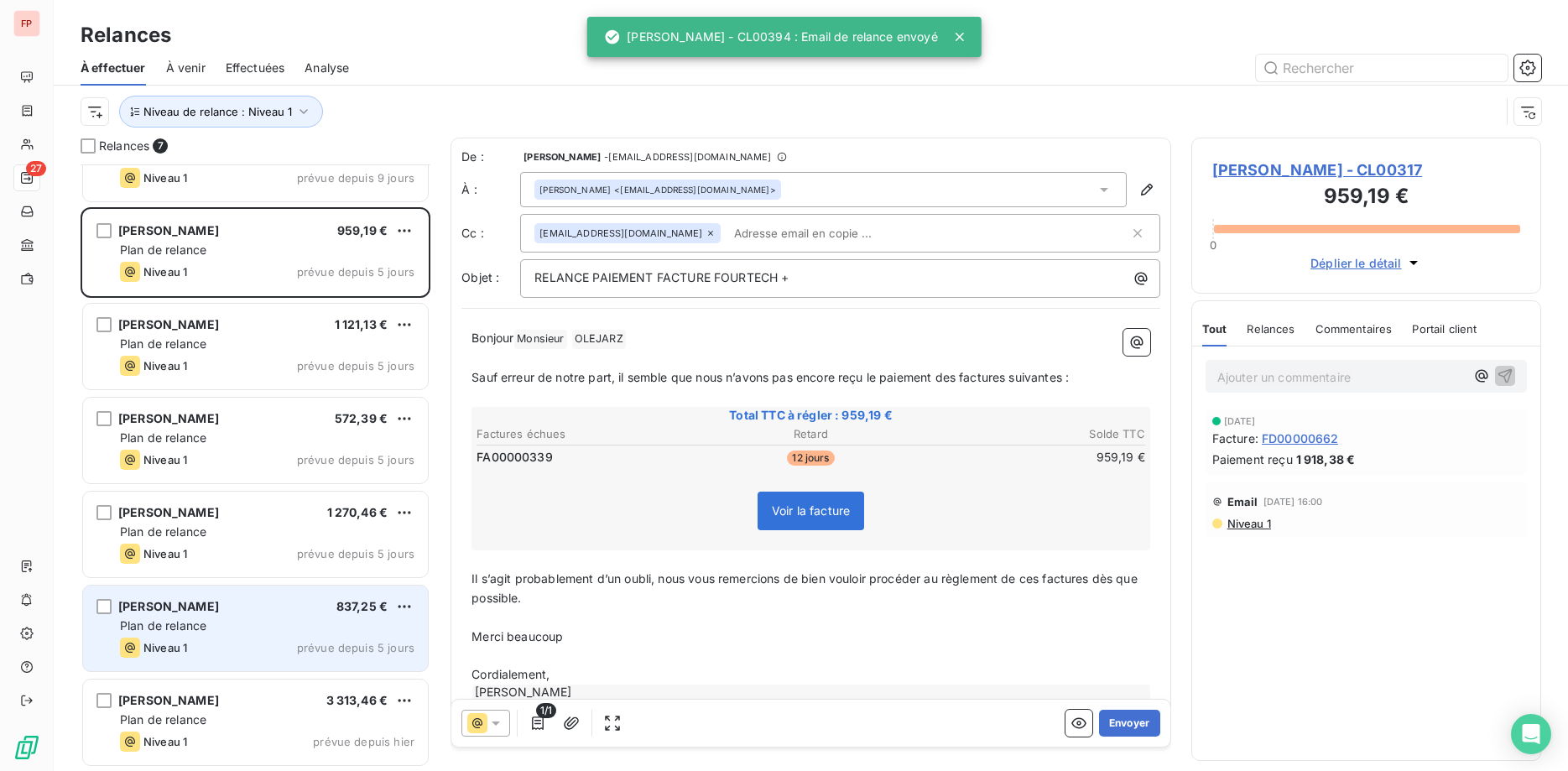
click at [231, 614] on div "CAPELLE ANNE 837,25 € Plan de relance Niveau 1 prévue depuis 5 jours" at bounding box center [255, 628] width 345 height 86
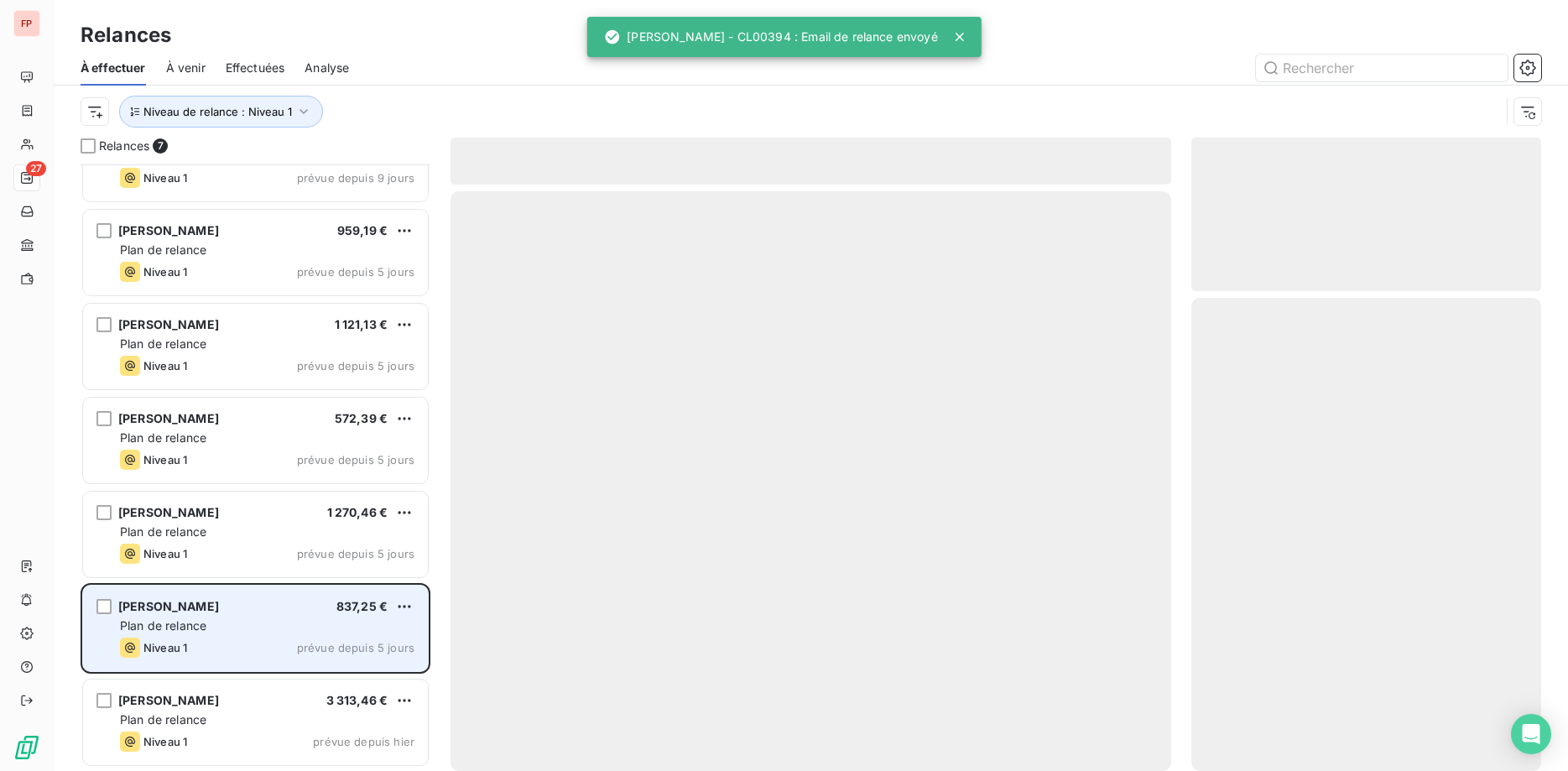
scroll to position [51, 0]
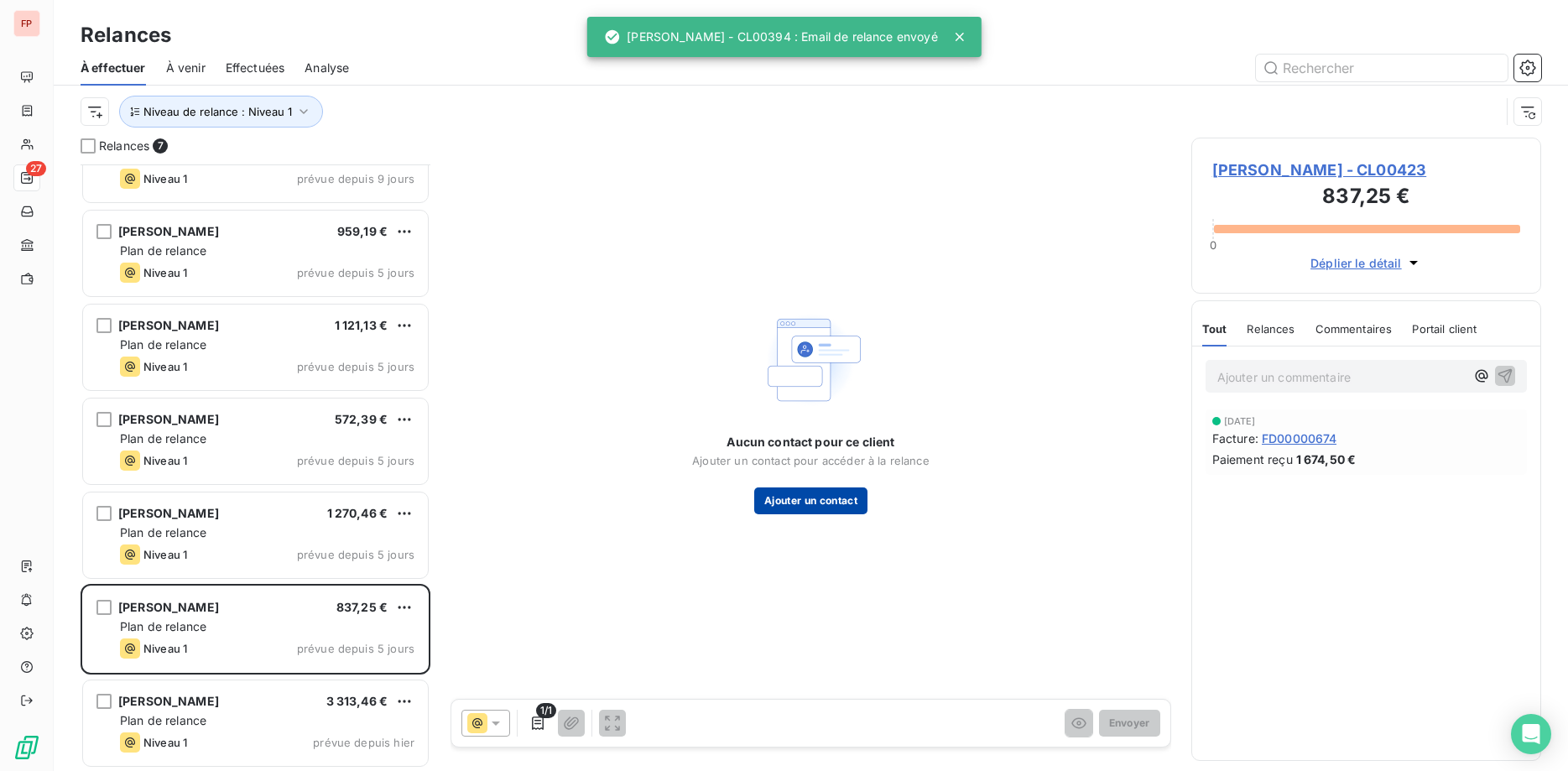
click at [817, 504] on button "Ajouter un contact" at bounding box center [810, 501] width 113 height 27
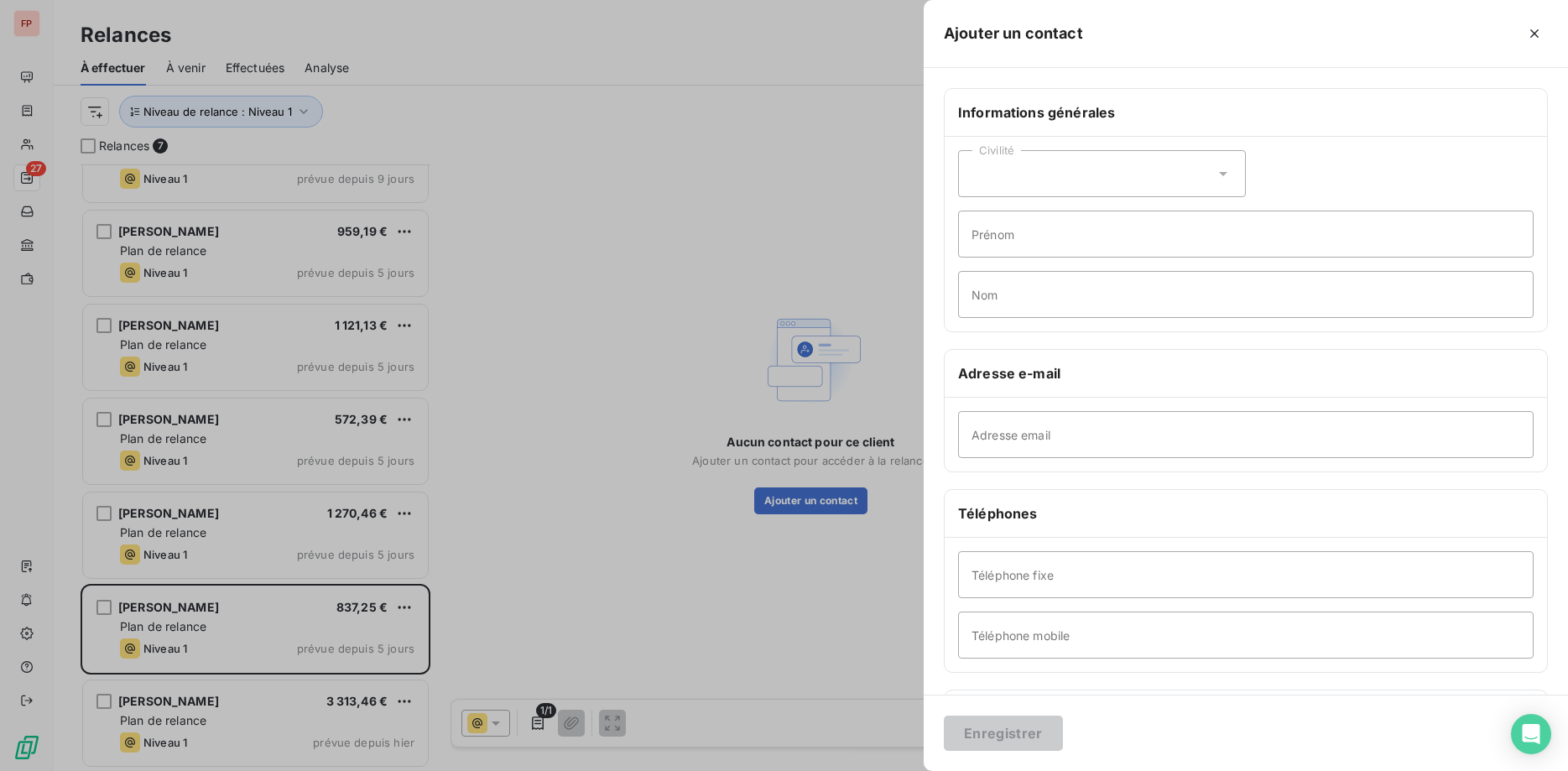
click at [1094, 179] on div "Civilité" at bounding box center [1102, 174] width 288 height 47
click at [1040, 215] on li "Madame" at bounding box center [1102, 215] width 288 height 30
click at [1045, 429] on input "Adresse email" at bounding box center [1245, 434] width 575 height 47
paste input "capelle.anne@outlook.fr"
type input "capelle.anne@outlook.fr"
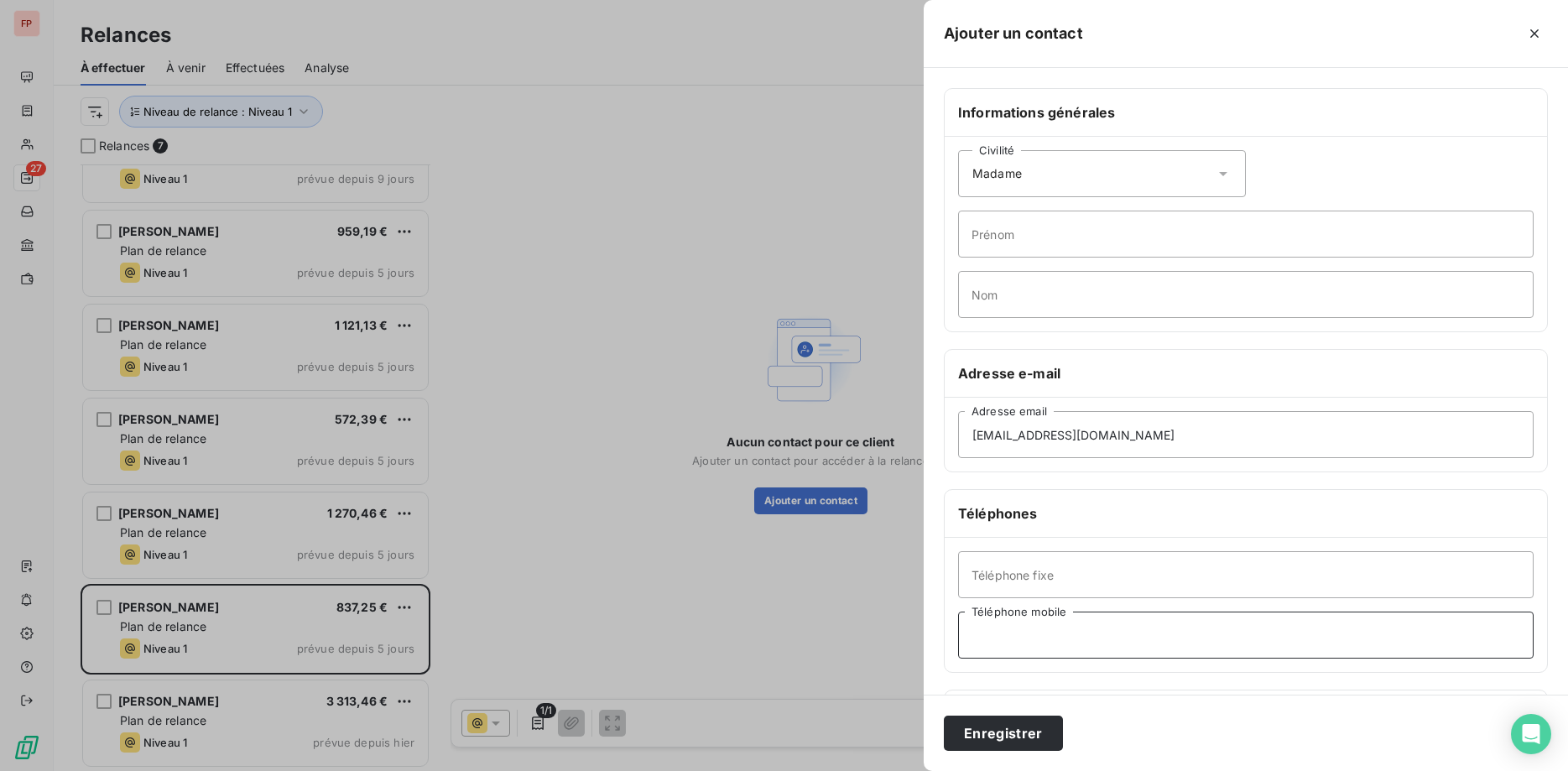
click at [1039, 624] on input "Téléphone mobile" at bounding box center [1245, 635] width 575 height 47
paste input "06 76 33 75 67"
type input "06 76 33 75 67"
click at [1024, 230] on input "Prénom" at bounding box center [1245, 234] width 575 height 47
type input "Z"
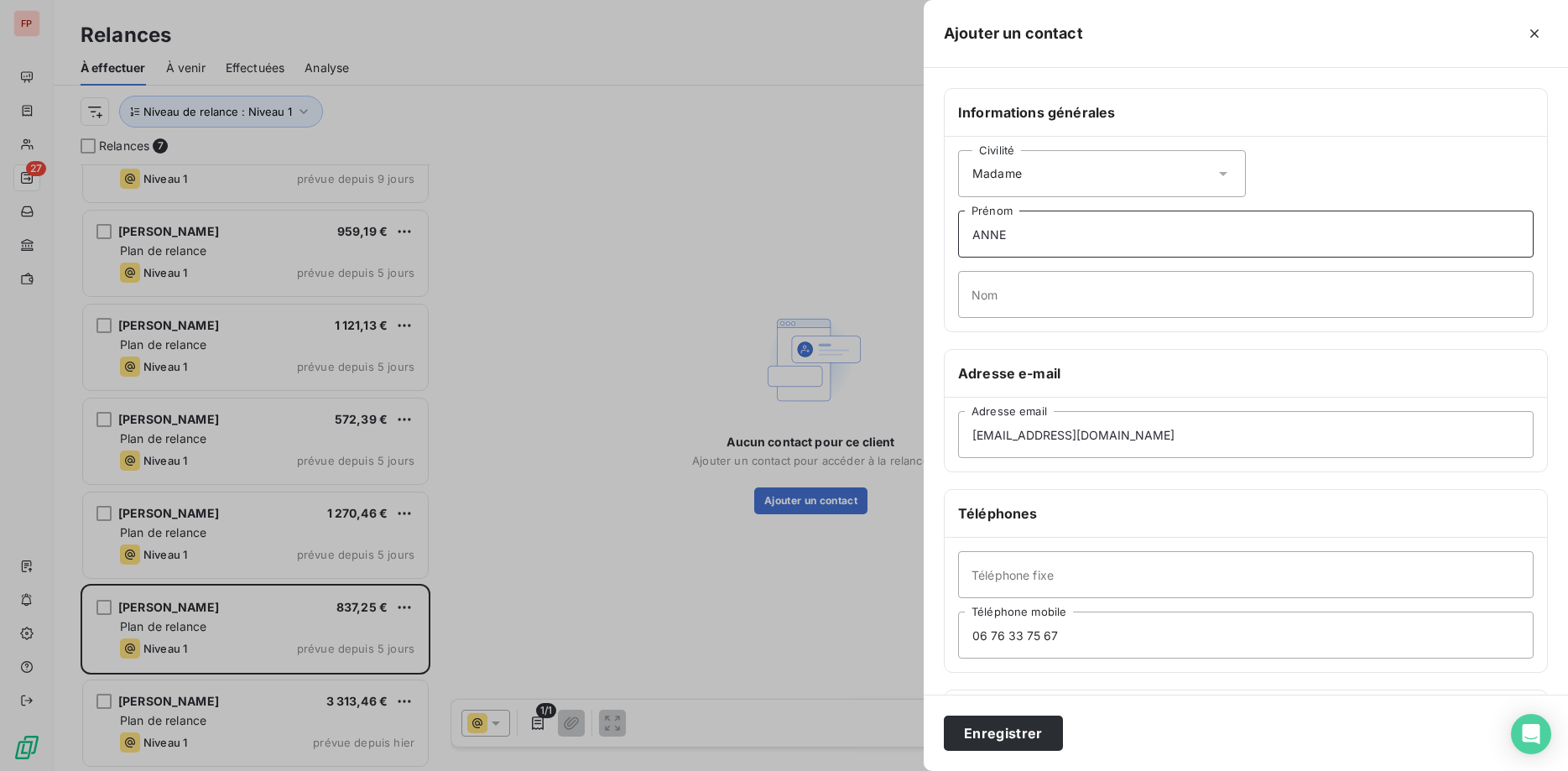
type input "ANNE"
type input "CAPELLE"
drag, startPoint x: 1172, startPoint y: 439, endPoint x: 1200, endPoint y: 494, distance: 61.7
click at [1172, 440] on input "capelle.anne@outlook.fr" at bounding box center [1245, 434] width 575 height 47
click at [1036, 727] on button "Enregistrer" at bounding box center [1003, 733] width 119 height 35
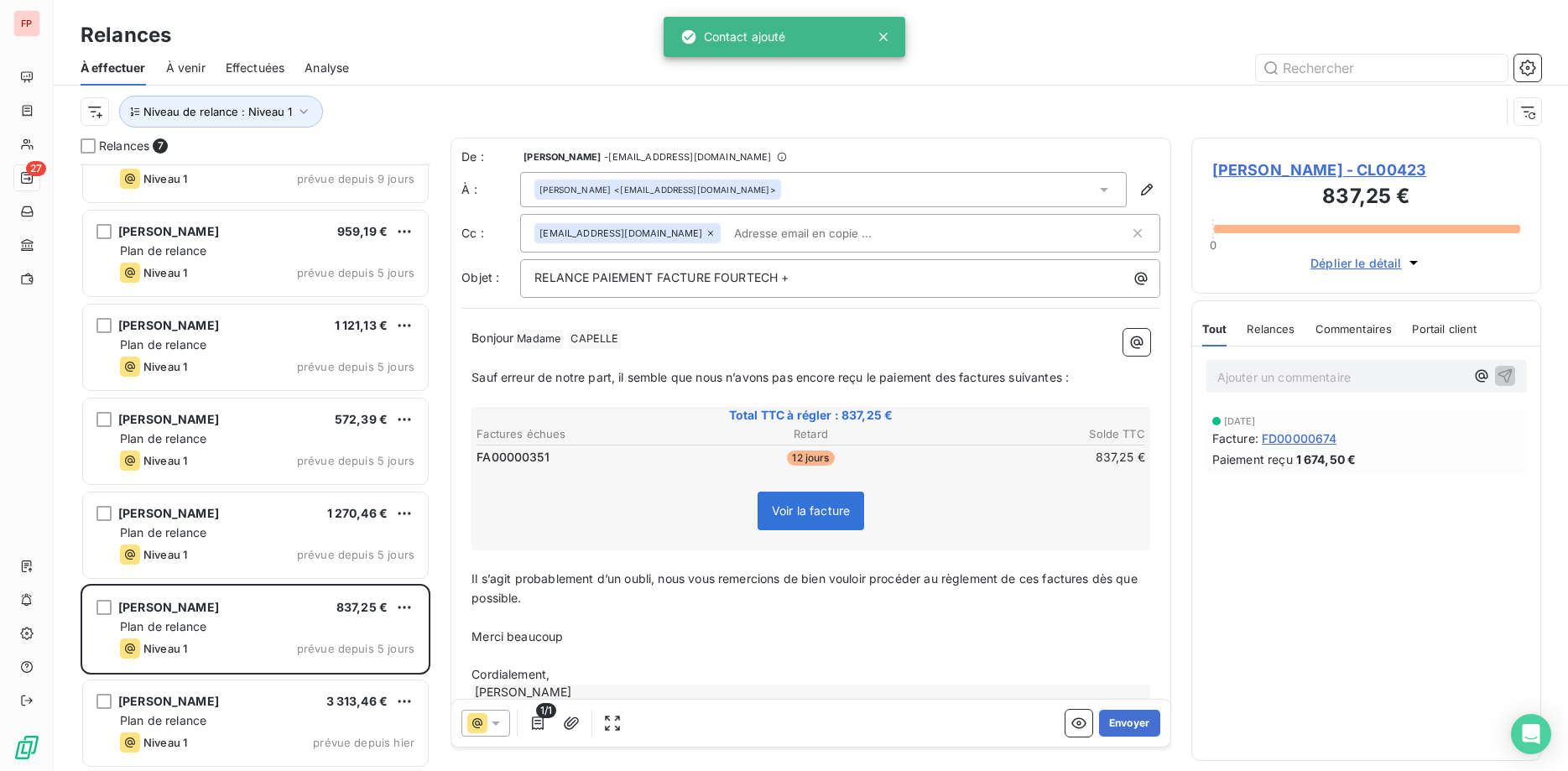
click at [727, 238] on input "text" at bounding box center [824, 233] width 194 height 25
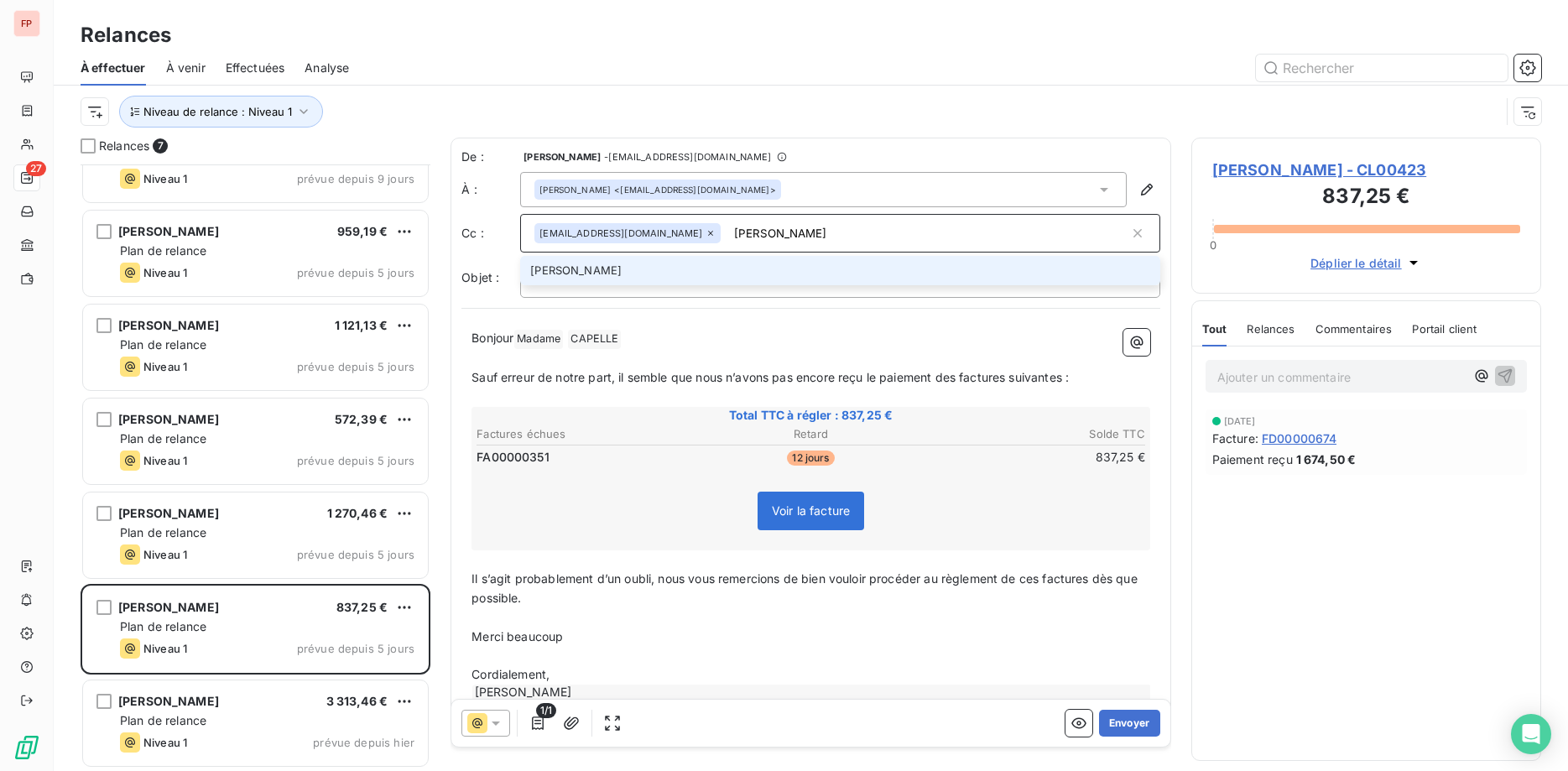
type input "julie@fourtech.fr"
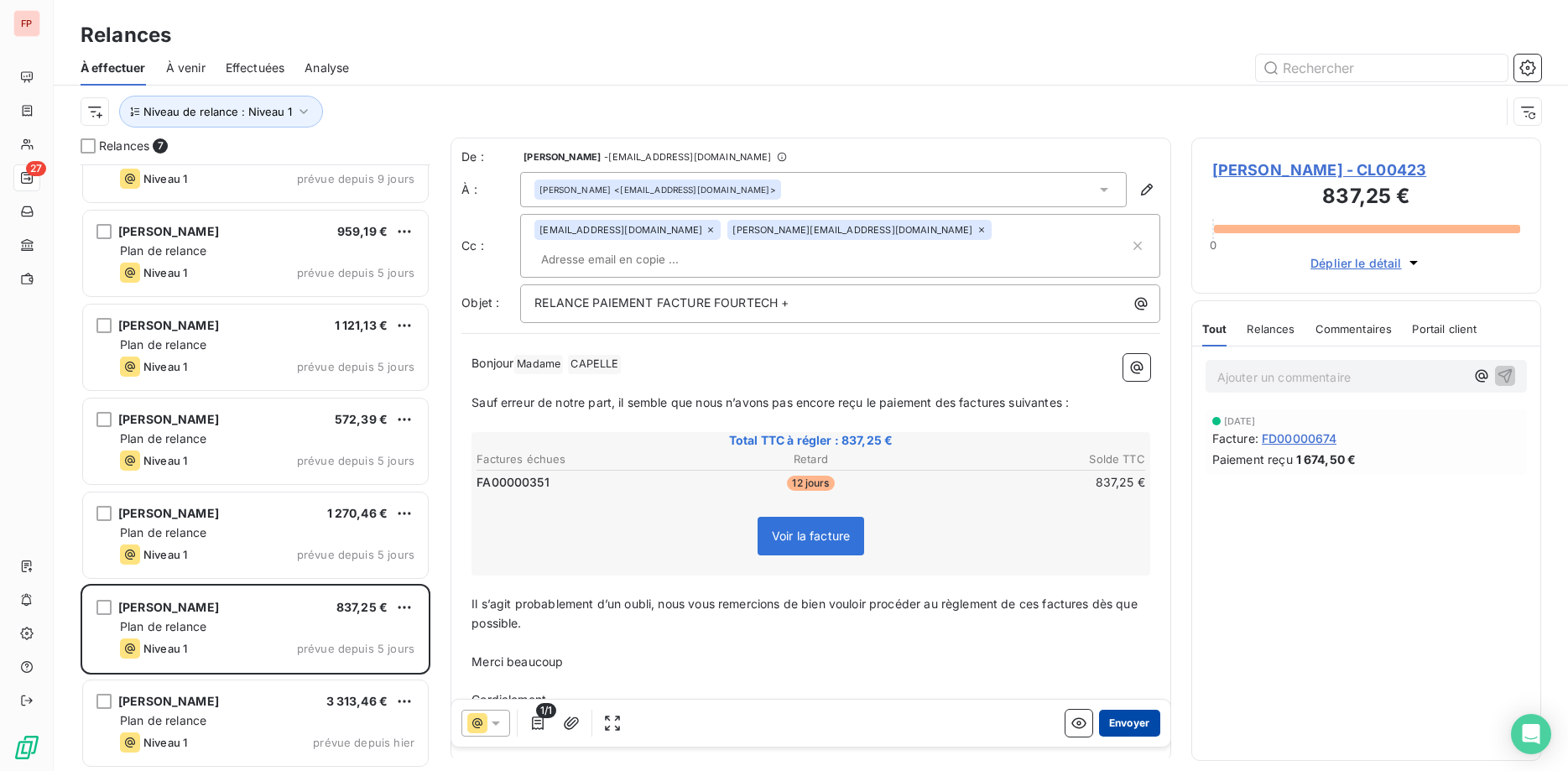
click at [1143, 723] on button "Envoyer" at bounding box center [1130, 723] width 61 height 27
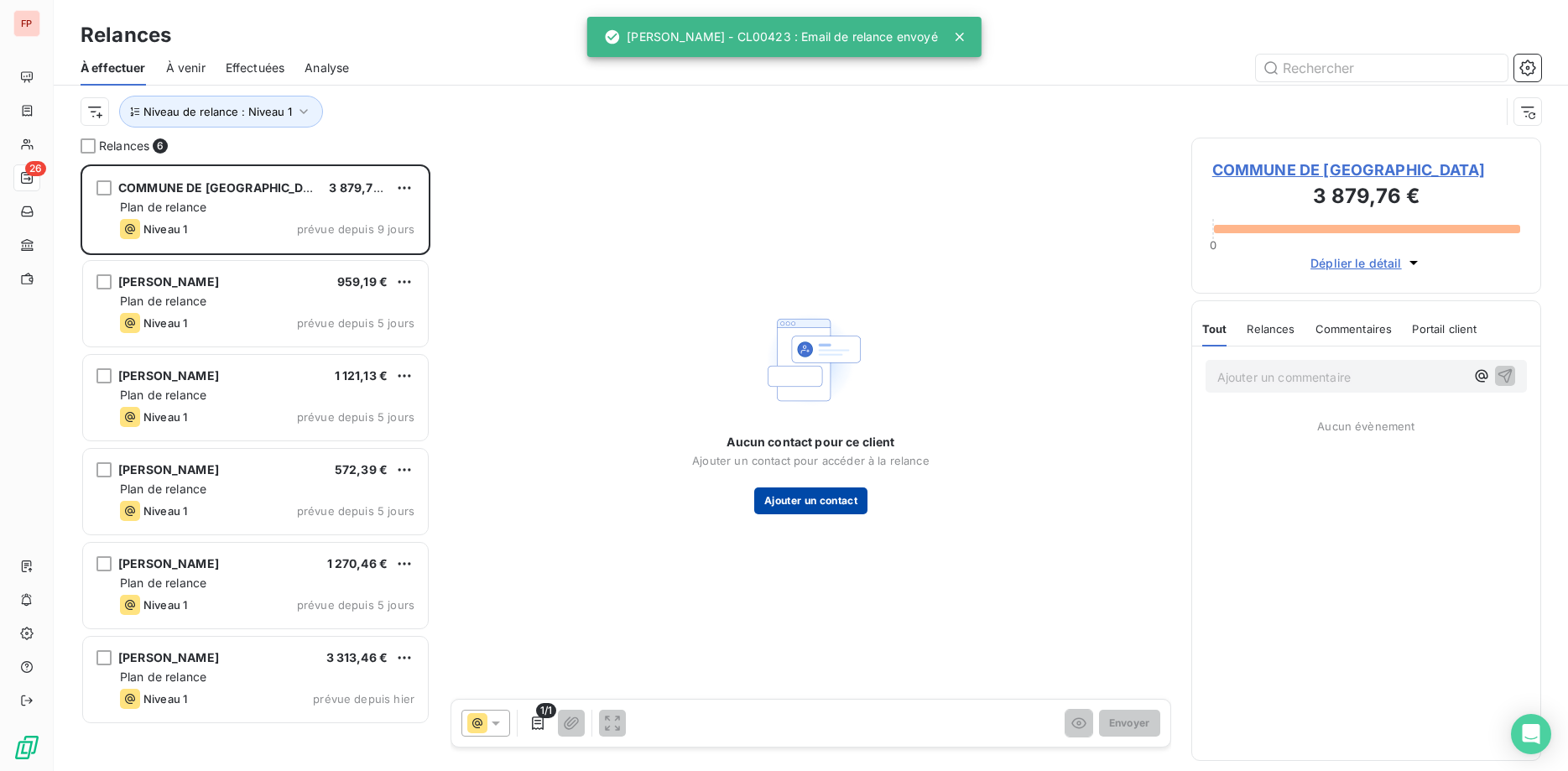
click at [828, 496] on button "Ajouter un contact" at bounding box center [810, 501] width 113 height 27
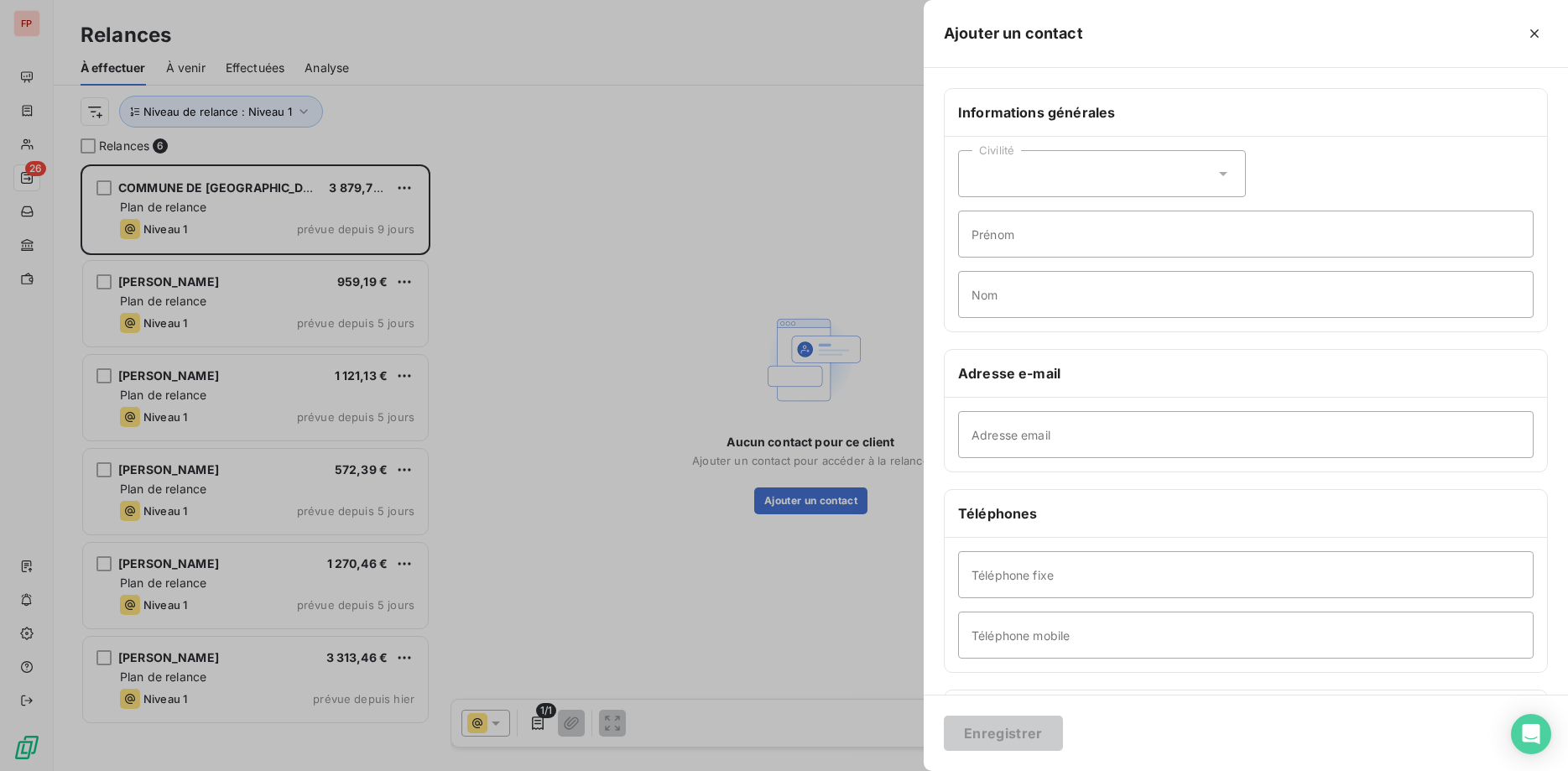
click at [1167, 162] on div "Civilité" at bounding box center [1102, 174] width 288 height 47
click at [1040, 243] on span "Monsieur" at bounding box center [1017, 246] width 50 height 16
click at [1046, 215] on input "Prénom" at bounding box center [1245, 234] width 575 height 47
click at [585, 238] on div at bounding box center [784, 385] width 1568 height 771
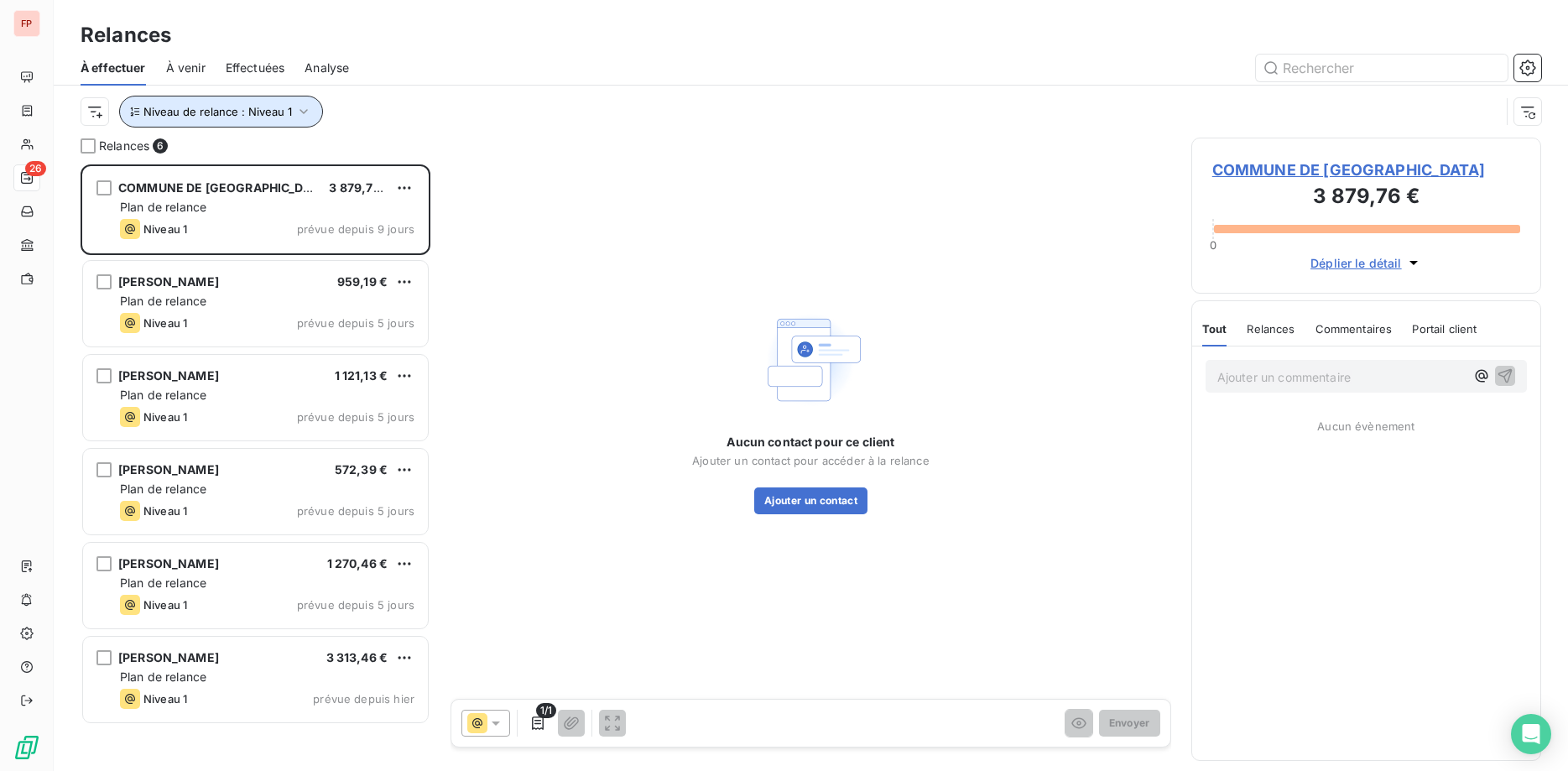
click at [267, 101] on button "Niveau de relance : Niveau 1" at bounding box center [221, 112] width 204 height 32
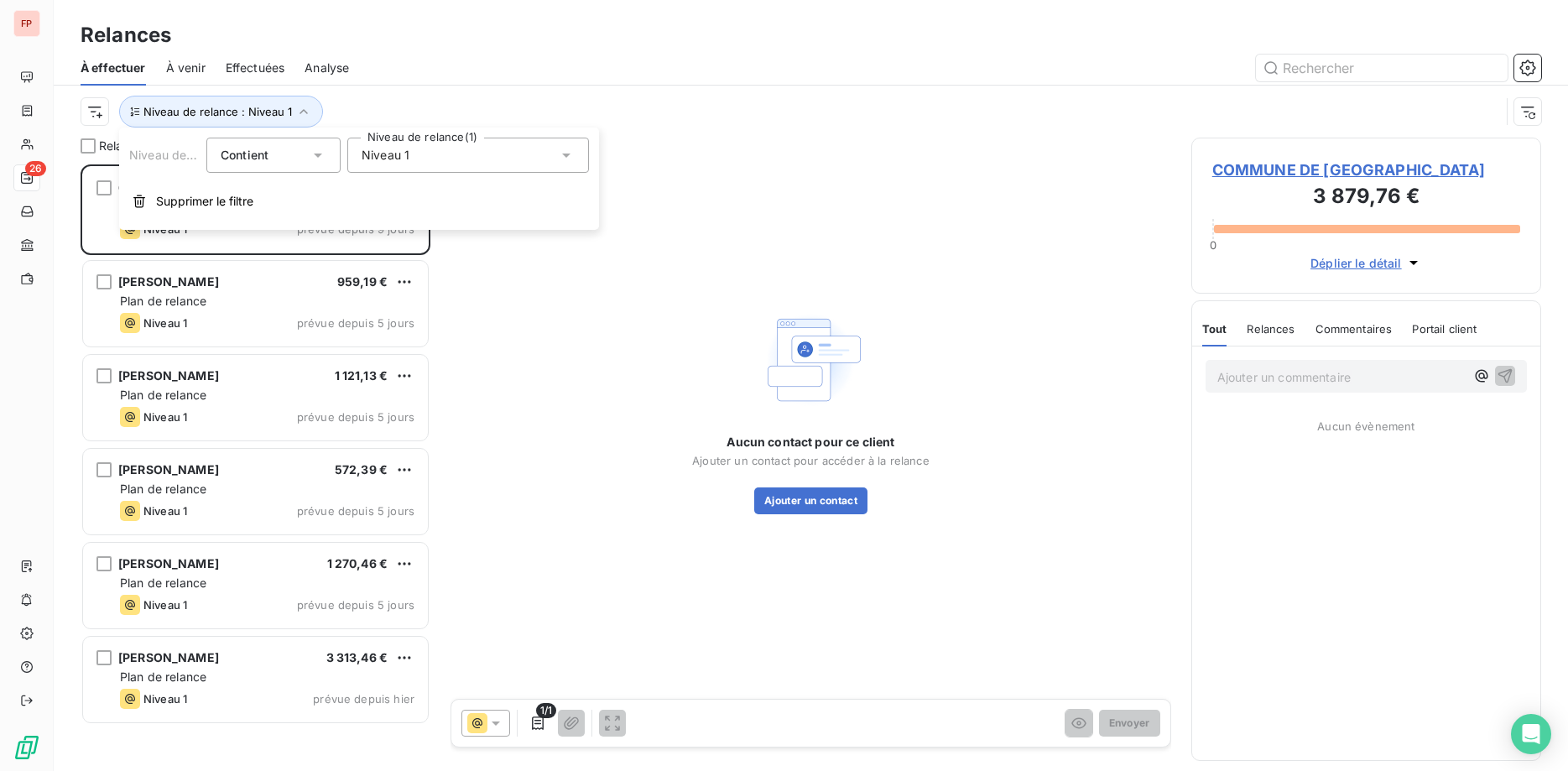
click at [368, 151] on span "Niveau 1" at bounding box center [385, 155] width 48 height 16
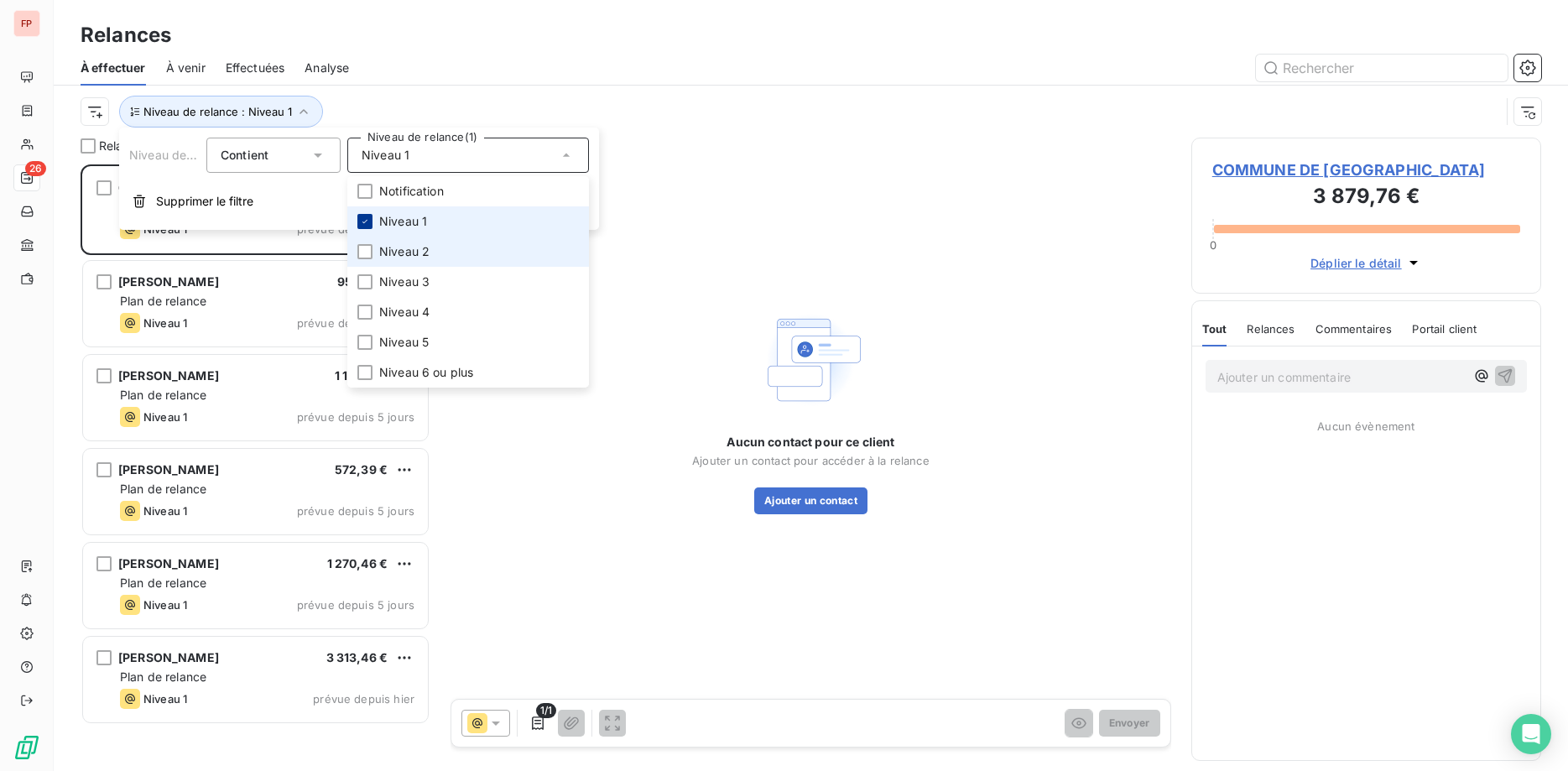
drag, startPoint x: 361, startPoint y: 250, endPoint x: 369, endPoint y: 228, distance: 23.4
click at [362, 249] on div at bounding box center [364, 251] width 15 height 15
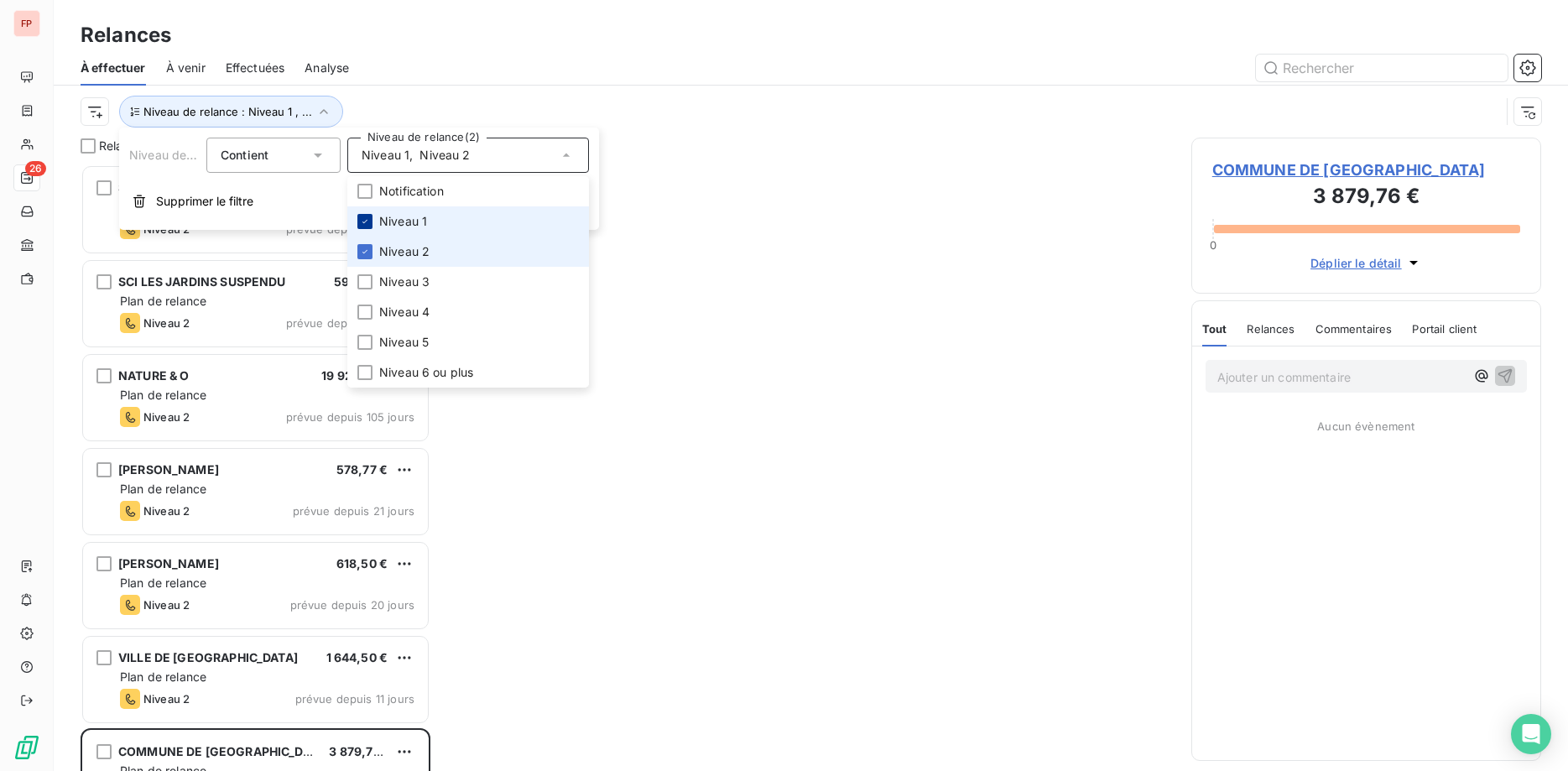
scroll to position [607, 350]
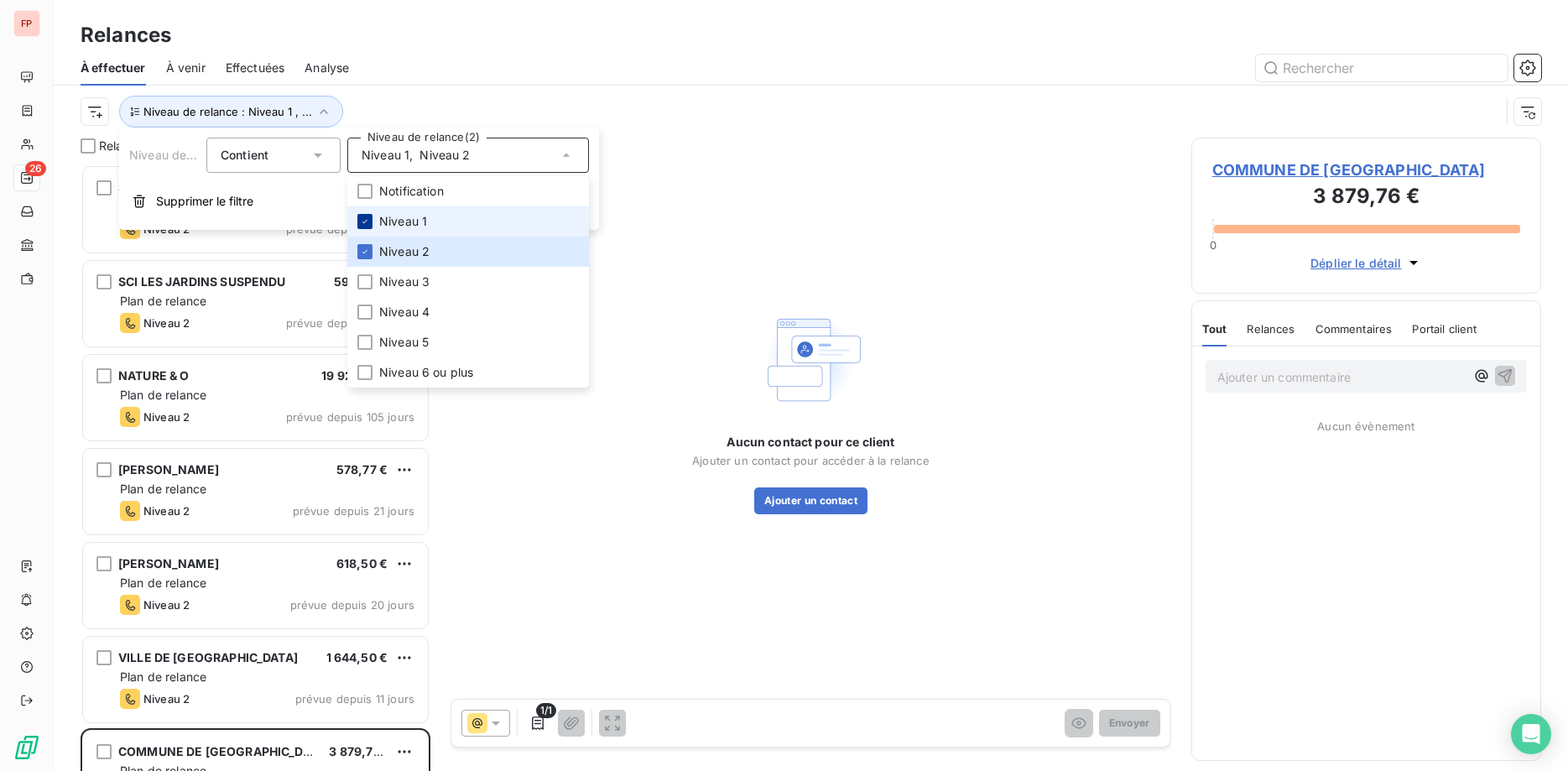
click at [369, 217] on icon at bounding box center [365, 222] width 10 height 10
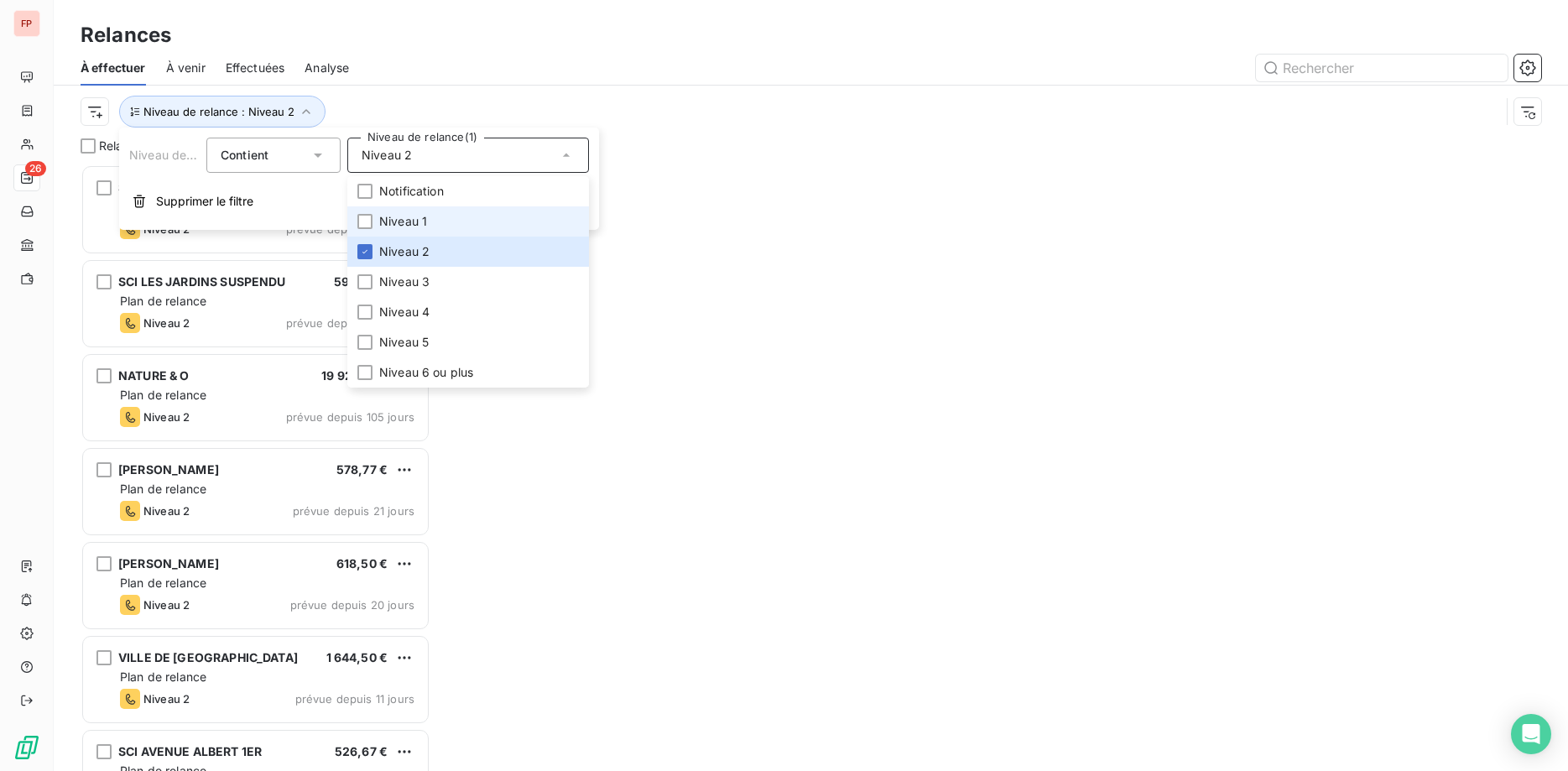
scroll to position [607, 350]
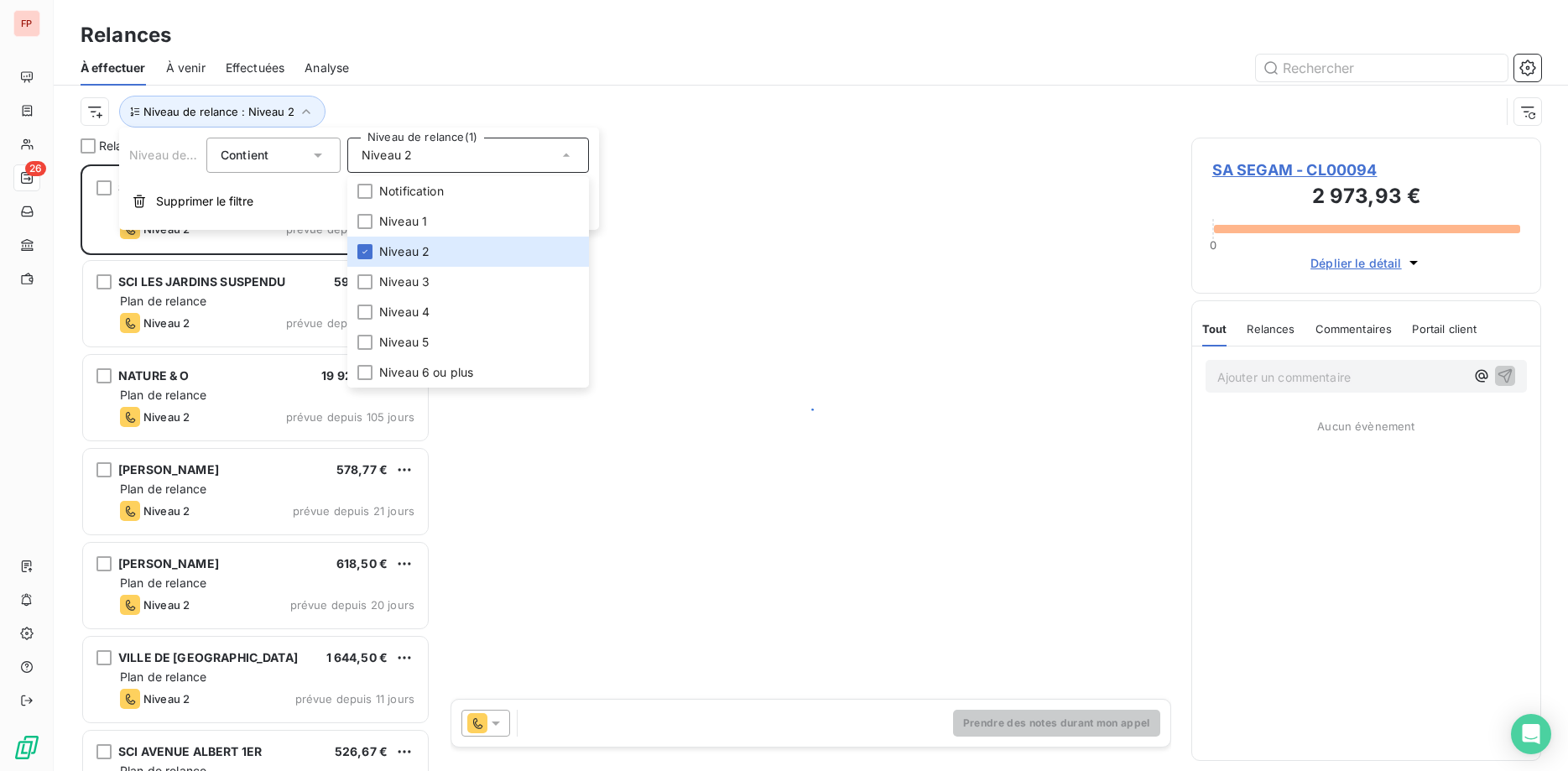
click at [407, 104] on div "Niveau de relance : Niveau 2" at bounding box center [790, 112] width 1419 height 32
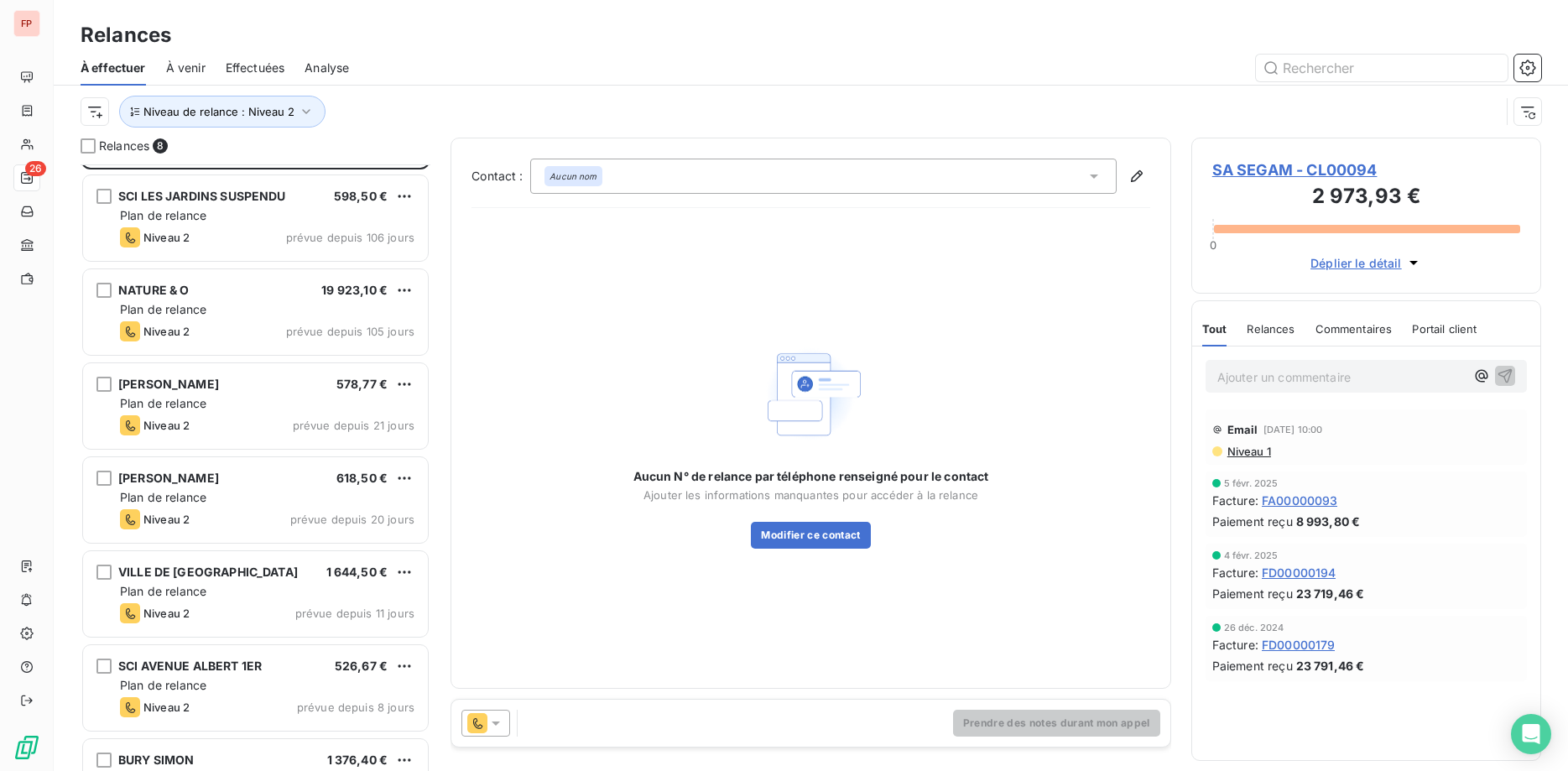
scroll to position [146, 0]
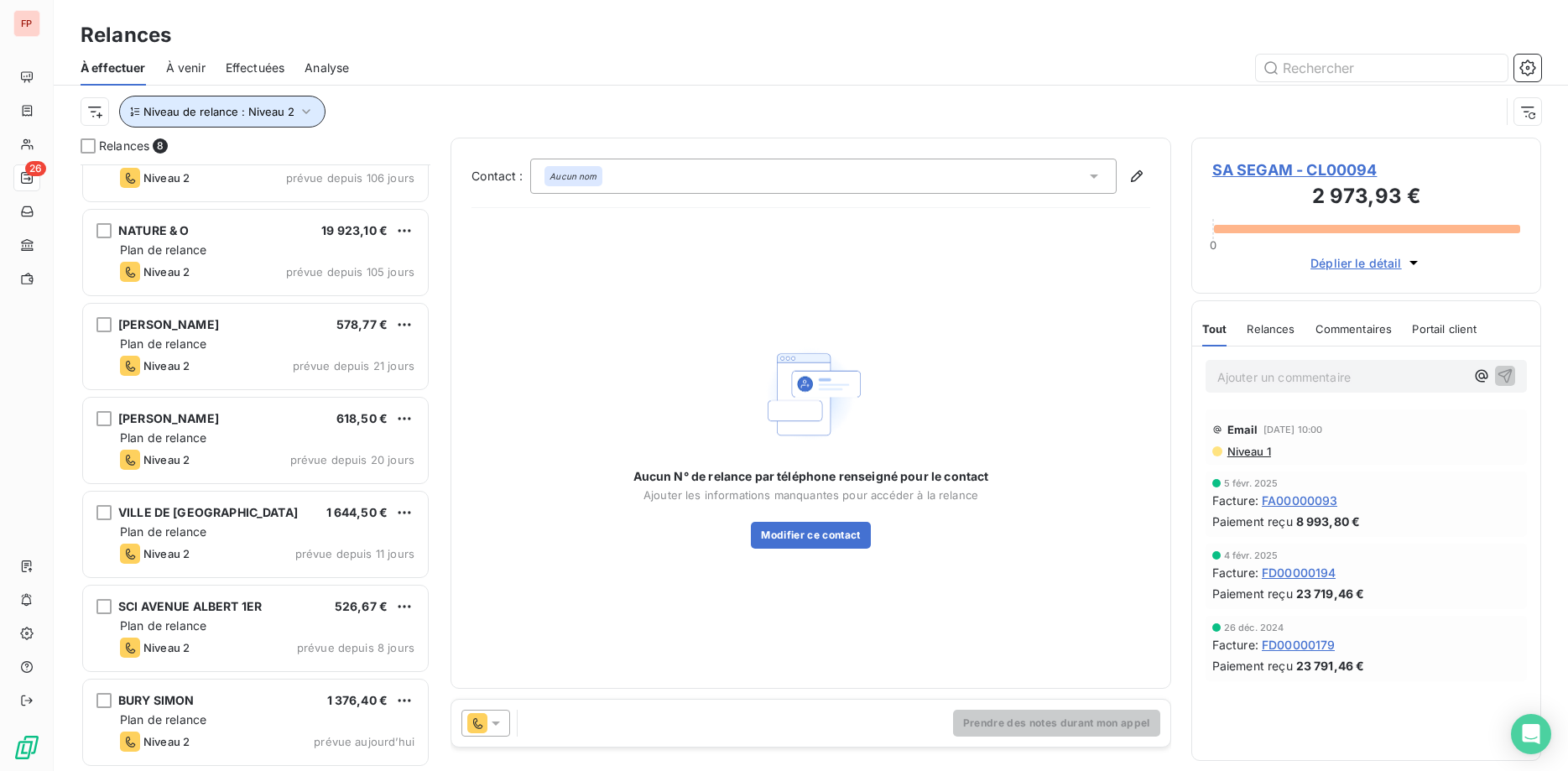
click at [306, 109] on icon "button" at bounding box center [305, 111] width 16 height 16
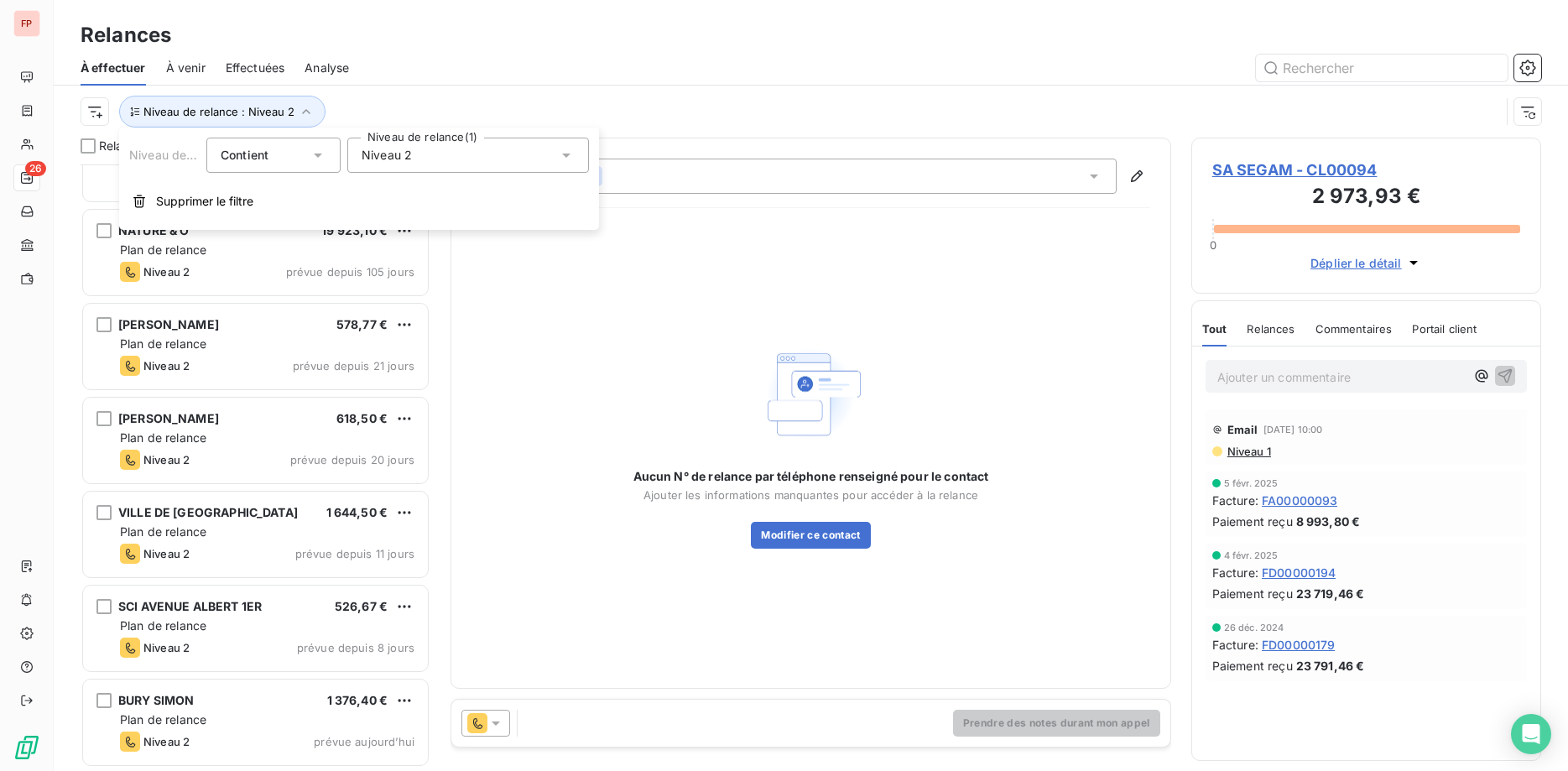
click at [389, 151] on span "Niveau 2" at bounding box center [387, 155] width 50 height 16
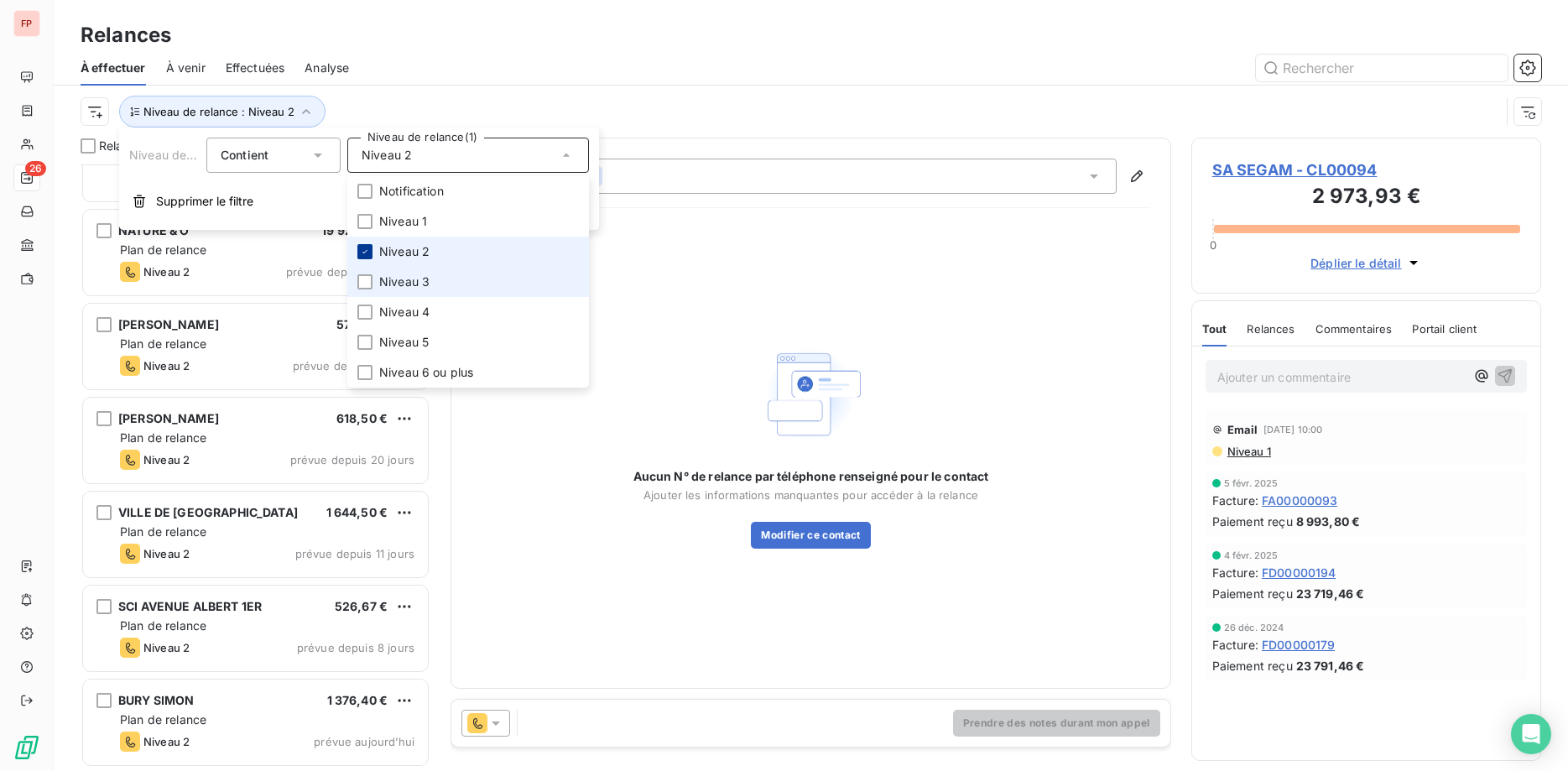
drag, startPoint x: 363, startPoint y: 280, endPoint x: 367, endPoint y: 248, distance: 32.2
click at [363, 279] on div at bounding box center [364, 281] width 15 height 15
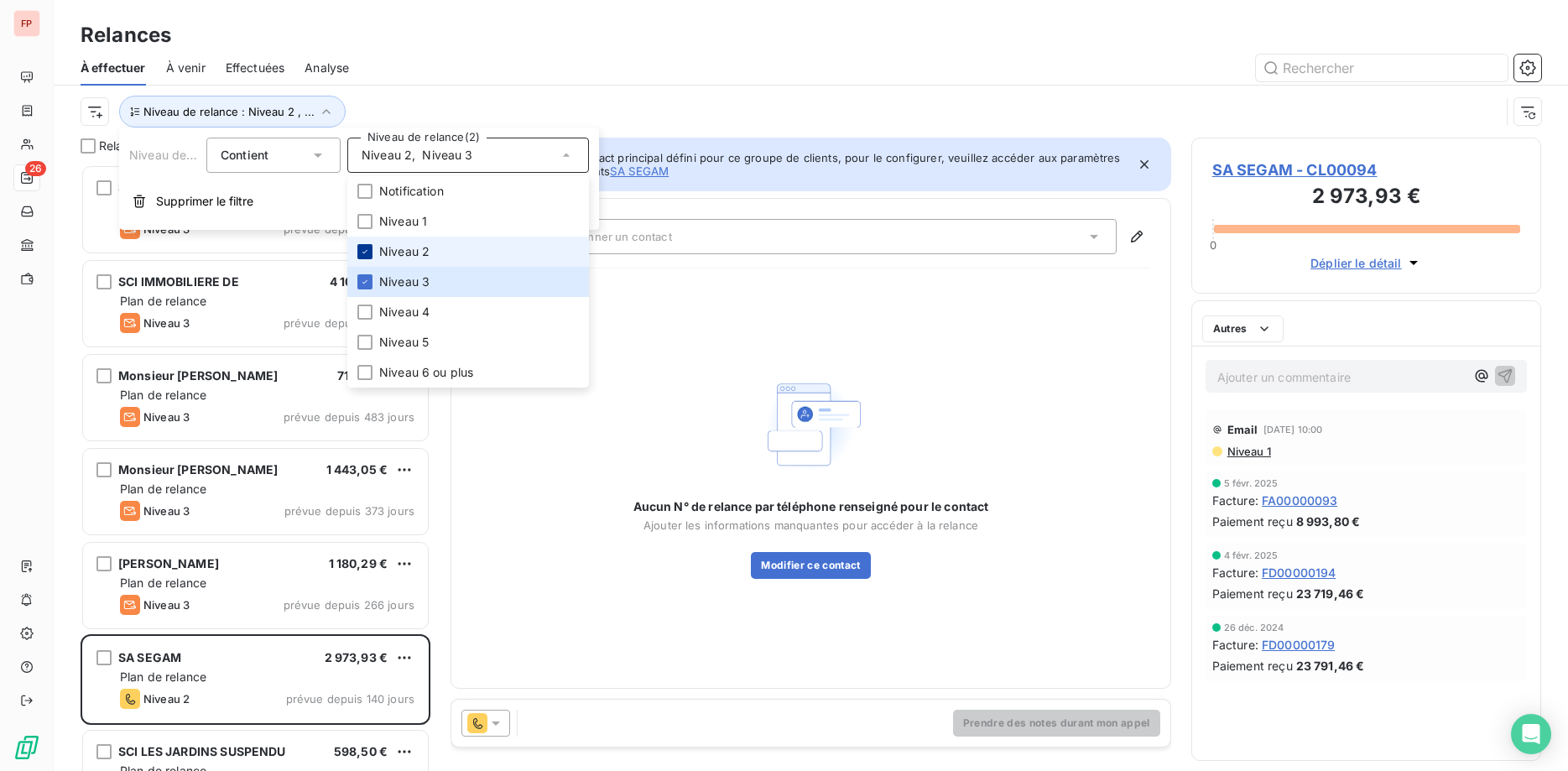
scroll to position [607, 350]
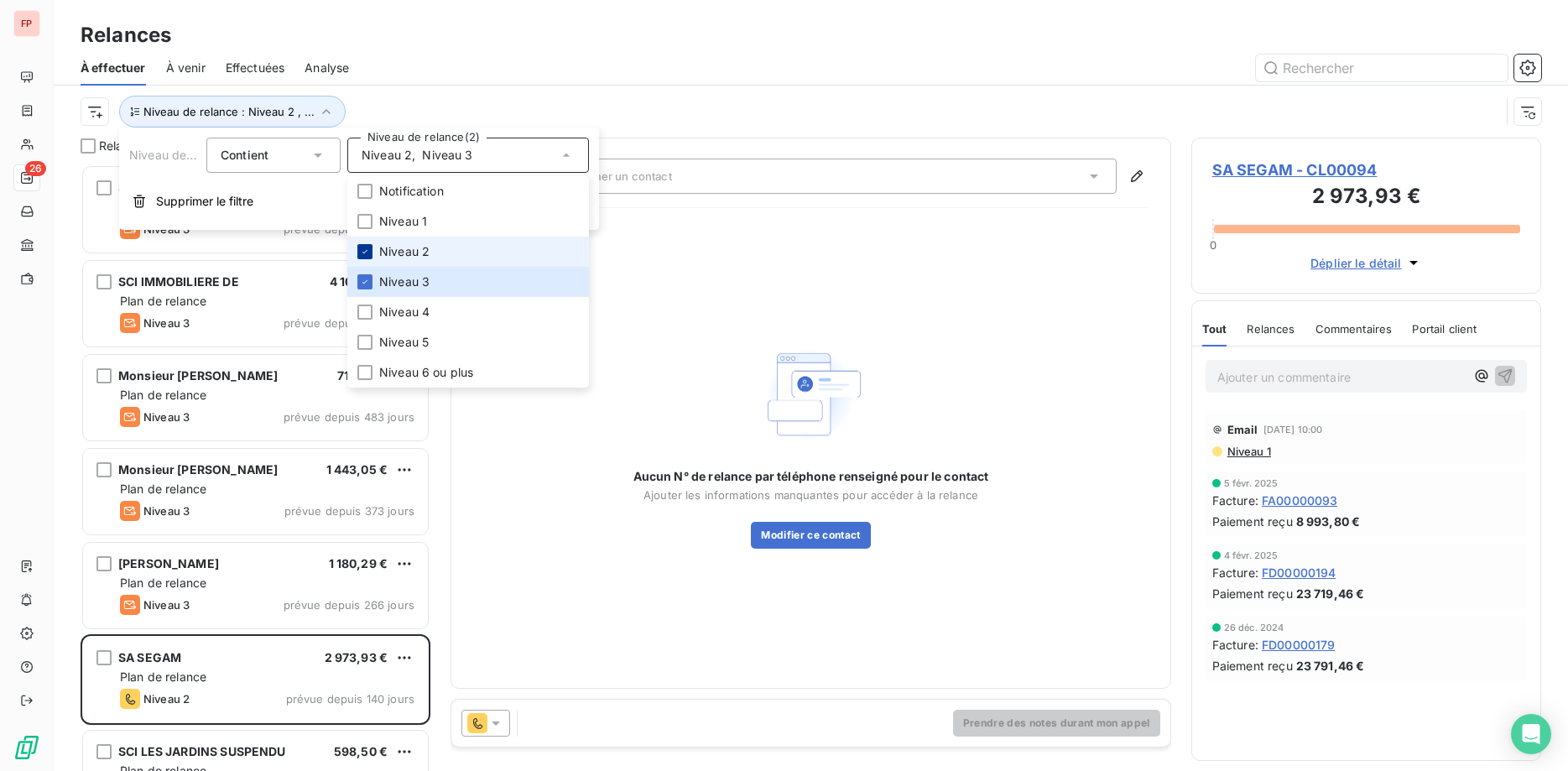
click at [367, 247] on icon at bounding box center [365, 252] width 10 height 10
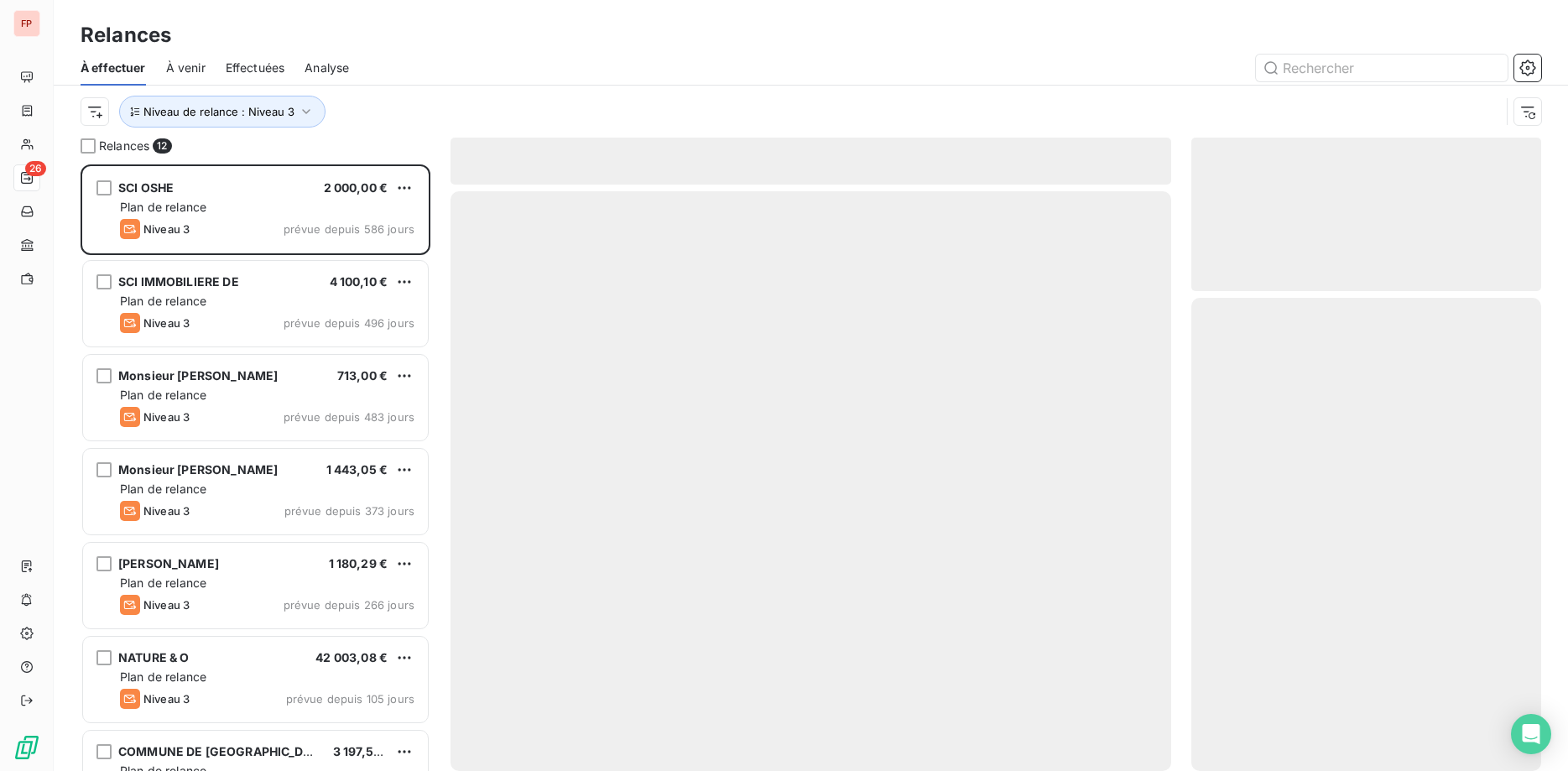
click at [395, 87] on div "Niveau de relance : Niveau 3" at bounding box center [810, 112] width 1461 height 52
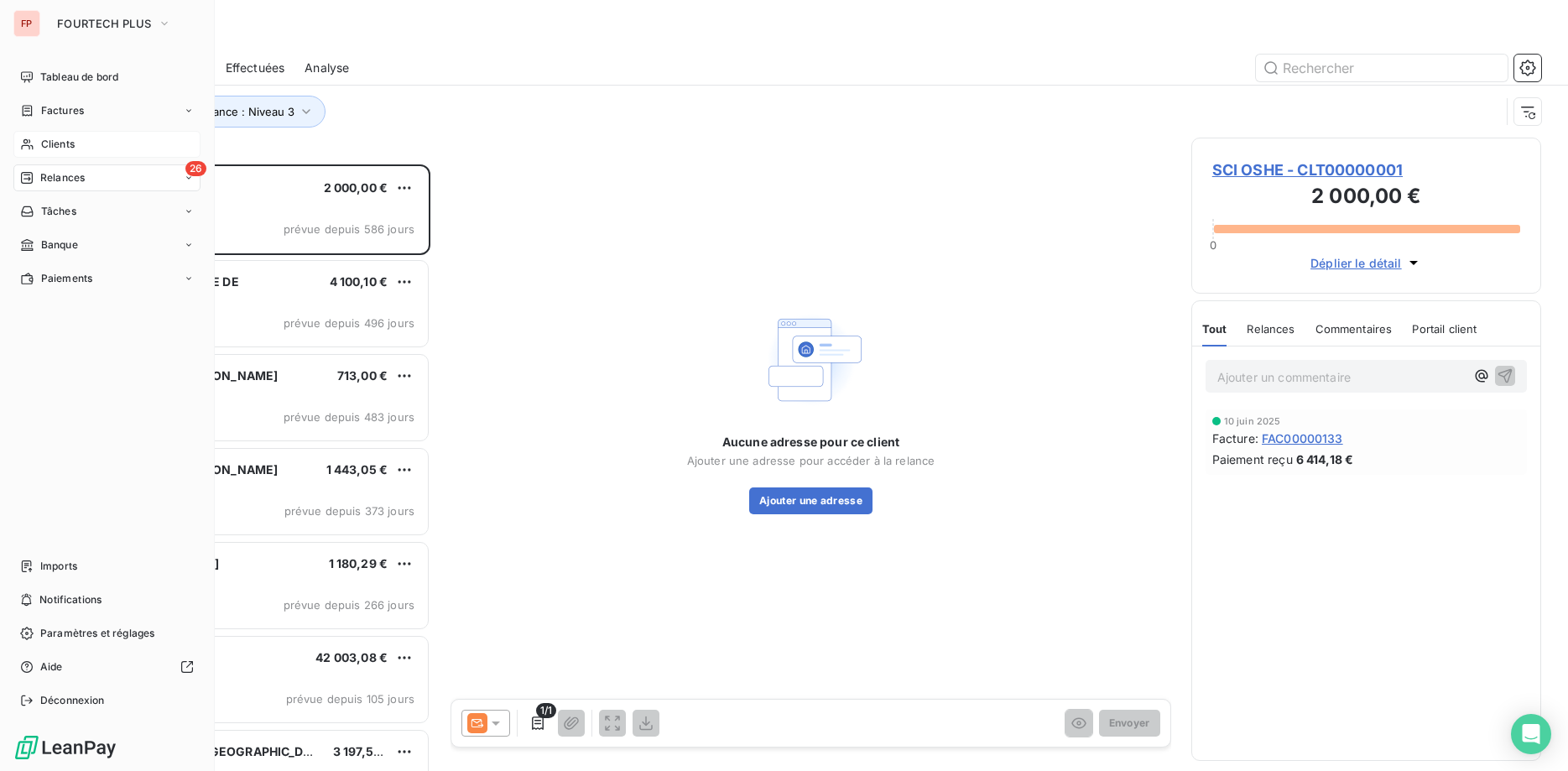
click at [77, 139] on div "Clients" at bounding box center [107, 144] width 187 height 27
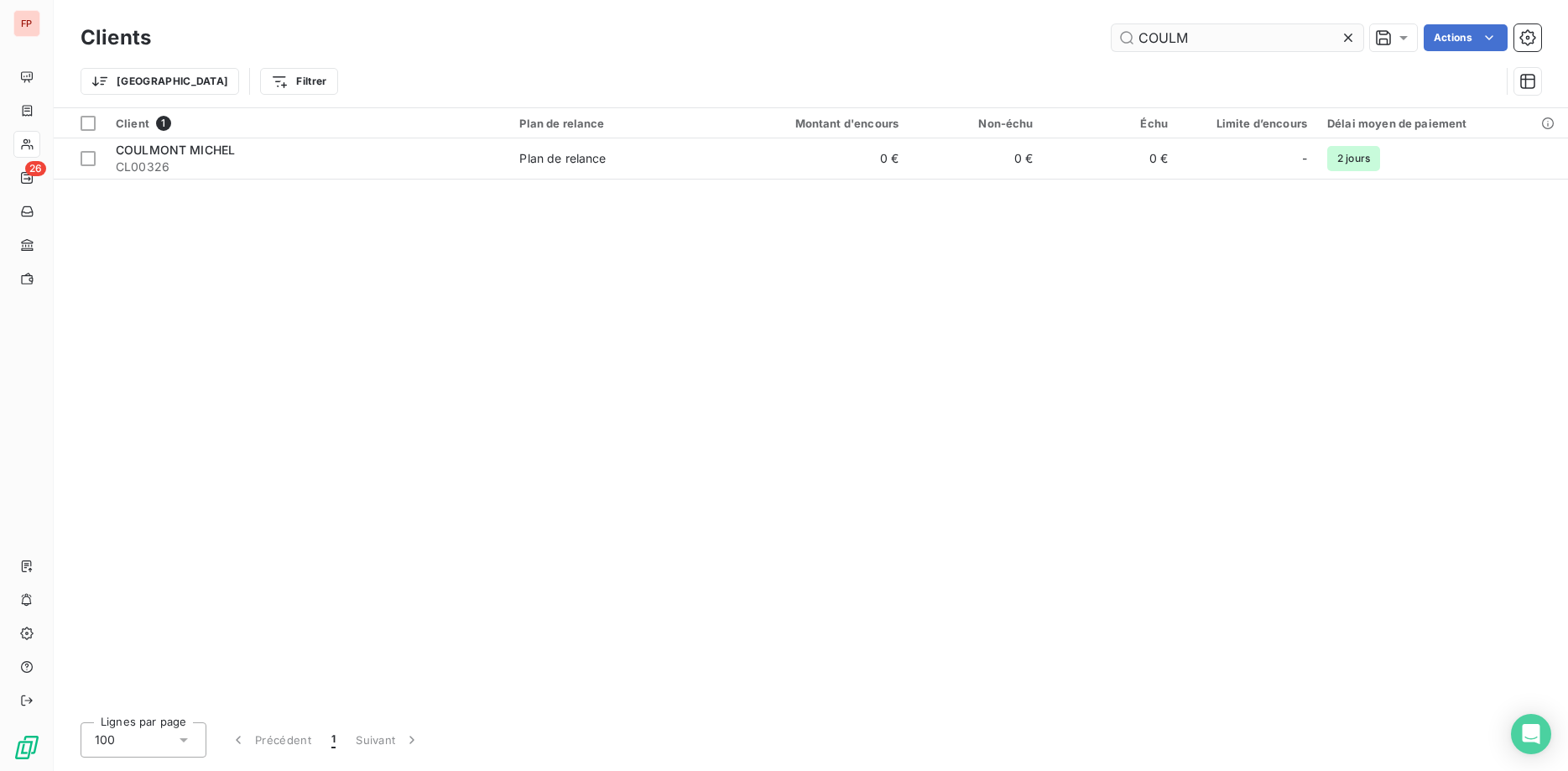
drag, startPoint x: 1184, startPoint y: 37, endPoint x: 995, endPoint y: 25, distance: 189.4
click at [1111, 25] on input "COULM" at bounding box center [1237, 37] width 252 height 27
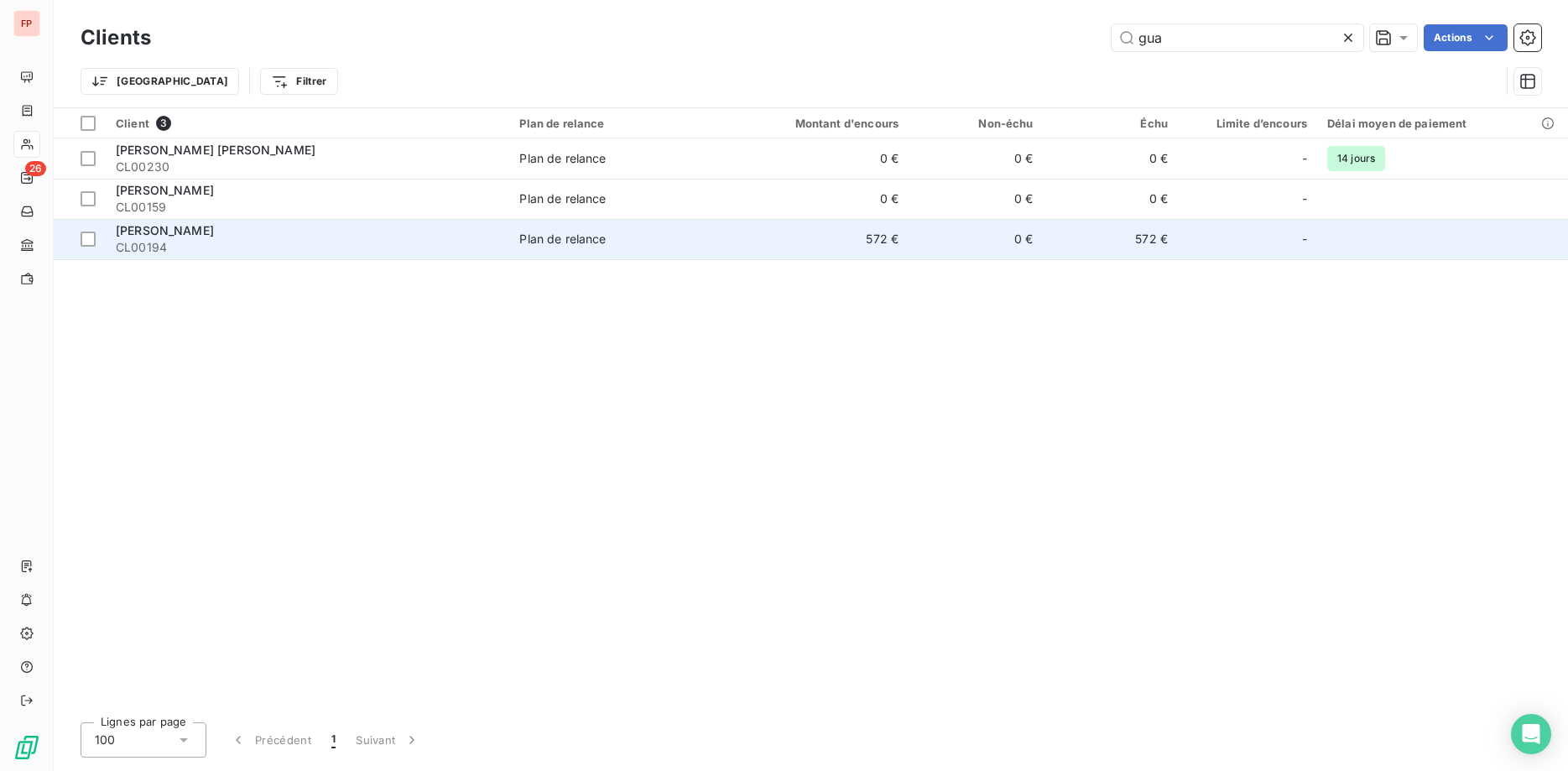
type input "gua"
click at [809, 241] on td "572 €" at bounding box center [818, 239] width 181 height 41
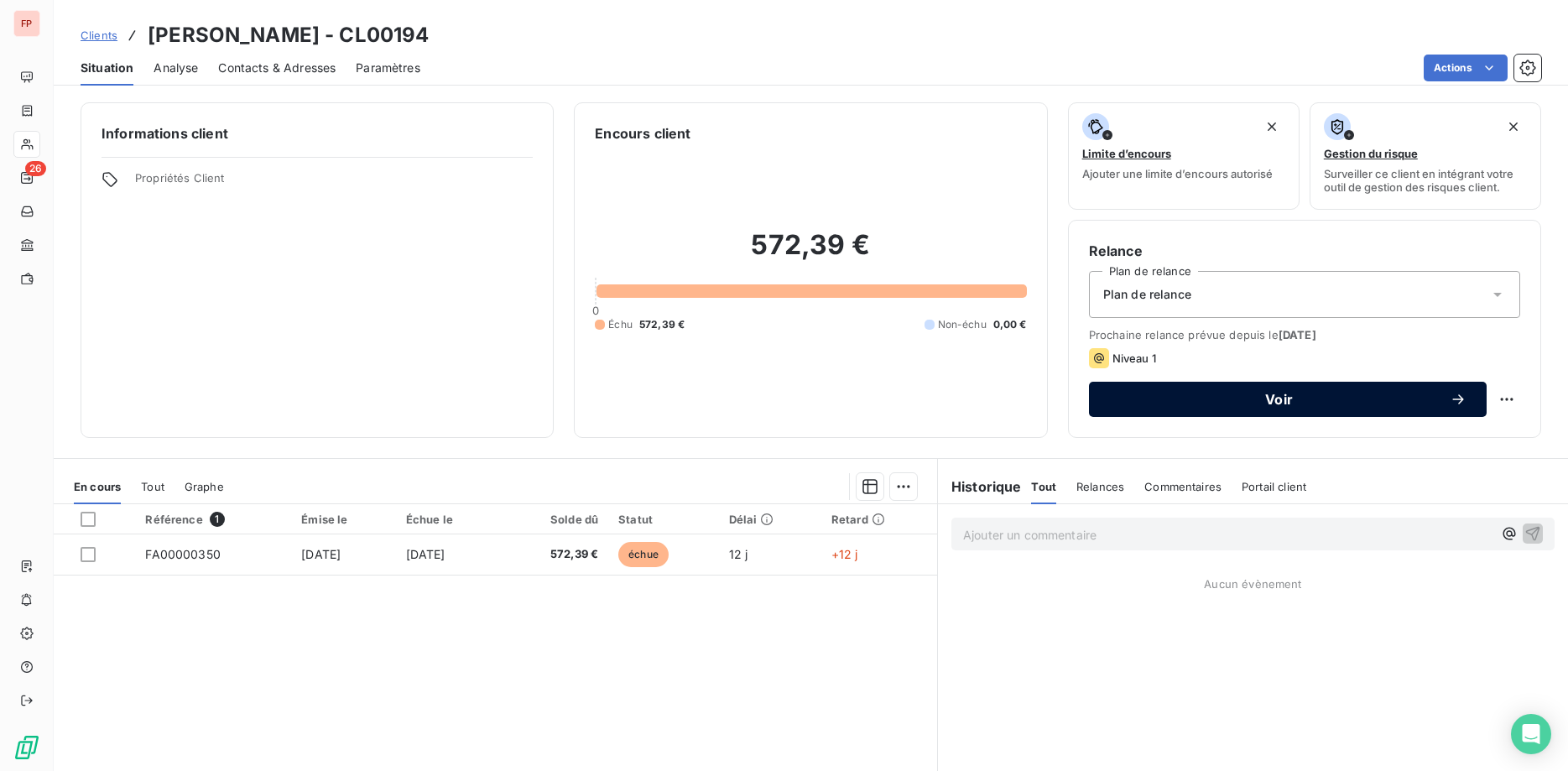
click at [1299, 393] on span "Voir" at bounding box center [1279, 400] width 341 height 14
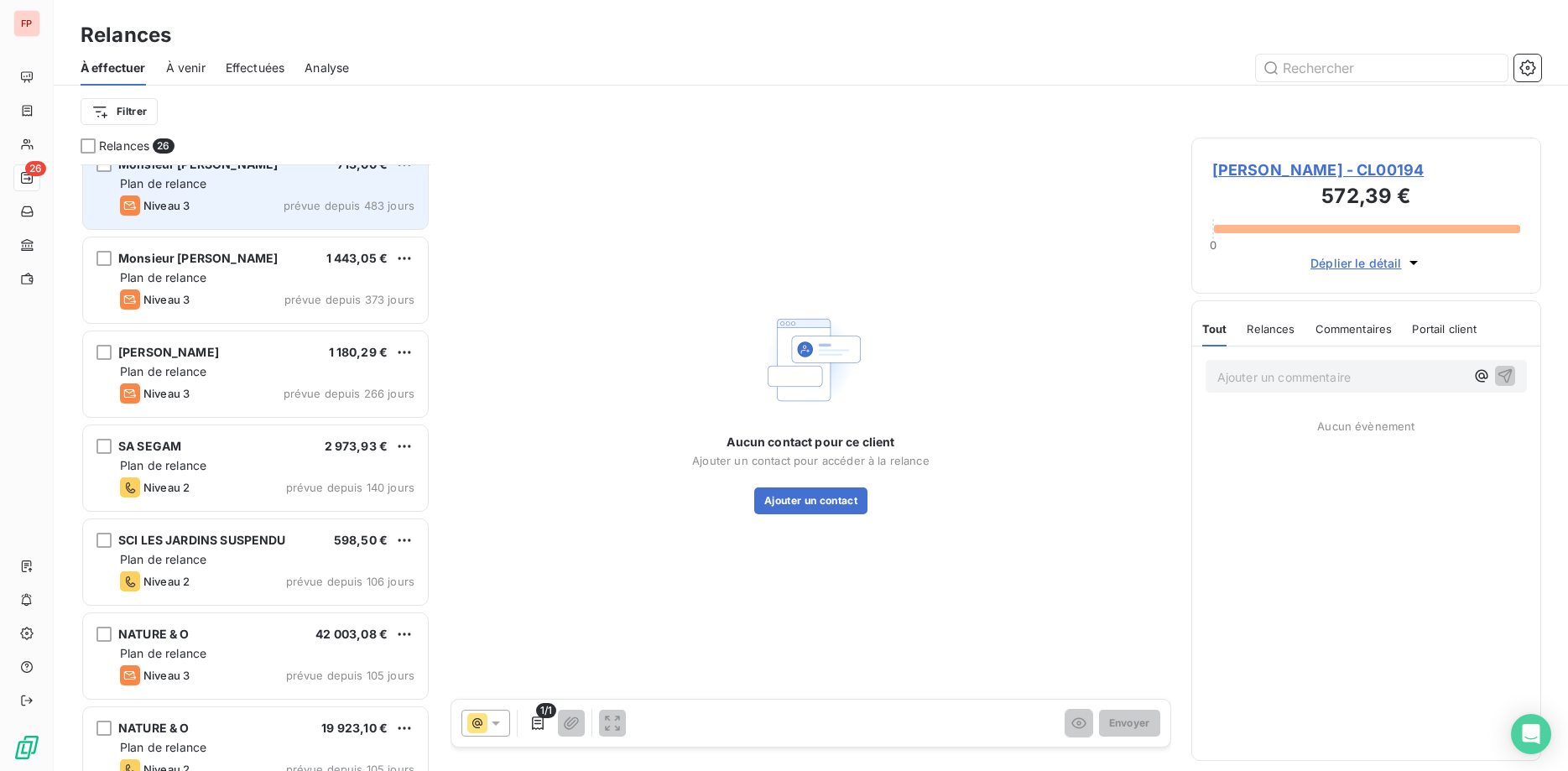
scroll to position [258, 0]
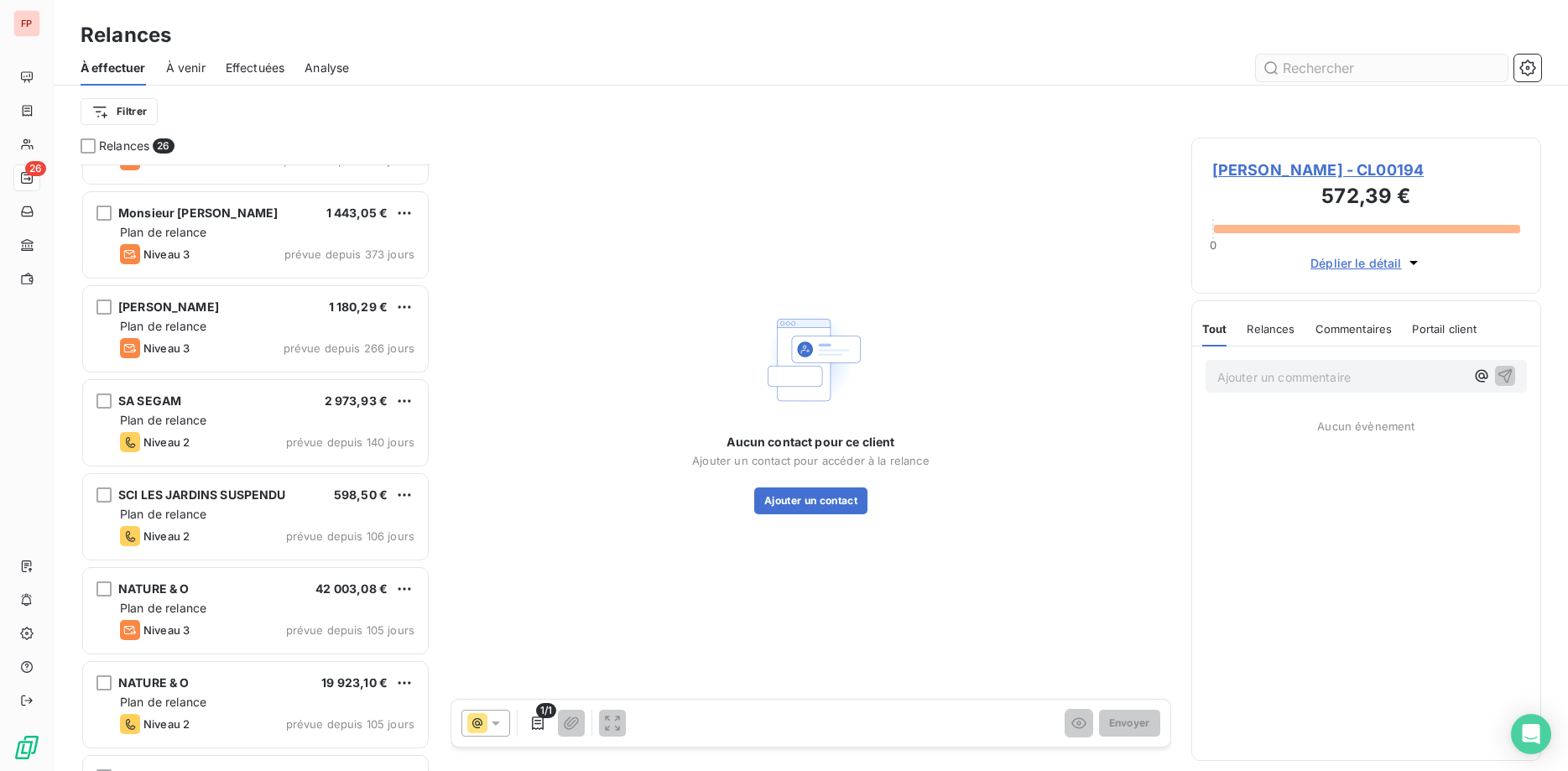
click at [1322, 70] on input "text" at bounding box center [1381, 67] width 252 height 27
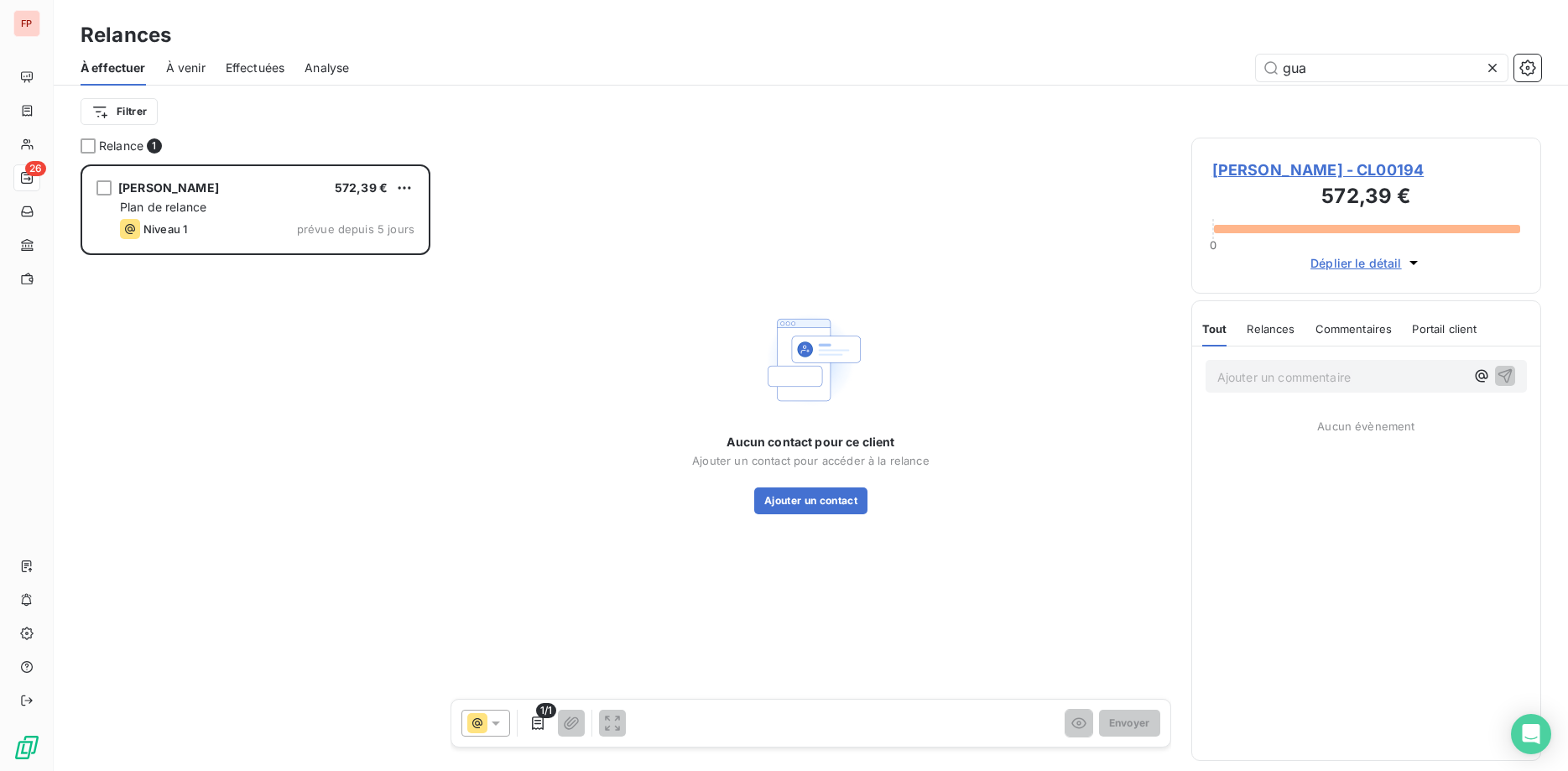
scroll to position [607, 350]
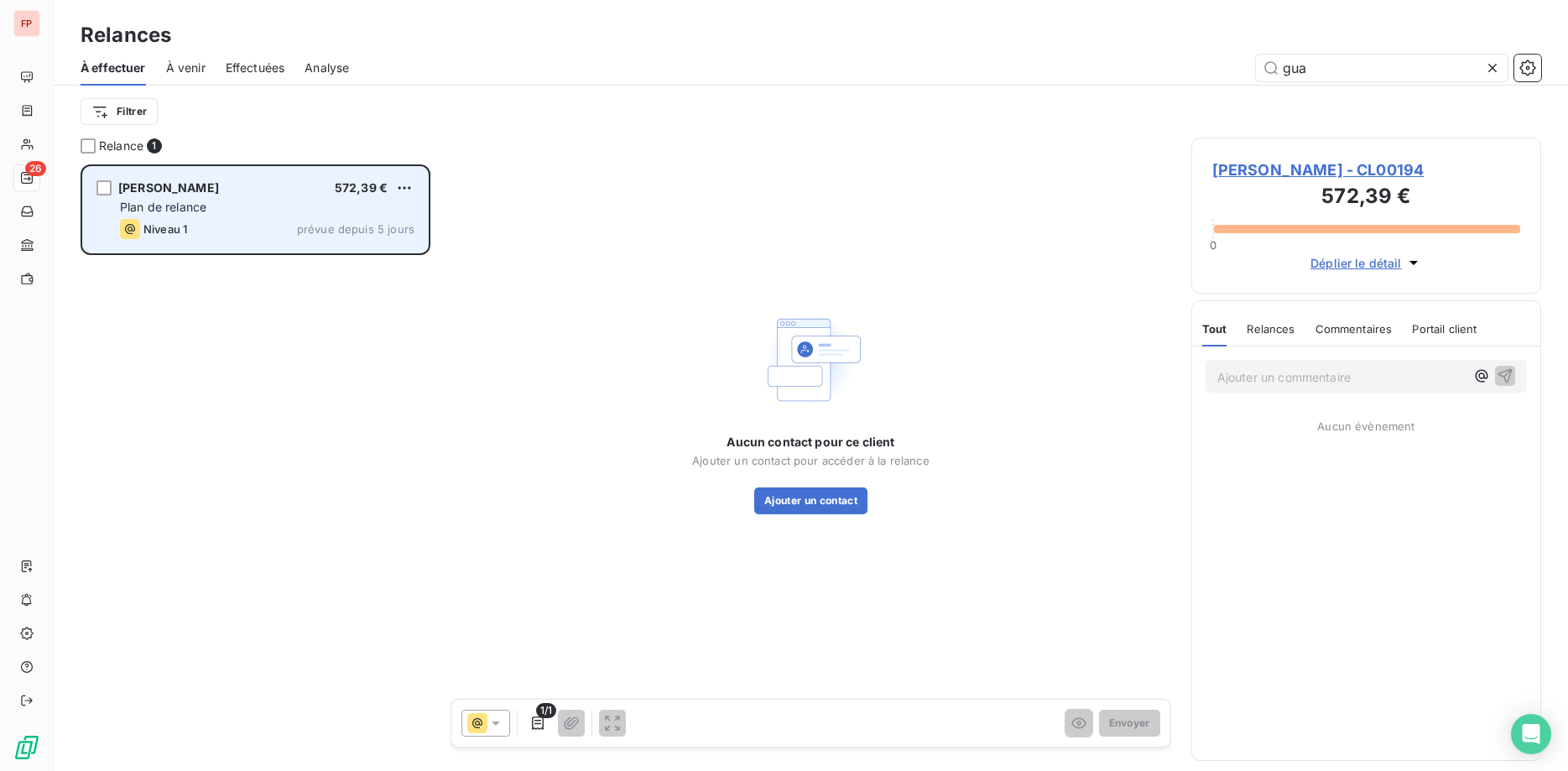
type input "gua"
click at [235, 202] on div "Plan de relance" at bounding box center [267, 207] width 294 height 16
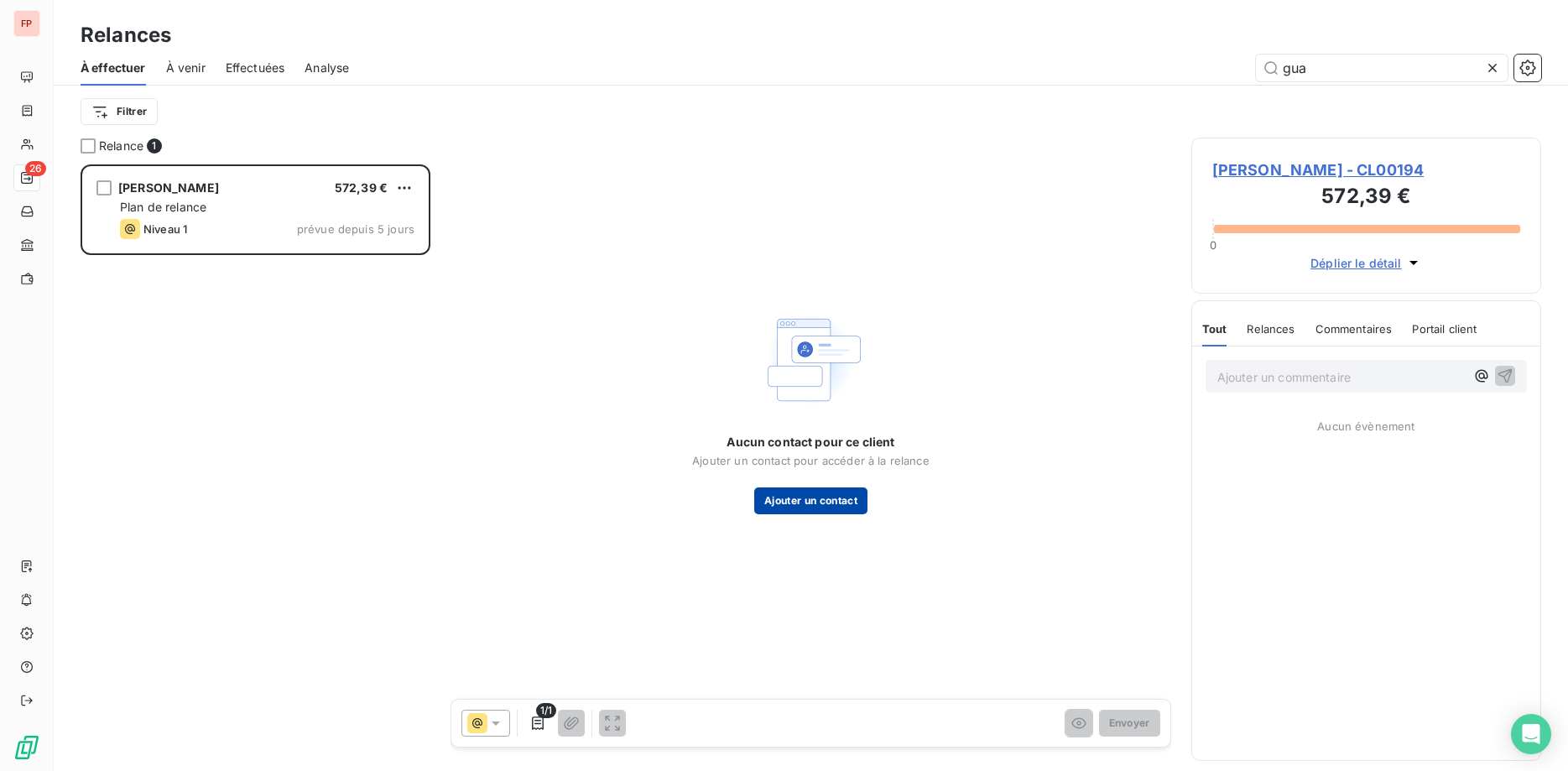
click at [827, 496] on button "Ajouter un contact" at bounding box center [810, 501] width 113 height 27
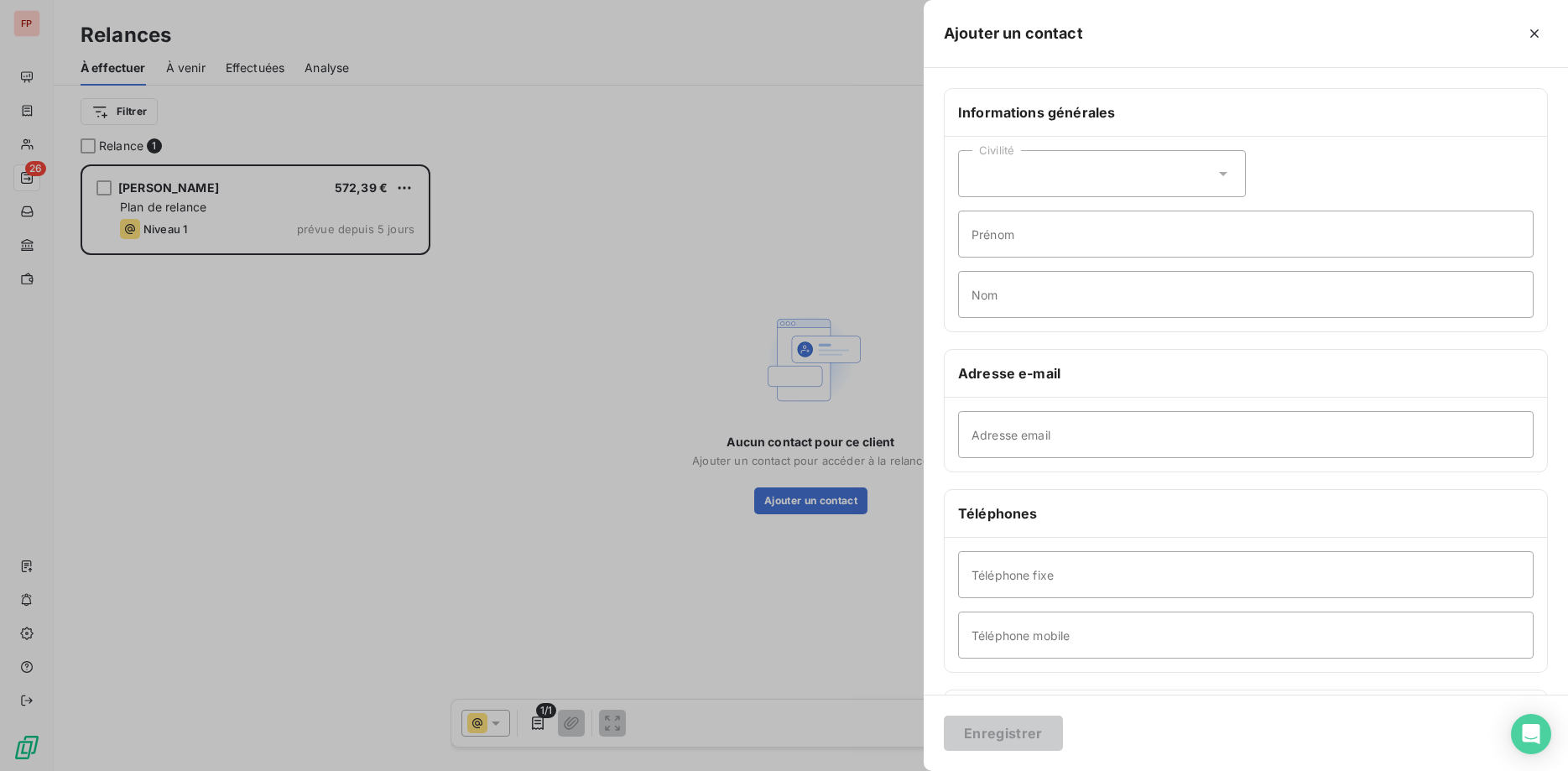
click at [1214, 174] on div "Civilité" at bounding box center [1102, 174] width 288 height 47
click at [1077, 239] on li "Monsieur" at bounding box center [1102, 246] width 288 height 30
click at [1065, 232] on input "Prénom" at bounding box center [1245, 234] width 575 height 47
type input "LAURENT"
type input "GUALTERI"
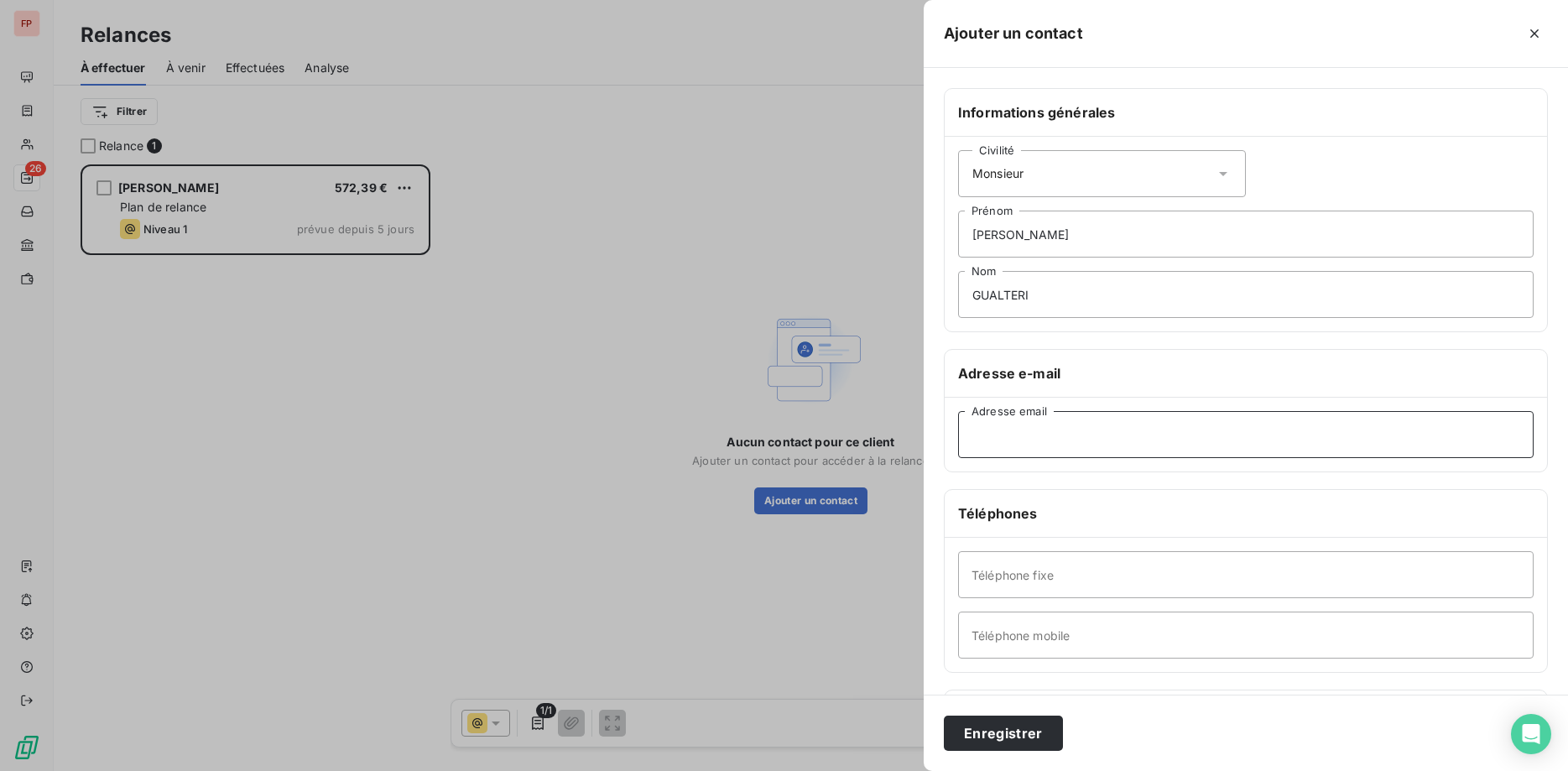
click at [1023, 434] on input "Adresse email" at bounding box center [1245, 434] width 575 height 47
paste input "amaury.petit@yahoo.fr"
type input "amaury.petit@yahoo.fr"
click at [1044, 646] on input "Téléphone mobile" at bounding box center [1245, 635] width 575 height 47
paste input "06 74 29 21 36"
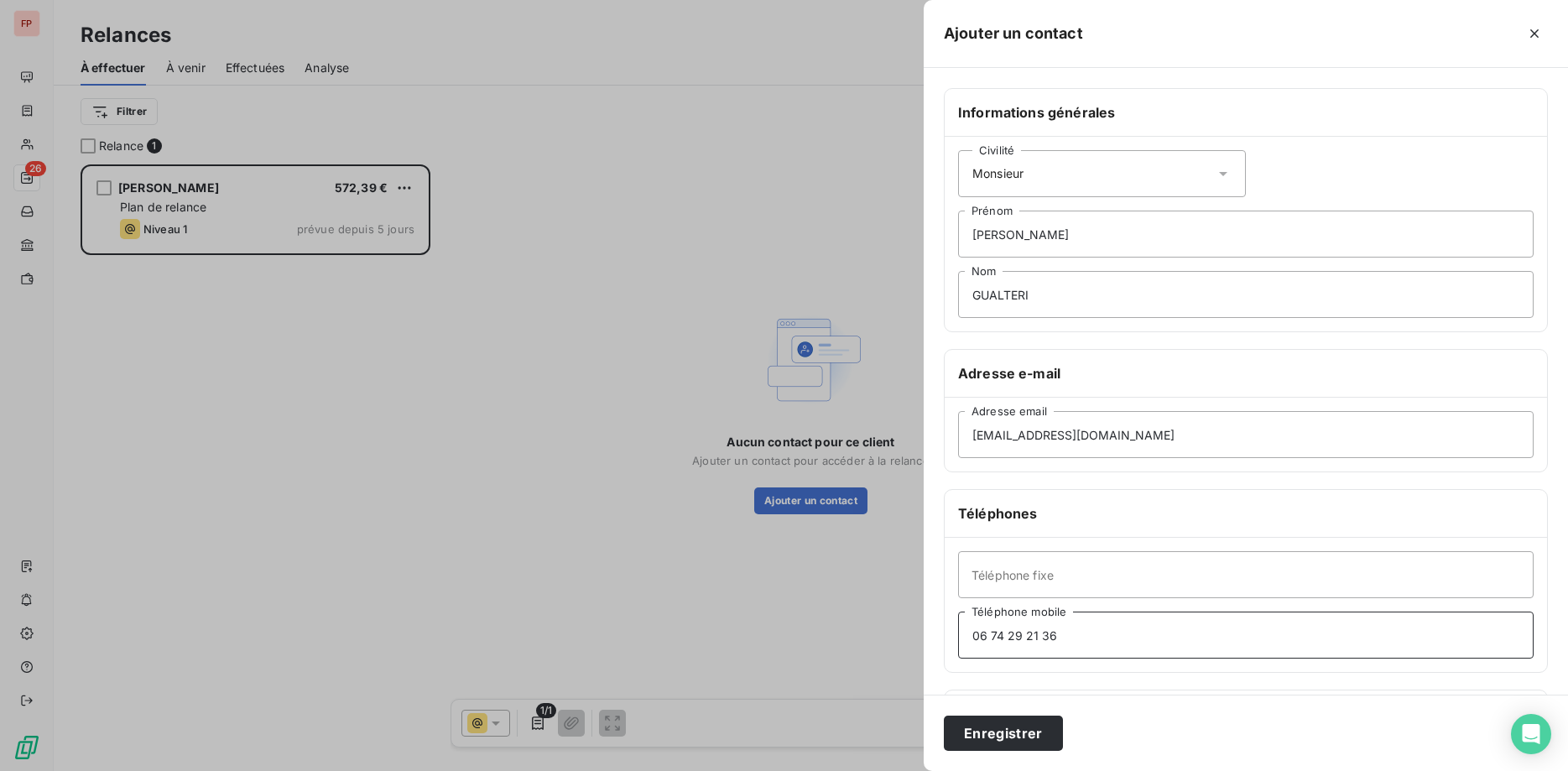
type input "06 74 29 21 36"
drag, startPoint x: 1076, startPoint y: 235, endPoint x: 855, endPoint y: 212, distance: 222.2
click at [958, 214] on input "LAURENT" at bounding box center [1245, 234] width 575 height 47
type input "AMAURY"
type input "PETIT"
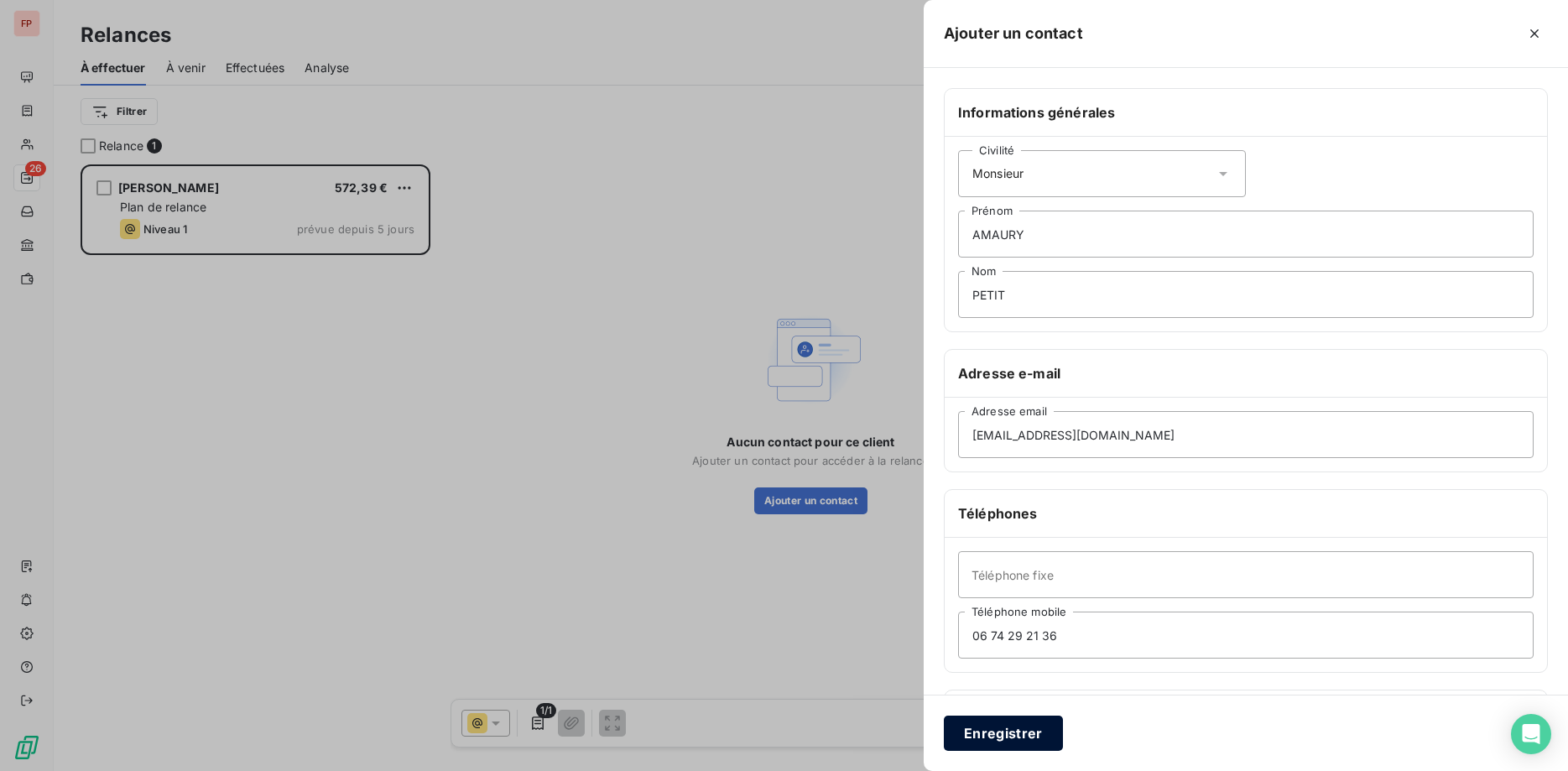
click at [1028, 738] on button "Enregistrer" at bounding box center [1003, 733] width 119 height 35
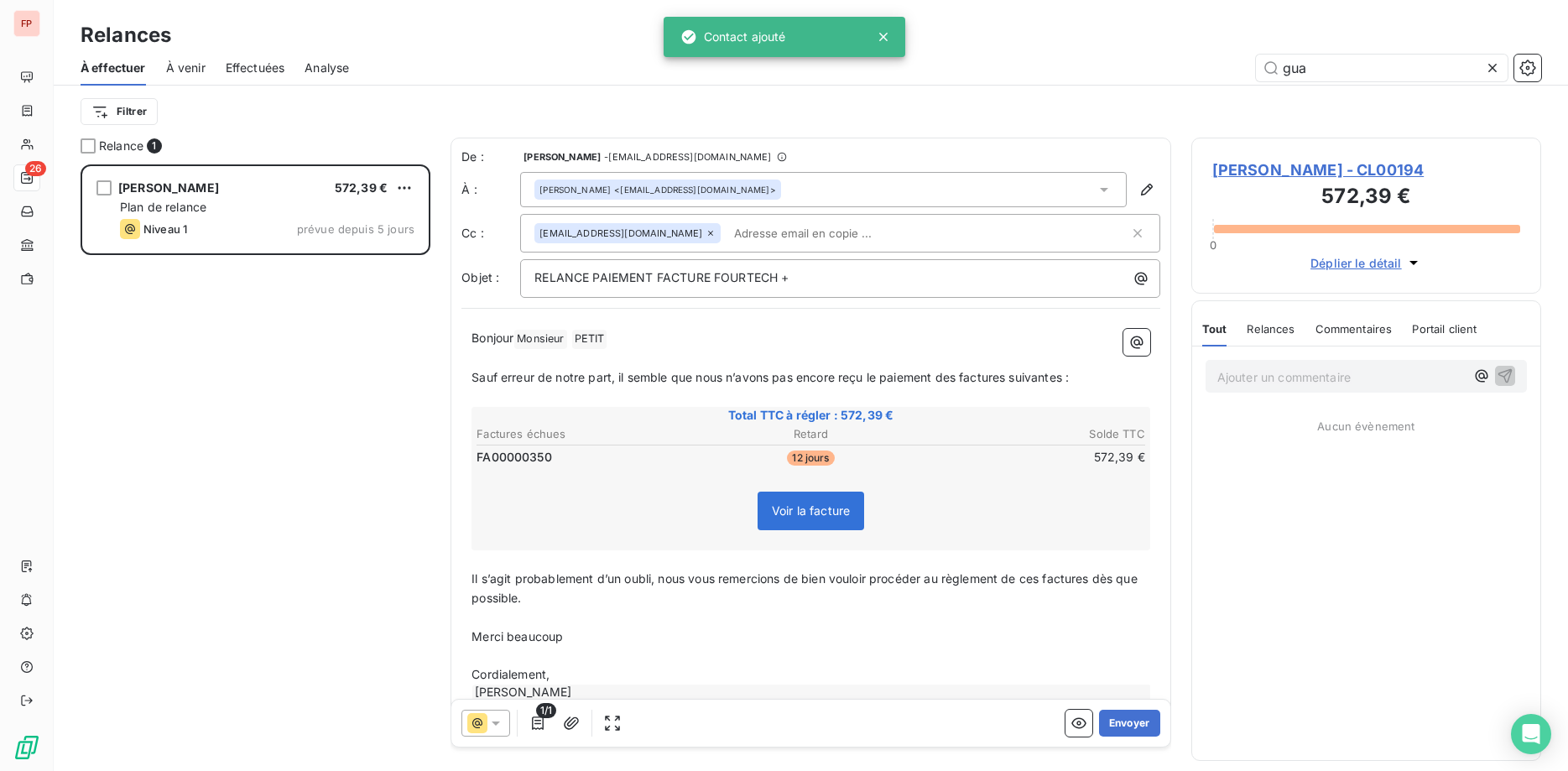
click at [727, 227] on input "text" at bounding box center [824, 233] width 194 height 25
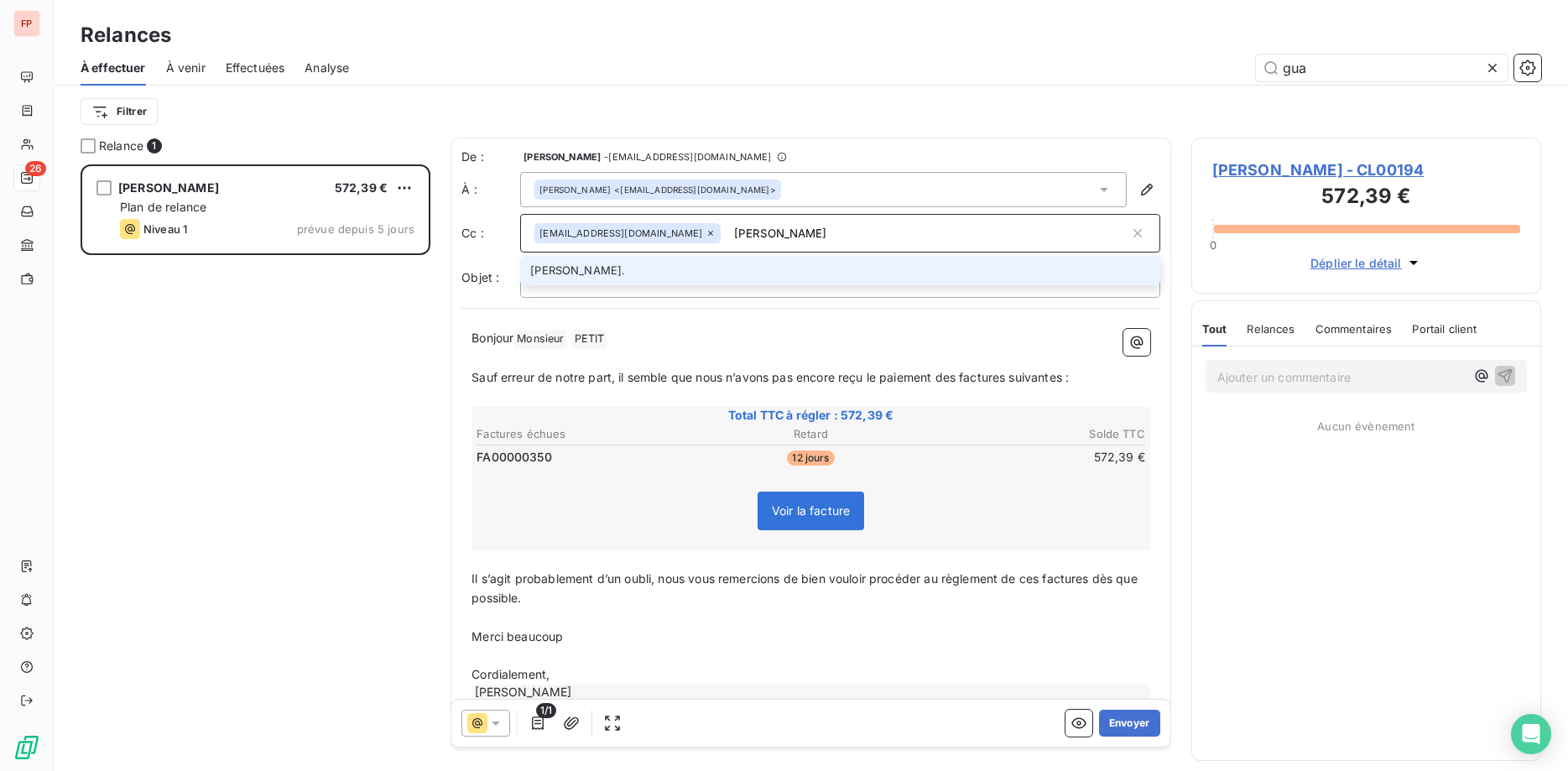
type input "julie@fourtech.fr"
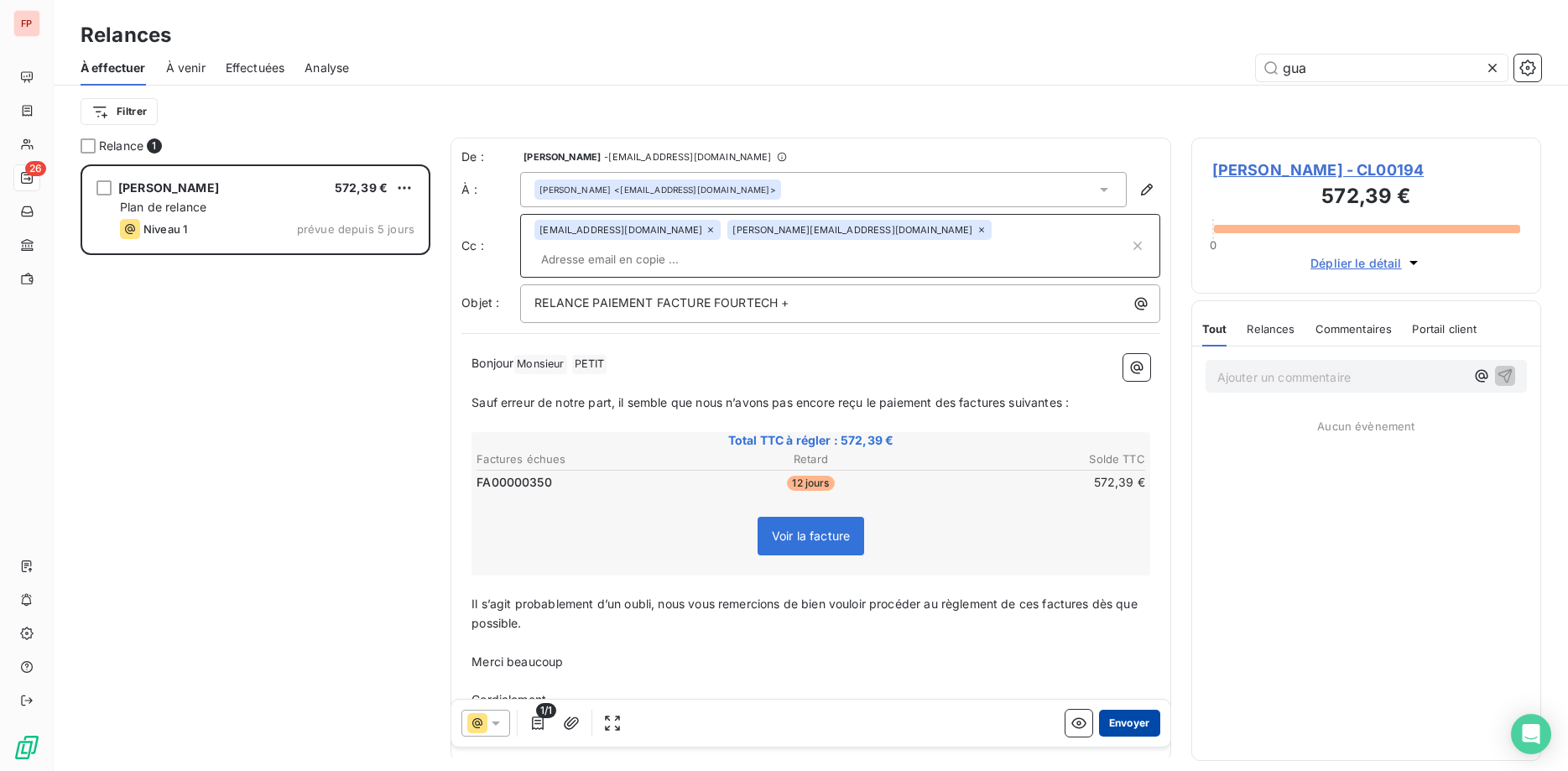
click at [1136, 724] on button "Envoyer" at bounding box center [1130, 723] width 61 height 27
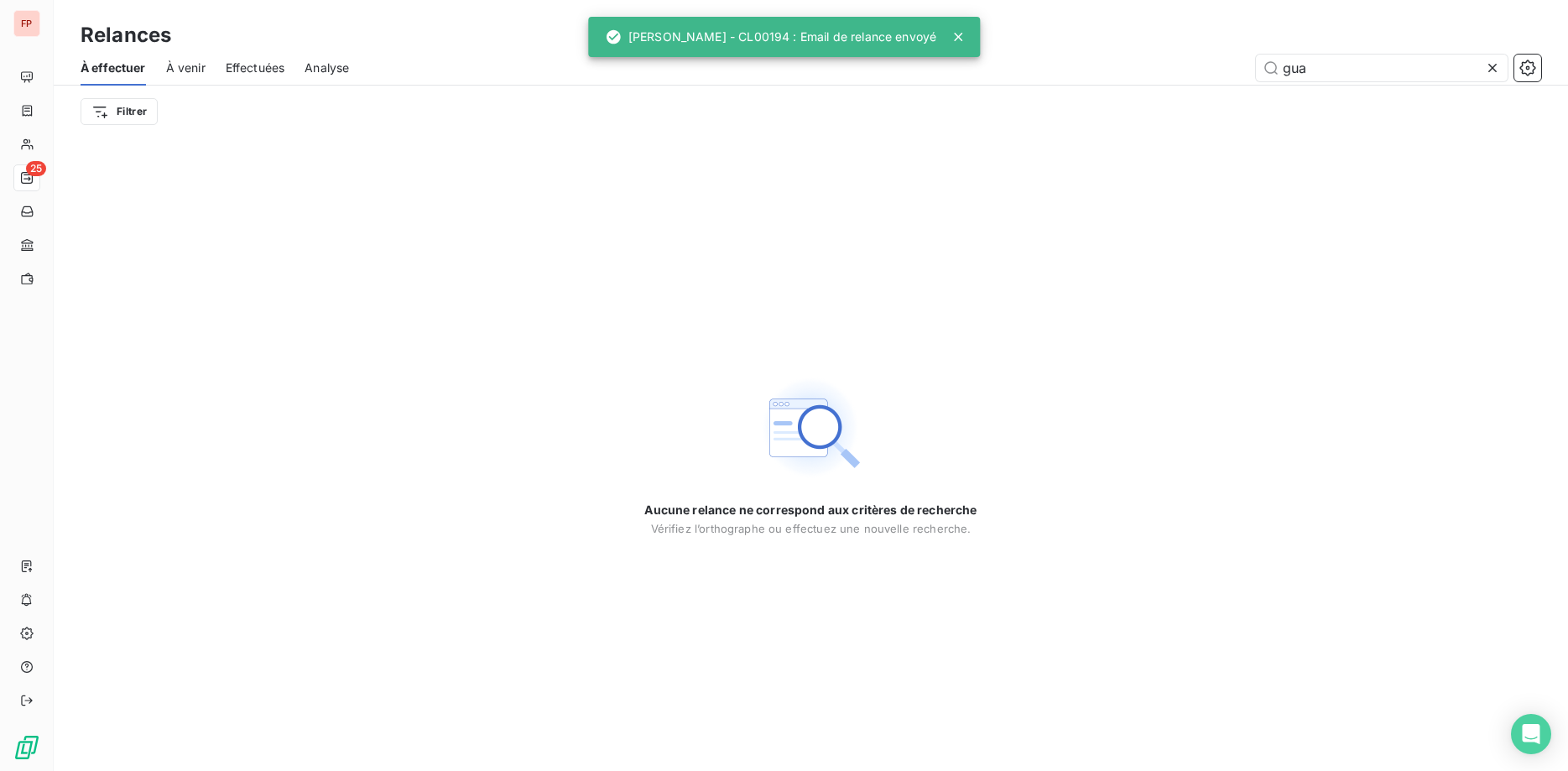
click at [1494, 70] on icon at bounding box center [1493, 68] width 9 height 9
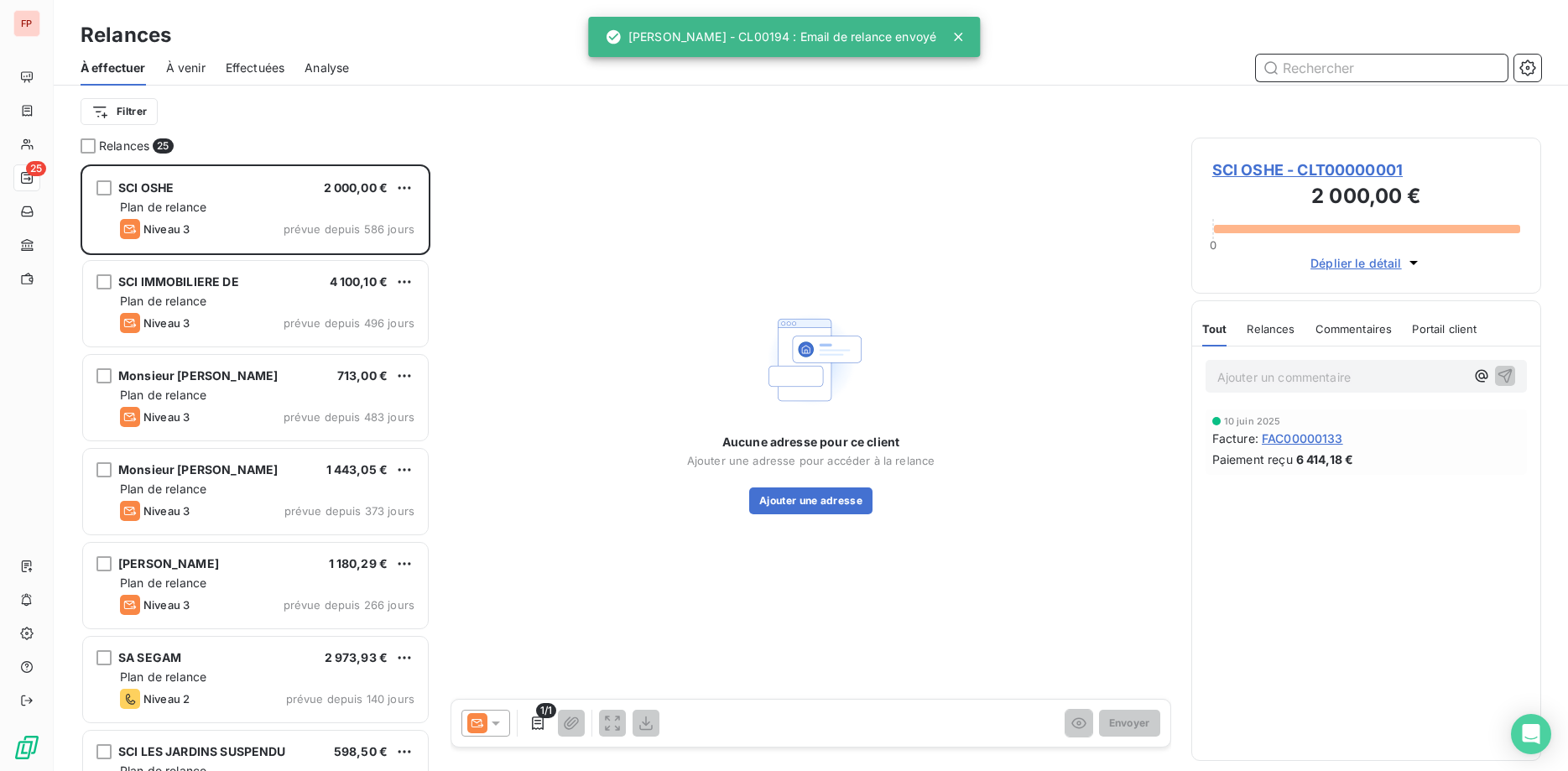
click at [1298, 71] on input "text" at bounding box center [1381, 67] width 252 height 27
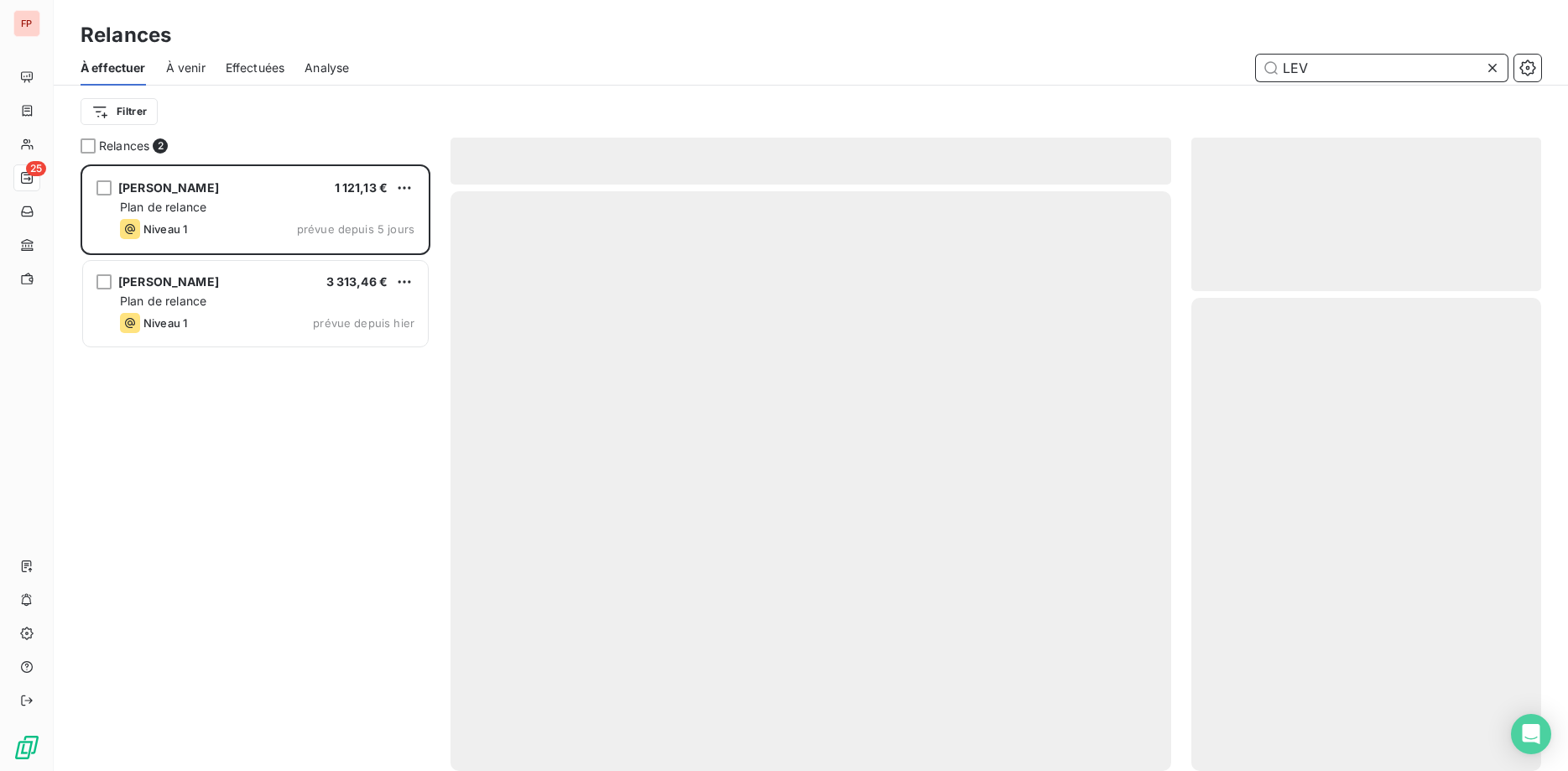
scroll to position [607, 350]
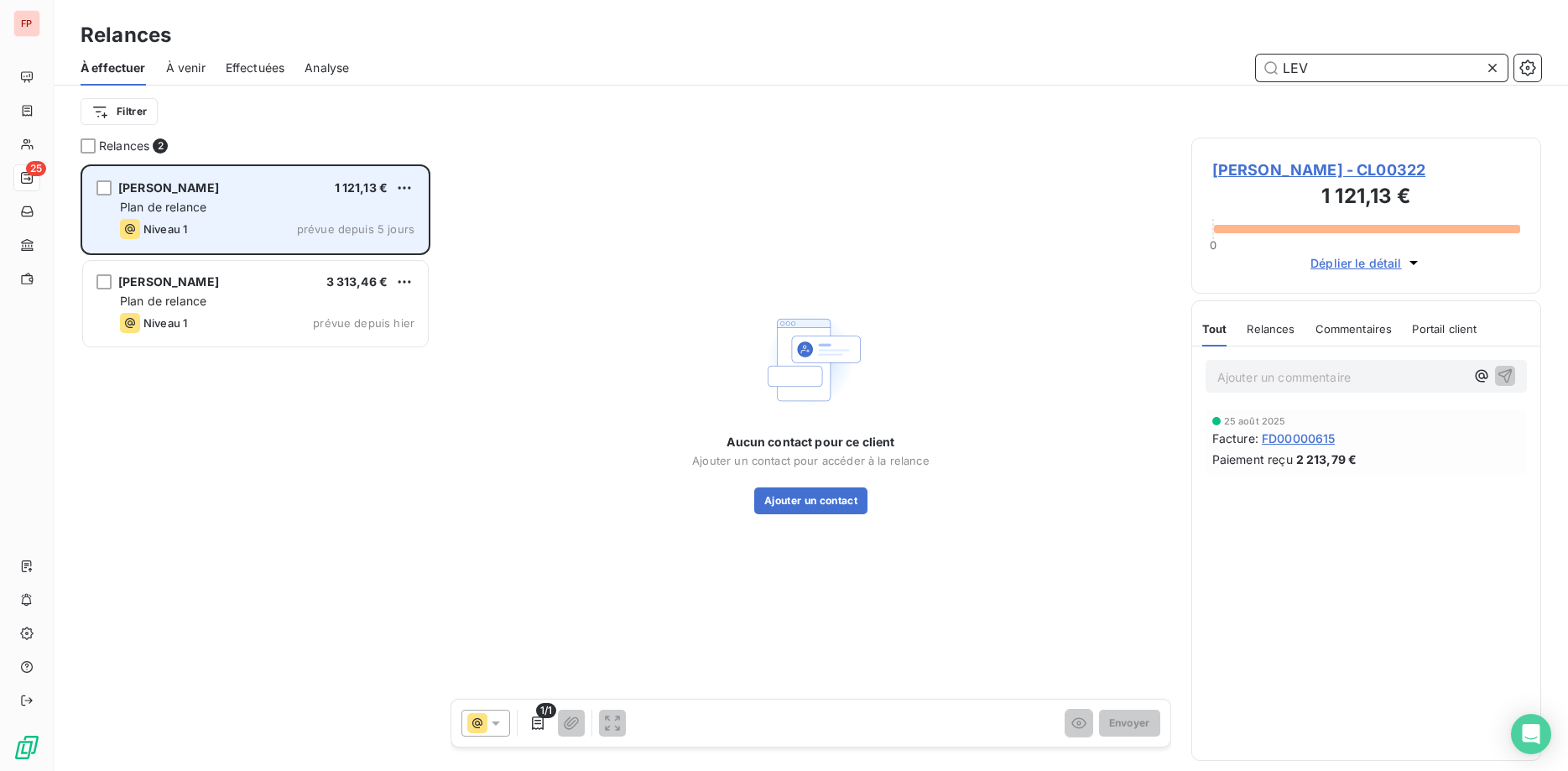
type input "LEV"
click at [219, 186] on span "LEVEQUE CHRISTOPHE" at bounding box center [169, 188] width 100 height 14
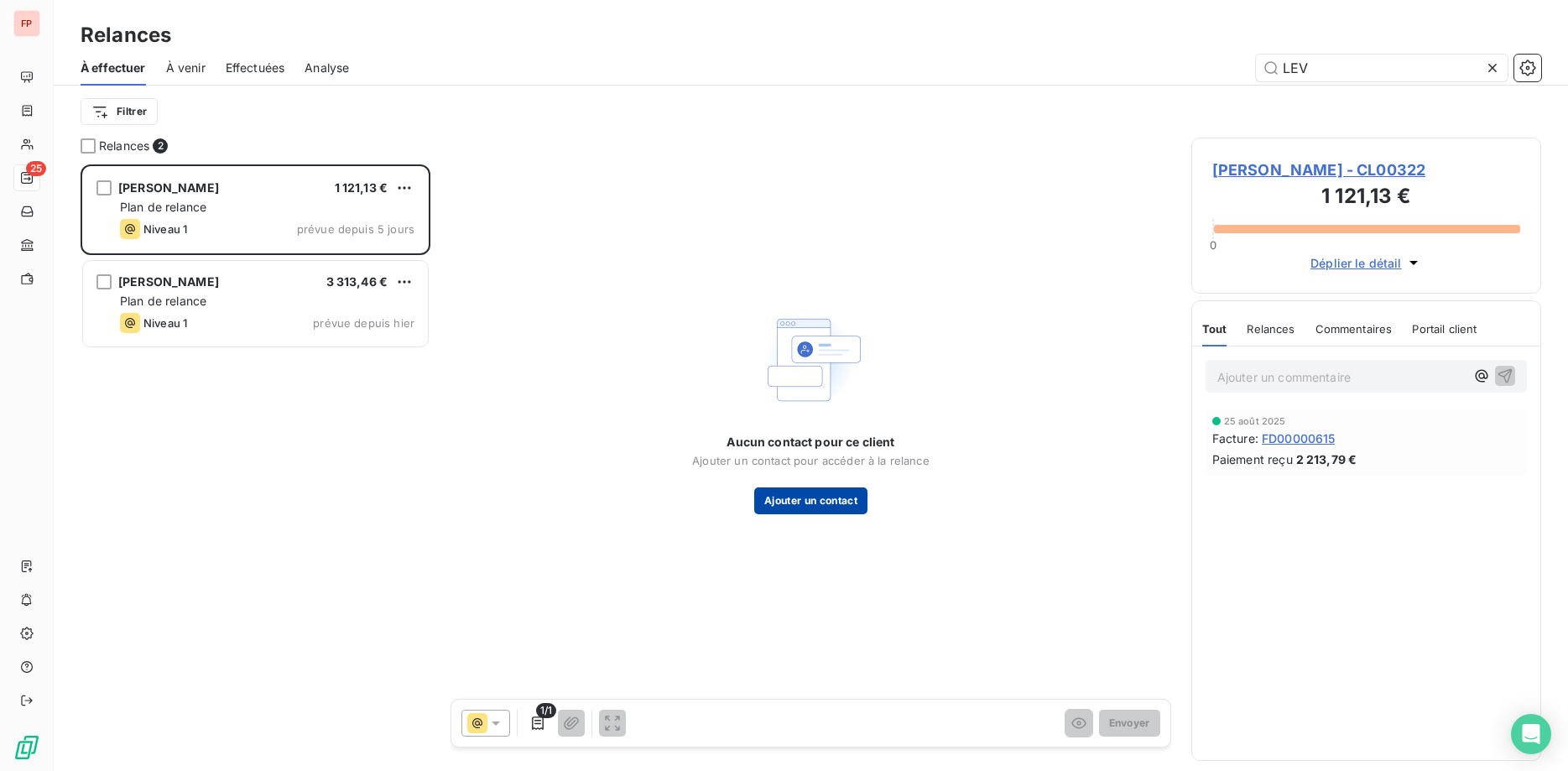
click at [842, 498] on button "Ajouter un contact" at bounding box center [810, 501] width 113 height 27
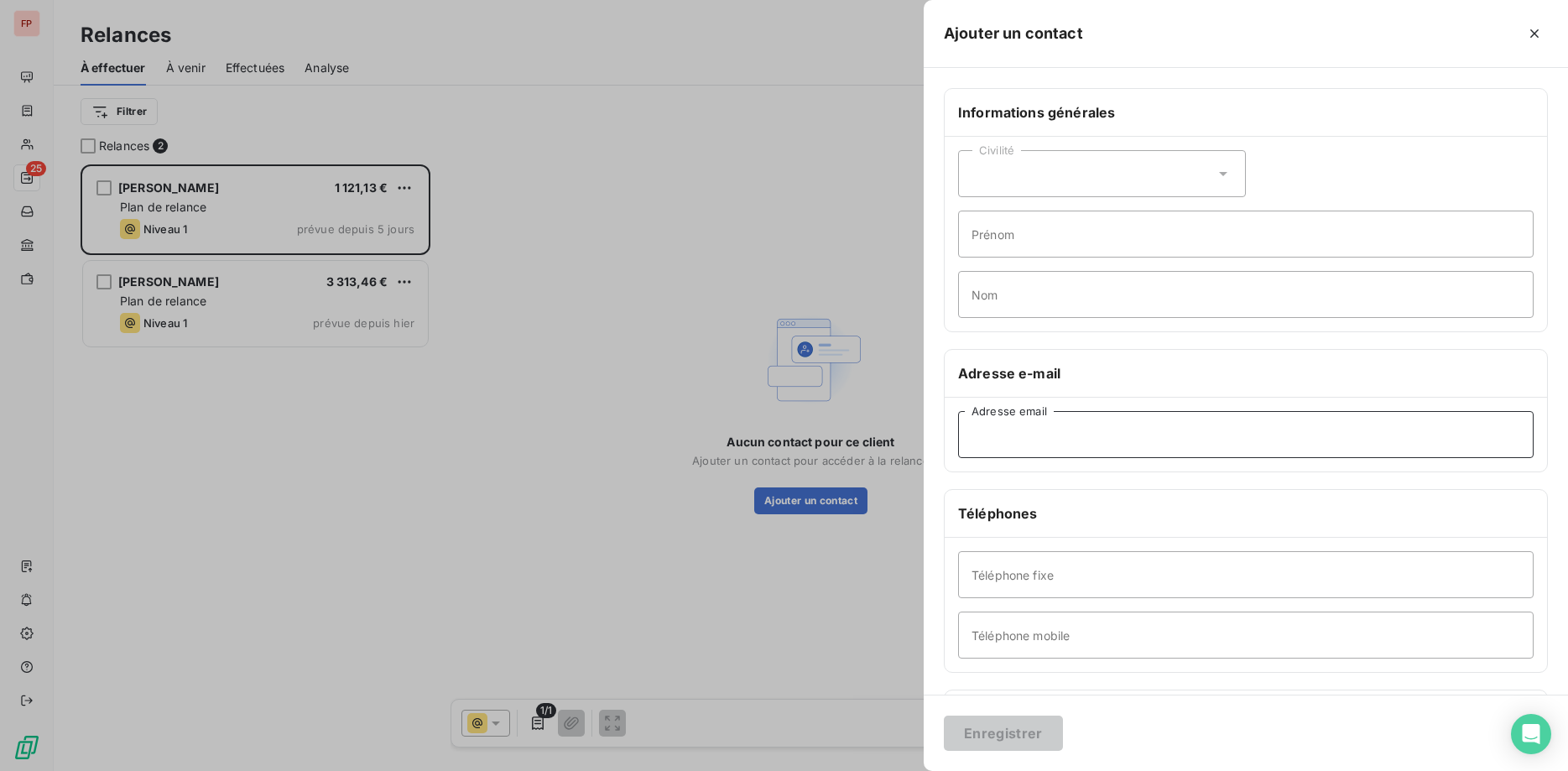
click at [1044, 438] on input "Adresse email" at bounding box center [1245, 434] width 575 height 47
paste input "jboyou18@gmail.com"
type input "jboyou18@gmail.com"
click at [1040, 632] on input "Téléphone mobile" at bounding box center [1245, 635] width 575 height 47
paste input "06 64 79 45 58"
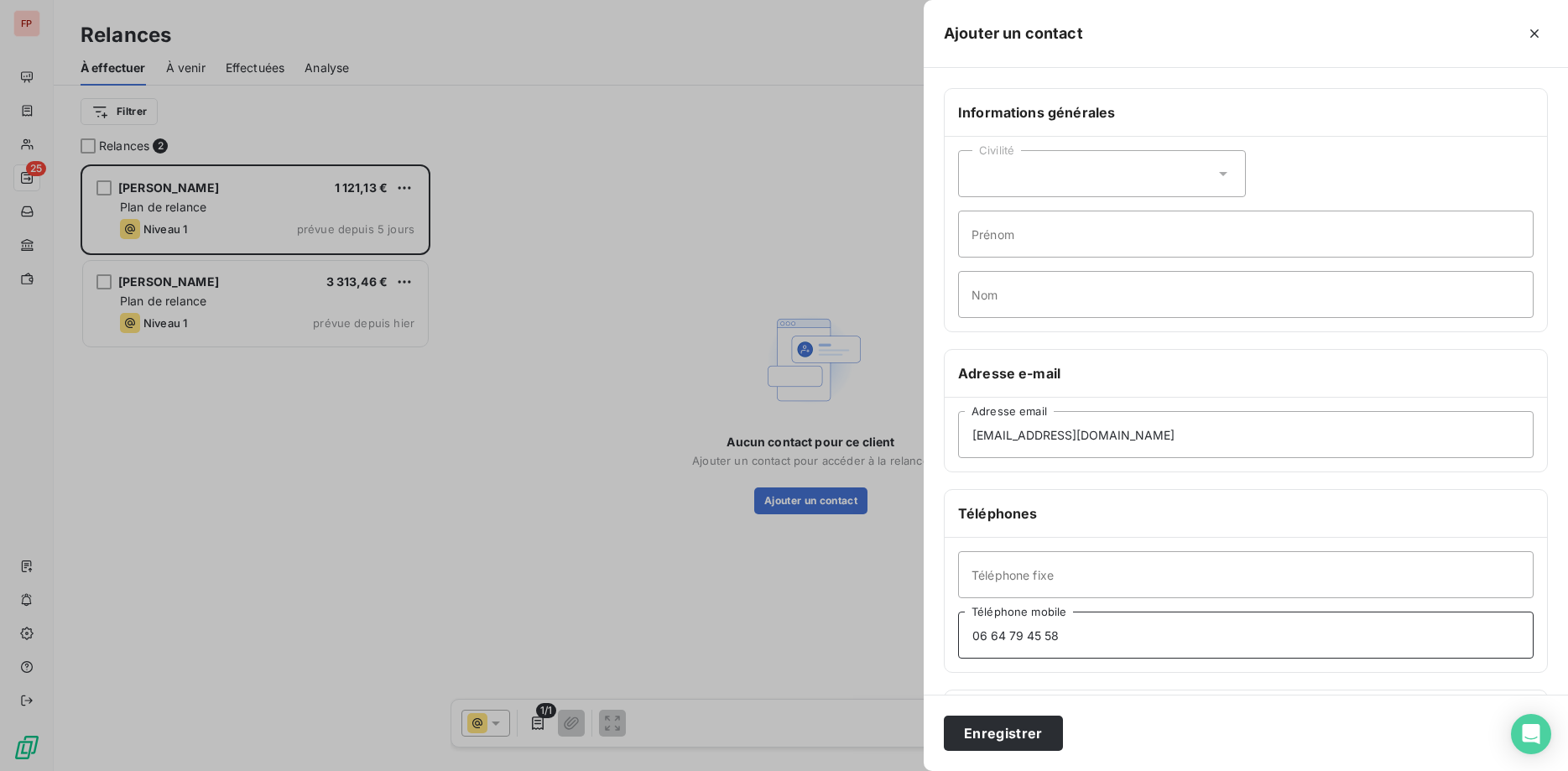
type input "06 64 79 45 58"
click at [1064, 154] on div "Civilité" at bounding box center [1102, 174] width 288 height 47
click at [1048, 247] on li "Monsieur" at bounding box center [1102, 246] width 288 height 30
click at [1046, 244] on input "Prénom" at bounding box center [1245, 234] width 575 height 47
type input "CHRISTOPHE"
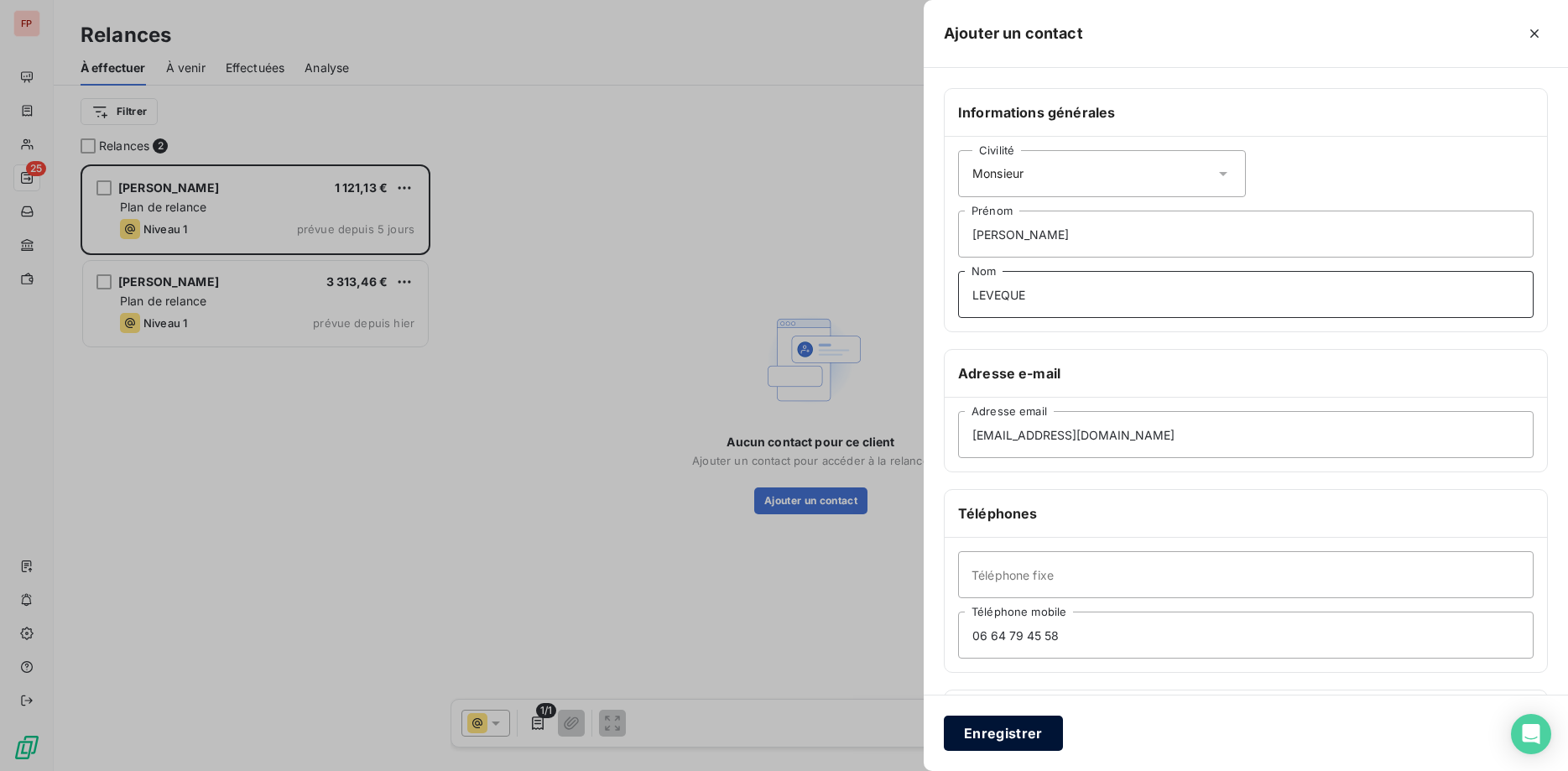
type input "LEVEQUE"
click at [1045, 736] on button "Enregistrer" at bounding box center [1003, 733] width 119 height 35
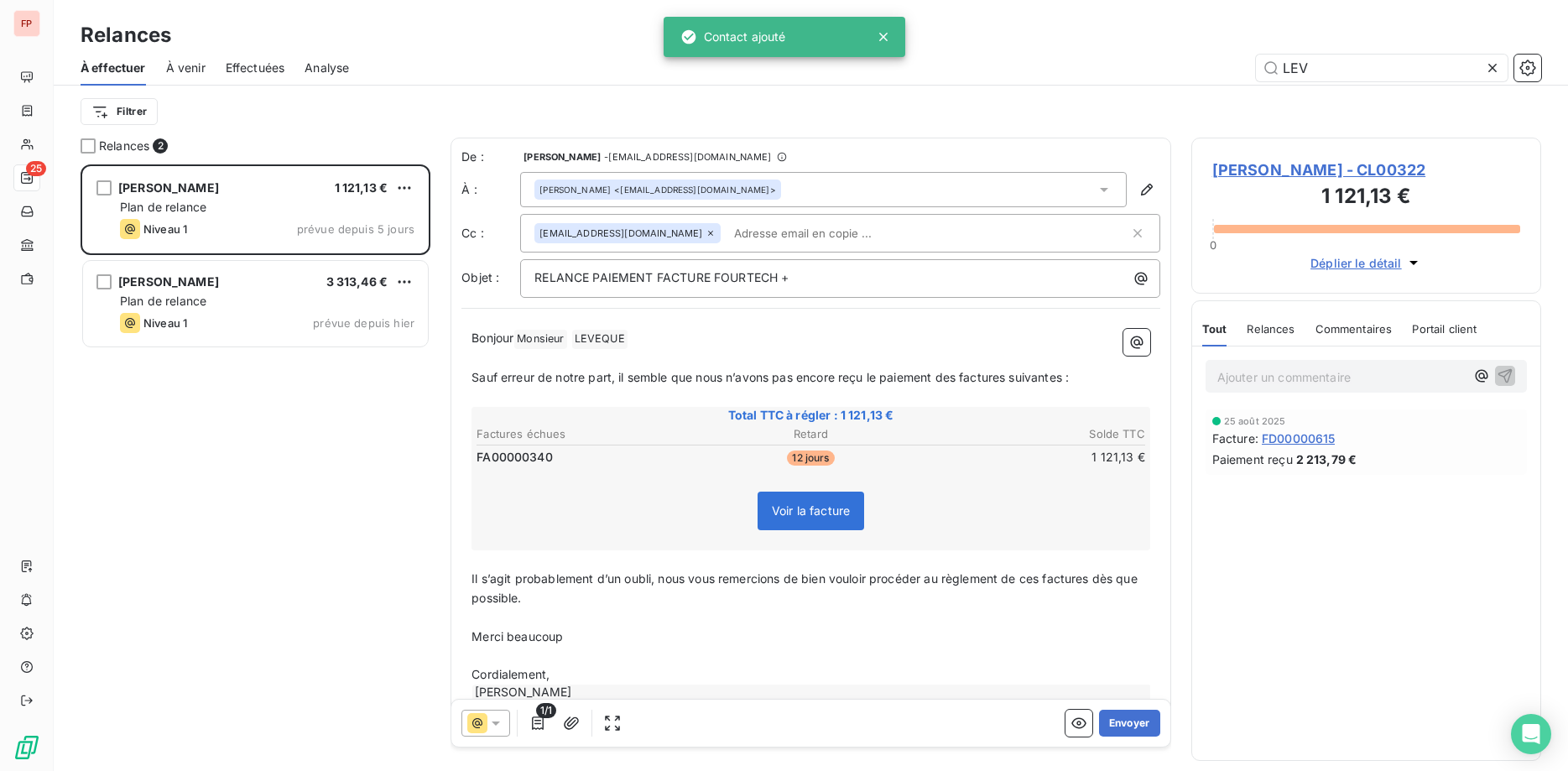
click at [727, 241] on input "text" at bounding box center [824, 233] width 194 height 25
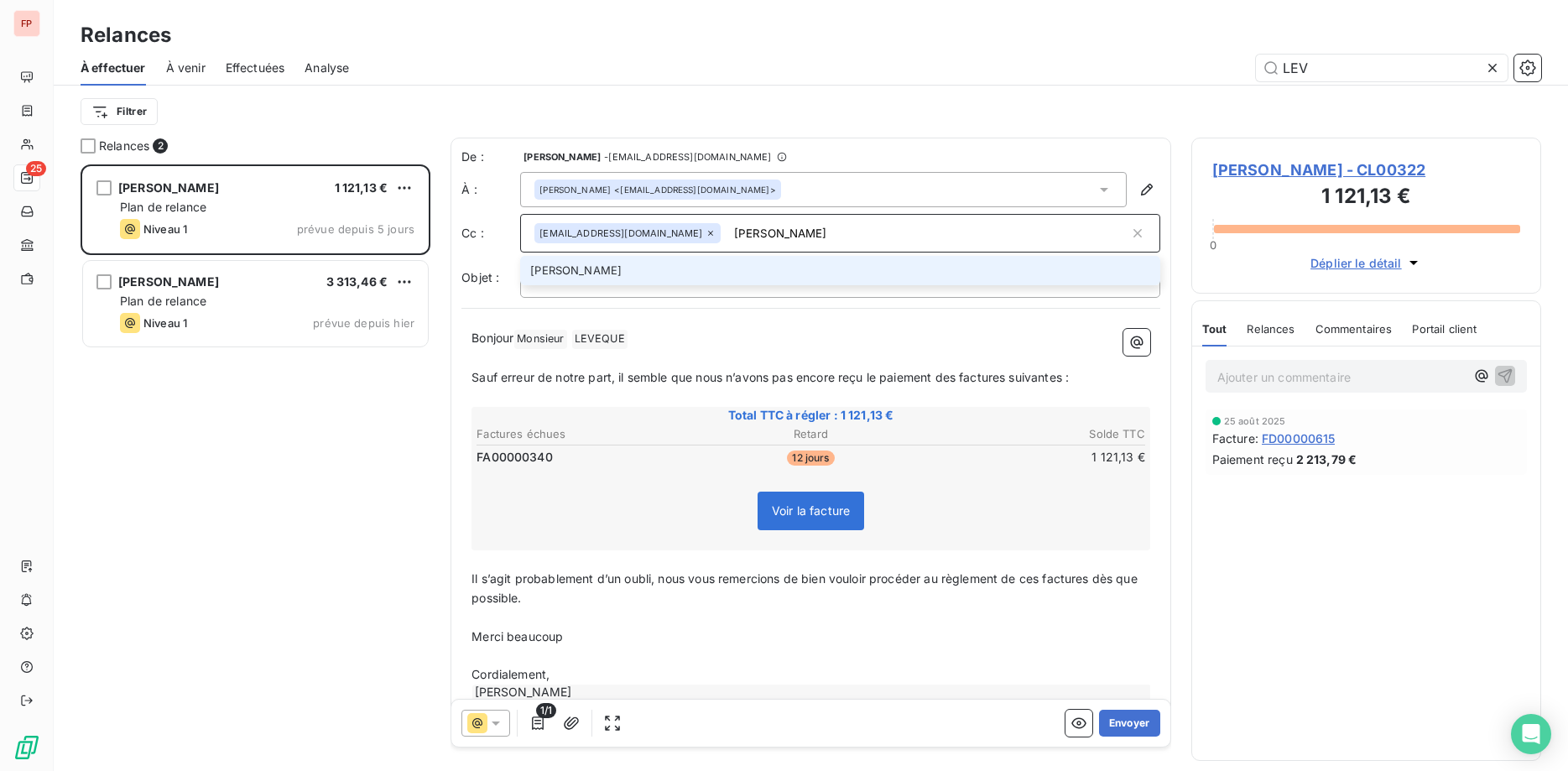
type input "julie@fourtech.fr"
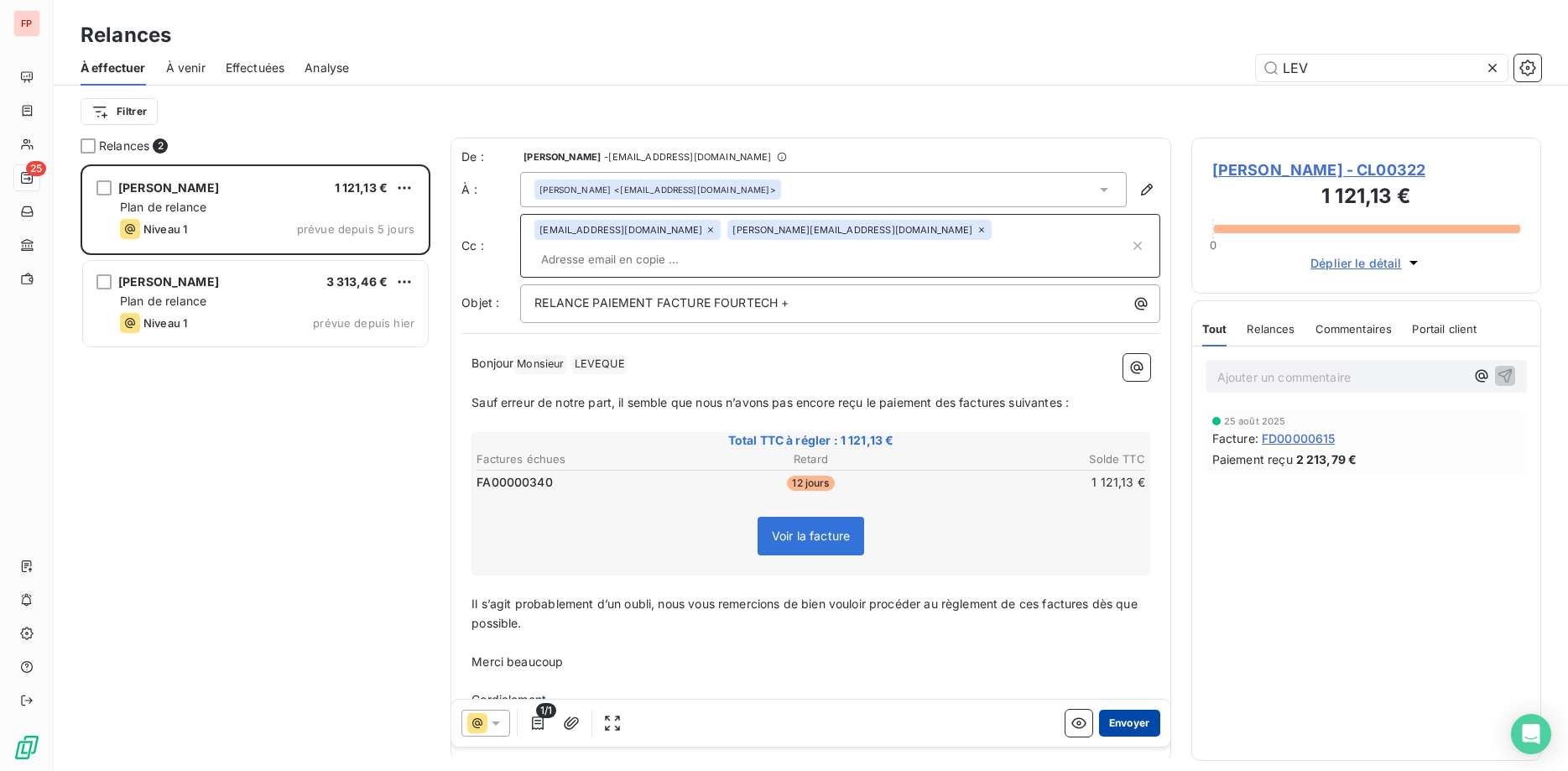
click at [1134, 720] on button "Envoyer" at bounding box center [1130, 723] width 61 height 27
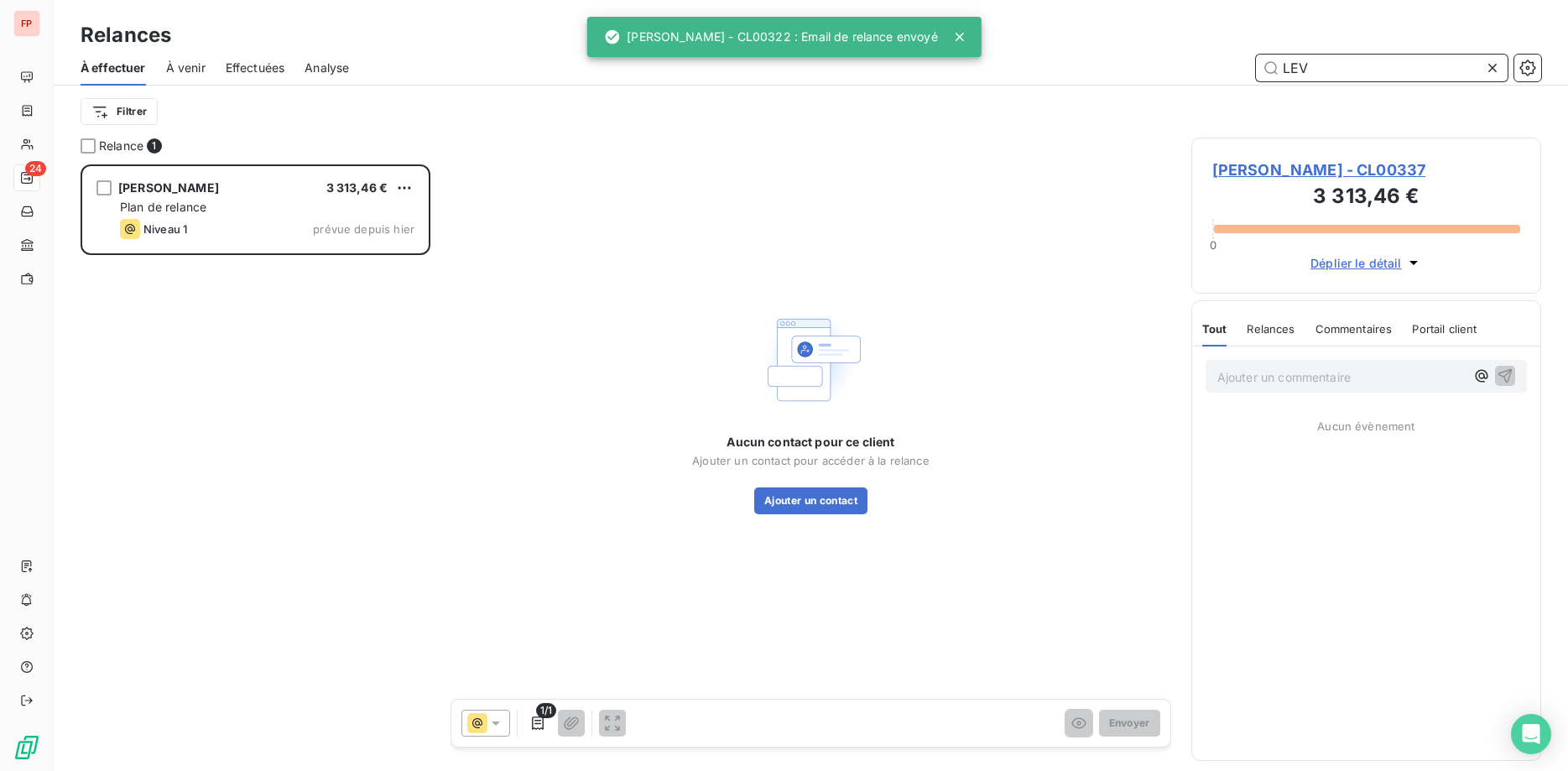
drag, startPoint x: 1333, startPoint y: 68, endPoint x: 1127, endPoint y: 62, distance: 206.1
click at [1256, 62] on input "LEV" at bounding box center [1381, 67] width 252 height 27
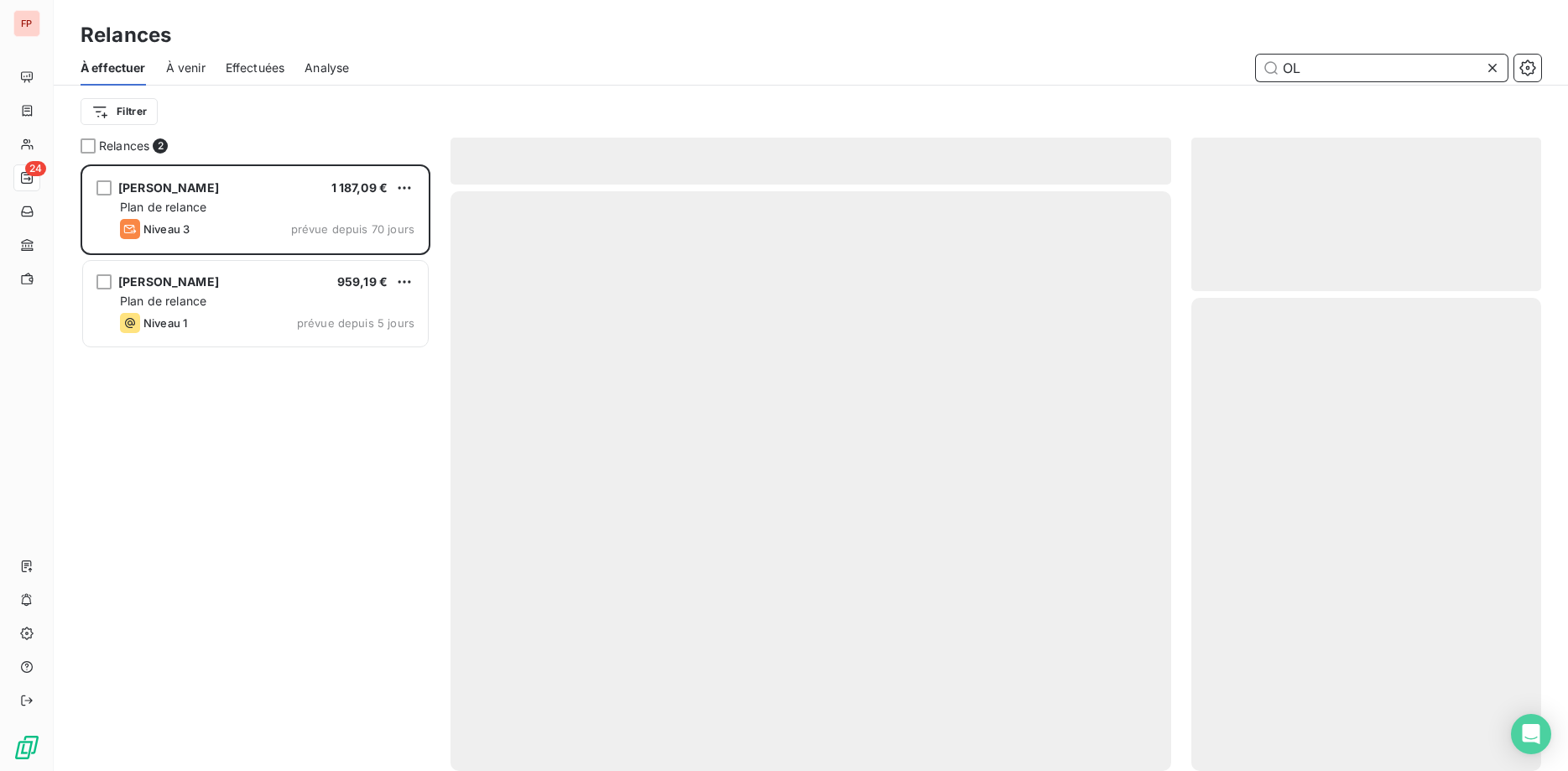
scroll to position [607, 350]
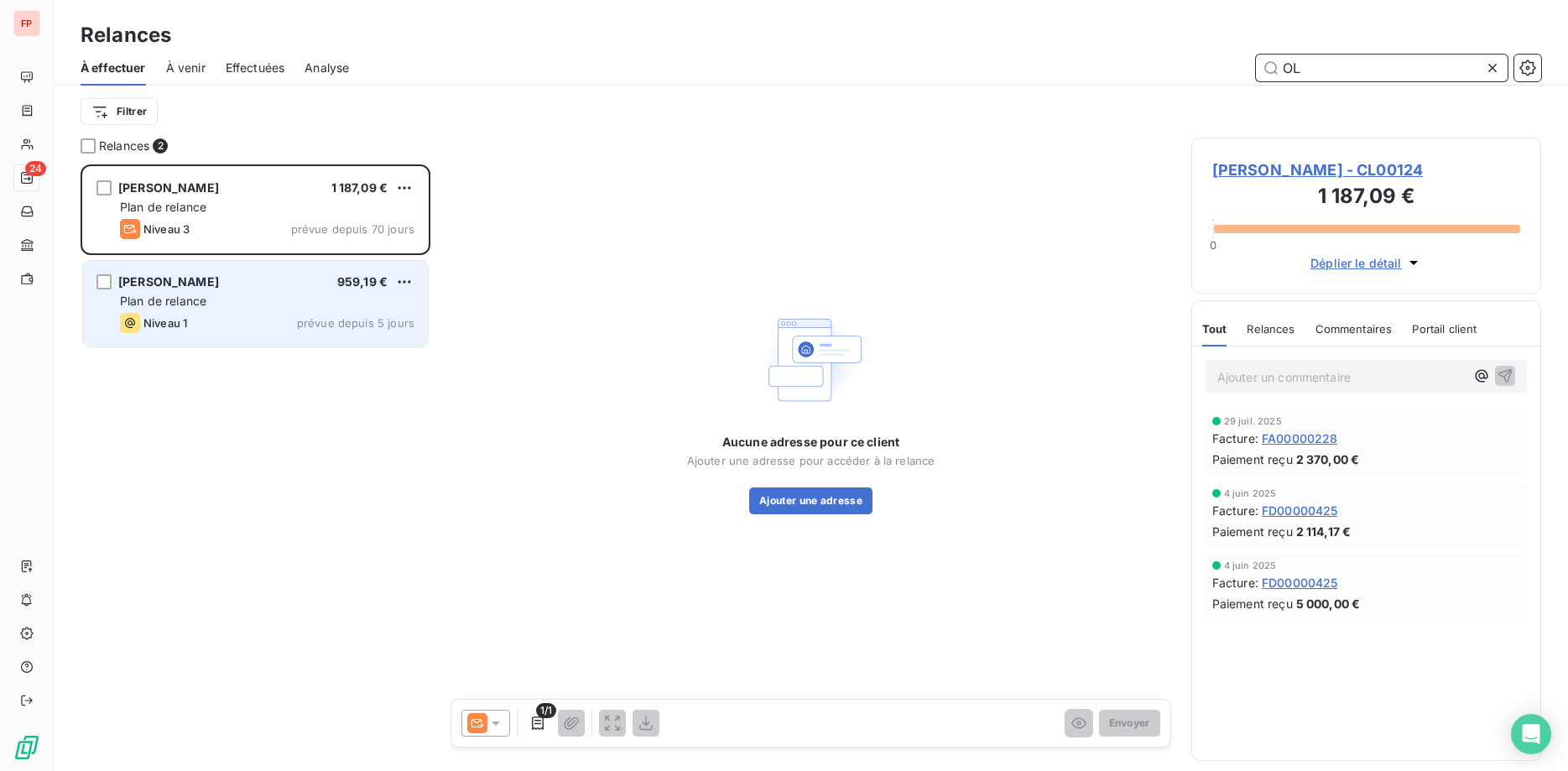
type input "OL"
click at [253, 294] on div "Plan de relance" at bounding box center [267, 301] width 294 height 16
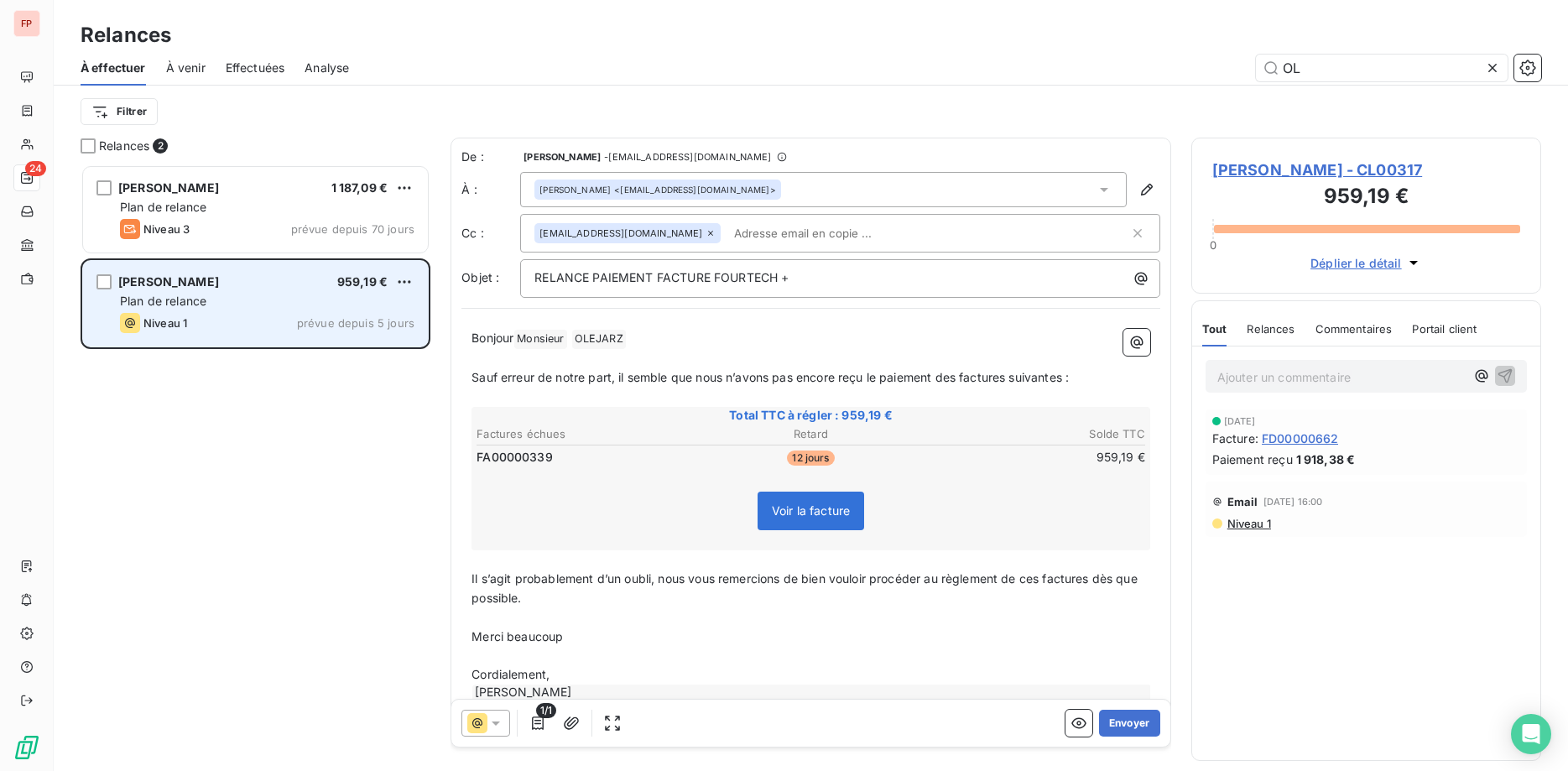
click at [247, 294] on div "Plan de relance" at bounding box center [267, 301] width 294 height 16
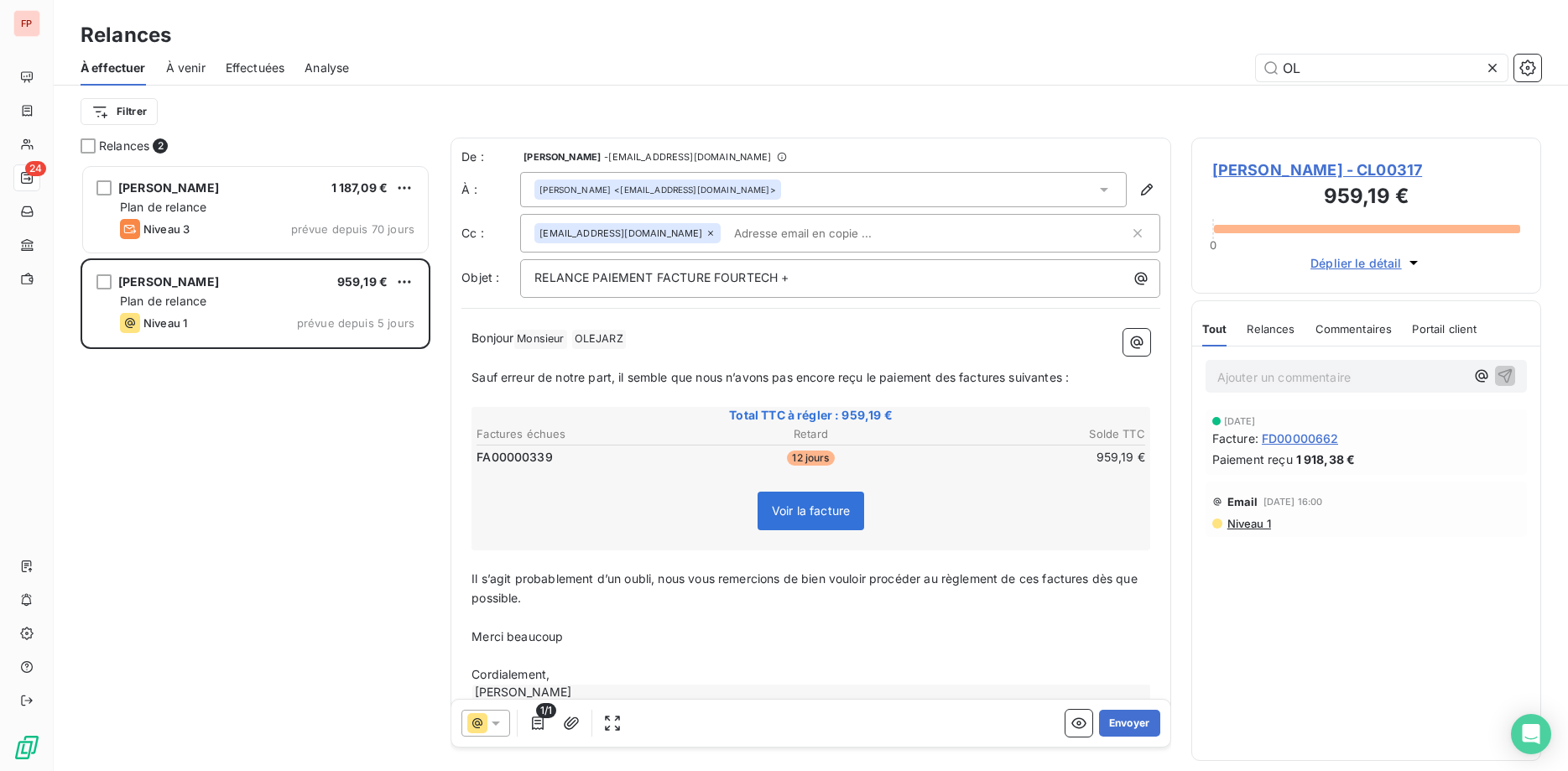
click at [727, 230] on input "text" at bounding box center [824, 233] width 194 height 25
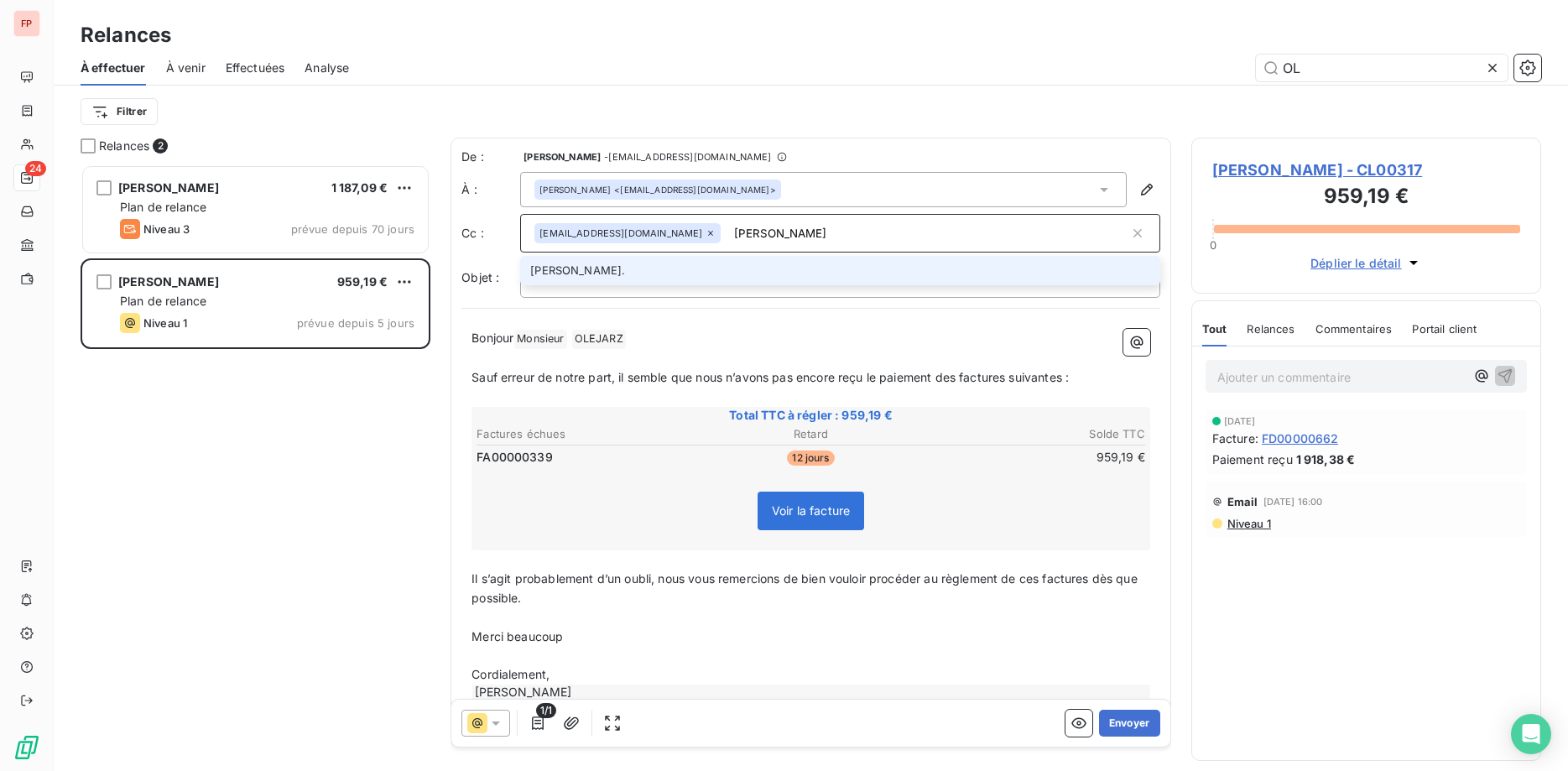
type input "nicolas@fourtech.fr"
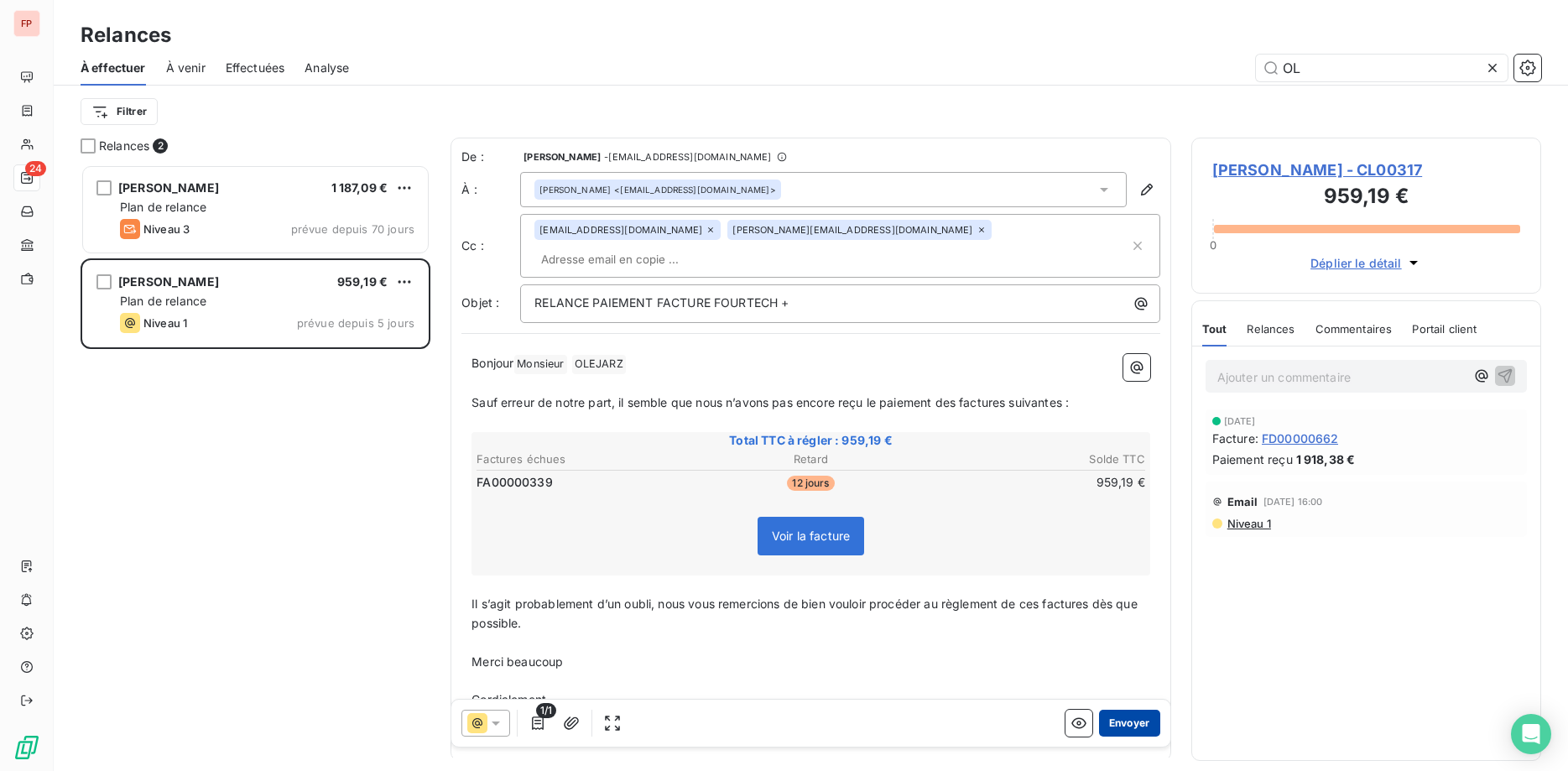
click at [1136, 723] on button "Envoyer" at bounding box center [1130, 723] width 61 height 27
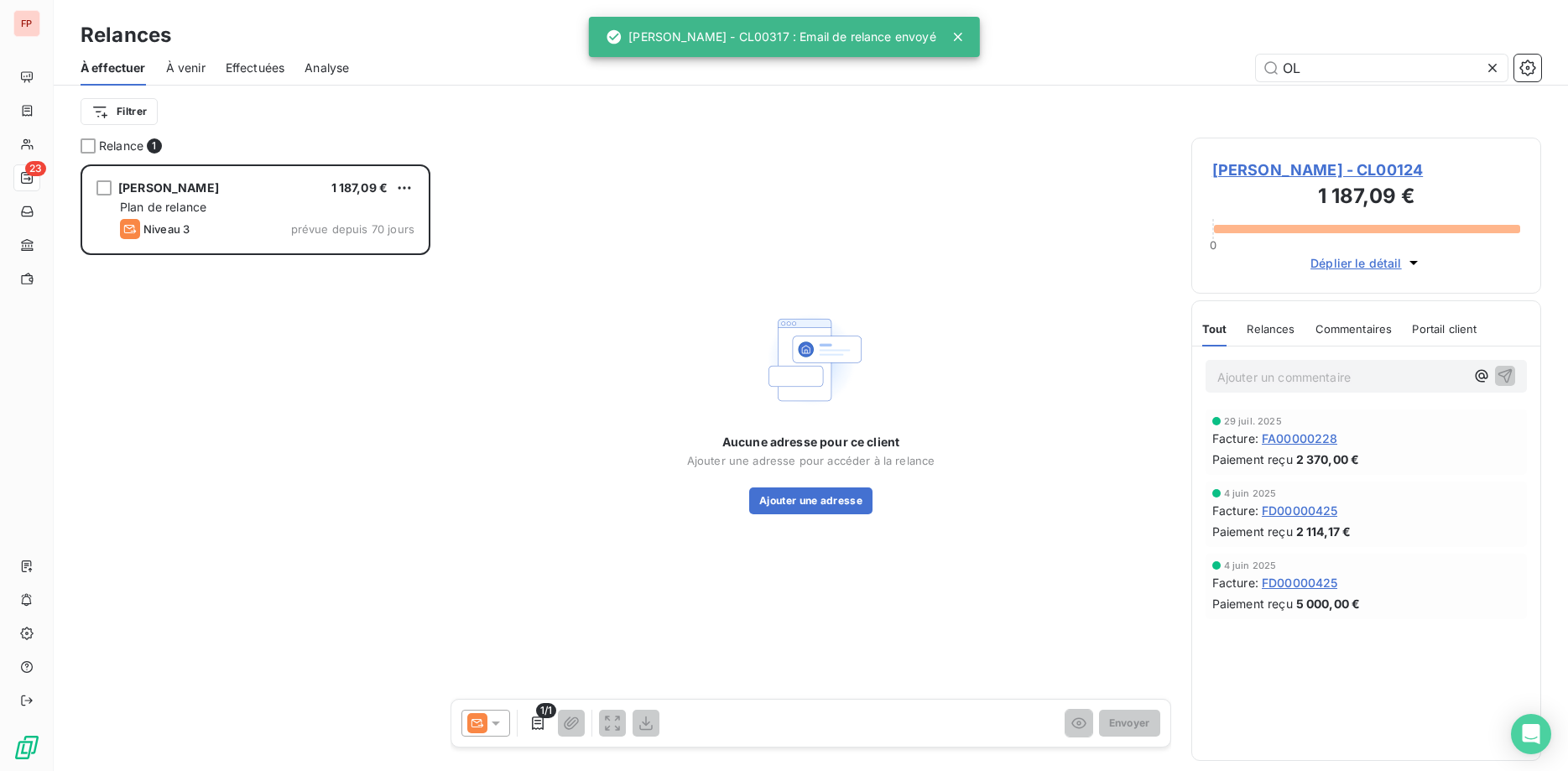
click at [270, 66] on span "Effectuées" at bounding box center [255, 67] width 60 height 16
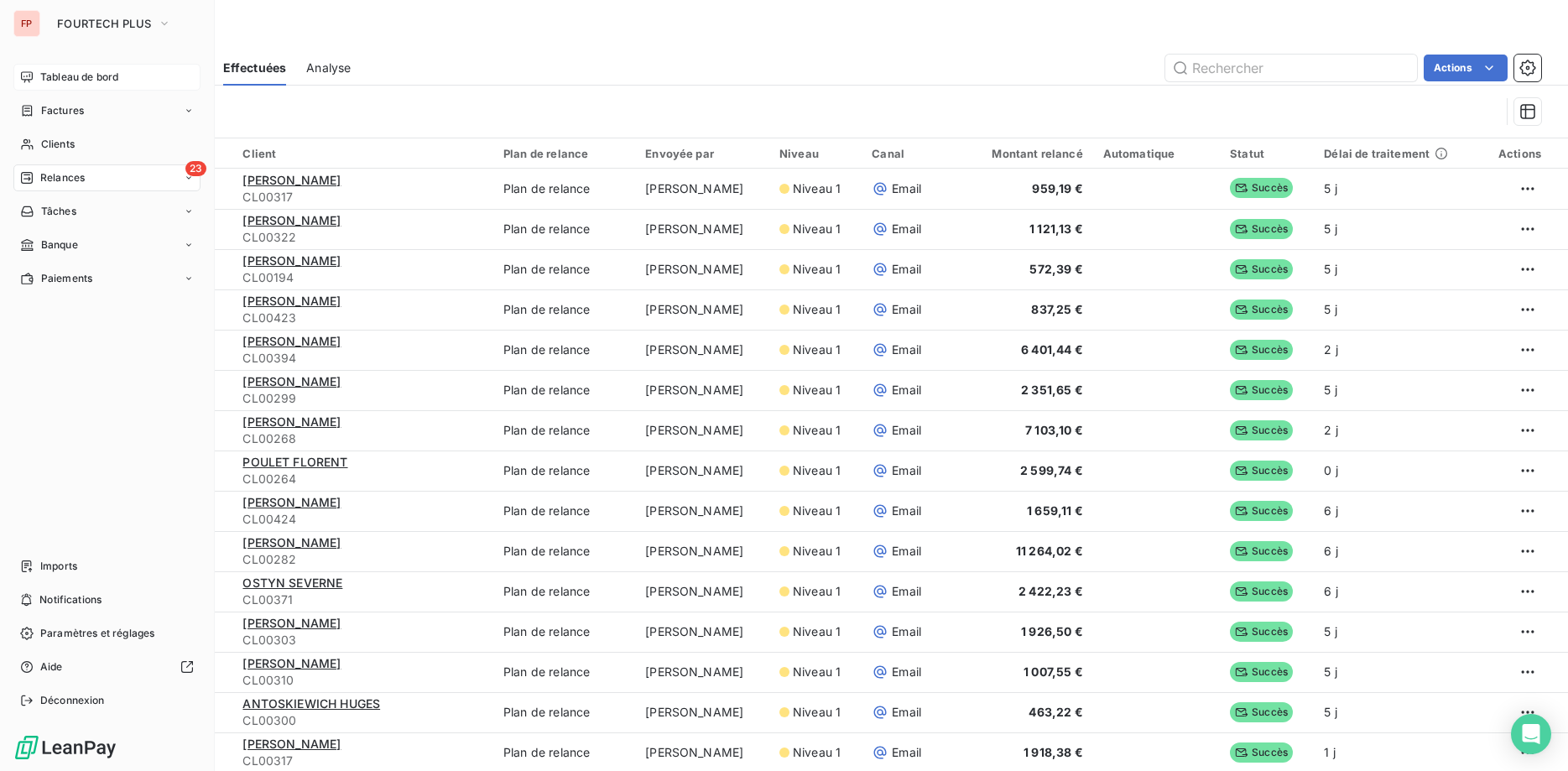
click at [74, 74] on span "Tableau de bord" at bounding box center [80, 77] width 78 height 15
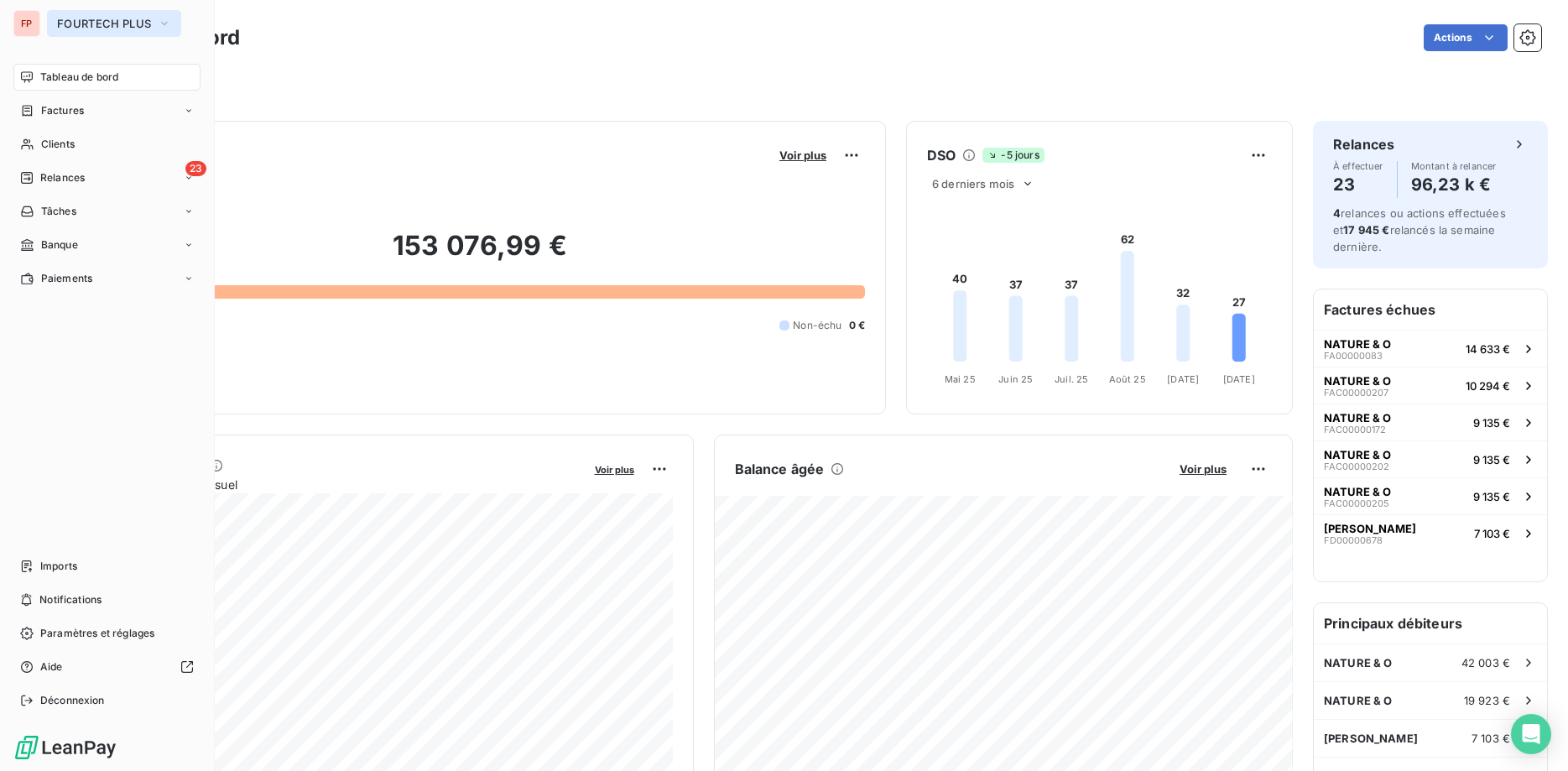
click at [93, 23] on span "FOURTECH PLUS" at bounding box center [104, 23] width 94 height 14
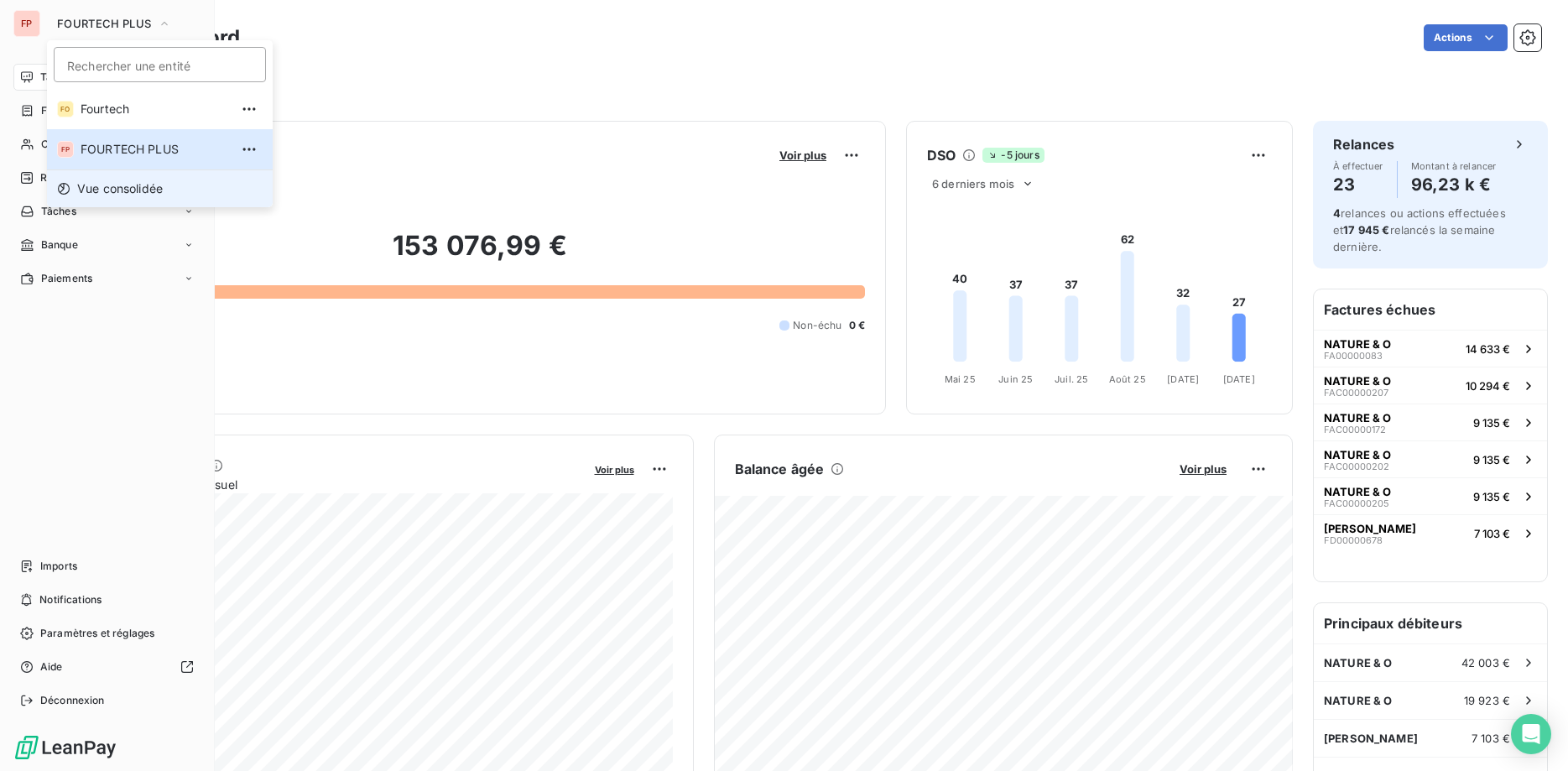
click at [99, 187] on span "Vue consolidée" at bounding box center [119, 189] width 86 height 16
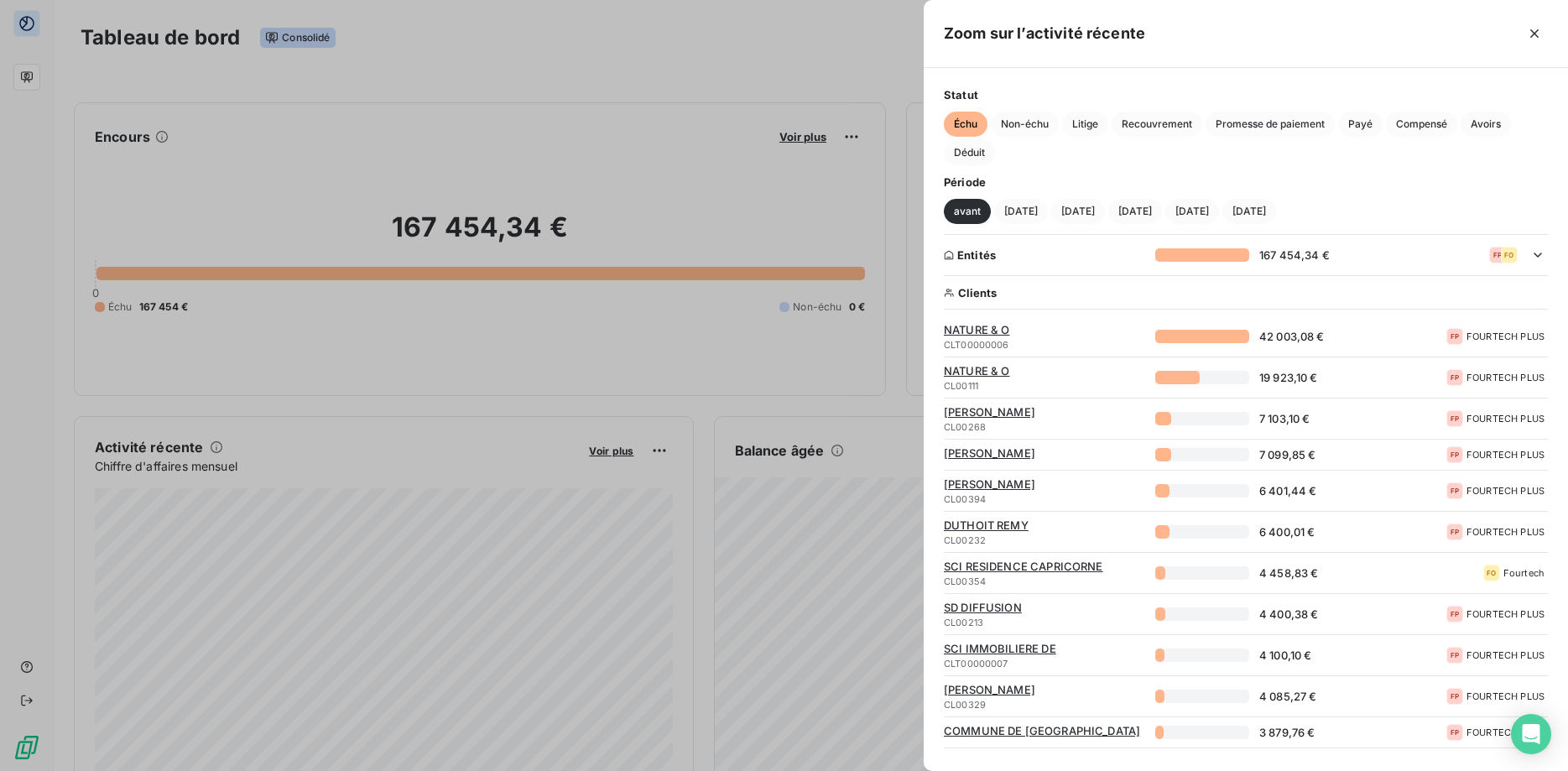
click at [339, 75] on div at bounding box center [784, 385] width 1568 height 771
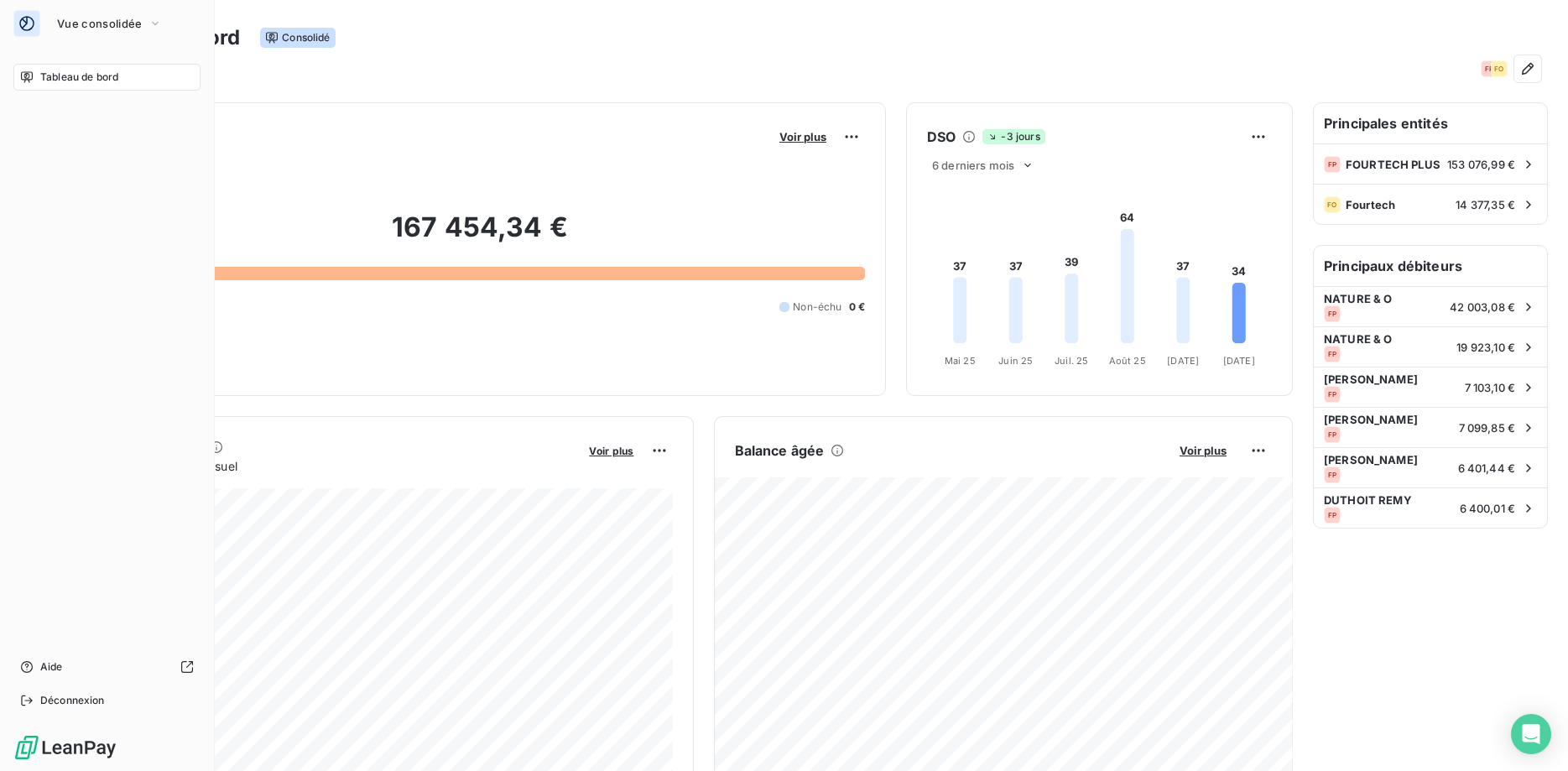
click at [38, 16] on div at bounding box center [27, 23] width 27 height 27
click at [83, 20] on span "Vue consolidée" at bounding box center [99, 23] width 85 height 14
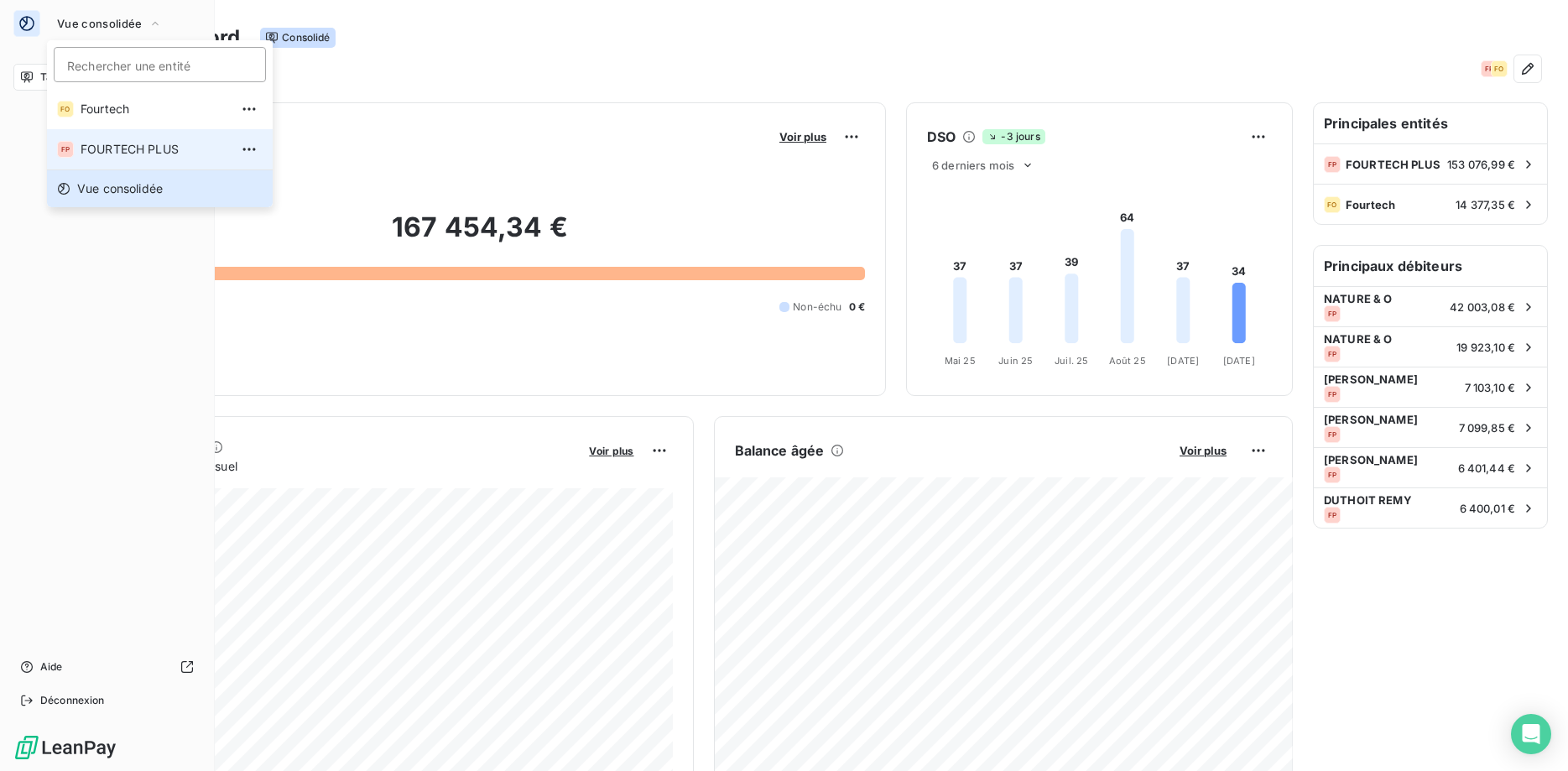
click at [110, 147] on span "FOURTECH PLUS" at bounding box center [155, 149] width 149 height 16
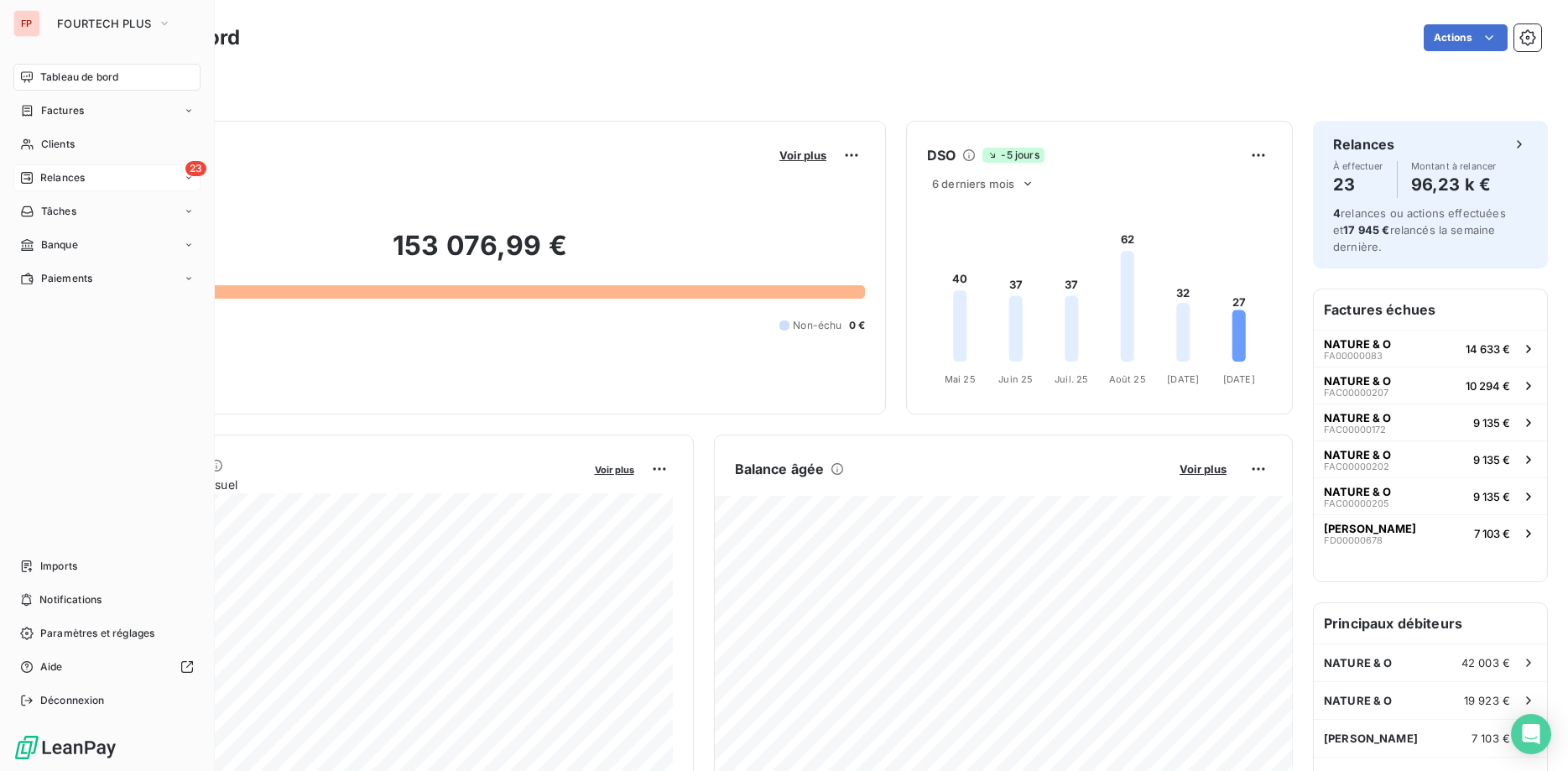
click at [73, 177] on span "Relances" at bounding box center [62, 177] width 44 height 15
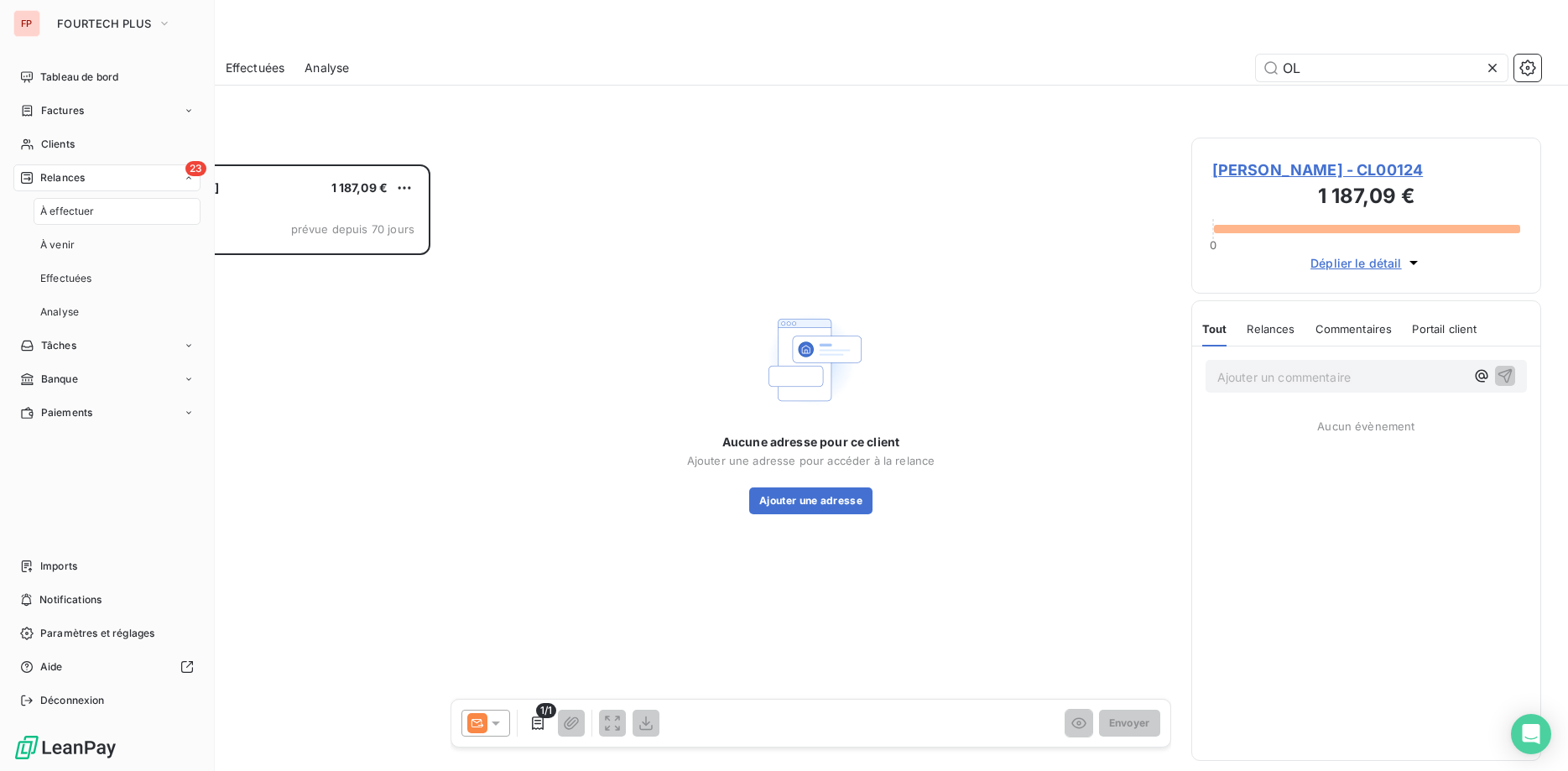
scroll to position [607, 350]
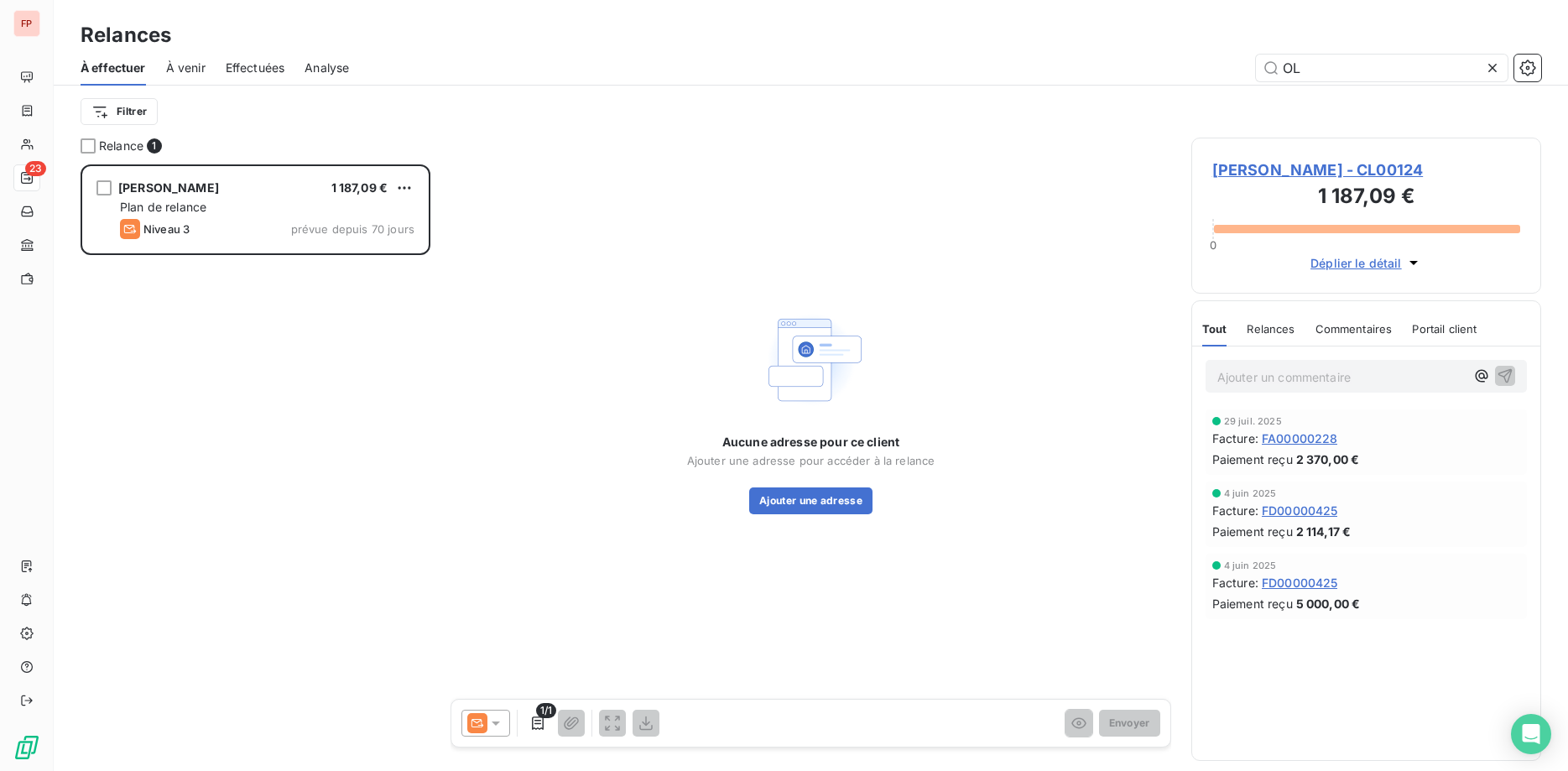
click at [268, 70] on span "Effectuées" at bounding box center [255, 67] width 60 height 16
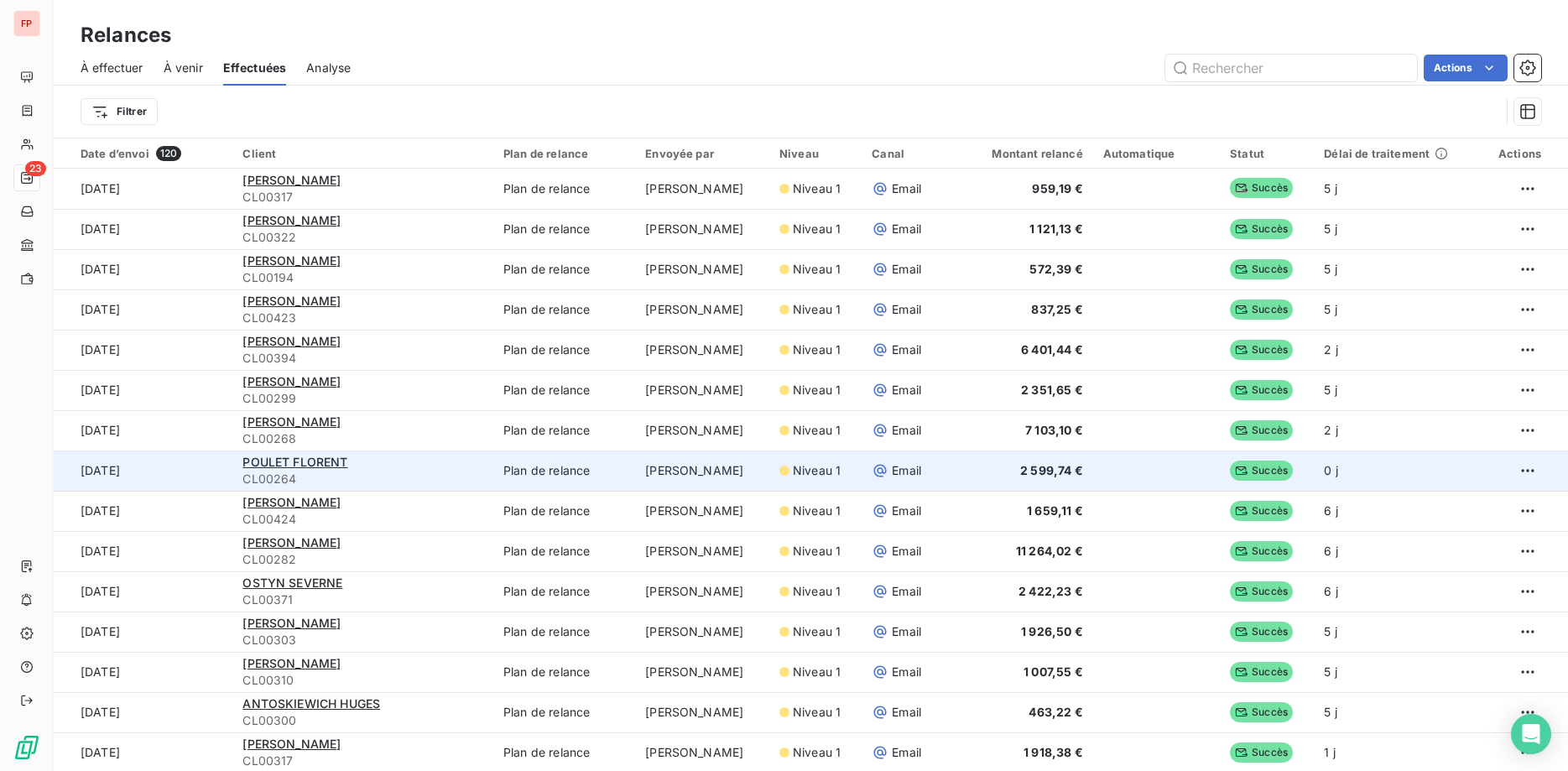
click at [210, 467] on td "1 oct. 2025" at bounding box center [143, 471] width 179 height 41
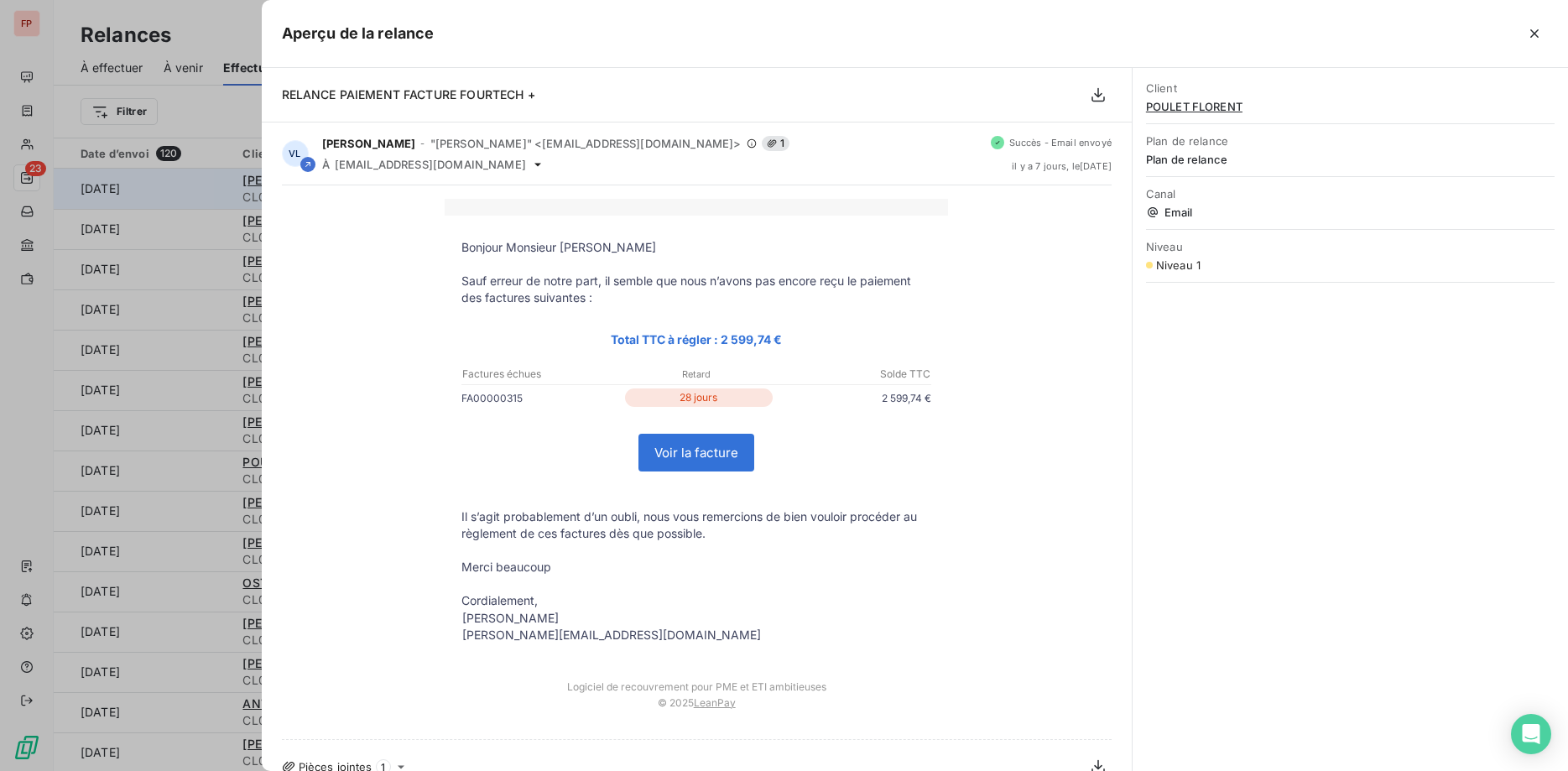
drag, startPoint x: 1542, startPoint y: 33, endPoint x: 915, endPoint y: 204, distance: 649.9
click at [1541, 33] on icon "button" at bounding box center [1534, 33] width 16 height 16
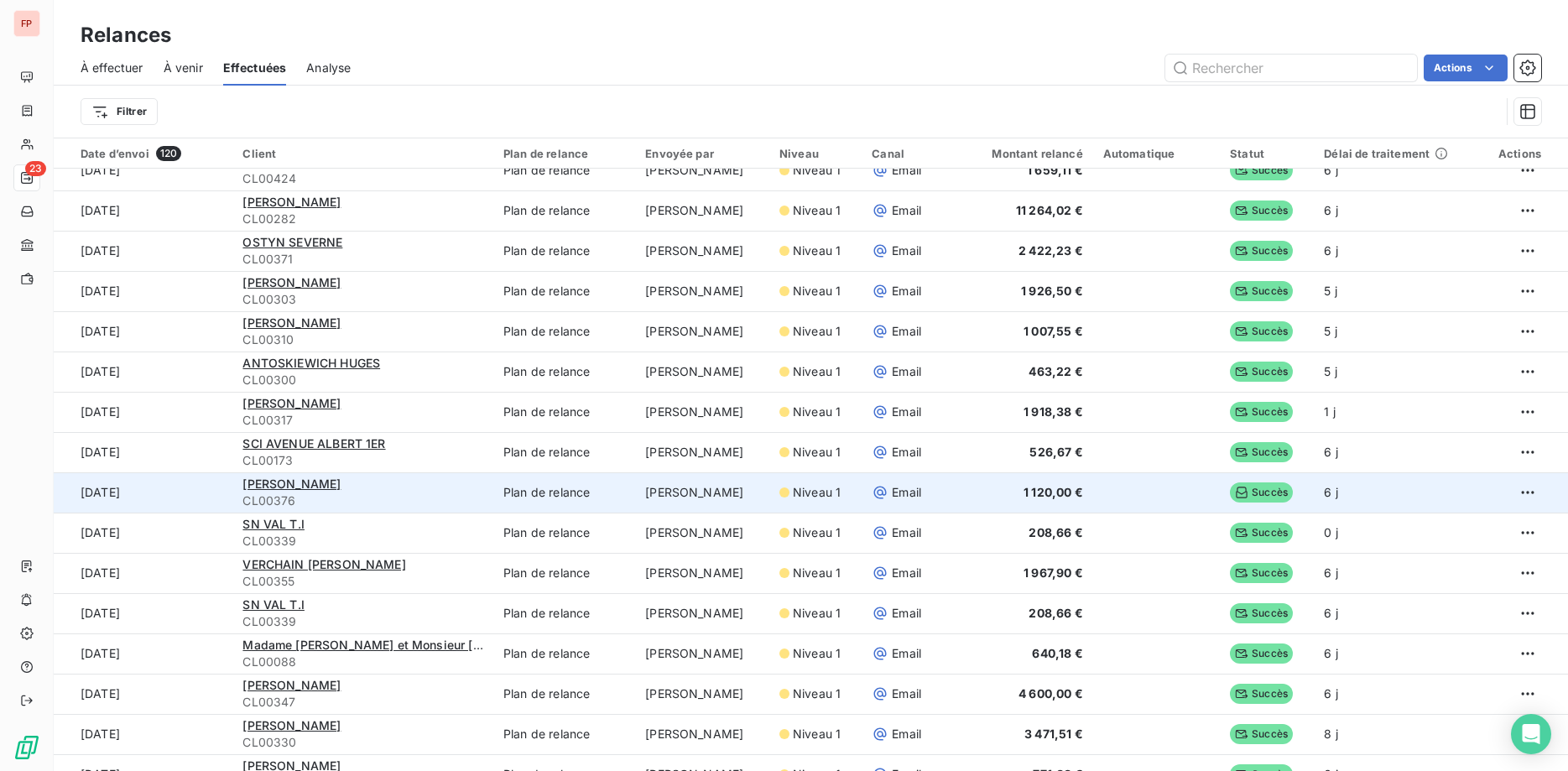
scroll to position [343, 0]
